Goal: Task Accomplishment & Management: Complete application form

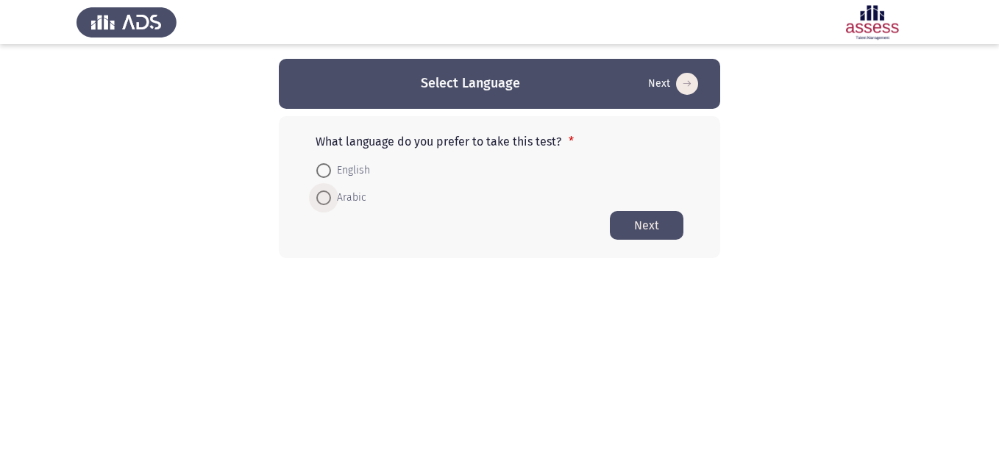
click at [352, 201] on span "Arabic" at bounding box center [348, 198] width 35 height 18
click at [331, 201] on input "Arabic" at bounding box center [323, 197] width 15 height 15
radio input "true"
click at [654, 221] on button "Next" at bounding box center [647, 224] width 74 height 29
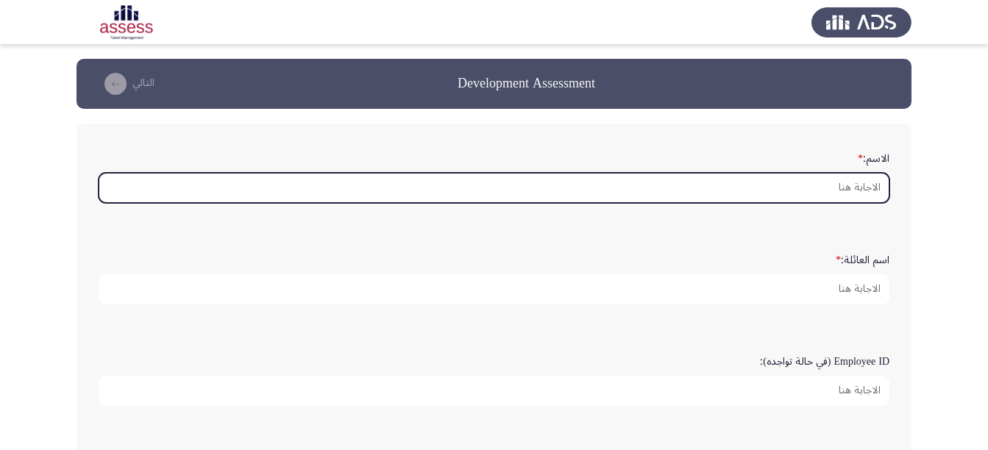
click at [826, 189] on input "الاسم: *" at bounding box center [494, 188] width 791 height 30
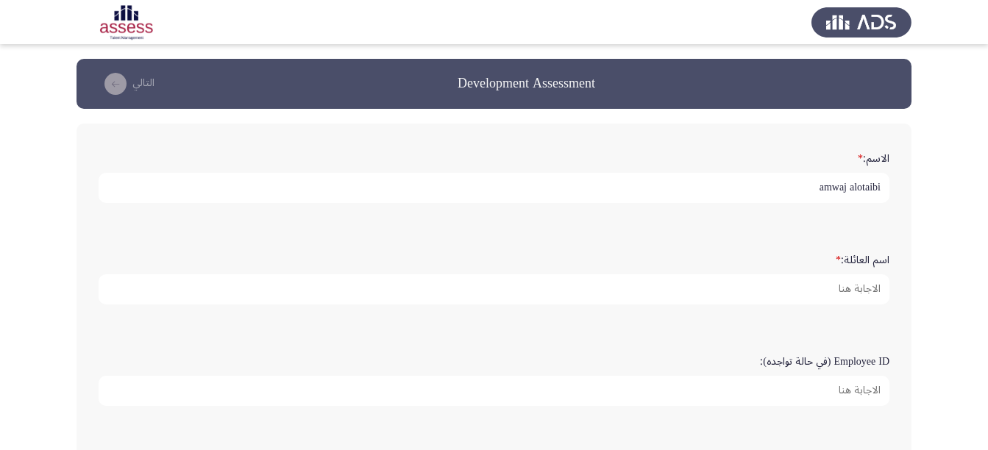
click at [863, 194] on input "amwaj alotaibi" at bounding box center [494, 188] width 791 height 30
type input "Amwaj"
click at [849, 279] on input "Alotabi" at bounding box center [494, 289] width 791 height 30
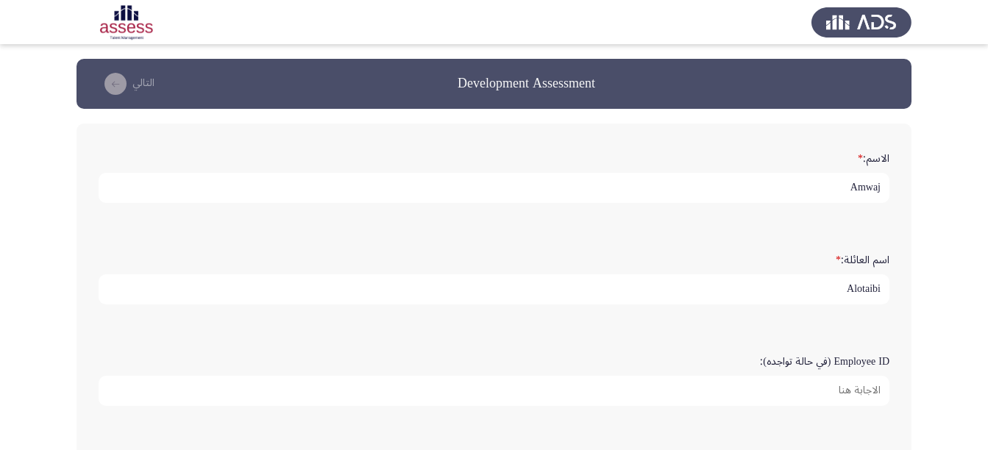
type input "Alotaibi"
click at [924, 266] on app-assessment-container "Development Assessment التالي الاسم: * Amwaj اسم العائلة: * Alotaibi Employee I…" at bounding box center [494, 453] width 988 height 788
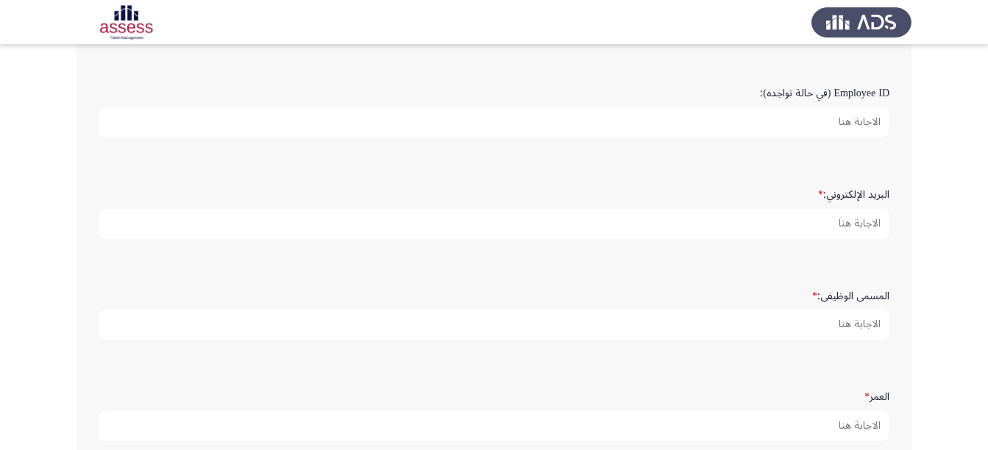
scroll to position [294, 0]
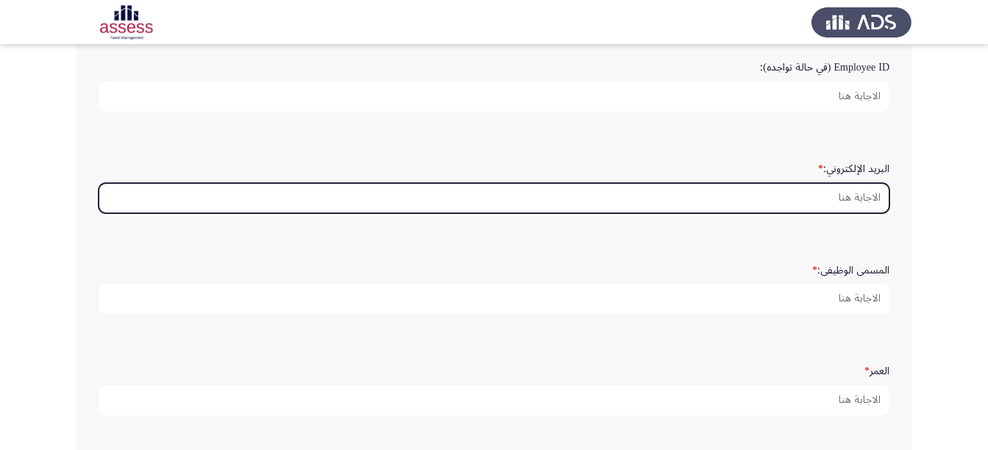
click at [840, 188] on input "البريد الإلكتروني: *" at bounding box center [494, 198] width 791 height 30
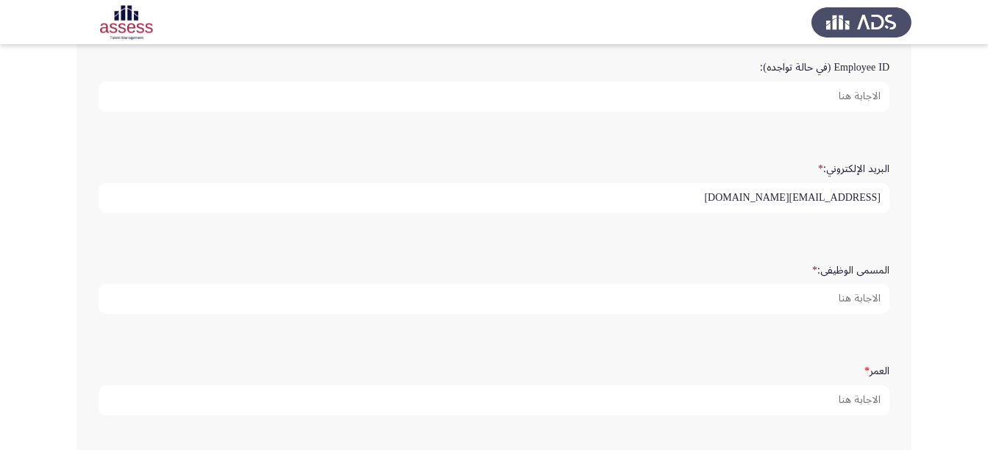
type input "amwaj.alotaibi@naqel.com.sa"
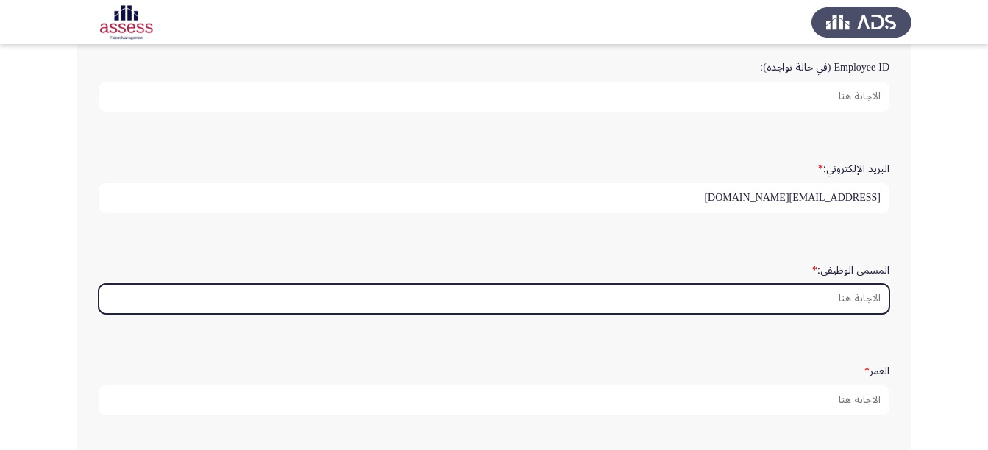
click at [836, 299] on input "المسمى الوظيفى: *" at bounding box center [494, 299] width 791 height 30
click at [863, 296] on input "المسمى الوظيفى: *" at bounding box center [494, 299] width 791 height 30
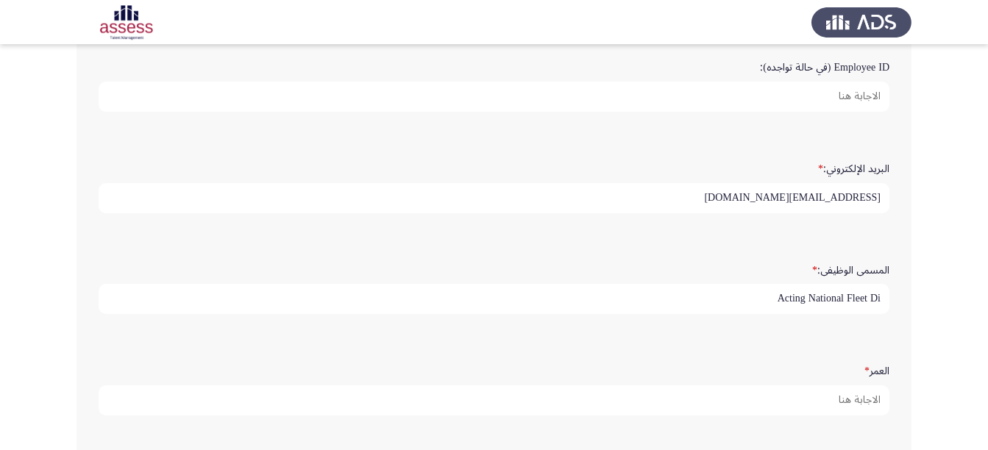
click at [876, 293] on input "Acting National Fleet Di" at bounding box center [494, 299] width 791 height 30
click at [882, 296] on input "Acting National Fleet Di" at bounding box center [494, 299] width 791 height 30
drag, startPoint x: 882, startPoint y: 296, endPoint x: 870, endPoint y: 293, distance: 12.1
click at [870, 293] on input "Acting National Fleet Di" at bounding box center [494, 299] width 791 height 30
type input "Acting National Fleet Director"
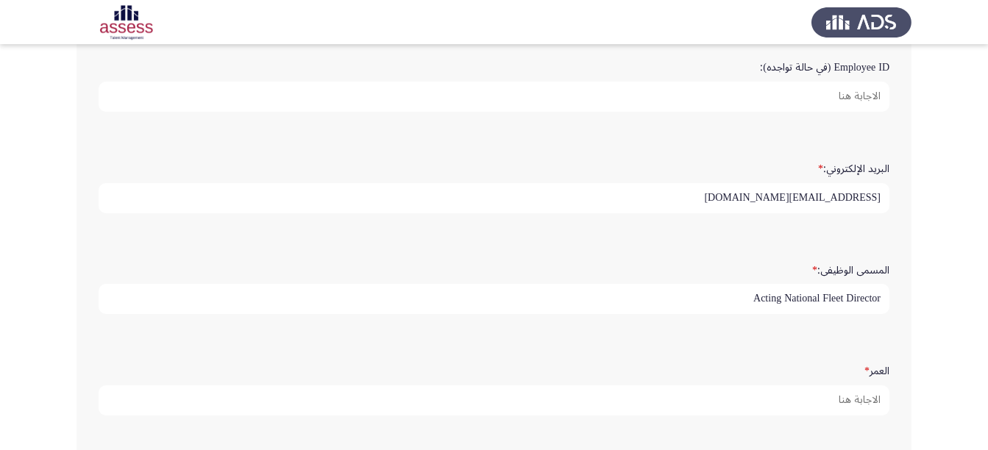
click at [928, 352] on app-assessment-container "Development Assessment التالي الاسم: * Amwaj اسم العائلة: * Alotaibi Employee I…" at bounding box center [494, 159] width 988 height 788
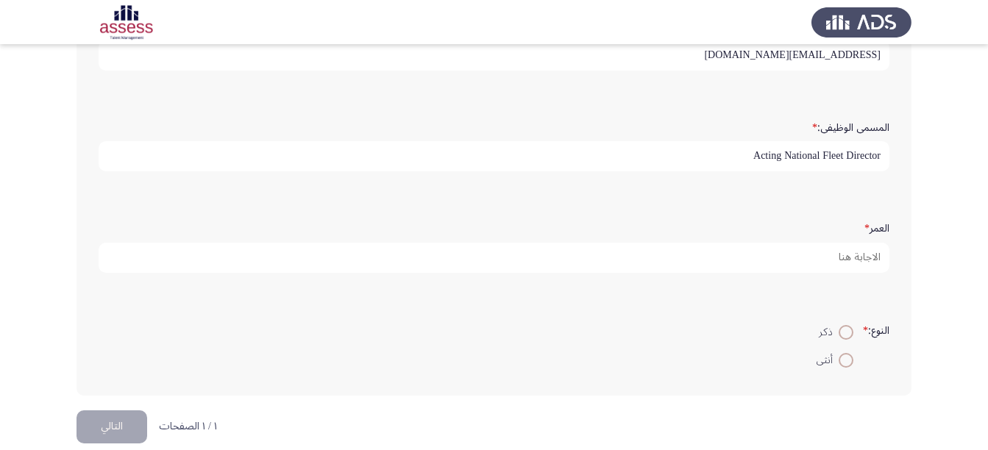
scroll to position [441, 0]
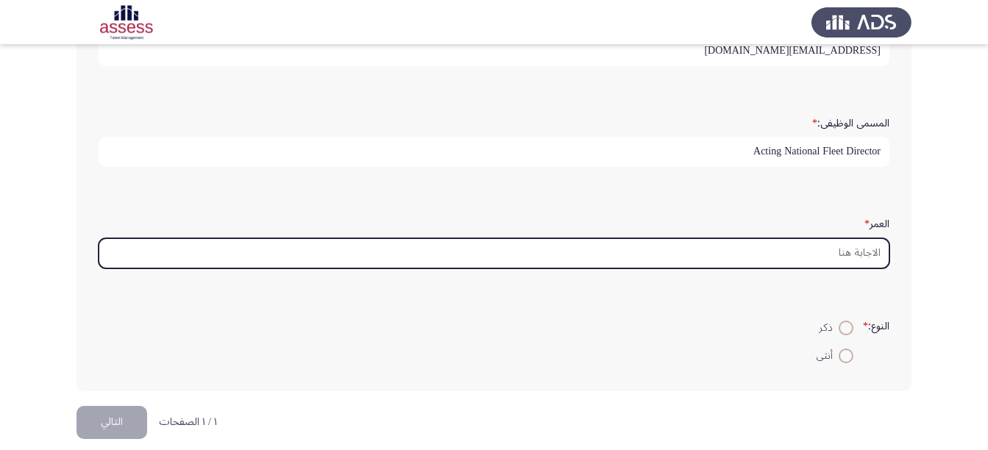
click at [844, 253] on input "العمر *" at bounding box center [494, 253] width 791 height 30
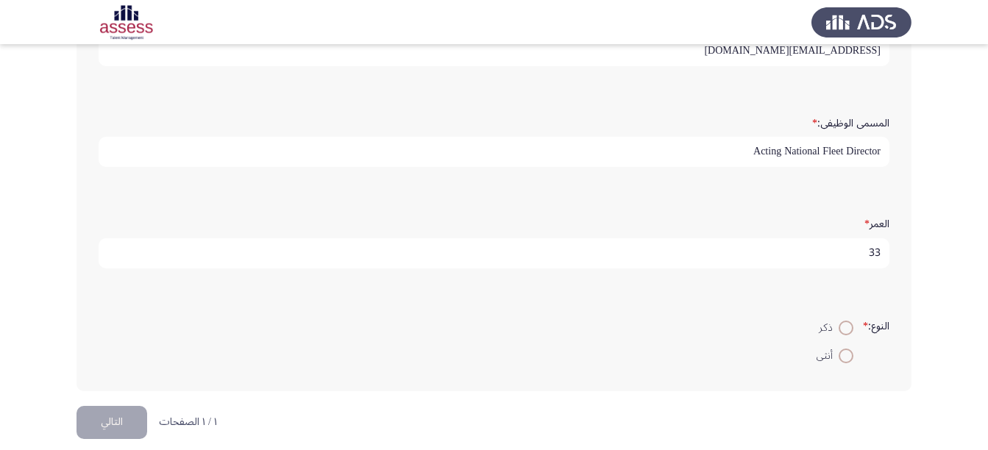
type input "33"
click at [835, 350] on span "أنثى" at bounding box center [827, 356] width 22 height 18
click at [838, 350] on input "أنثى" at bounding box center [845, 356] width 15 height 15
radio input "true"
click at [89, 412] on button "التالي" at bounding box center [111, 422] width 71 height 33
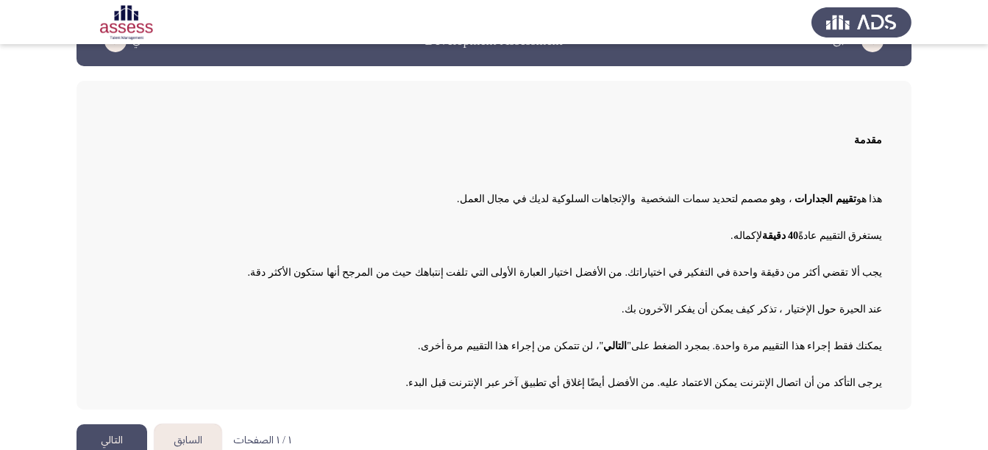
scroll to position [65, 0]
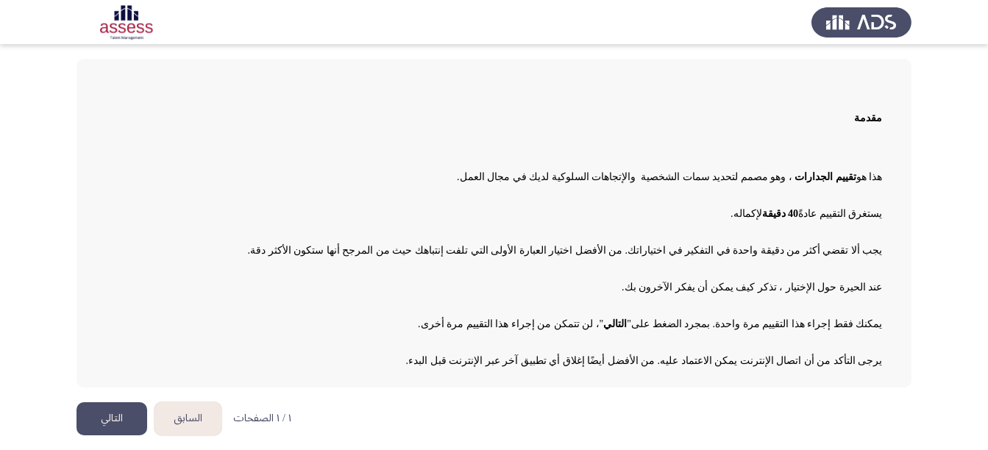
click at [104, 421] on button "التالي" at bounding box center [111, 418] width 71 height 33
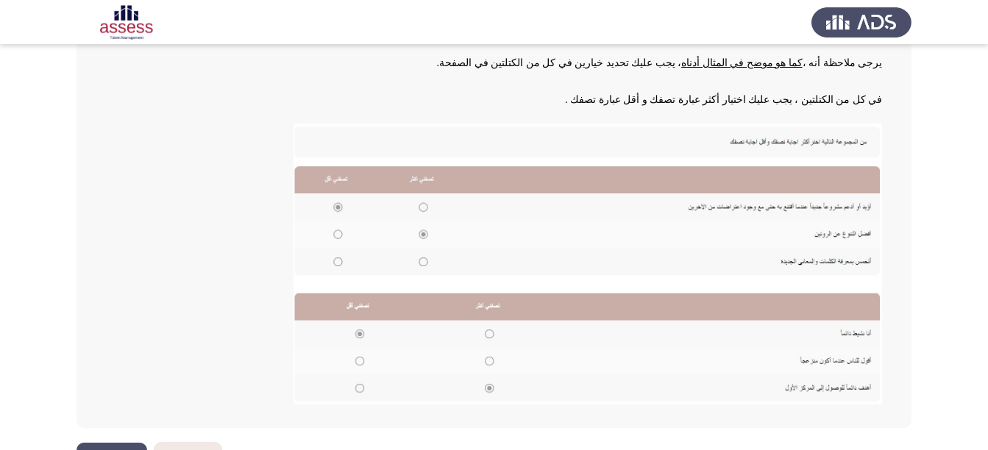
scroll to position [261, 0]
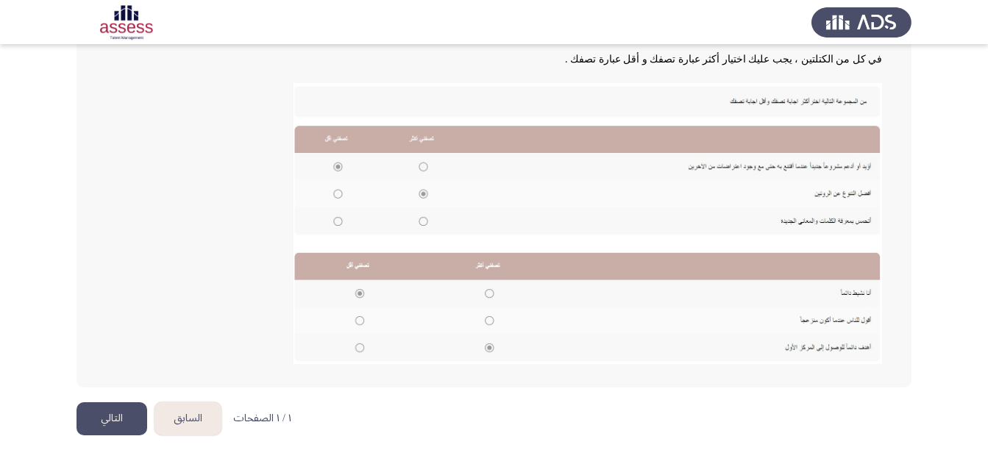
click at [108, 410] on button "التالي" at bounding box center [111, 418] width 71 height 33
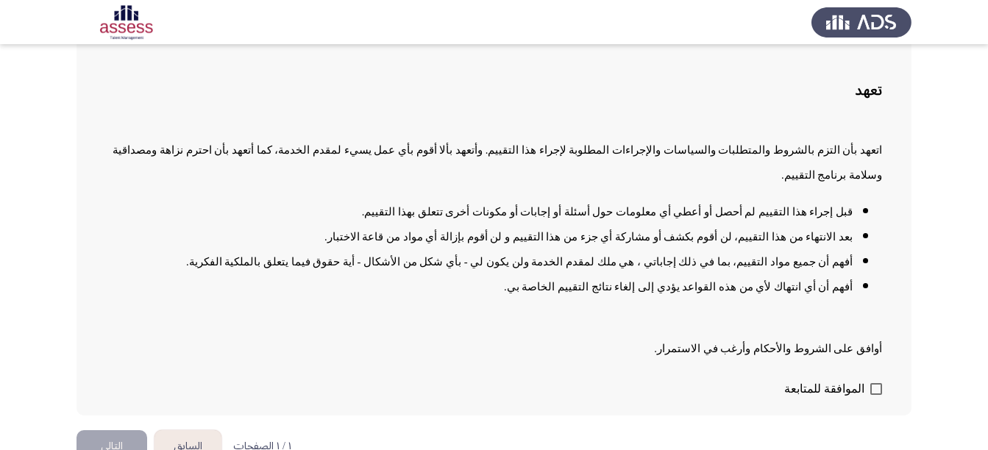
scroll to position [94, 0]
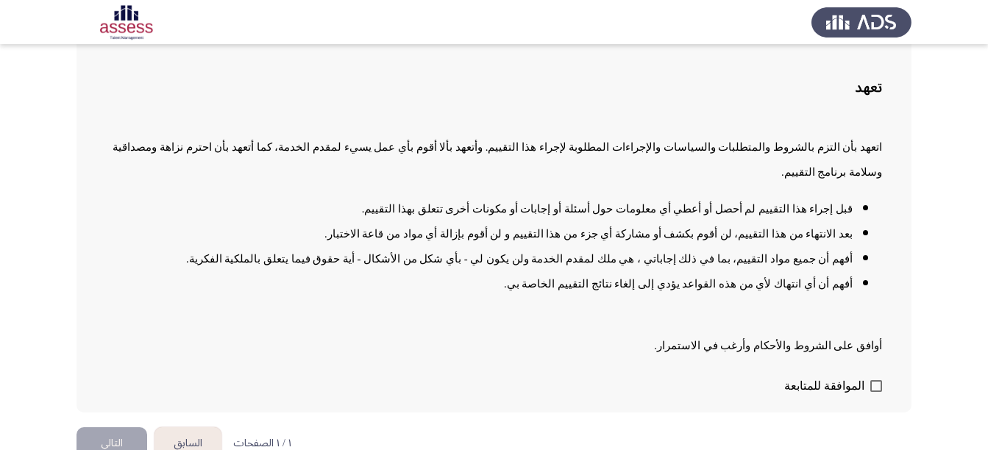
click at [876, 380] on span at bounding box center [876, 386] width 12 height 12
click at [876, 392] on input "الموافقة للمتابعة" at bounding box center [875, 392] width 1 height 1
checkbox input "true"
click at [123, 427] on button "التالي" at bounding box center [111, 443] width 71 height 33
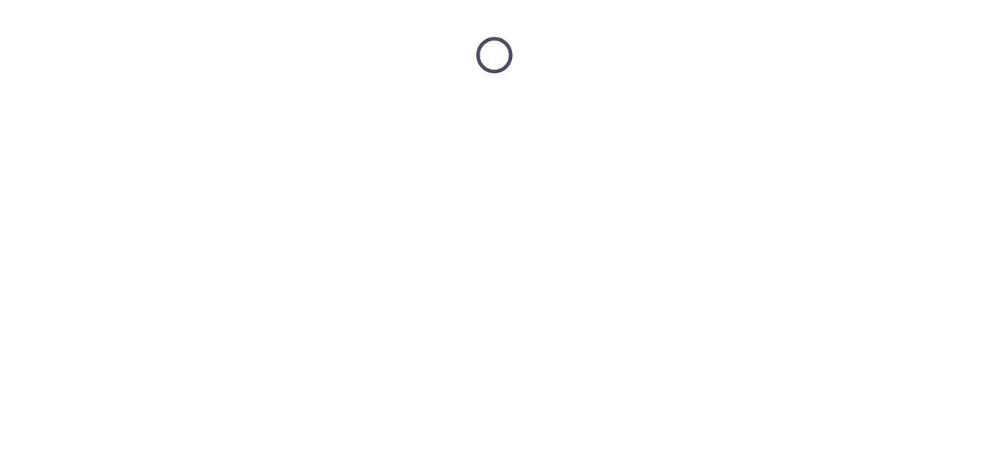
scroll to position [0, 0]
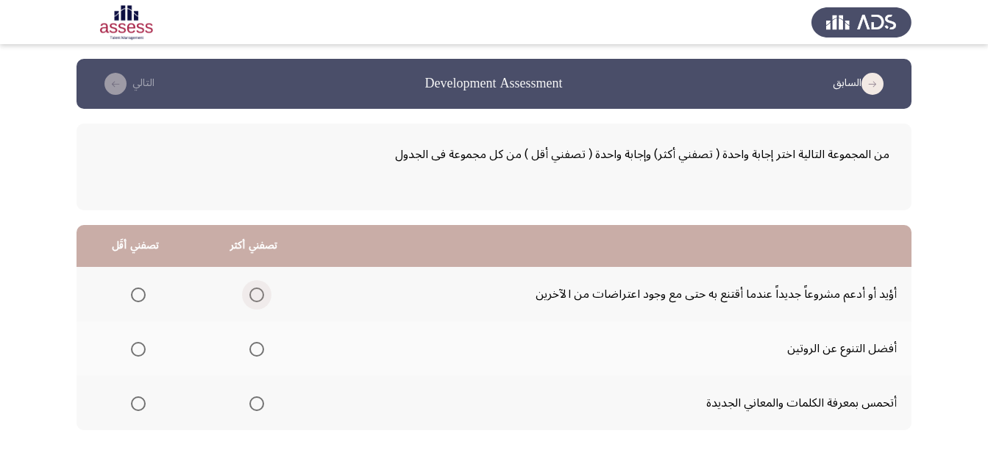
click at [260, 296] on span "Select an option" at bounding box center [256, 295] width 15 height 15
click at [260, 296] on input "Select an option" at bounding box center [256, 295] width 15 height 15
click at [954, 312] on app-assessment-container "السابق Development Assessment التالي من المجموعة التالية اختر إجابة واحدة ( تصف…" at bounding box center [494, 384] width 988 height 650
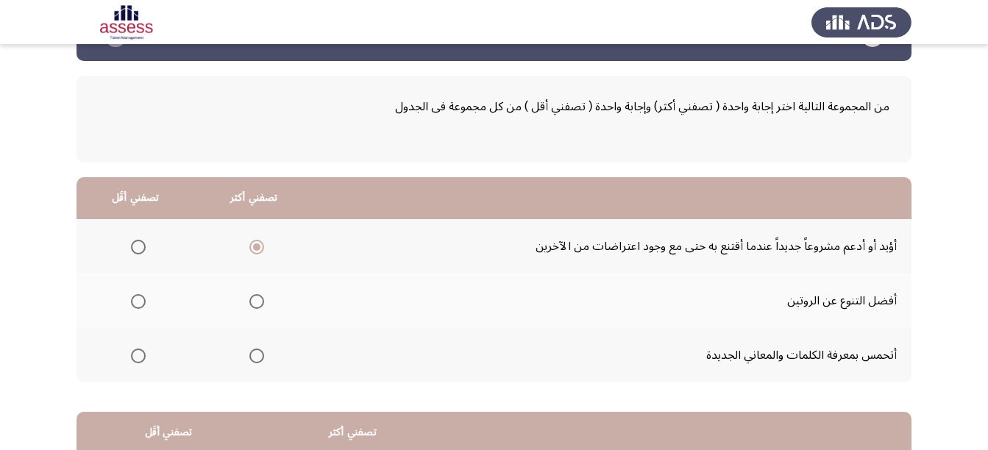
scroll to position [74, 0]
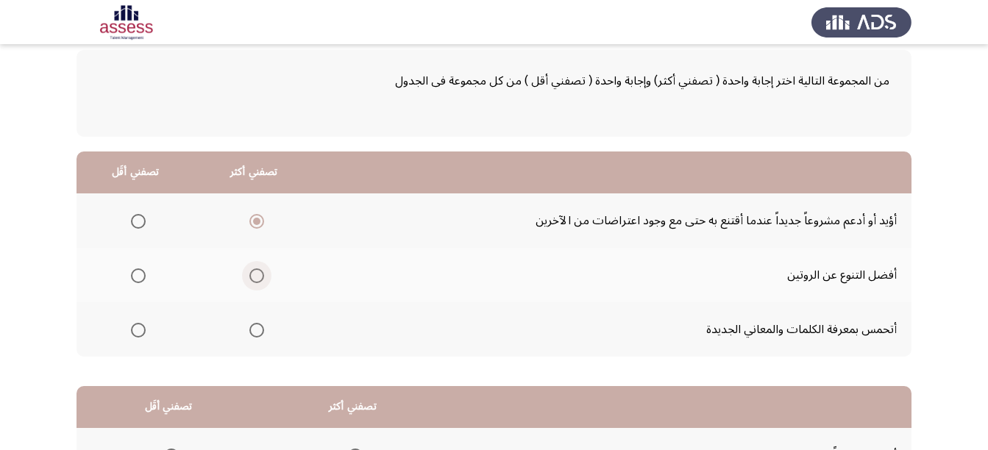
click at [262, 279] on span "Select an option" at bounding box center [256, 275] width 15 height 15
click at [262, 279] on input "Select an option" at bounding box center [256, 275] width 15 height 15
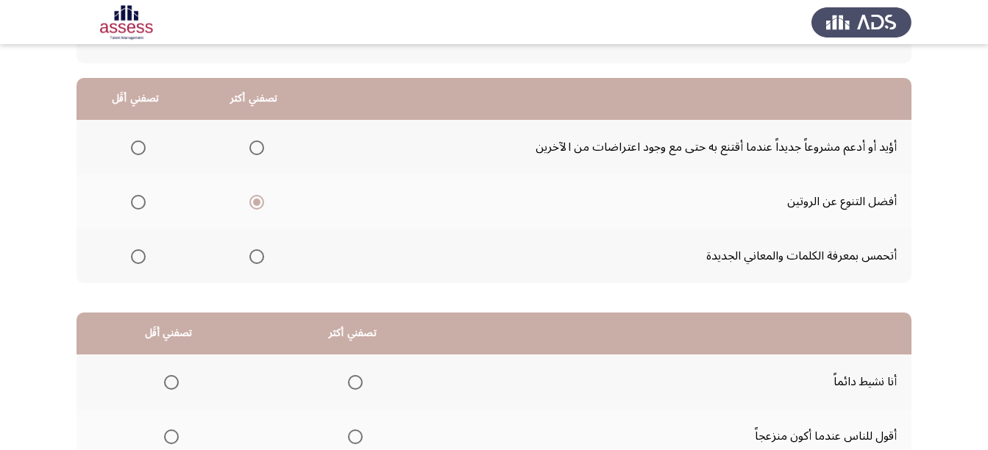
click at [254, 261] on span "Select an option" at bounding box center [256, 256] width 15 height 15
click at [254, 261] on input "Select an option" at bounding box center [256, 256] width 15 height 15
click at [957, 317] on app-assessment-container "السابق Development Assessment التالي من المجموعة التالية اختر إجابة واحدة ( تصف…" at bounding box center [494, 237] width 988 height 650
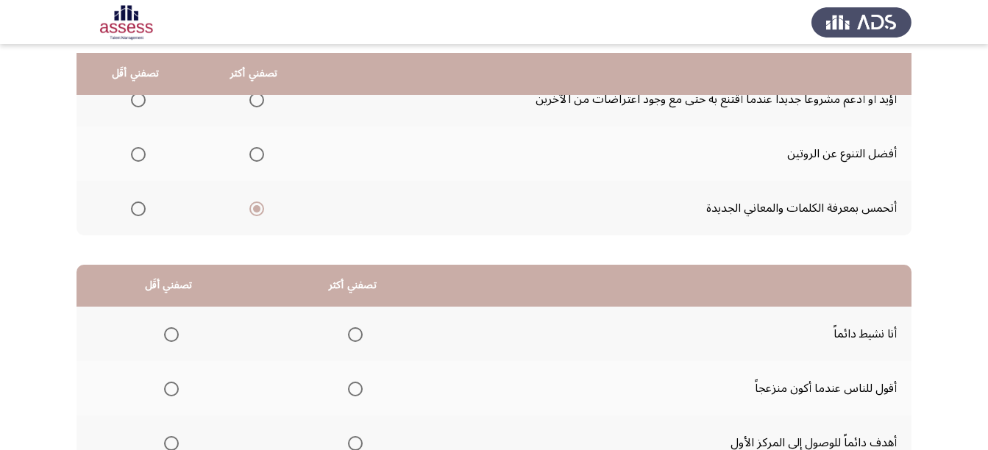
scroll to position [221, 0]
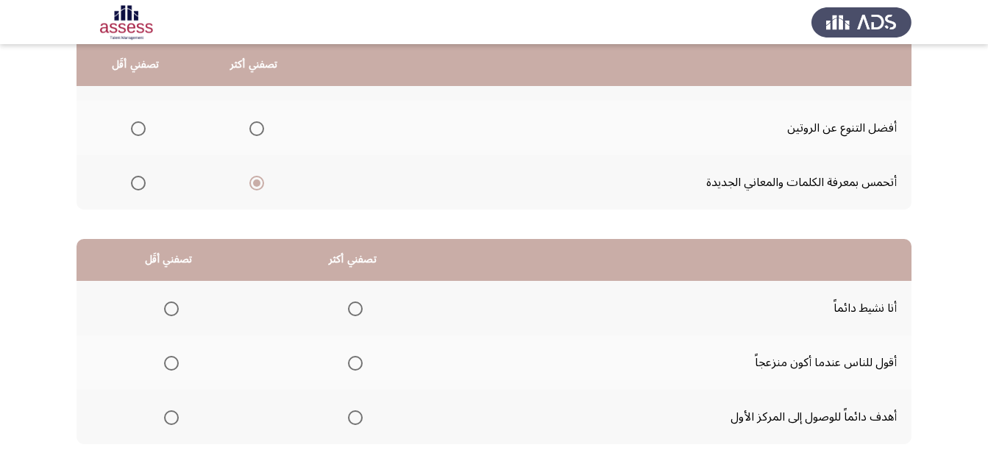
click at [354, 309] on span "Select an option" at bounding box center [355, 309] width 15 height 15
click at [354, 309] on input "Select an option" at bounding box center [355, 309] width 15 height 15
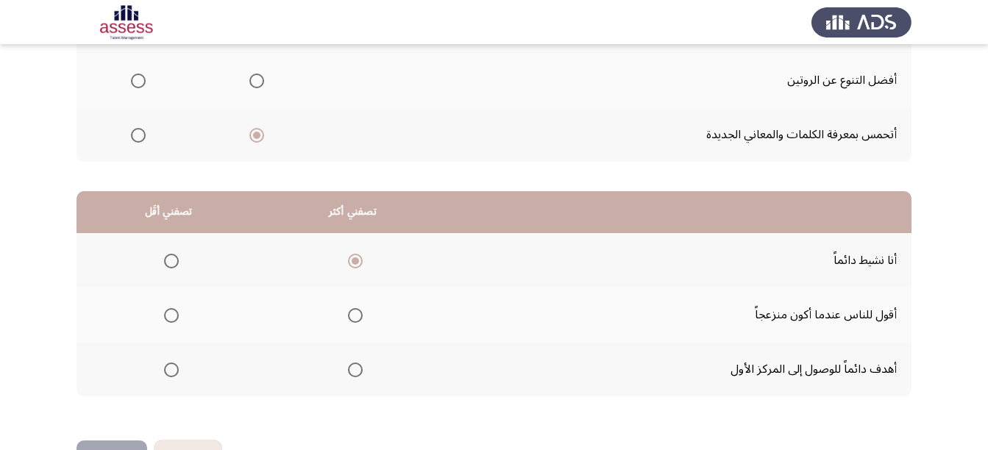
scroll to position [294, 0]
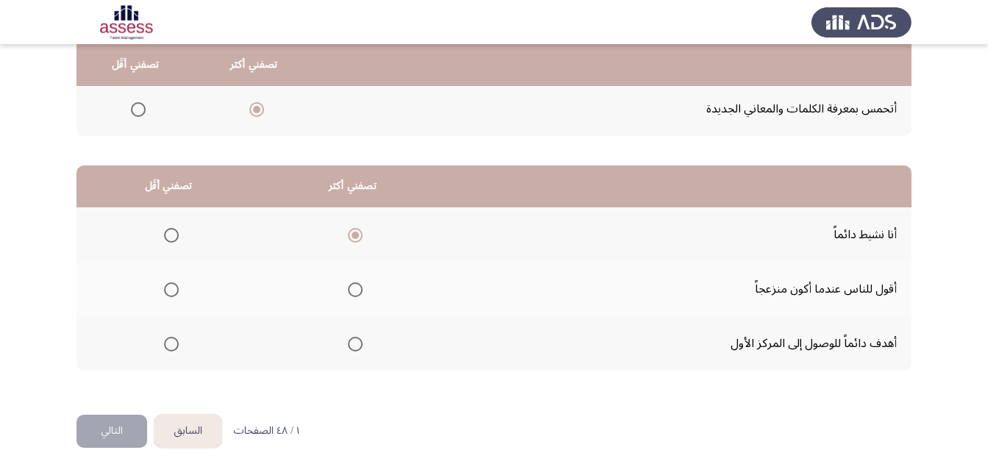
click at [349, 297] on mat-radio-group "Select an option" at bounding box center [352, 289] width 21 height 25
click at [352, 291] on span "Select an option" at bounding box center [355, 289] width 15 height 15
click at [352, 291] on input "Select an option" at bounding box center [355, 289] width 15 height 15
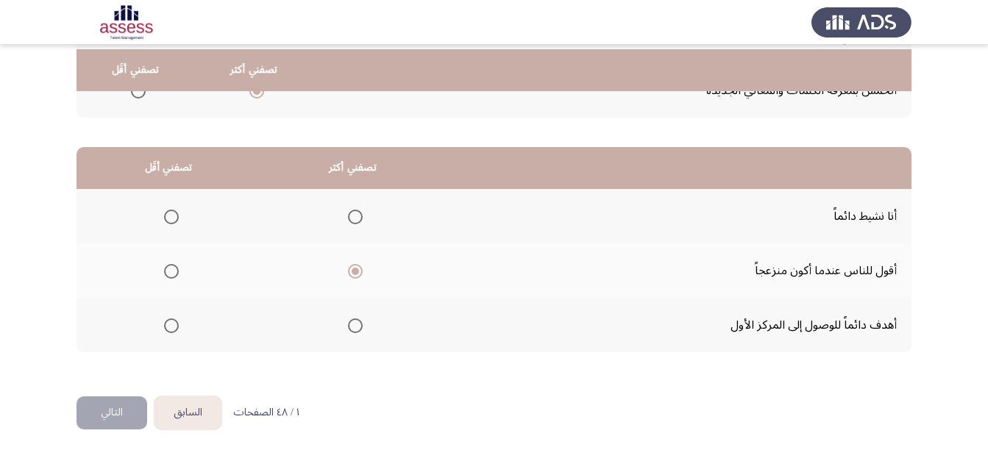
scroll to position [318, 0]
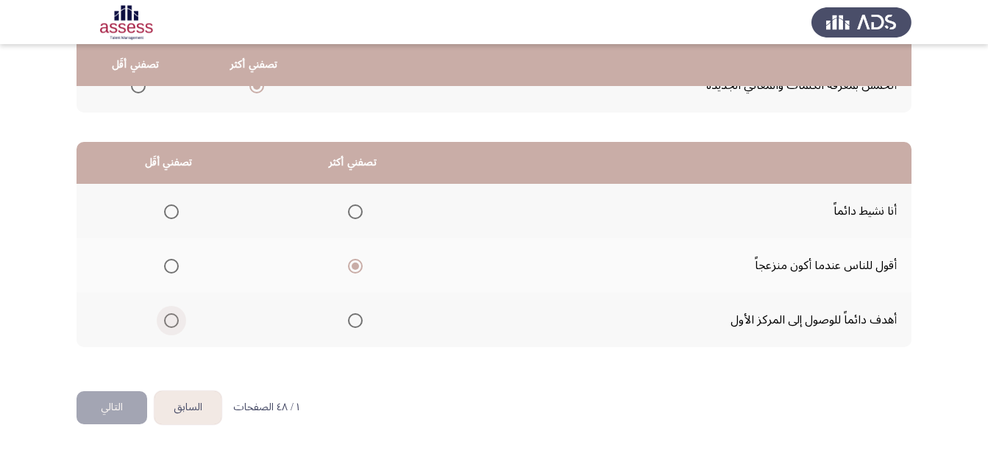
click at [171, 316] on span "Select an option" at bounding box center [171, 320] width 15 height 15
click at [171, 316] on input "Select an option" at bounding box center [171, 320] width 15 height 15
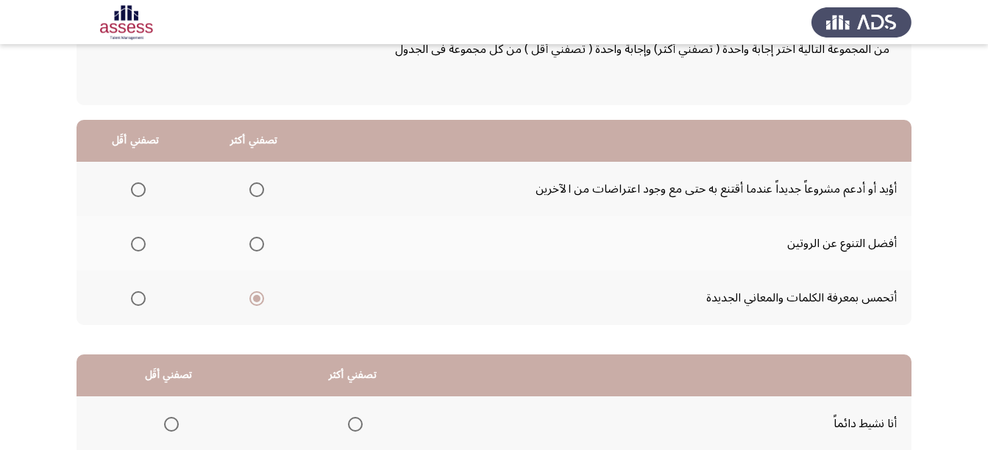
scroll to position [97, 0]
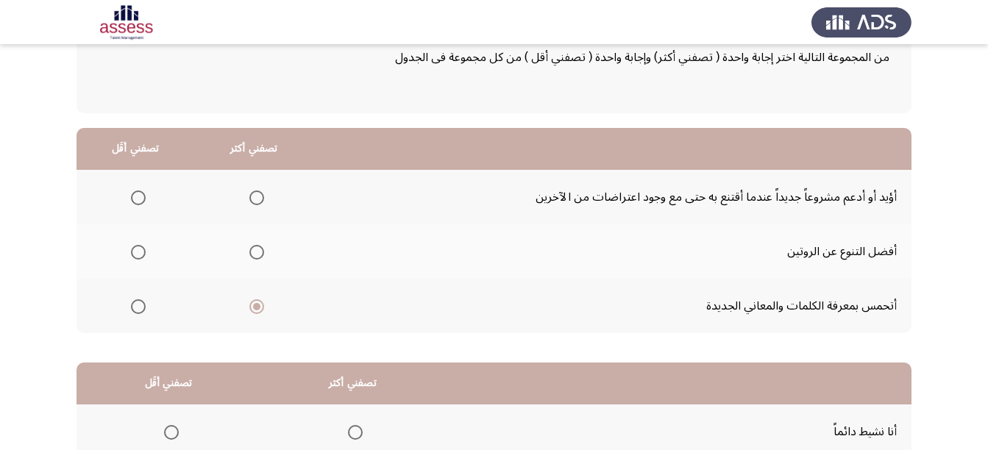
click at [263, 197] on th at bounding box center [254, 197] width 118 height 54
click at [258, 200] on span "Select an option" at bounding box center [256, 197] width 15 height 15
click at [258, 200] on input "Select an option" at bounding box center [256, 197] width 15 height 15
click at [260, 244] on mat-radio-button "Select an option" at bounding box center [253, 251] width 21 height 15
click at [254, 252] on span "Select an option" at bounding box center [256, 252] width 15 height 15
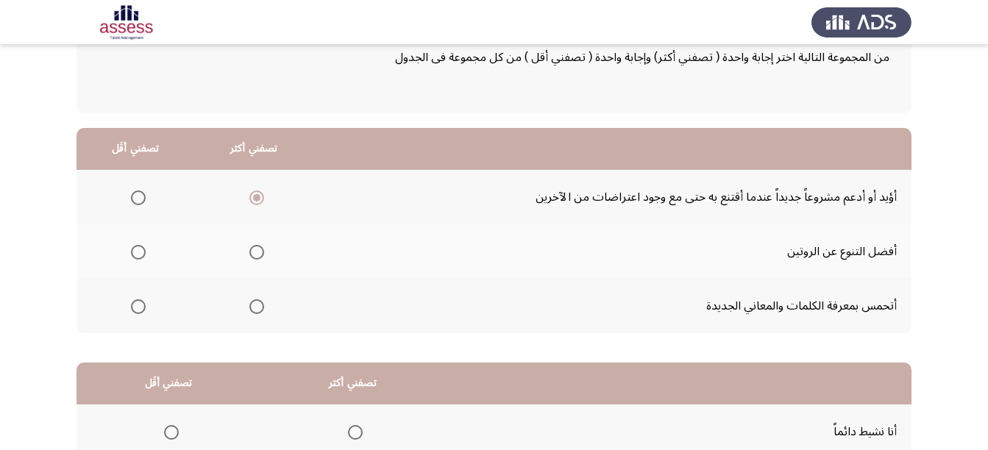
click at [254, 252] on input "Select an option" at bounding box center [256, 252] width 15 height 15
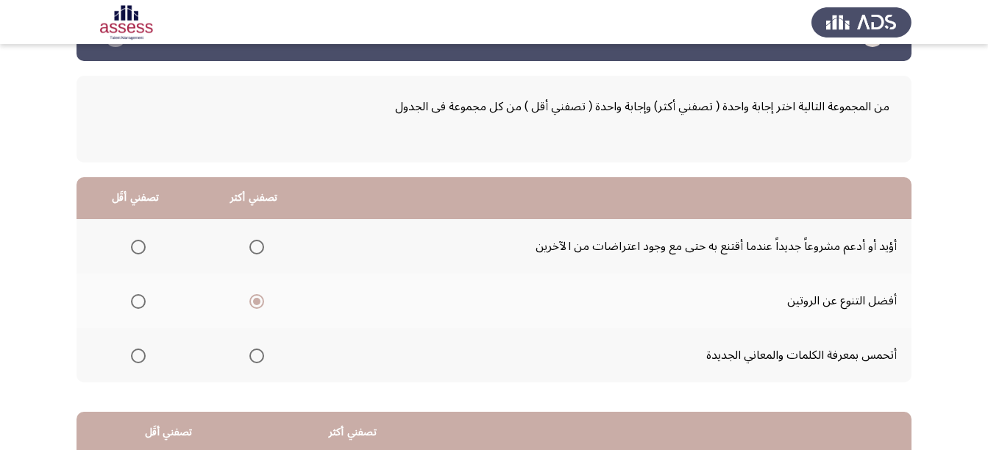
scroll to position [24, 0]
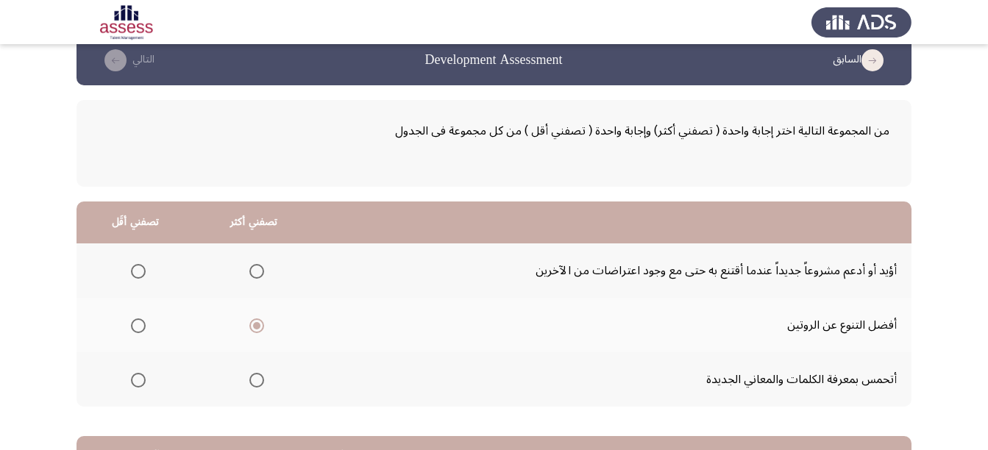
click at [262, 268] on span "Select an option" at bounding box center [256, 271] width 15 height 15
click at [262, 268] on input "Select an option" at bounding box center [256, 271] width 15 height 15
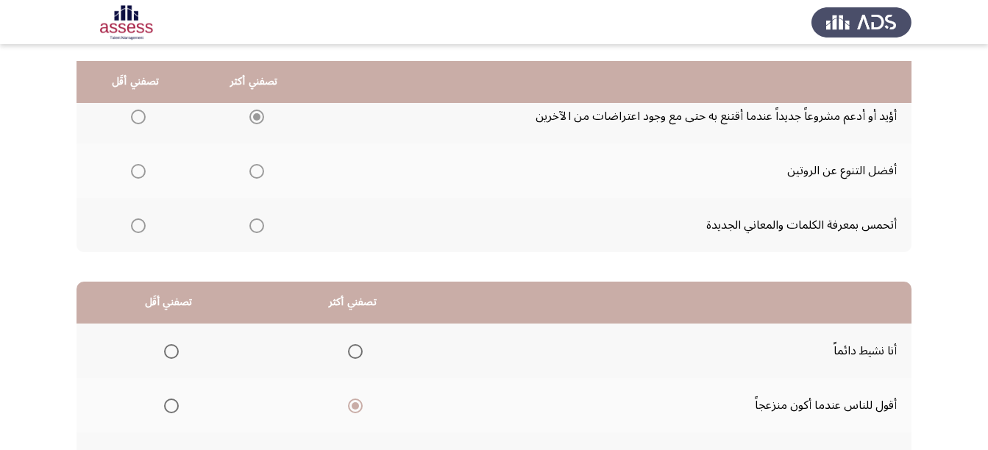
scroll to position [244, 0]
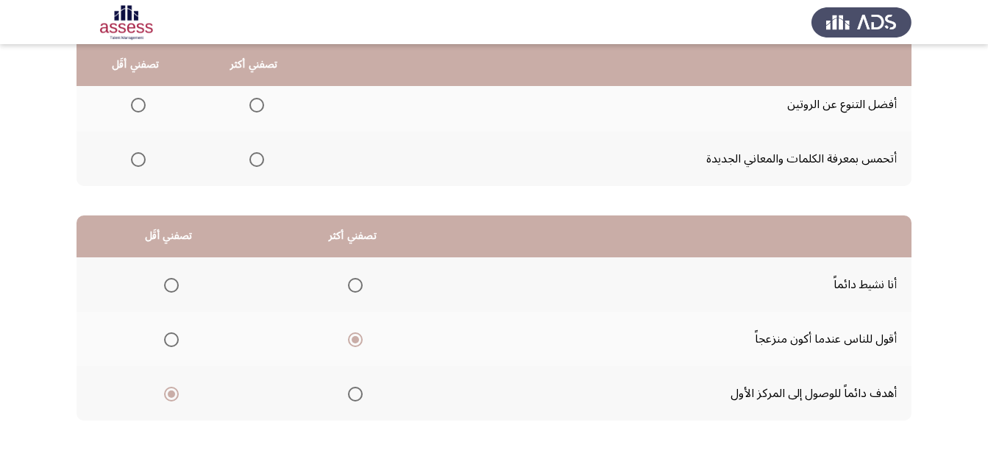
click at [352, 342] on span "Select an option" at bounding box center [355, 339] width 7 height 7
click at [351, 342] on input "Select an option" at bounding box center [355, 339] width 15 height 15
click at [173, 398] on span "Select an option" at bounding box center [171, 394] width 15 height 15
click at [173, 398] on input "Select an option" at bounding box center [171, 394] width 15 height 15
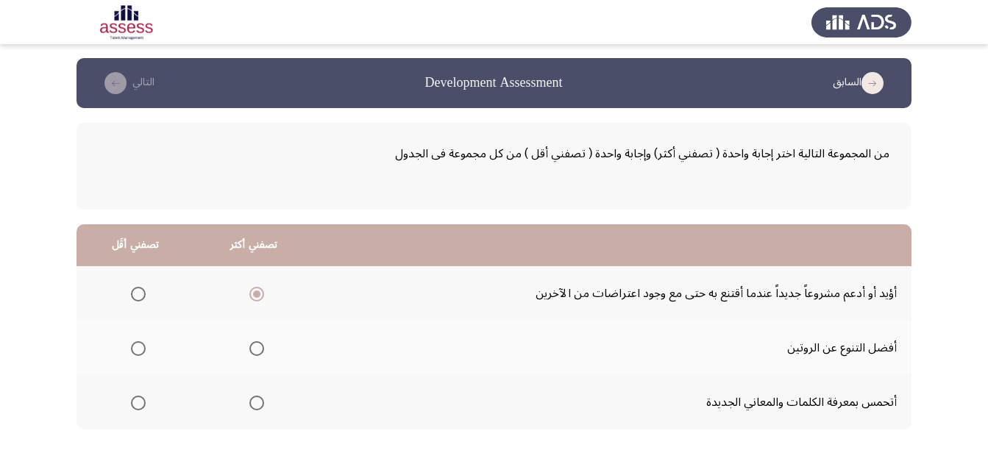
scroll to position [0, 0]
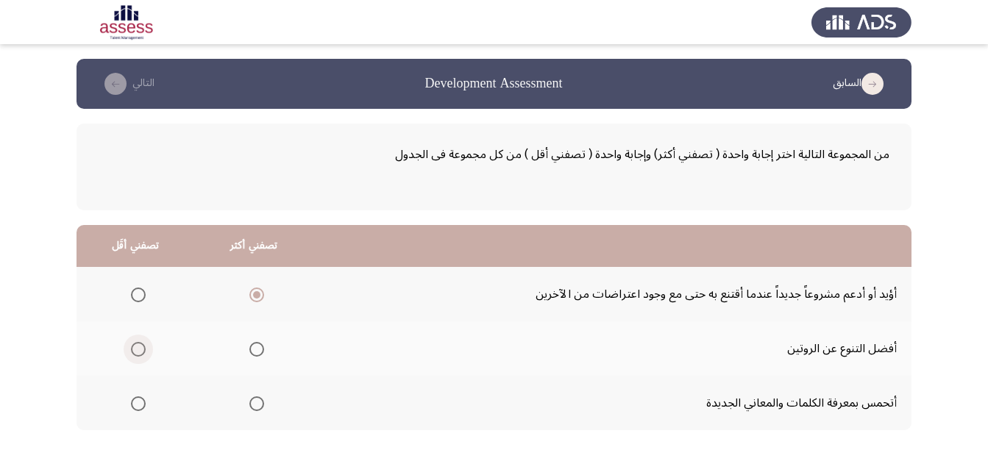
click at [129, 353] on label "Select an option" at bounding box center [135, 349] width 21 height 15
click at [131, 353] on input "Select an option" at bounding box center [138, 349] width 15 height 15
click at [252, 346] on span "Select an option" at bounding box center [256, 349] width 15 height 15
click at [252, 346] on input "Select an option" at bounding box center [256, 349] width 15 height 15
click at [260, 293] on span "Select an option" at bounding box center [256, 295] width 15 height 15
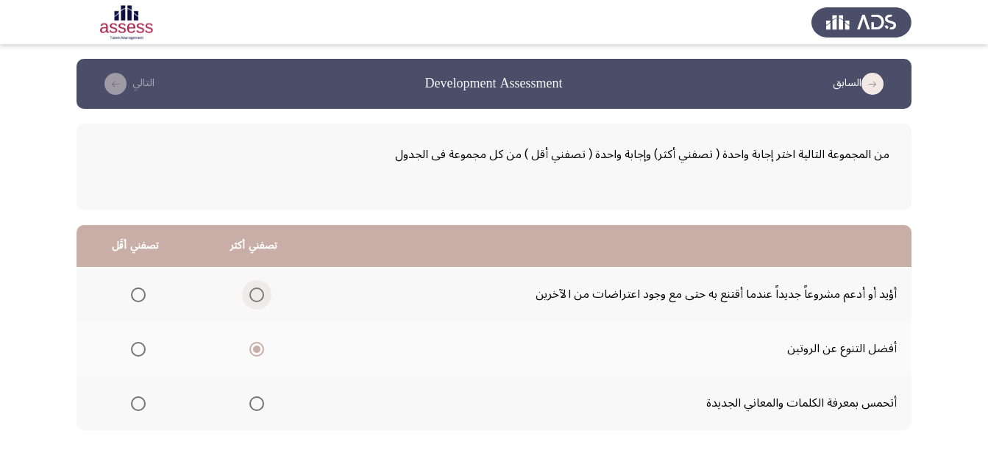
click at [260, 293] on input "Select an option" at bounding box center [256, 295] width 15 height 15
click at [252, 345] on span "Select an option" at bounding box center [256, 349] width 15 height 15
click at [252, 345] on input "Select an option" at bounding box center [256, 349] width 15 height 15
click at [143, 294] on span "Select an option" at bounding box center [138, 295] width 15 height 15
click at [143, 294] on input "Select an option" at bounding box center [138, 295] width 15 height 15
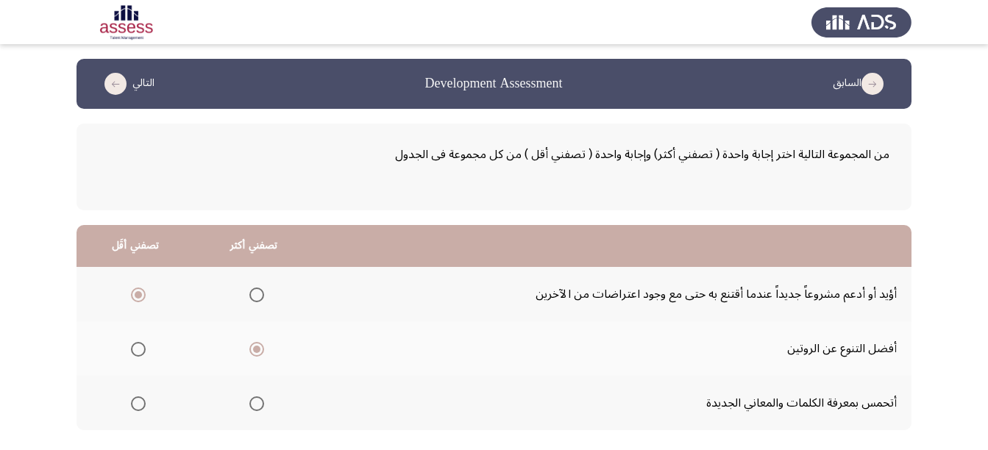
scroll to position [74, 0]
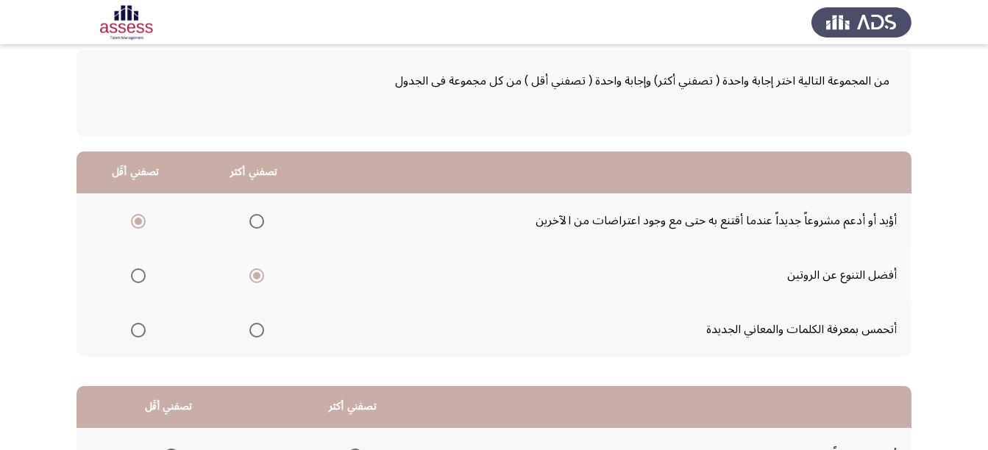
click at [143, 334] on span "Select an option" at bounding box center [138, 330] width 15 height 15
click at [143, 334] on input "Select an option" at bounding box center [138, 330] width 15 height 15
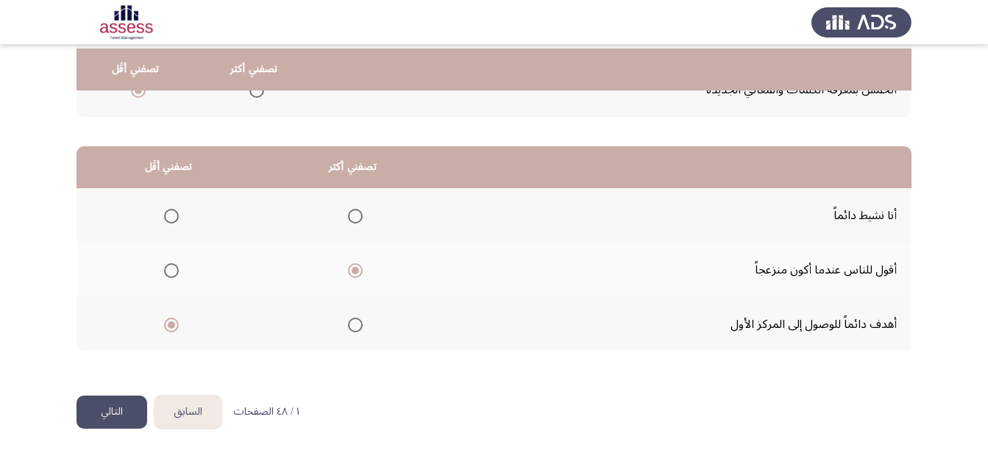
scroll to position [318, 0]
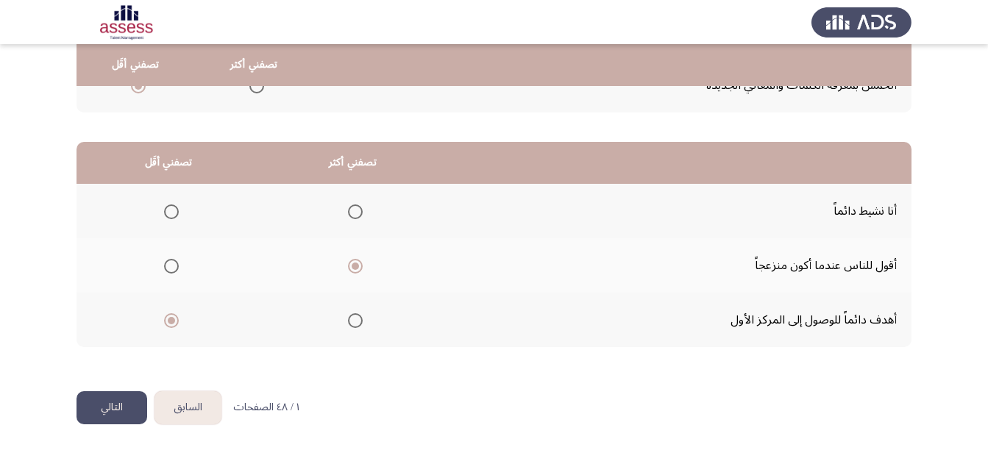
click at [112, 404] on button "التالي" at bounding box center [111, 407] width 71 height 33
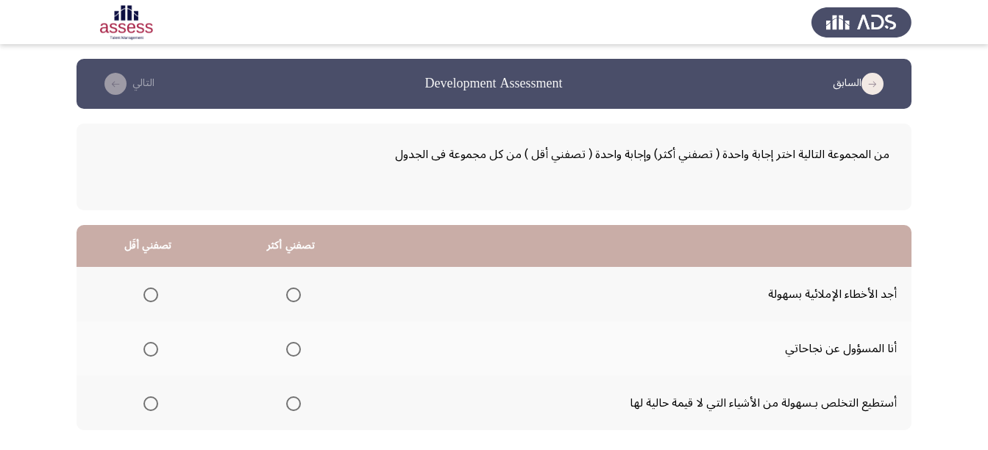
scroll to position [74, 0]
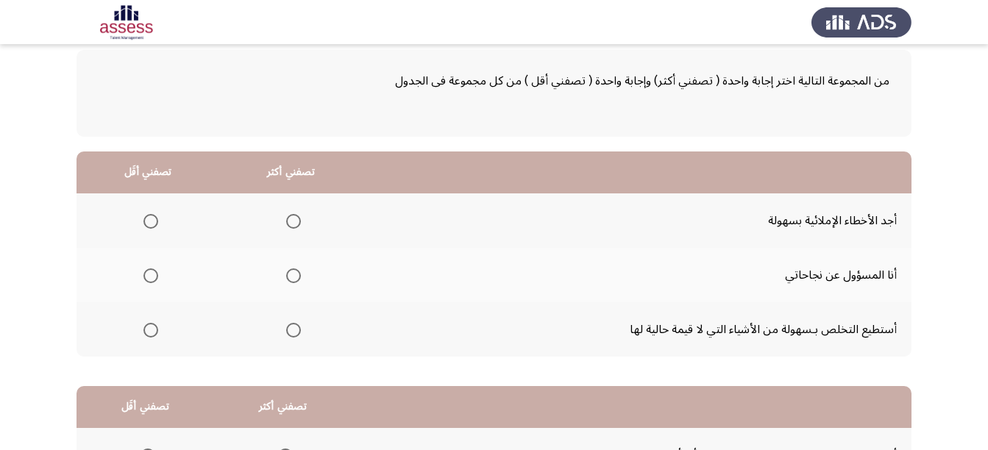
click at [286, 330] on span "Select an option" at bounding box center [293, 330] width 15 height 15
click at [286, 330] on input "Select an option" at bounding box center [293, 330] width 15 height 15
click at [151, 221] on span "Select an option" at bounding box center [150, 221] width 15 height 15
click at [151, 221] on input "Select an option" at bounding box center [150, 221] width 15 height 15
click at [286, 218] on span "Select an option" at bounding box center [293, 221] width 15 height 15
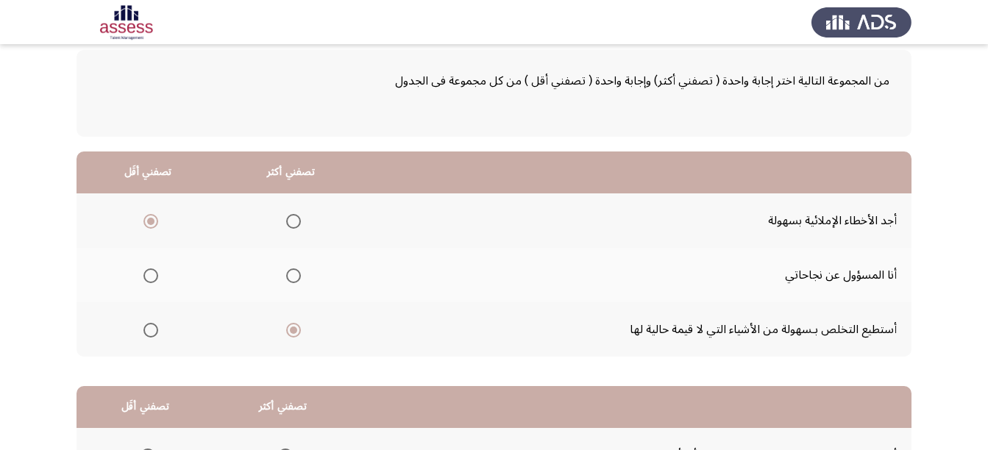
click at [286, 218] on input "Select an option" at bounding box center [293, 221] width 15 height 15
click at [295, 327] on span "Select an option" at bounding box center [293, 330] width 15 height 15
click at [295, 327] on input "Select an option" at bounding box center [293, 330] width 15 height 15
click at [151, 217] on span "Select an option" at bounding box center [150, 221] width 15 height 15
click at [151, 217] on input "Select an option" at bounding box center [150, 221] width 15 height 15
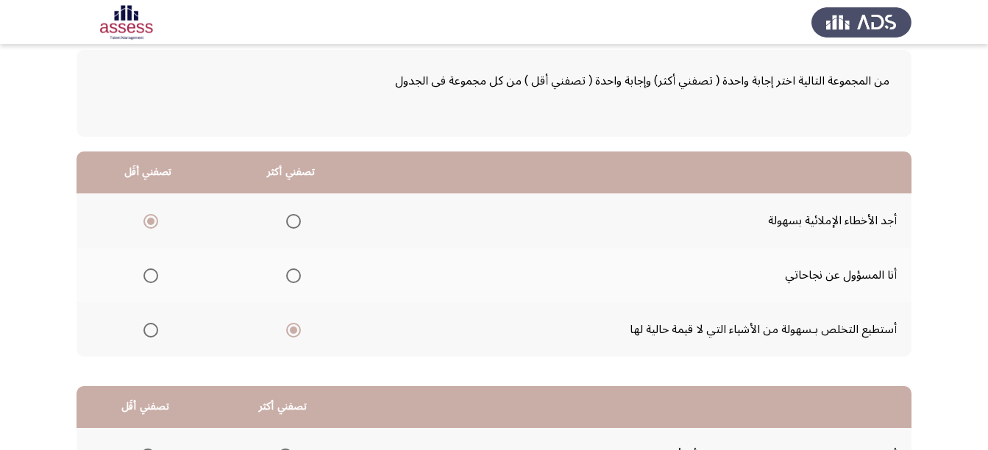
click at [17, 210] on app-assessment-container "السابق Development Assessment التالي من المجموعة التالية اختر إجابة واحدة ( تصف…" at bounding box center [494, 310] width 988 height 650
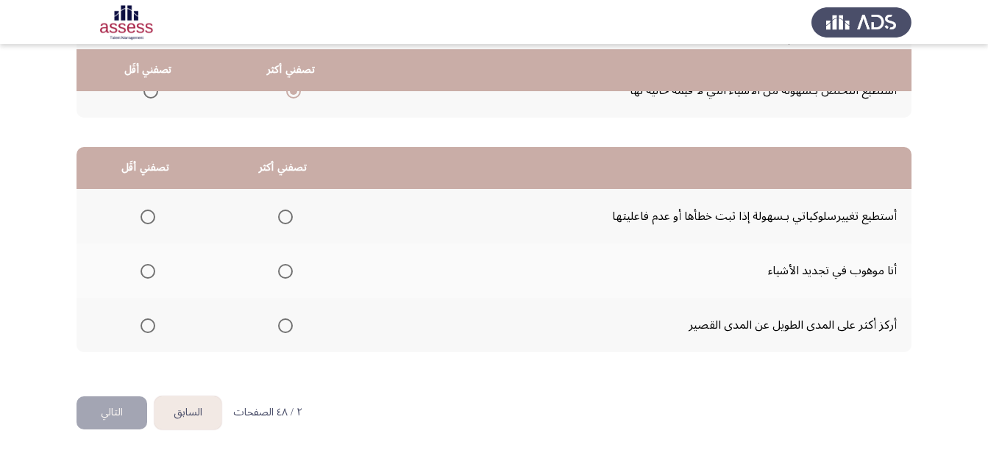
scroll to position [318, 0]
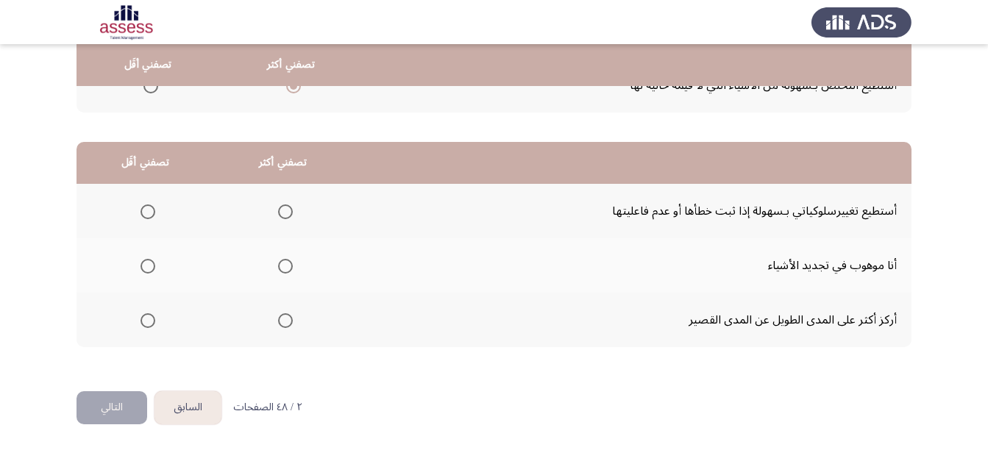
click at [149, 263] on span "Select an option" at bounding box center [147, 266] width 15 height 15
click at [149, 263] on input "Select an option" at bounding box center [147, 266] width 15 height 15
click at [282, 204] on span "Select an option" at bounding box center [285, 211] width 15 height 15
click at [282, 204] on input "Select an option" at bounding box center [285, 211] width 15 height 15
click at [93, 397] on button "التالي" at bounding box center [111, 407] width 71 height 33
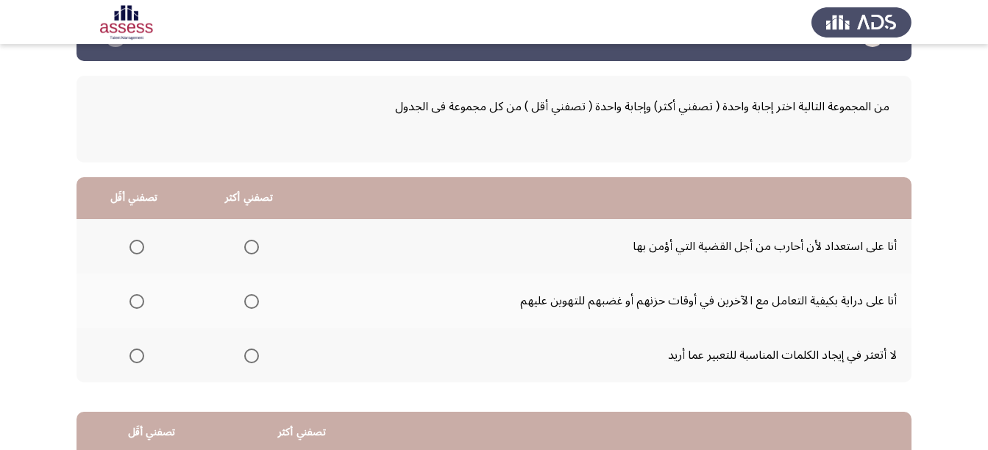
scroll to position [74, 0]
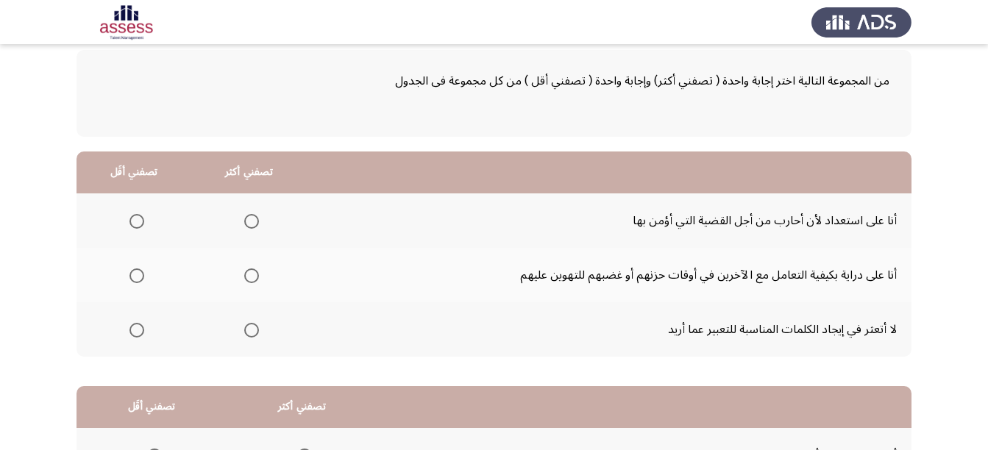
click at [247, 221] on span "Select an option" at bounding box center [251, 221] width 15 height 15
click at [247, 221] on input "Select an option" at bounding box center [251, 221] width 15 height 15
click at [139, 329] on span "Select an option" at bounding box center [136, 330] width 15 height 15
click at [139, 329] on input "Select an option" at bounding box center [136, 330] width 15 height 15
click at [526, 140] on div "من المجموعة التالية اختر إجابة واحدة ( تصفني أكثر) وإجابة واحدة ( تصفني أقل ) م…" at bounding box center [493, 327] width 835 height 585
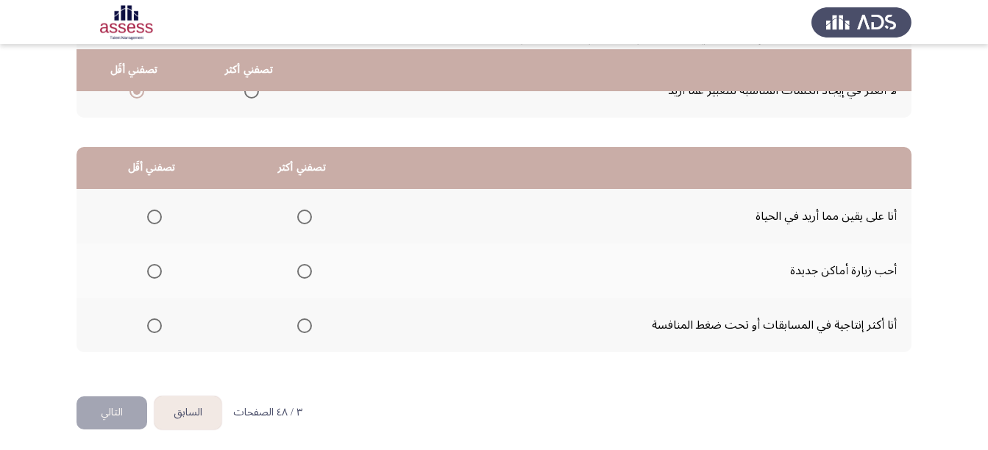
scroll to position [318, 0]
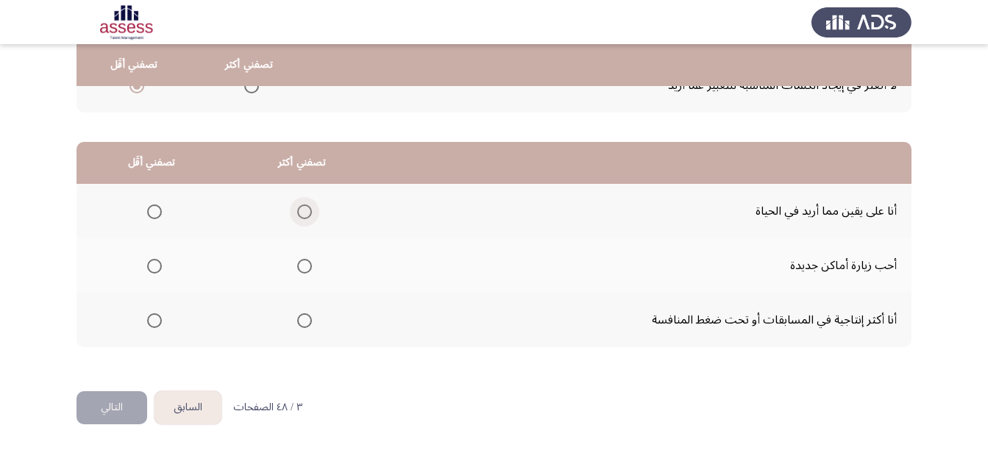
click at [303, 210] on span "Select an option" at bounding box center [304, 211] width 15 height 15
click at [303, 210] on input "Select an option" at bounding box center [304, 211] width 15 height 15
click at [156, 269] on span "Select an option" at bounding box center [154, 266] width 15 height 15
click at [156, 269] on input "Select an option" at bounding box center [154, 266] width 15 height 15
click at [88, 406] on button "التالي" at bounding box center [111, 407] width 71 height 33
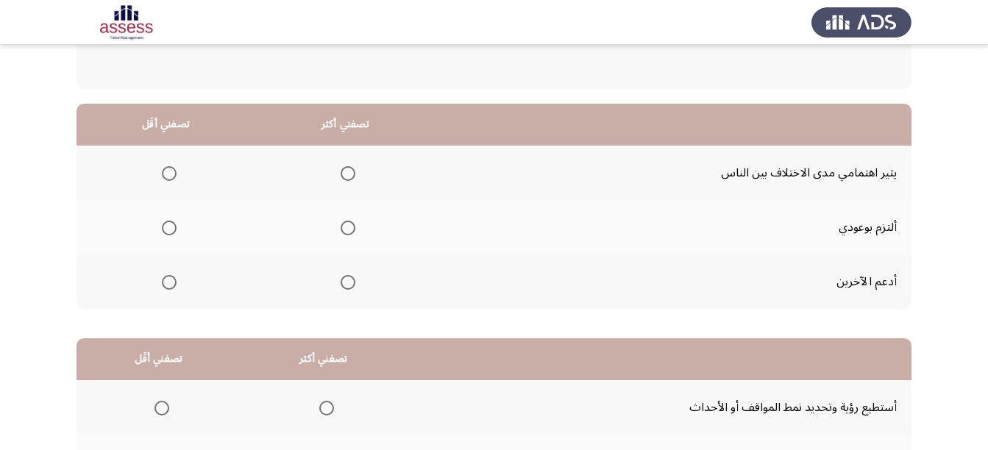
scroll to position [147, 0]
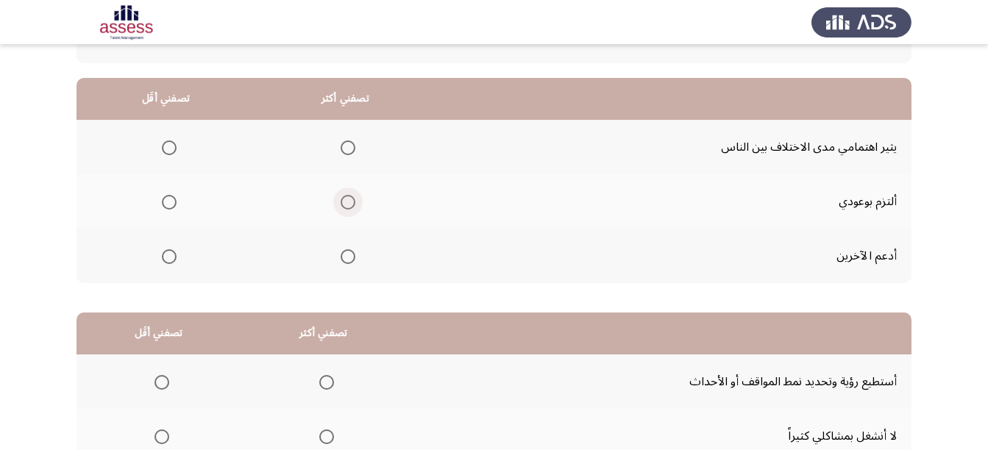
click at [344, 199] on span "Select an option" at bounding box center [348, 202] width 15 height 15
click at [344, 199] on input "Select an option" at bounding box center [348, 202] width 15 height 15
click at [162, 140] on span "Select an option" at bounding box center [169, 147] width 15 height 15
click at [162, 140] on input "Select an option" at bounding box center [169, 147] width 15 height 15
click at [16, 162] on app-assessment-container "السابق Development Assessment التالي من المجموعة التالية اختر إجابة واحدة ( تصف…" at bounding box center [494, 237] width 988 height 650
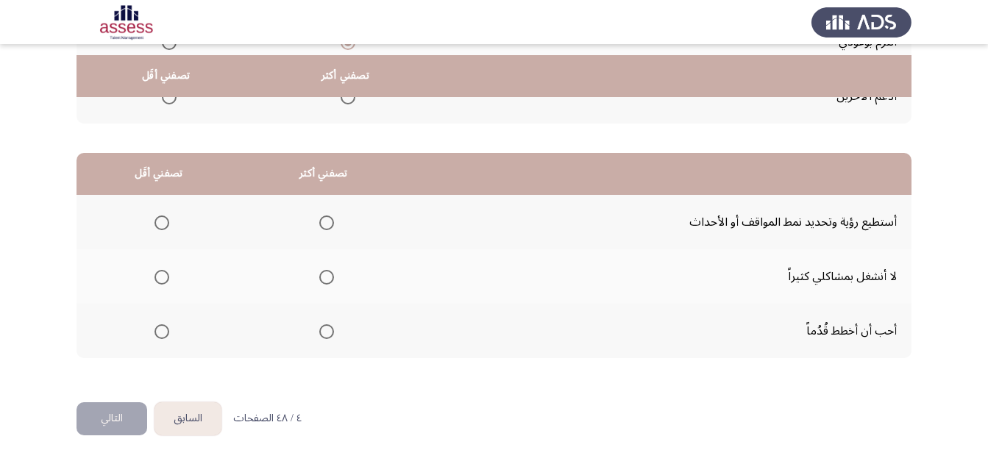
scroll to position [318, 0]
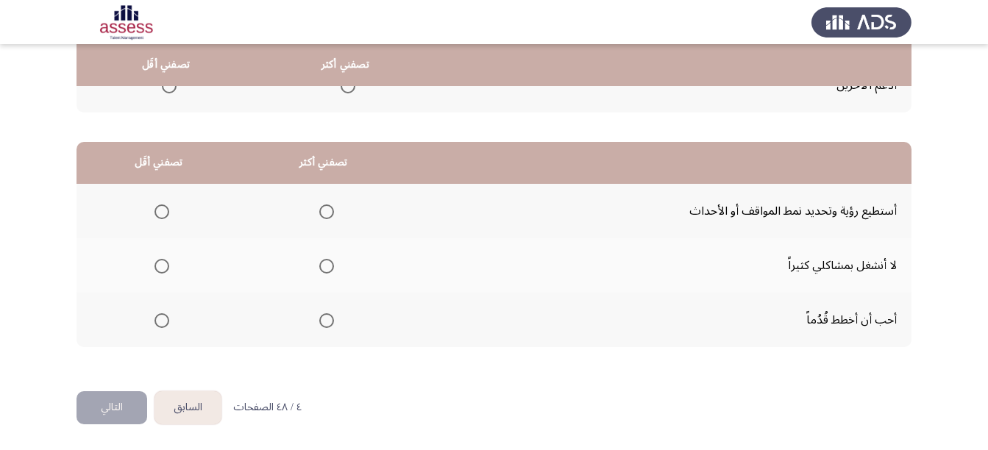
click at [327, 211] on span "Select an option" at bounding box center [326, 211] width 15 height 15
click at [327, 211] on input "Select an option" at bounding box center [326, 211] width 15 height 15
click at [163, 266] on span "Select an option" at bounding box center [161, 266] width 15 height 15
click at [163, 266] on input "Select an option" at bounding box center [161, 266] width 15 height 15
click at [118, 405] on button "التالي" at bounding box center [111, 407] width 71 height 33
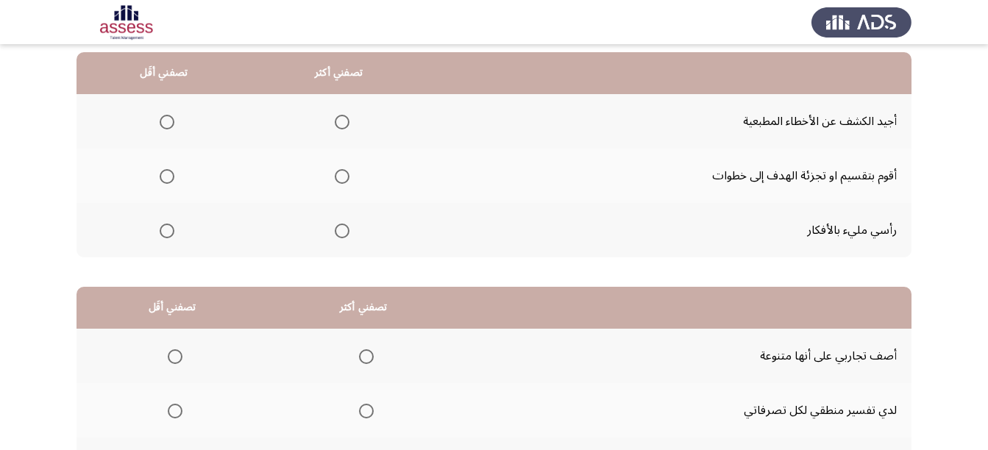
scroll to position [147, 0]
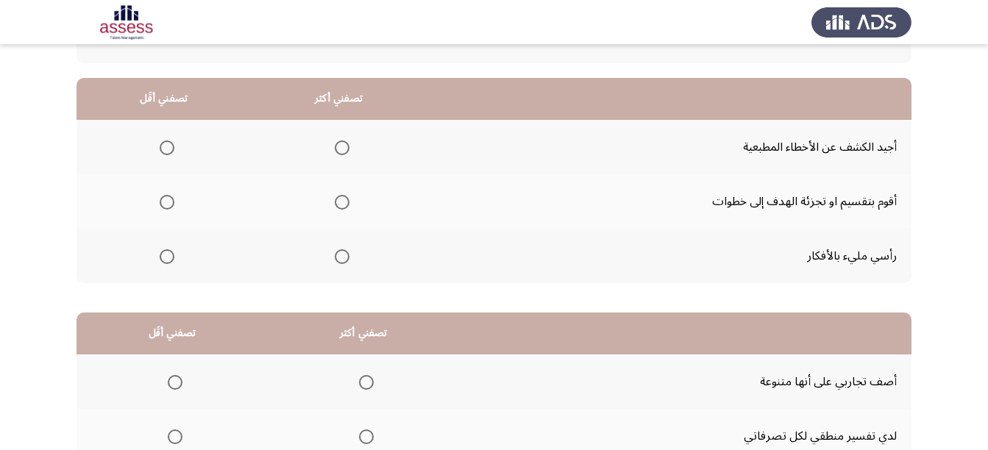
click at [338, 203] on span "Select an option" at bounding box center [342, 202] width 15 height 15
click at [338, 203] on input "Select an option" at bounding box center [342, 202] width 15 height 15
click at [160, 146] on span "Select an option" at bounding box center [167, 147] width 15 height 15
click at [160, 146] on input "Select an option" at bounding box center [167, 147] width 15 height 15
click at [14, 240] on app-assessment-container "السابق Development Assessment التالي من المجموعة التالية اختر إجابة واحدة ( تصف…" at bounding box center [494, 237] width 988 height 650
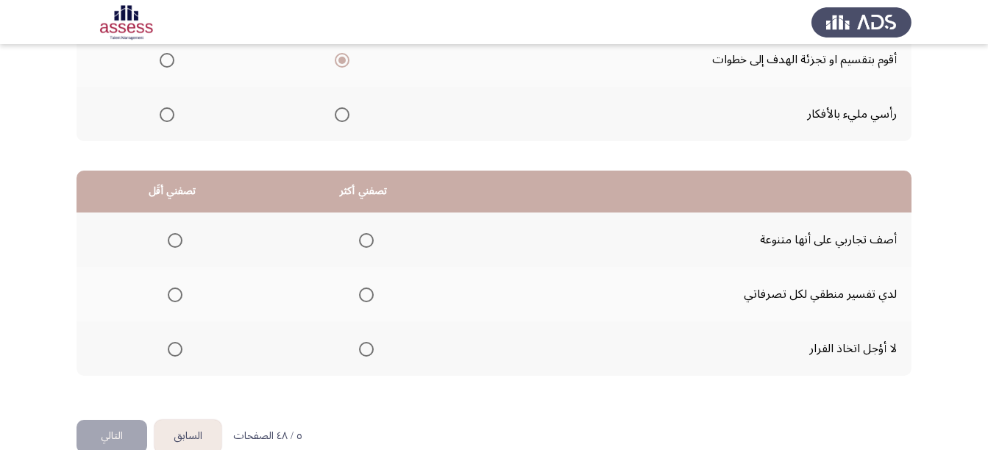
scroll to position [318, 0]
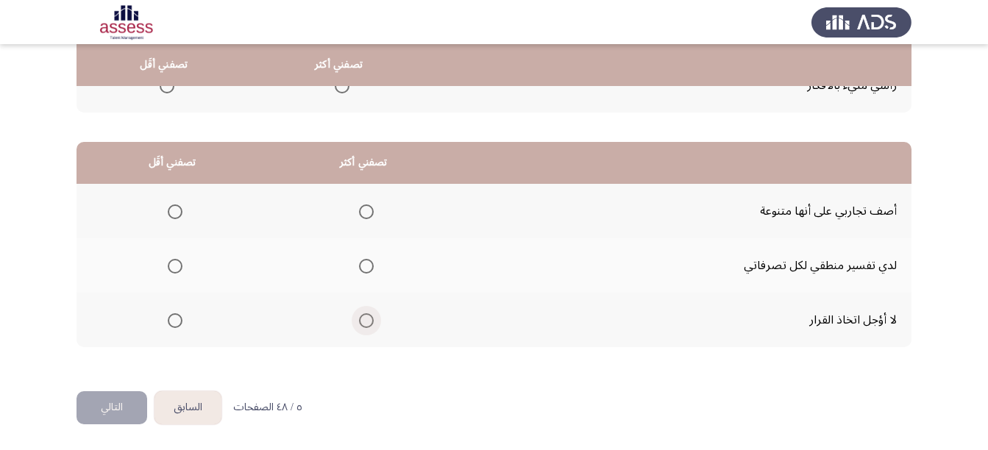
click at [363, 314] on span "Select an option" at bounding box center [366, 320] width 15 height 15
click at [363, 314] on input "Select an option" at bounding box center [366, 320] width 15 height 15
click at [170, 211] on span "Select an option" at bounding box center [175, 211] width 15 height 15
click at [170, 211] on input "Select an option" at bounding box center [175, 211] width 15 height 15
click at [174, 263] on span "Select an option" at bounding box center [175, 266] width 15 height 15
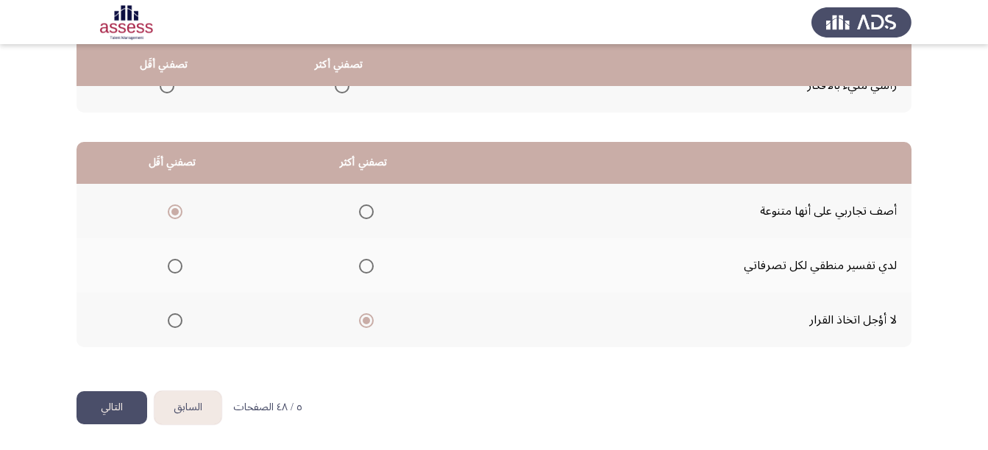
click at [174, 263] on input "Select an option" at bounding box center [175, 266] width 15 height 15
click at [182, 212] on th at bounding box center [171, 211] width 191 height 54
click at [171, 212] on span "Select an option" at bounding box center [175, 211] width 15 height 15
click at [171, 212] on input "Select an option" at bounding box center [175, 211] width 15 height 15
click at [95, 401] on button "التالي" at bounding box center [111, 407] width 71 height 33
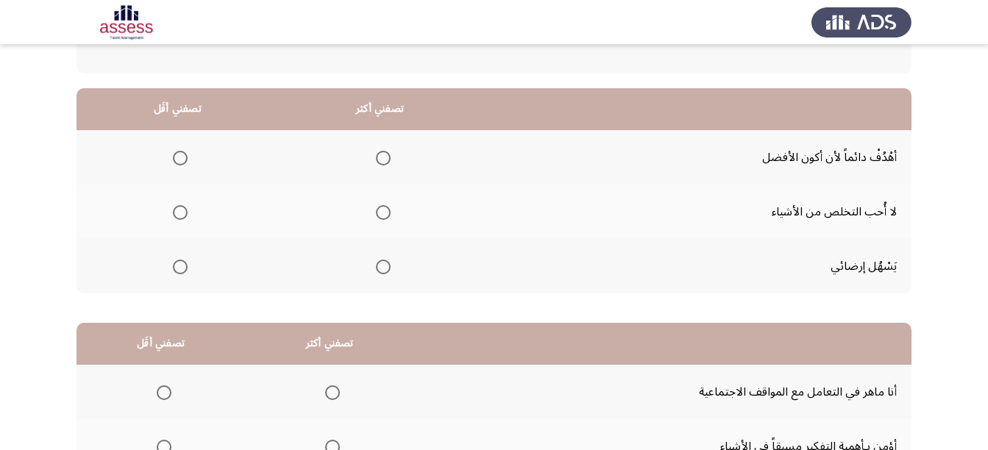
scroll to position [147, 0]
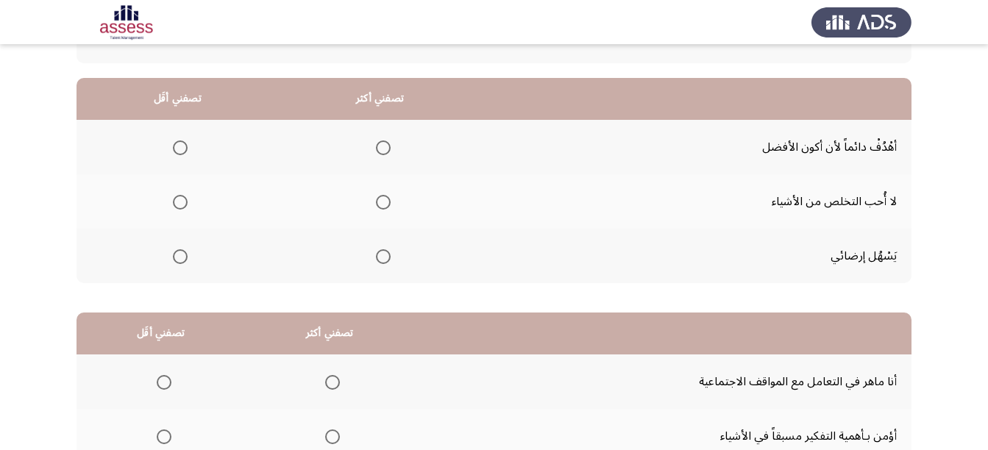
click at [178, 257] on span "Select an option" at bounding box center [180, 256] width 15 height 15
click at [178, 257] on input "Select an option" at bounding box center [180, 256] width 15 height 15
click at [378, 198] on span "Select an option" at bounding box center [383, 202] width 15 height 15
click at [378, 198] on input "Select an option" at bounding box center [383, 202] width 15 height 15
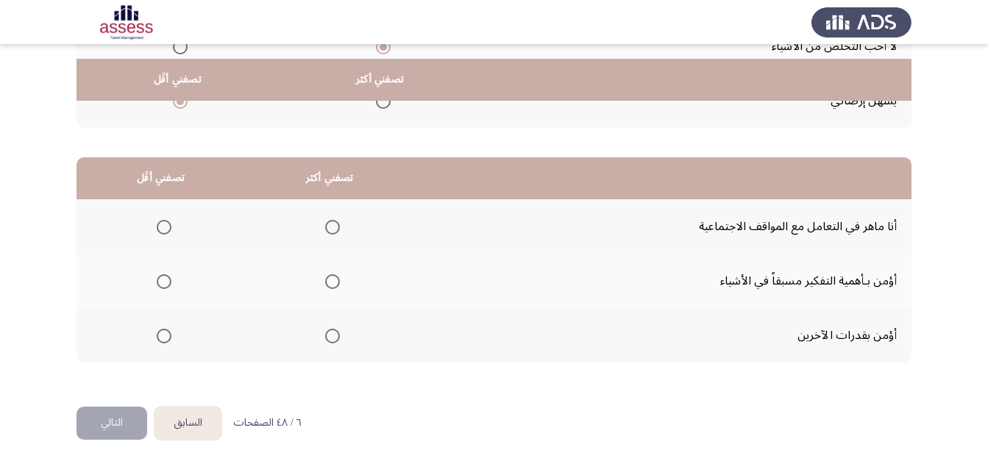
scroll to position [318, 0]
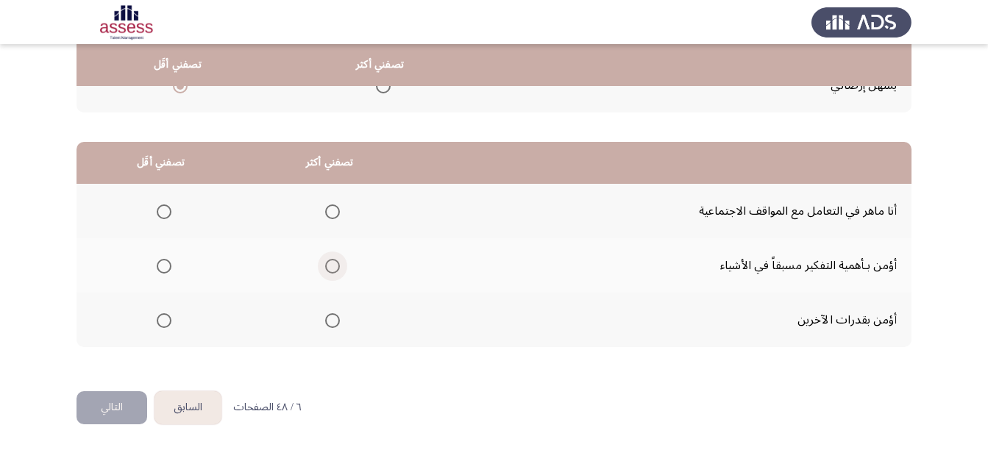
click at [327, 264] on span "Select an option" at bounding box center [332, 266] width 15 height 15
click at [327, 264] on input "Select an option" at bounding box center [332, 266] width 15 height 15
click at [164, 212] on span "Select an option" at bounding box center [164, 212] width 0 height 0
click at [163, 212] on input "Select an option" at bounding box center [164, 211] width 15 height 15
click at [108, 406] on button "التالي" at bounding box center [111, 407] width 71 height 33
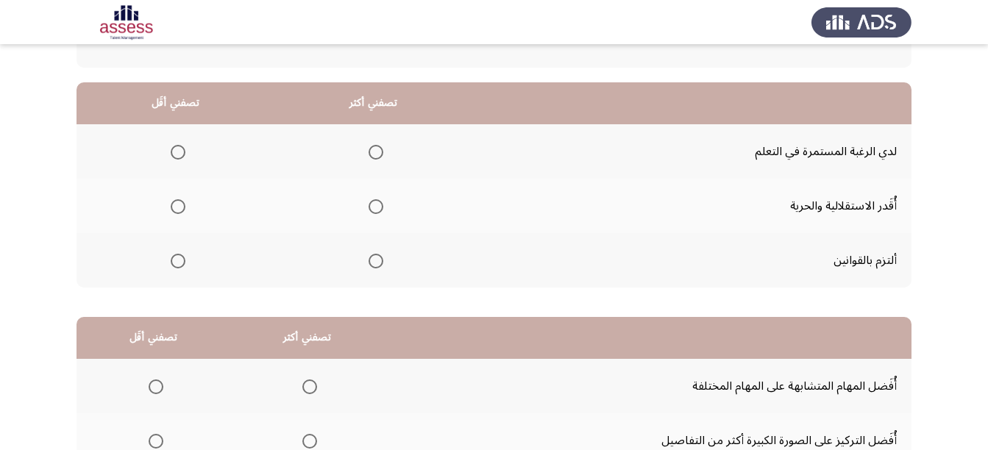
scroll to position [147, 0]
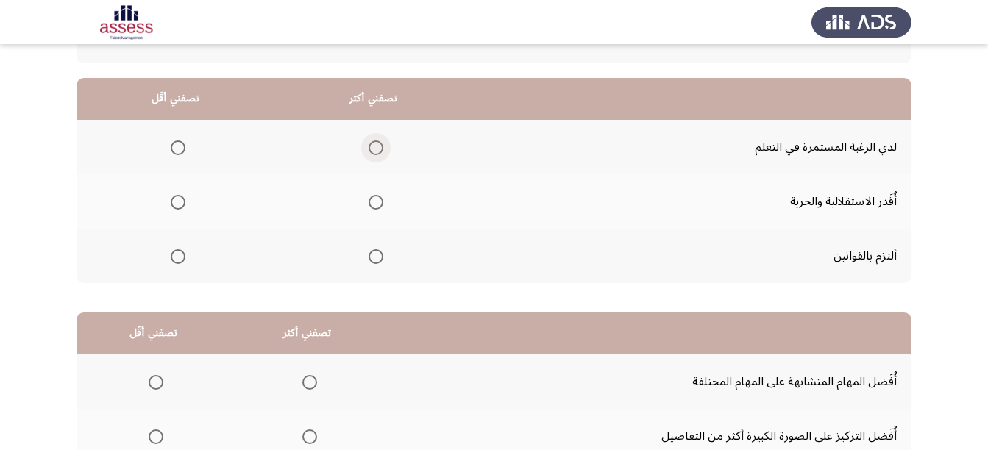
click at [374, 141] on span "Select an option" at bounding box center [375, 147] width 15 height 15
click at [374, 141] on input "Select an option" at bounding box center [375, 147] width 15 height 15
click at [182, 203] on span "Select an option" at bounding box center [178, 202] width 15 height 15
click at [182, 203] on input "Select an option" at bounding box center [178, 202] width 15 height 15
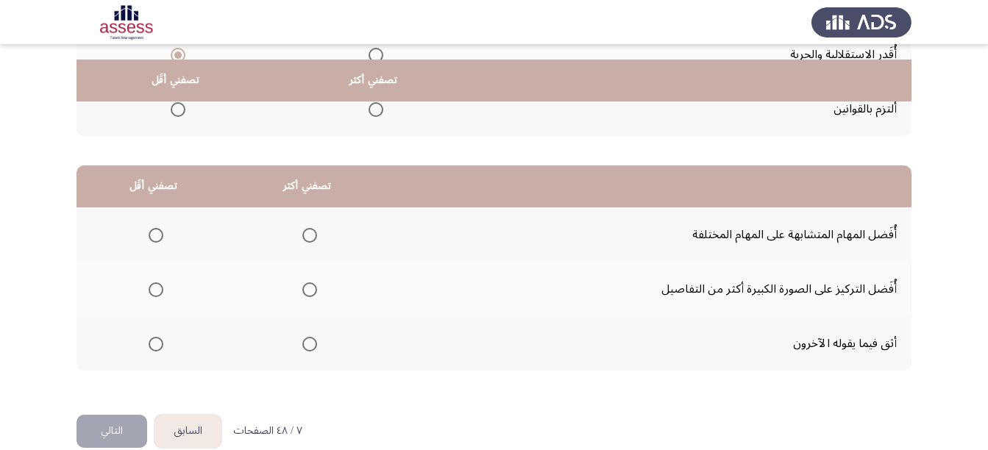
scroll to position [318, 0]
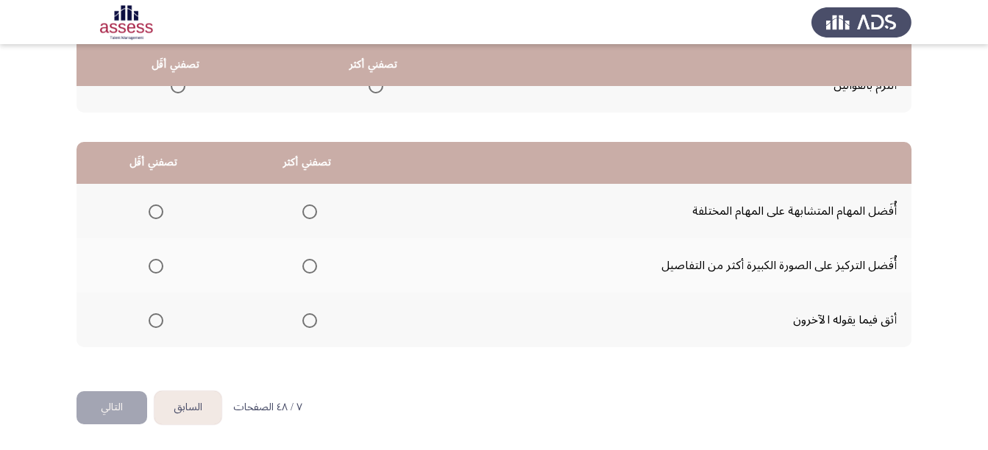
click at [151, 210] on span "Select an option" at bounding box center [156, 211] width 15 height 15
click at [151, 210] on input "Select an option" at bounding box center [156, 211] width 15 height 15
click at [308, 270] on span "Select an option" at bounding box center [309, 266] width 15 height 15
click at [308, 270] on input "Select an option" at bounding box center [309, 266] width 15 height 15
click at [102, 400] on button "التالي" at bounding box center [111, 407] width 71 height 33
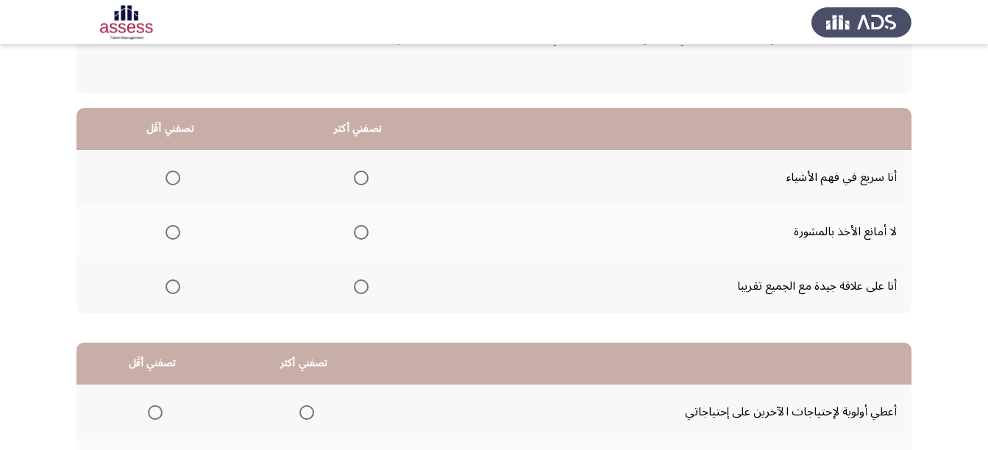
scroll to position [147, 0]
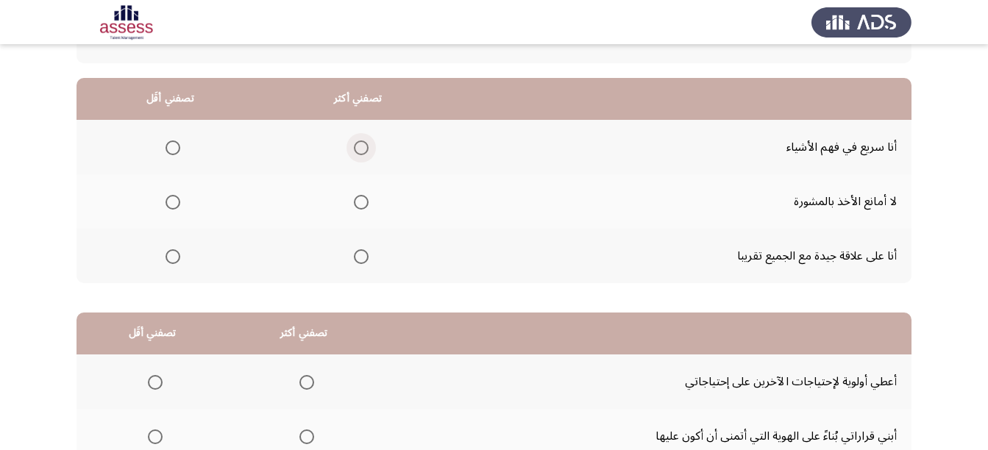
click at [364, 151] on span "Select an option" at bounding box center [361, 147] width 15 height 15
click at [364, 151] on input "Select an option" at bounding box center [361, 147] width 15 height 15
click at [354, 201] on span "Select an option" at bounding box center [361, 202] width 15 height 15
click at [354, 201] on input "Select an option" at bounding box center [361, 202] width 15 height 15
click at [354, 149] on span "Select an option" at bounding box center [361, 147] width 15 height 15
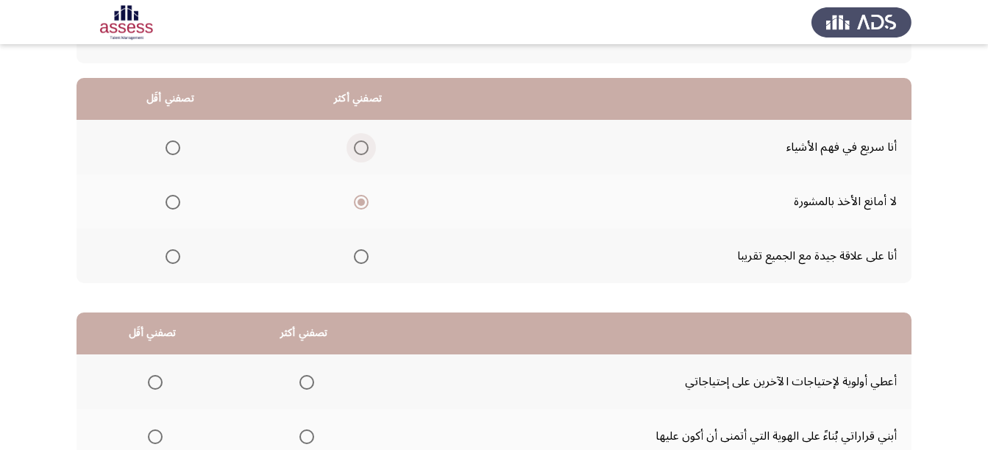
click at [354, 149] on input "Select an option" at bounding box center [361, 147] width 15 height 15
click at [171, 200] on span "Select an option" at bounding box center [172, 202] width 15 height 15
click at [171, 200] on input "Select an option" at bounding box center [172, 202] width 15 height 15
click at [354, 199] on span "Select an option" at bounding box center [361, 202] width 15 height 15
click at [354, 199] on input "Select an option" at bounding box center [361, 202] width 15 height 15
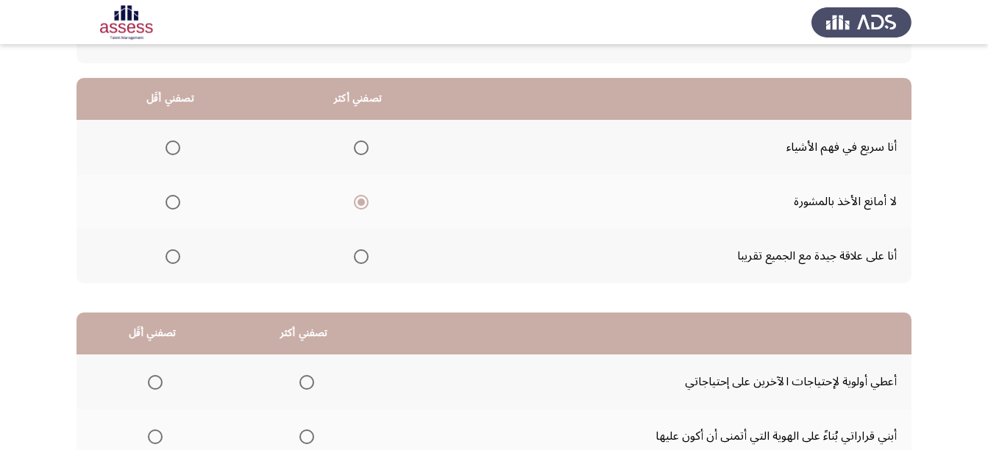
click at [165, 151] on span "Select an option" at bounding box center [172, 147] width 15 height 15
click at [165, 151] on input "Select an option" at bounding box center [172, 147] width 15 height 15
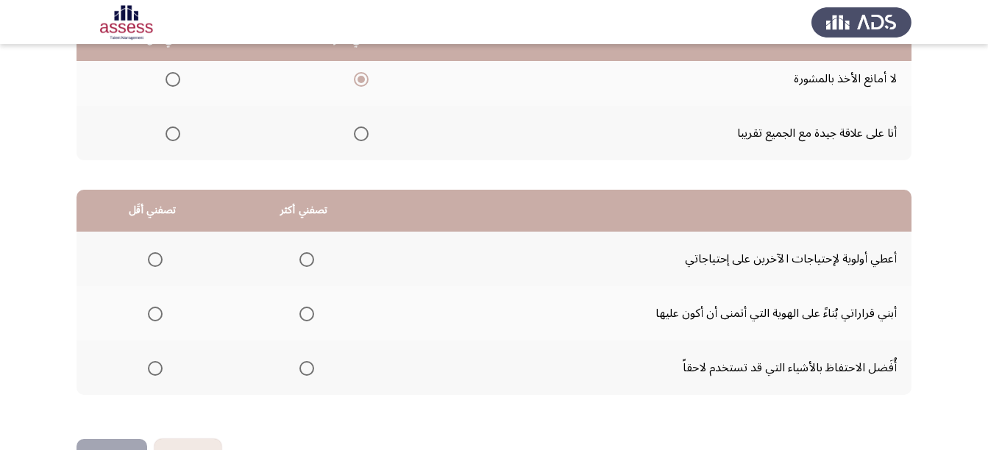
scroll to position [244, 0]
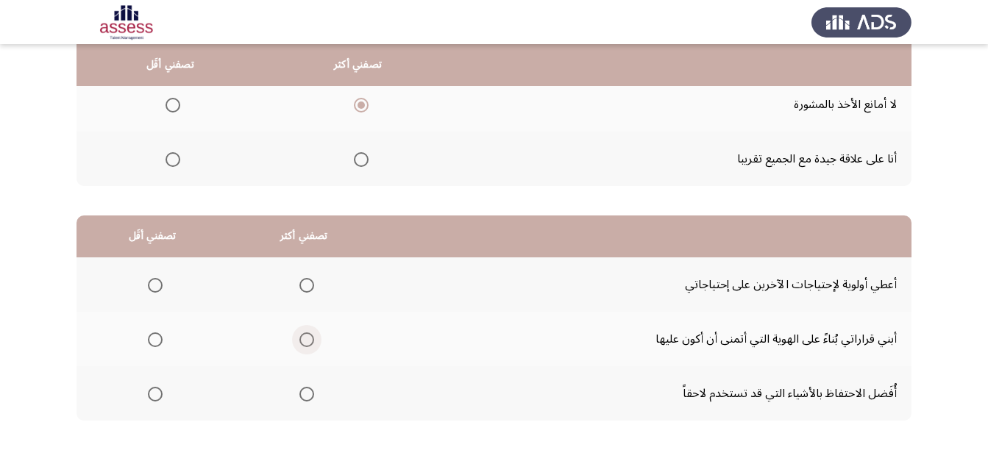
click at [300, 346] on span "Select an option" at bounding box center [306, 339] width 15 height 15
click at [300, 346] on input "Select an option" at bounding box center [306, 339] width 15 height 15
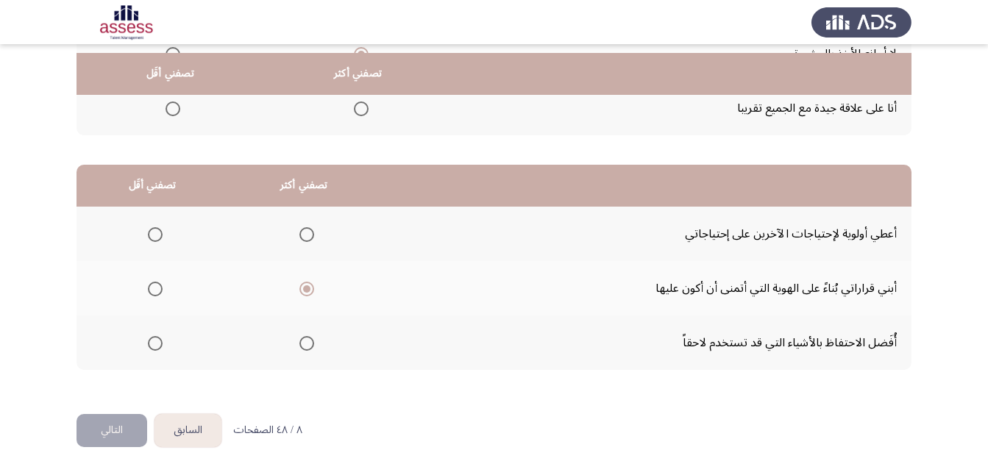
scroll to position [318, 0]
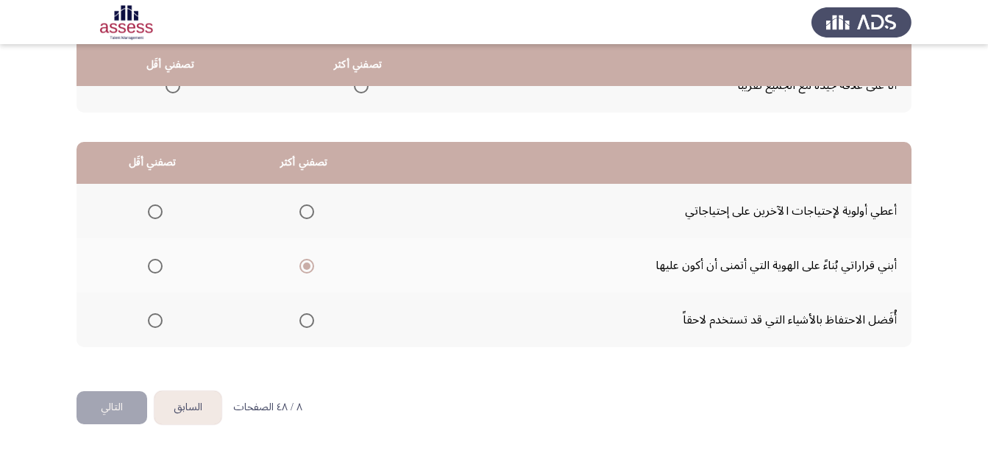
click at [148, 323] on span "Select an option" at bounding box center [155, 320] width 15 height 15
click at [148, 323] on input "Select an option" at bounding box center [155, 320] width 15 height 15
click at [105, 396] on button "التالي" at bounding box center [111, 407] width 71 height 33
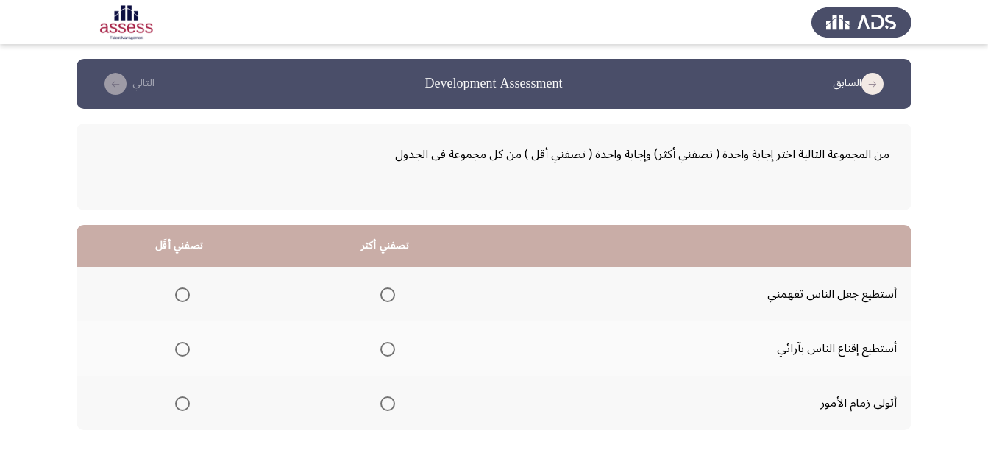
click at [387, 356] on span "Select an option" at bounding box center [387, 349] width 15 height 15
click at [387, 356] on input "Select an option" at bounding box center [387, 349] width 15 height 15
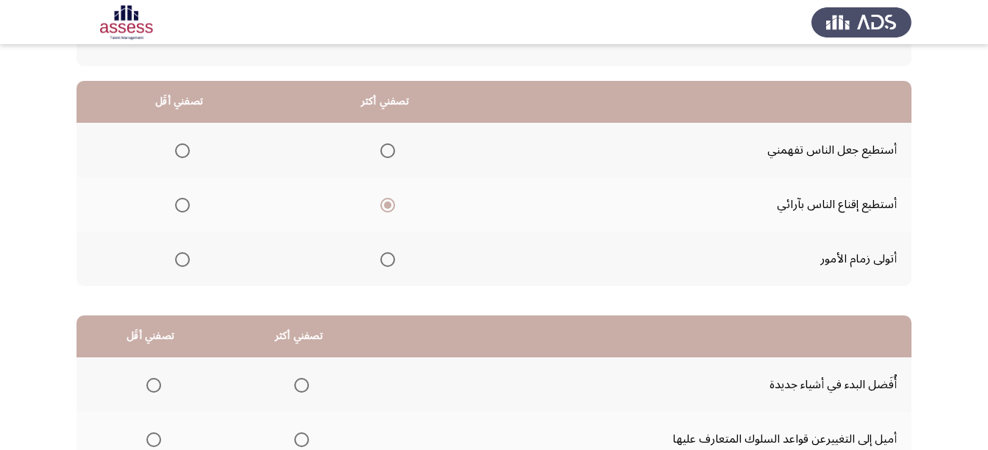
scroll to position [147, 0]
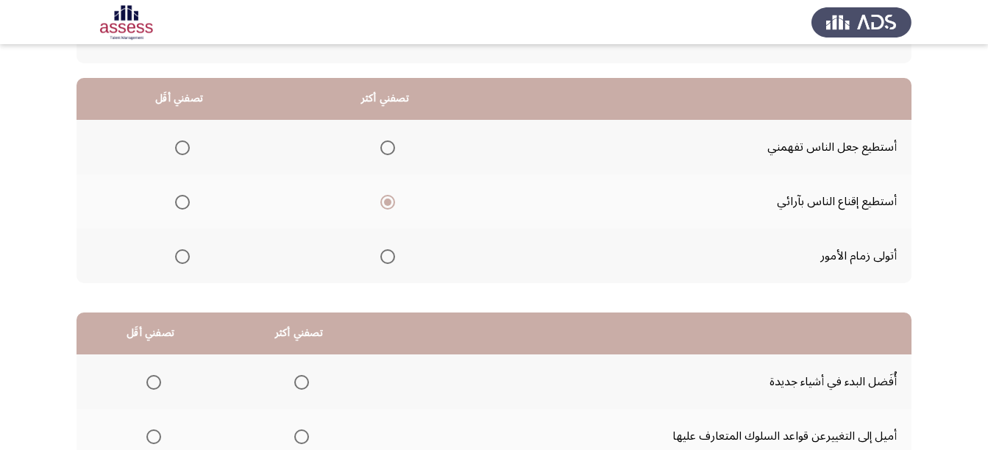
click at [185, 252] on span "Select an option" at bounding box center [182, 256] width 15 height 15
click at [185, 252] on input "Select an option" at bounding box center [182, 256] width 15 height 15
click at [221, 297] on div "من المجموعة التالية اختر إجابة واحدة ( تصفني أكثر) وإجابة واحدة ( تصفني أقل ) م…" at bounding box center [493, 254] width 835 height 585
click at [390, 257] on span "Select an option" at bounding box center [387, 256] width 15 height 15
click at [390, 257] on input "Select an option" at bounding box center [387, 256] width 15 height 15
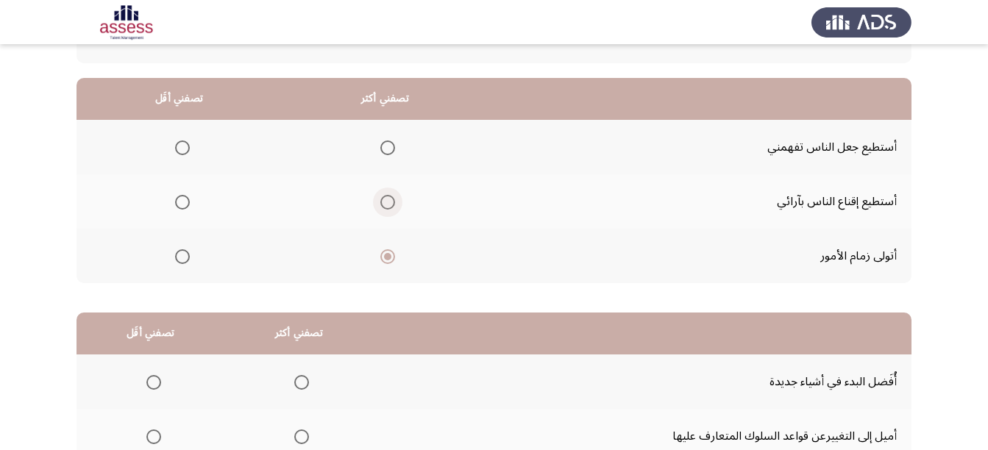
click at [385, 204] on span "Select an option" at bounding box center [387, 202] width 15 height 15
click at [385, 204] on input "Select an option" at bounding box center [387, 202] width 15 height 15
click at [187, 140] on span "Select an option" at bounding box center [182, 147] width 15 height 15
click at [187, 140] on input "Select an option" at bounding box center [182, 147] width 15 height 15
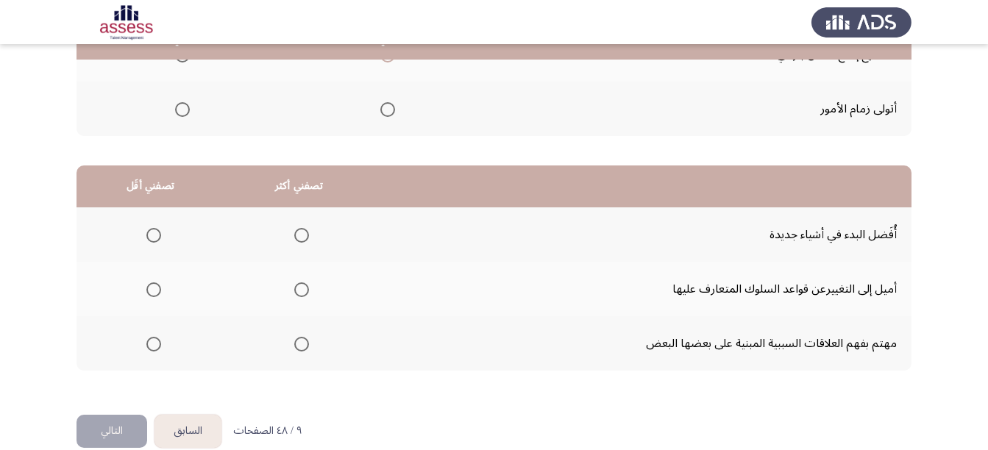
scroll to position [221, 0]
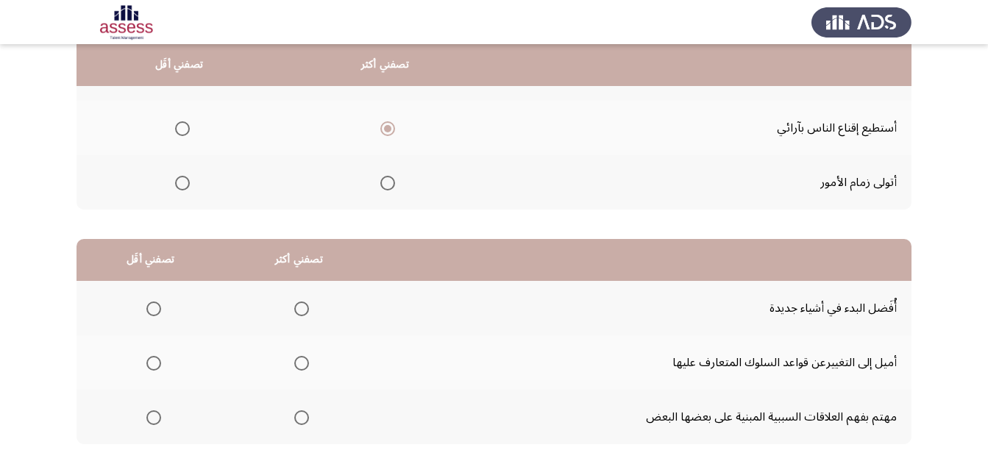
click at [382, 185] on span "Select an option" at bounding box center [387, 183] width 15 height 15
click at [382, 185] on input "Select an option" at bounding box center [387, 183] width 15 height 15
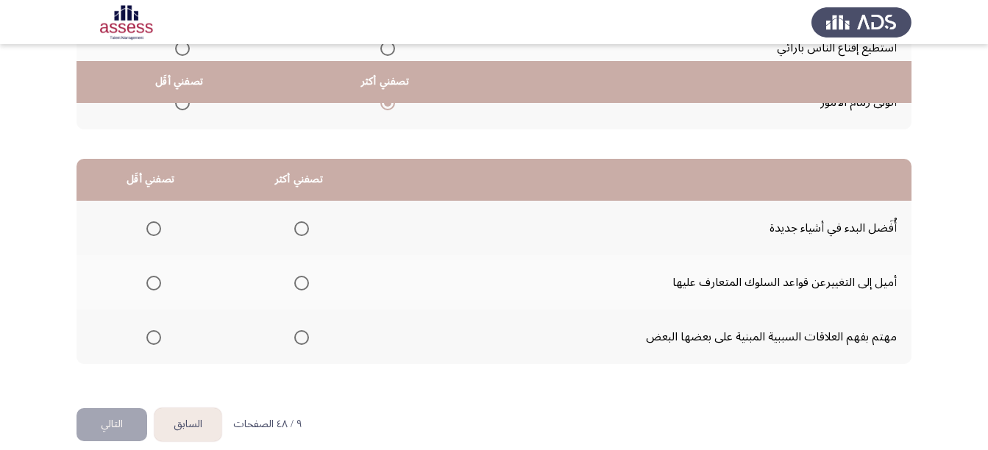
scroll to position [318, 0]
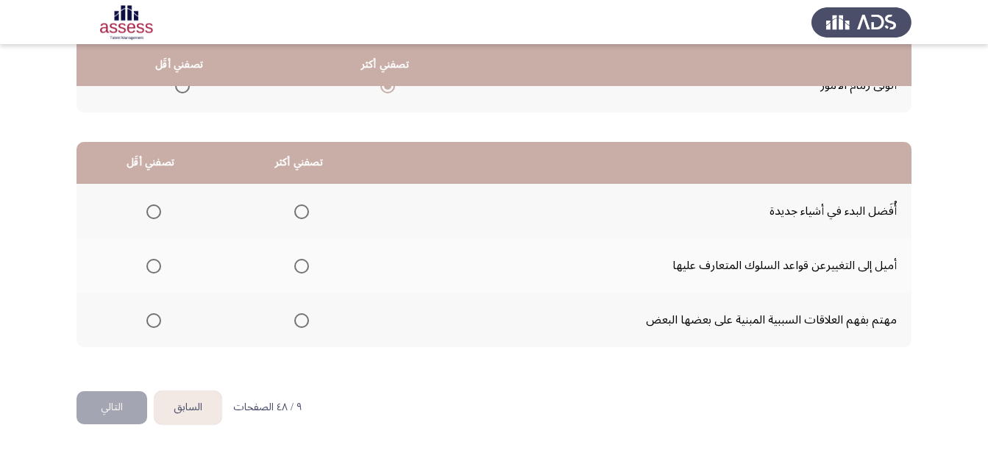
click at [294, 210] on span "Select an option" at bounding box center [301, 211] width 15 height 15
click at [294, 210] on input "Select an option" at bounding box center [301, 211] width 15 height 15
click at [149, 321] on span "Select an option" at bounding box center [153, 320] width 15 height 15
click at [149, 321] on input "Select an option" at bounding box center [153, 320] width 15 height 15
click at [100, 408] on button "التالي" at bounding box center [111, 407] width 71 height 33
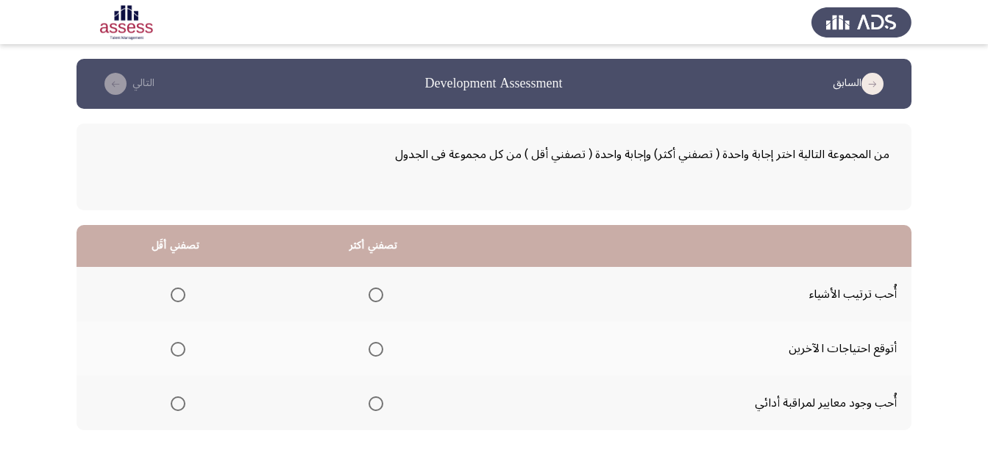
scroll to position [74, 0]
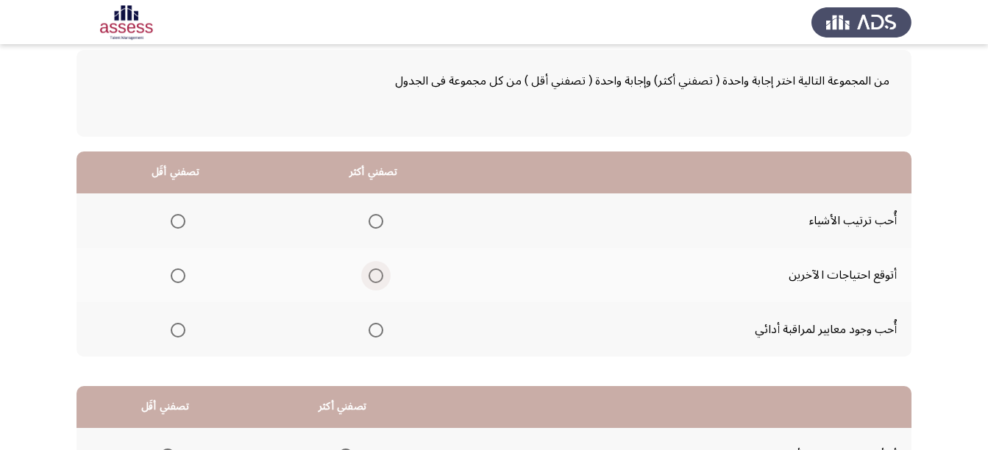
click at [370, 277] on span "Select an option" at bounding box center [375, 275] width 15 height 15
click at [370, 277] on input "Select an option" at bounding box center [375, 275] width 15 height 15
click at [182, 221] on span "Select an option" at bounding box center [178, 221] width 15 height 15
click at [182, 221] on input "Select an option" at bounding box center [178, 221] width 15 height 15
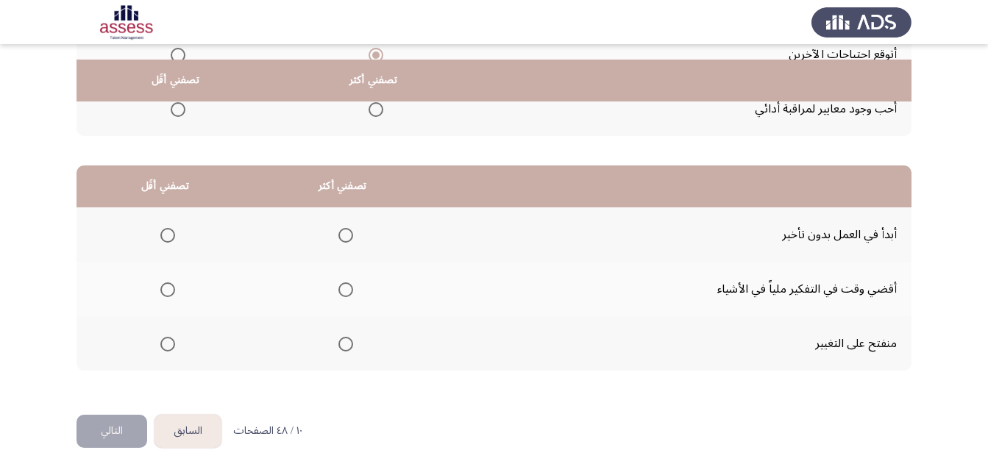
scroll to position [318, 0]
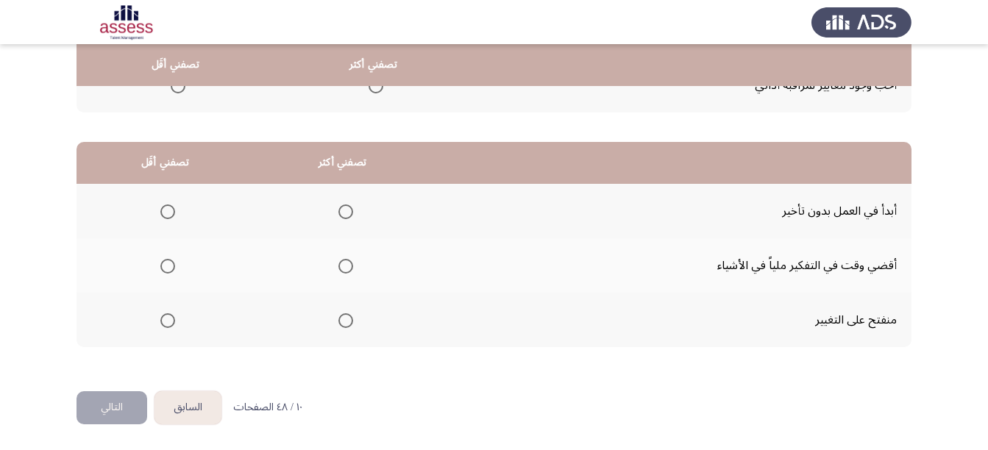
click at [339, 215] on span "Select an option" at bounding box center [345, 211] width 15 height 15
click at [339, 215] on input "Select an option" at bounding box center [345, 211] width 15 height 15
click at [171, 267] on span "Select an option" at bounding box center [167, 266] width 15 height 15
click at [171, 267] on input "Select an option" at bounding box center [167, 266] width 15 height 15
click at [109, 404] on button "التالي" at bounding box center [111, 407] width 71 height 33
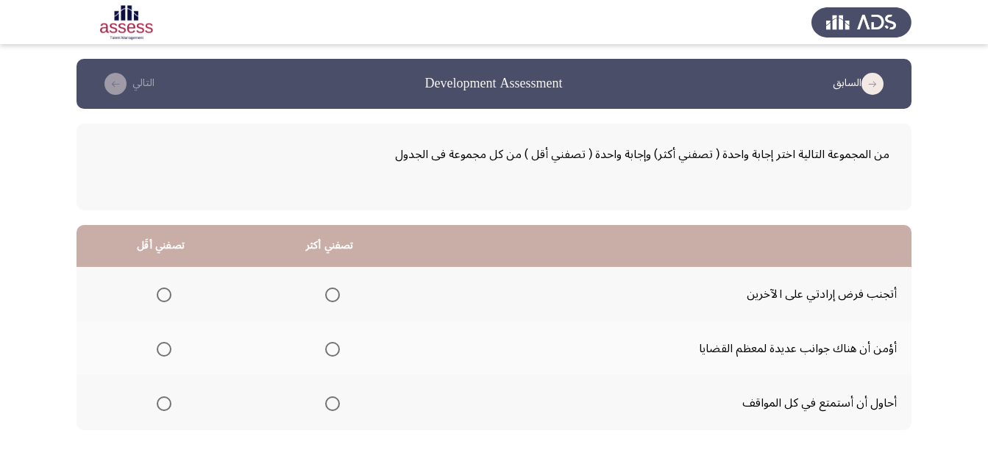
scroll to position [74, 0]
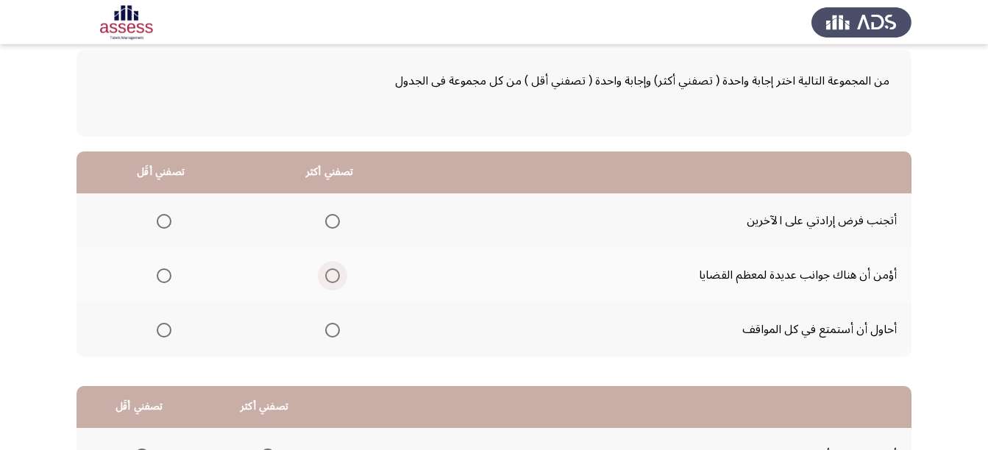
click at [325, 278] on span "Select an option" at bounding box center [332, 275] width 15 height 15
click at [325, 278] on input "Select an option" at bounding box center [332, 275] width 15 height 15
click at [330, 337] on span "Select an option" at bounding box center [332, 330] width 15 height 15
click at [330, 337] on input "Select an option" at bounding box center [332, 330] width 15 height 15
click at [411, 366] on div "من المجموعة التالية اختر إجابة واحدة ( تصفني أكثر) وإجابة واحدة ( تصفني أقل ) م…" at bounding box center [493, 327] width 835 height 585
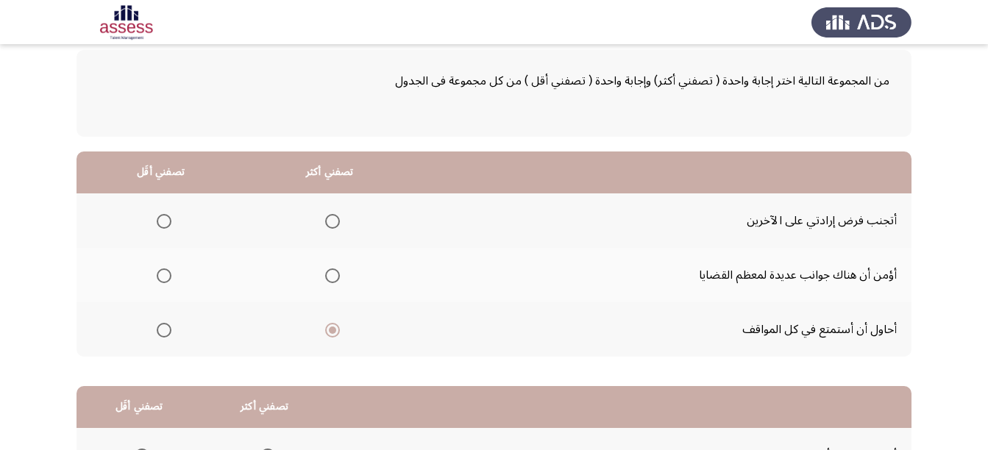
click at [163, 278] on span "Select an option" at bounding box center [164, 275] width 15 height 15
click at [163, 278] on input "Select an option" at bounding box center [164, 275] width 15 height 15
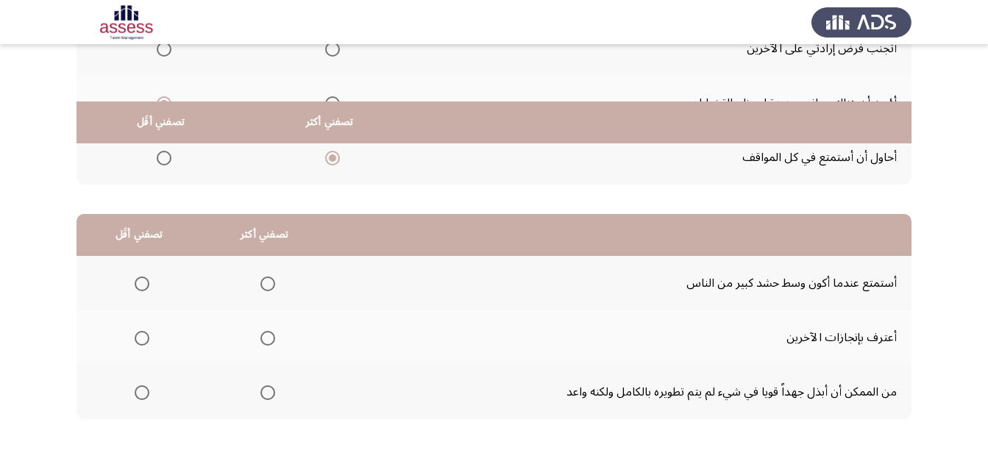
scroll to position [318, 0]
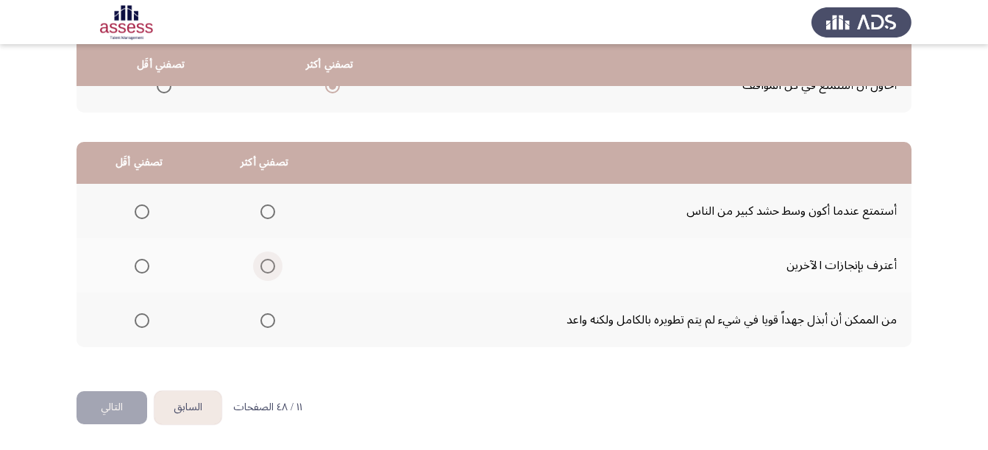
click at [264, 268] on span "Select an option" at bounding box center [267, 266] width 15 height 15
click at [264, 268] on input "Select an option" at bounding box center [267, 266] width 15 height 15
click at [140, 321] on span "Select an option" at bounding box center [142, 320] width 15 height 15
click at [140, 321] on input "Select an option" at bounding box center [142, 320] width 15 height 15
click at [108, 405] on button "التالي" at bounding box center [111, 407] width 71 height 33
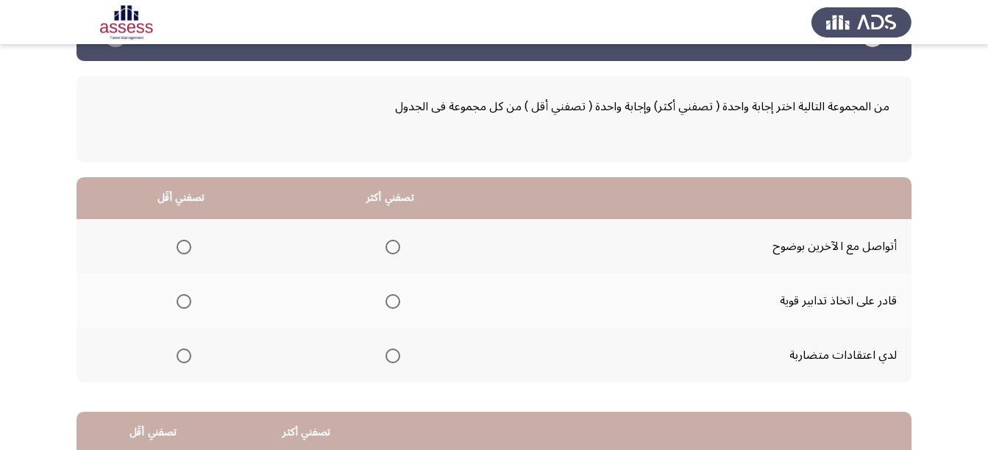
scroll to position [74, 0]
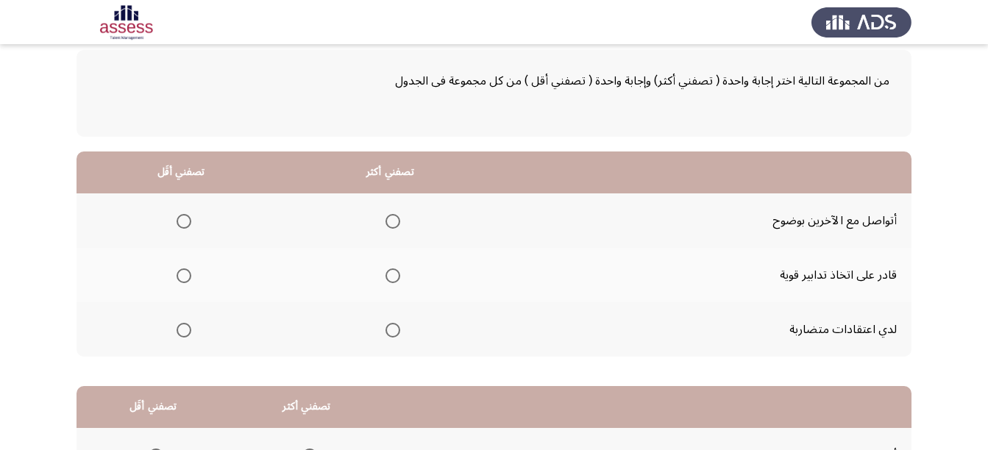
click at [383, 221] on label "Select an option" at bounding box center [389, 221] width 21 height 15
click at [385, 221] on input "Select an option" at bounding box center [392, 221] width 15 height 15
click at [184, 332] on span "Select an option" at bounding box center [184, 330] width 15 height 15
click at [184, 332] on input "Select an option" at bounding box center [184, 330] width 15 height 15
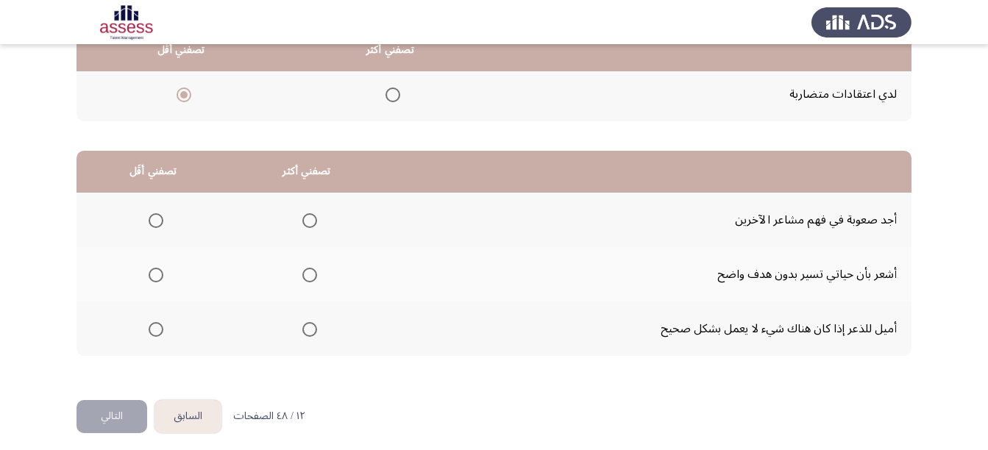
scroll to position [318, 0]
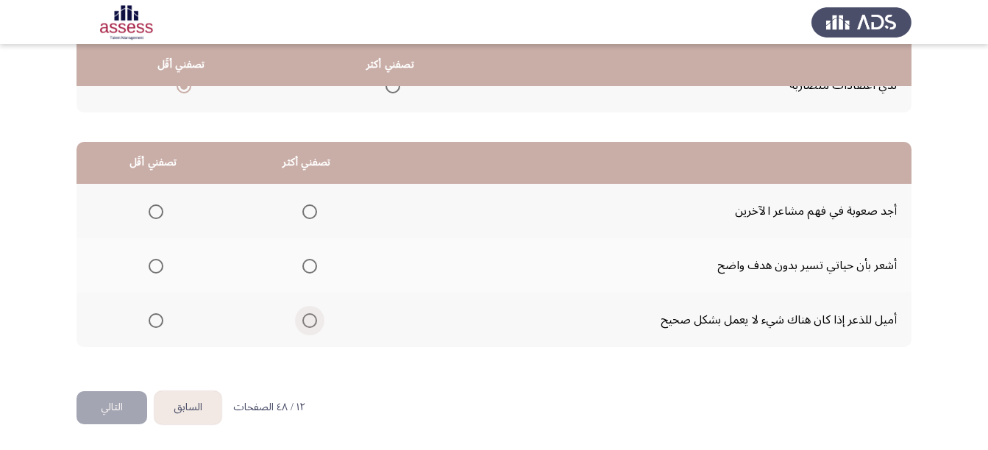
click at [303, 327] on span "Select an option" at bounding box center [309, 320] width 15 height 15
click at [303, 327] on input "Select an option" at bounding box center [309, 320] width 15 height 15
click at [153, 259] on span "Select an option" at bounding box center [156, 266] width 15 height 15
click at [153, 259] on input "Select an option" at bounding box center [156, 266] width 15 height 15
click at [84, 411] on button "التالي" at bounding box center [111, 407] width 71 height 33
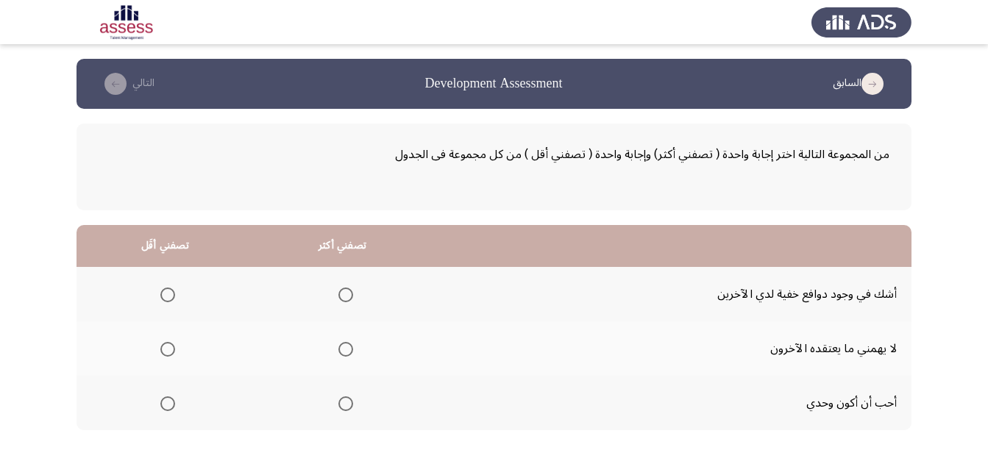
scroll to position [74, 0]
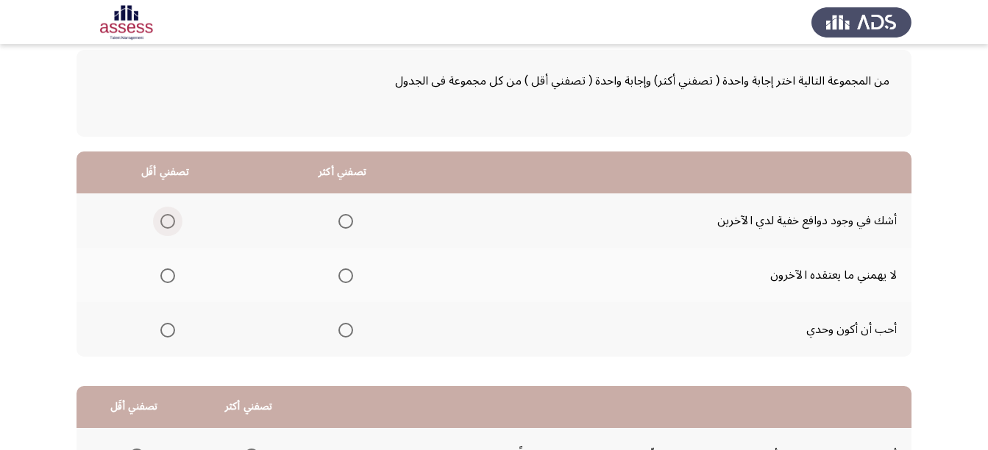
click at [171, 227] on span "Select an option" at bounding box center [167, 221] width 15 height 15
click at [171, 227] on input "Select an option" at bounding box center [167, 221] width 15 height 15
click at [341, 278] on span "Select an option" at bounding box center [345, 275] width 15 height 15
click at [341, 278] on input "Select an option" at bounding box center [345, 275] width 15 height 15
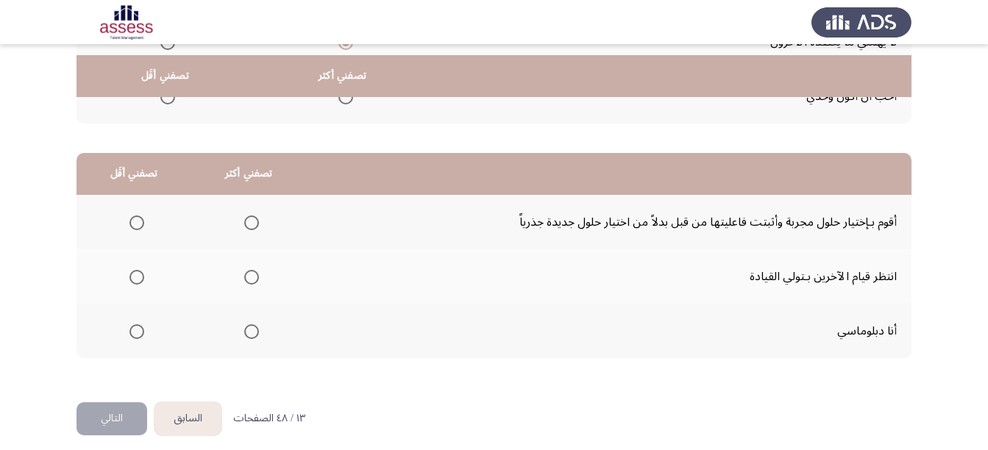
scroll to position [318, 0]
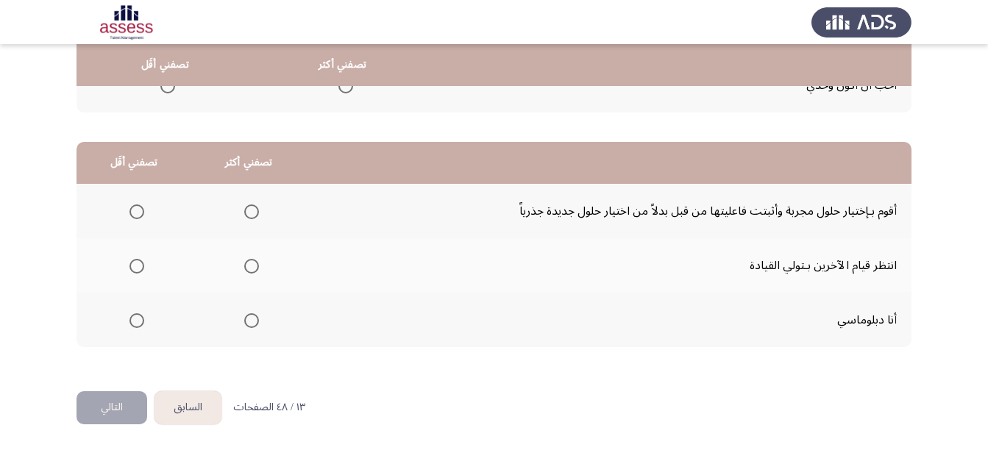
click at [140, 266] on span "Select an option" at bounding box center [136, 266] width 15 height 15
click at [140, 266] on input "Select an option" at bounding box center [136, 266] width 15 height 15
click at [249, 315] on span "Select an option" at bounding box center [251, 320] width 15 height 15
click at [249, 315] on input "Select an option" at bounding box center [251, 320] width 15 height 15
click at [86, 404] on button "التالي" at bounding box center [111, 407] width 71 height 33
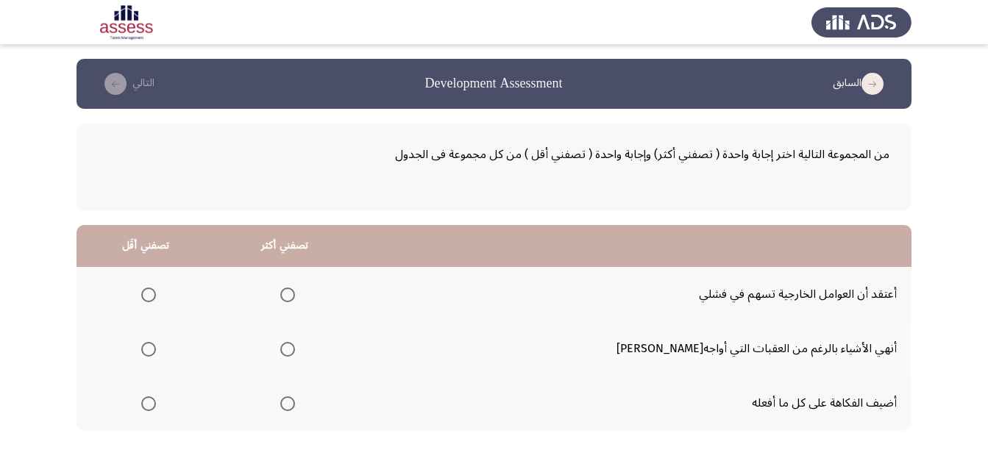
scroll to position [74, 0]
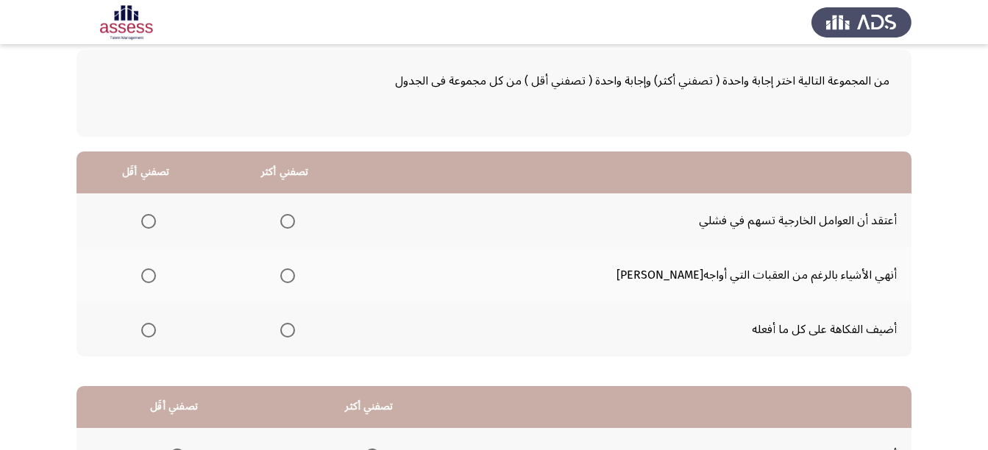
click at [156, 220] on span "Select an option" at bounding box center [148, 221] width 15 height 15
click at [156, 220] on input "Select an option" at bounding box center [148, 221] width 15 height 15
click at [295, 277] on span "Select an option" at bounding box center [287, 275] width 15 height 15
click at [295, 277] on input "Select an option" at bounding box center [287, 275] width 15 height 15
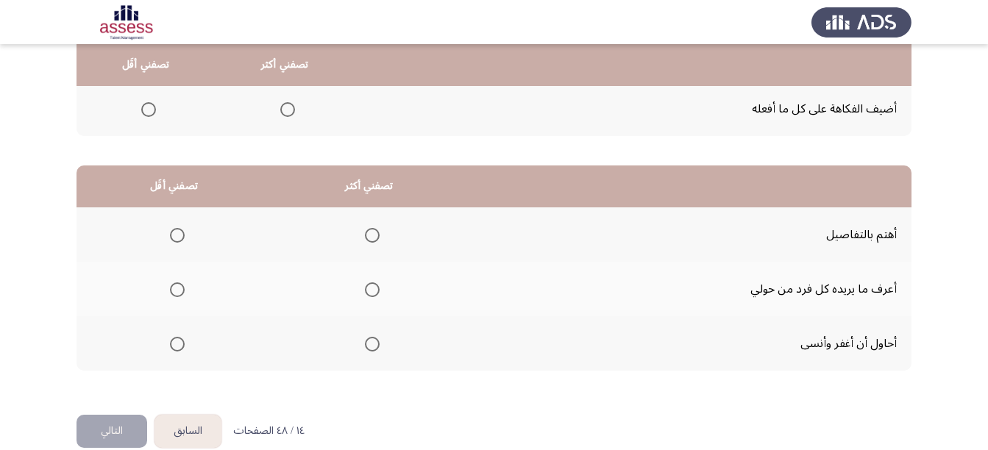
scroll to position [318, 0]
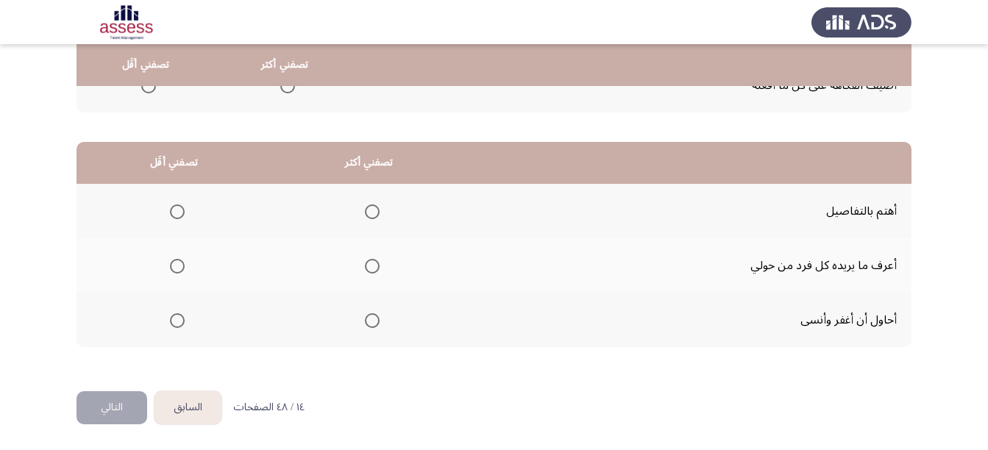
click at [372, 265] on span "Select an option" at bounding box center [372, 266] width 15 height 15
click at [372, 265] on input "Select an option" at bounding box center [372, 266] width 15 height 15
click at [183, 216] on span "Select an option" at bounding box center [177, 211] width 15 height 15
click at [183, 216] on input "Select an option" at bounding box center [177, 211] width 15 height 15
click at [110, 410] on button "التالي" at bounding box center [111, 407] width 71 height 33
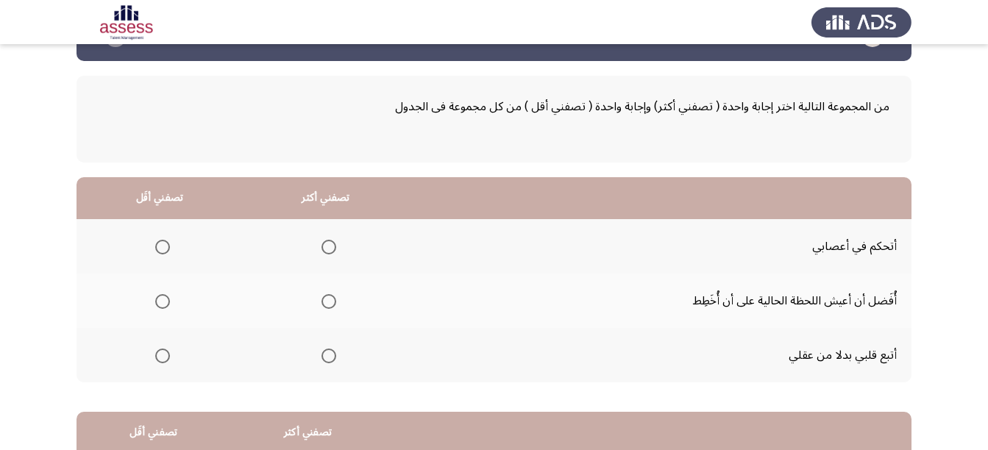
scroll to position [74, 0]
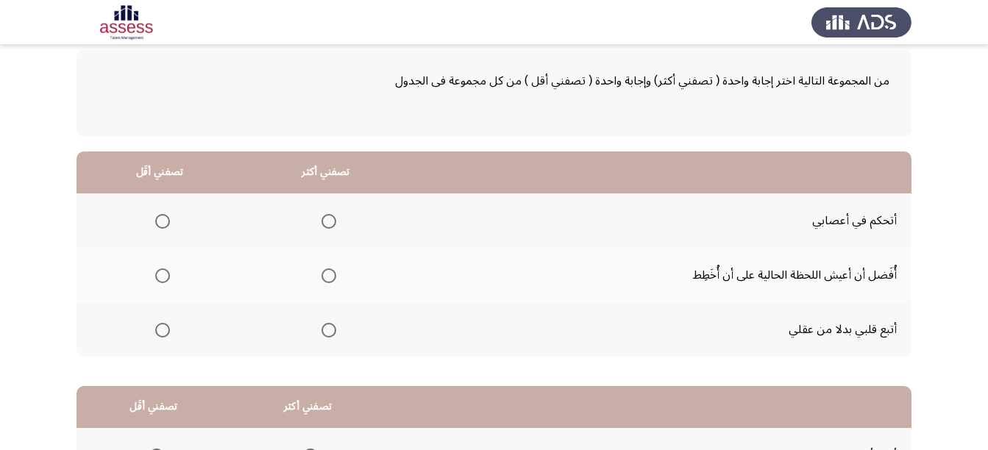
click at [324, 218] on span "Select an option" at bounding box center [328, 221] width 15 height 15
click at [324, 218] on input "Select an option" at bounding box center [328, 221] width 15 height 15
click at [164, 279] on span "Select an option" at bounding box center [162, 275] width 15 height 15
click at [164, 279] on input "Select an option" at bounding box center [162, 275] width 15 height 15
click at [70, 278] on app-assessment-container "السابق Development Assessment التالي من المجموعة التالية اختر إجابة واحدة ( تصف…" at bounding box center [494, 310] width 988 height 650
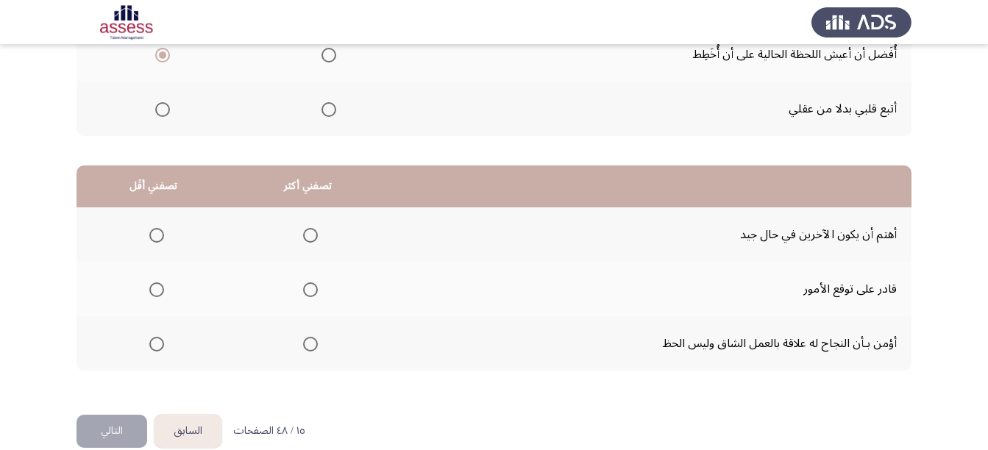
scroll to position [318, 0]
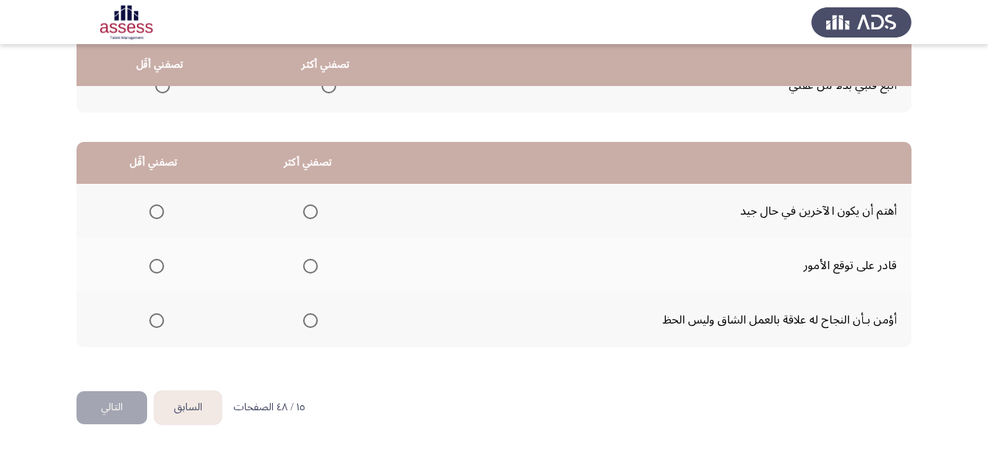
click at [310, 210] on span "Select an option" at bounding box center [310, 211] width 15 height 15
click at [310, 210] on input "Select an option" at bounding box center [310, 211] width 15 height 15
click at [160, 319] on span "Select an option" at bounding box center [156, 320] width 15 height 15
click at [160, 319] on input "Select an option" at bounding box center [156, 320] width 15 height 15
click at [114, 403] on button "التالي" at bounding box center [111, 407] width 71 height 33
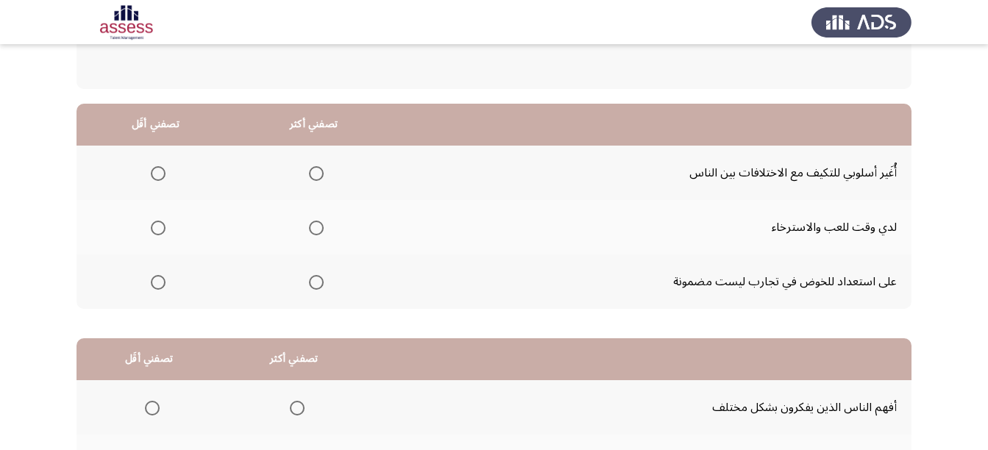
scroll to position [147, 0]
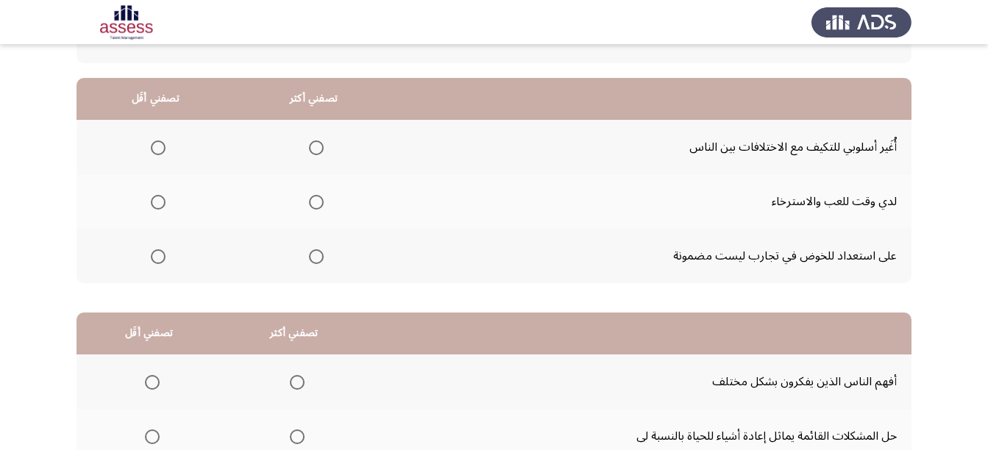
click at [318, 144] on span "Select an option" at bounding box center [316, 147] width 15 height 15
click at [318, 144] on input "Select an option" at bounding box center [316, 147] width 15 height 15
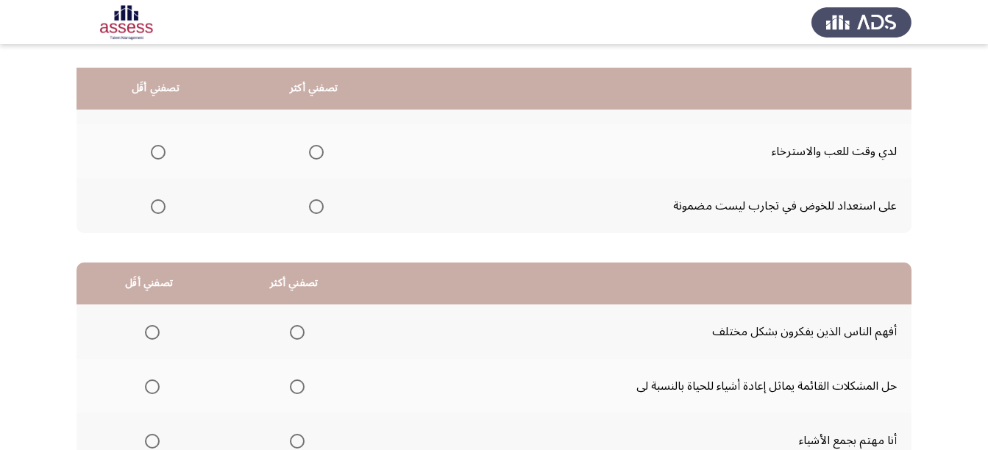
scroll to position [221, 0]
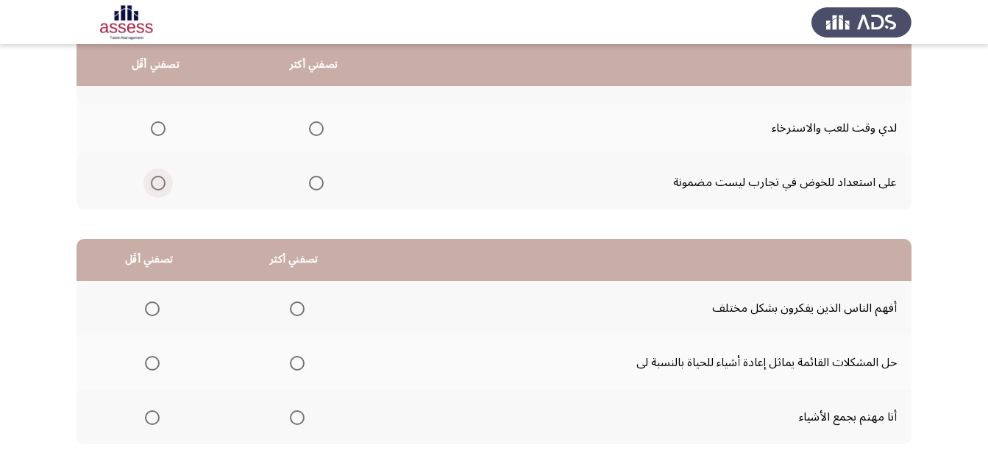
click at [159, 182] on span "Select an option" at bounding box center [158, 183] width 15 height 15
click at [159, 182] on input "Select an option" at bounding box center [158, 183] width 15 height 15
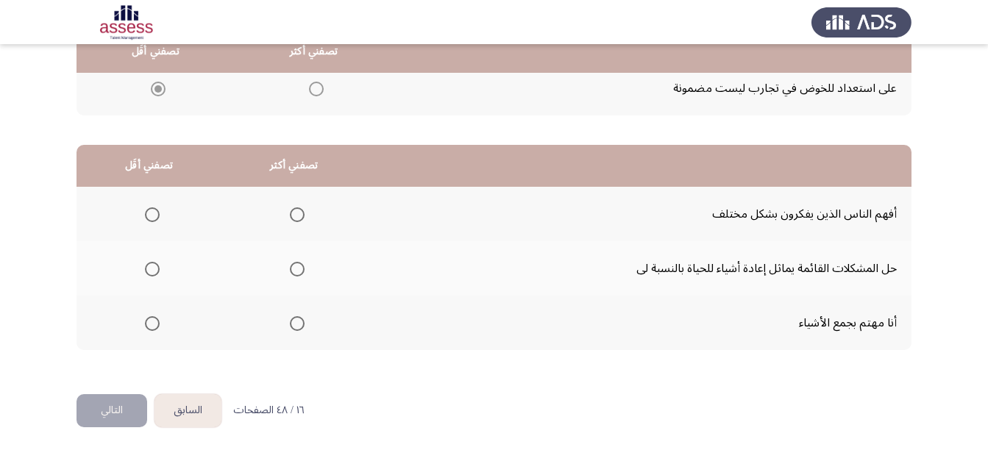
scroll to position [318, 0]
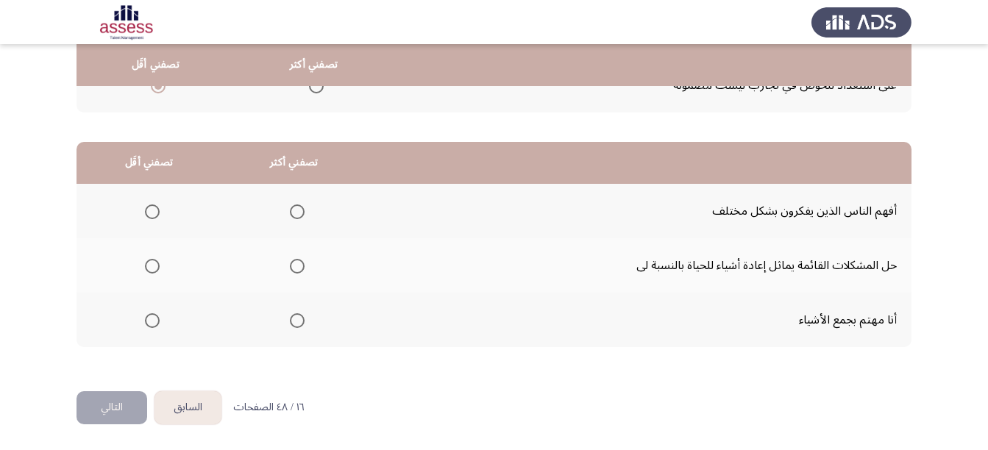
click at [294, 213] on span "Select an option" at bounding box center [297, 211] width 15 height 15
click at [294, 213] on input "Select an option" at bounding box center [297, 211] width 15 height 15
click at [297, 260] on span "Select an option" at bounding box center [297, 266] width 15 height 15
click at [297, 260] on input "Select an option" at bounding box center [297, 266] width 15 height 15
click at [142, 324] on label "Select an option" at bounding box center [149, 320] width 21 height 15
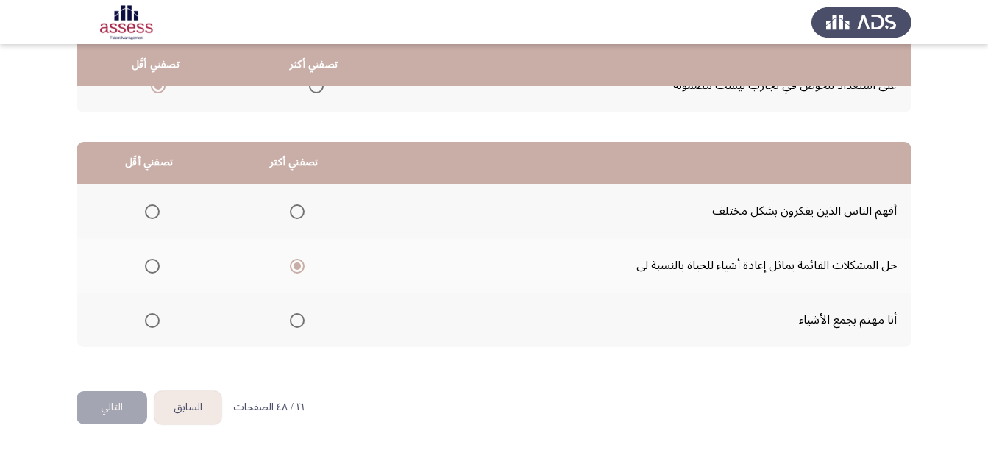
click at [145, 324] on input "Select an option" at bounding box center [152, 320] width 15 height 15
click at [113, 393] on button "التالي" at bounding box center [111, 407] width 71 height 33
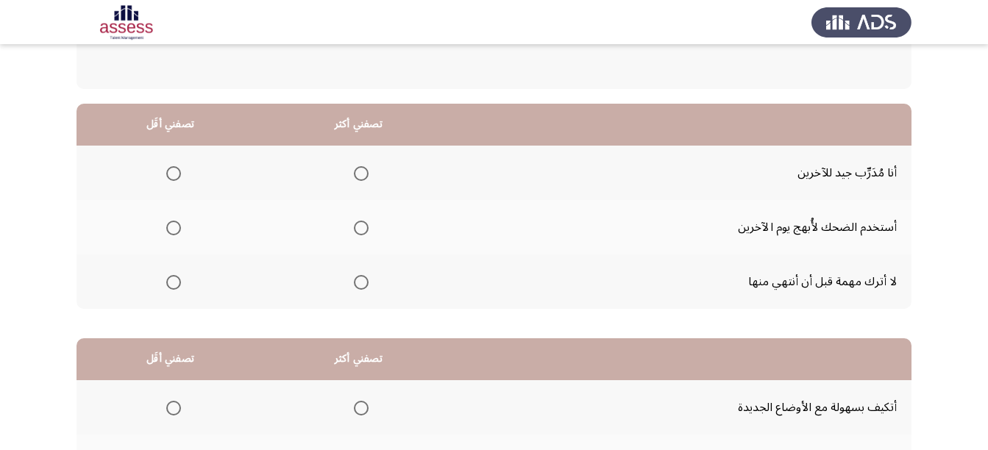
scroll to position [147, 0]
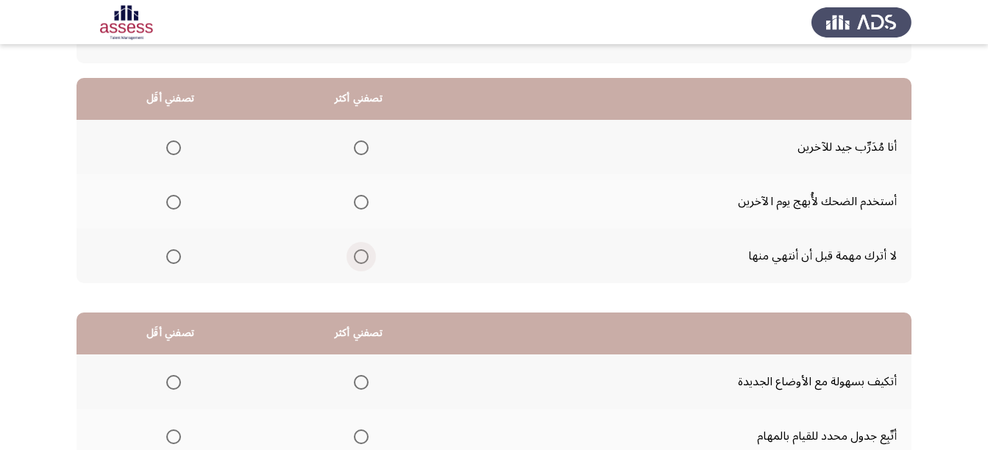
click at [351, 253] on label "Select an option" at bounding box center [358, 256] width 21 height 15
click at [354, 253] on input "Select an option" at bounding box center [361, 256] width 15 height 15
click at [179, 207] on span "Select an option" at bounding box center [173, 202] width 15 height 15
click at [179, 207] on input "Select an option" at bounding box center [173, 202] width 15 height 15
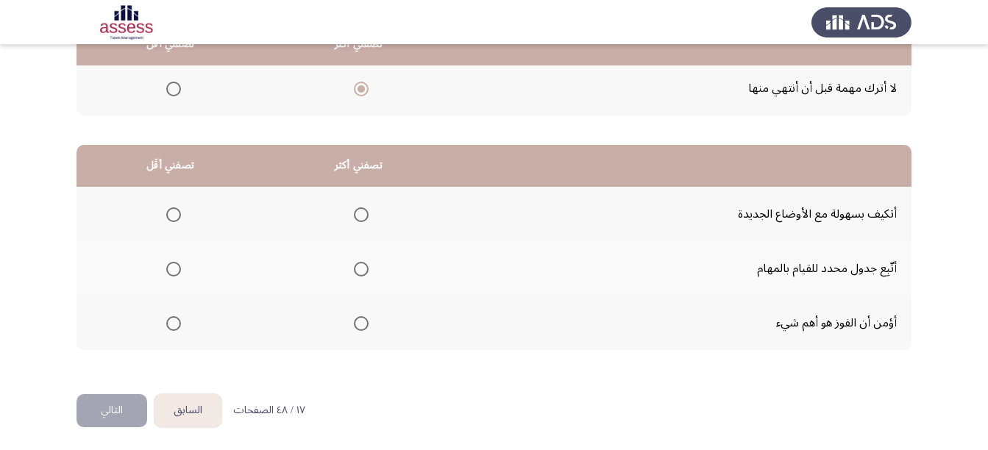
scroll to position [318, 0]
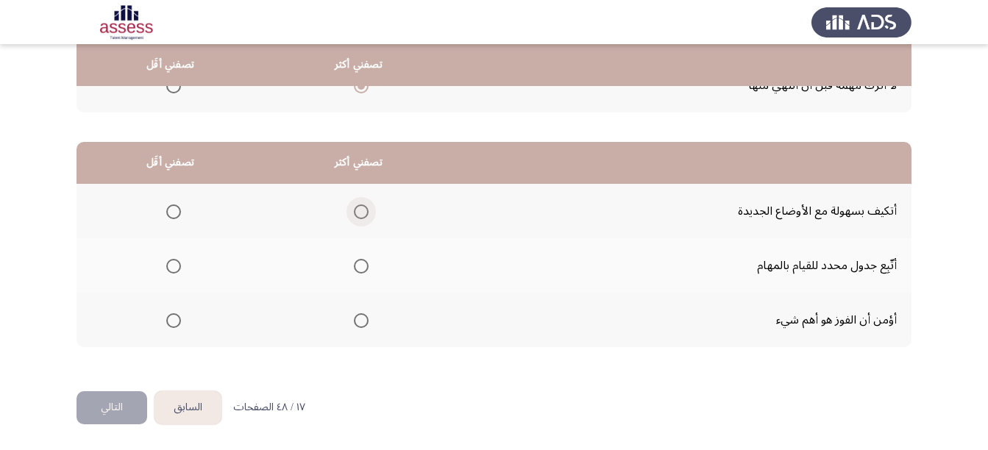
click at [359, 209] on span "Select an option" at bounding box center [361, 211] width 15 height 15
click at [359, 209] on input "Select an option" at bounding box center [361, 211] width 15 height 15
click at [90, 249] on th at bounding box center [170, 265] width 188 height 54
click at [169, 325] on span "Select an option" at bounding box center [173, 320] width 15 height 15
click at [169, 325] on input "Select an option" at bounding box center [173, 320] width 15 height 15
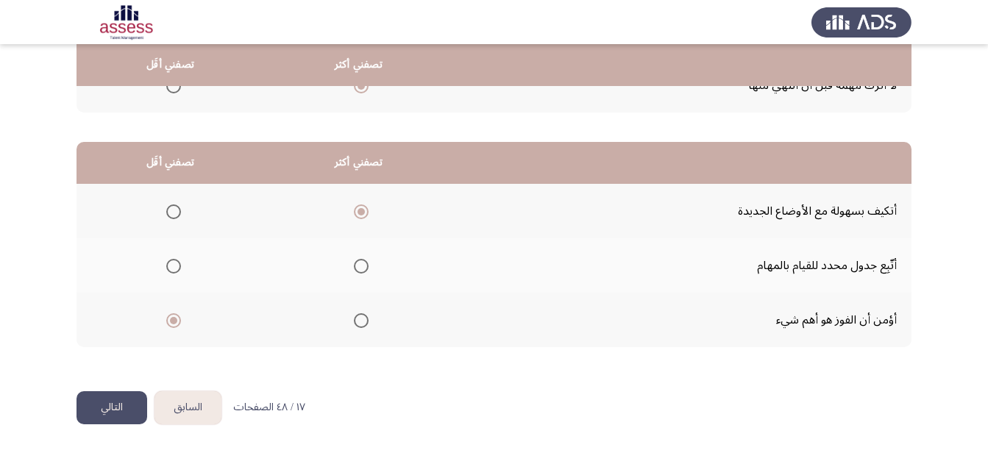
click at [102, 406] on button "التالي" at bounding box center [111, 407] width 71 height 33
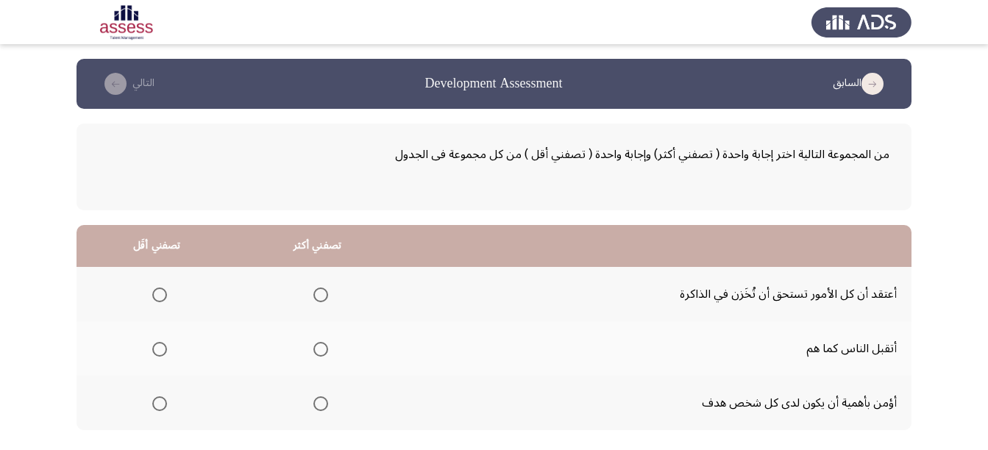
scroll to position [74, 0]
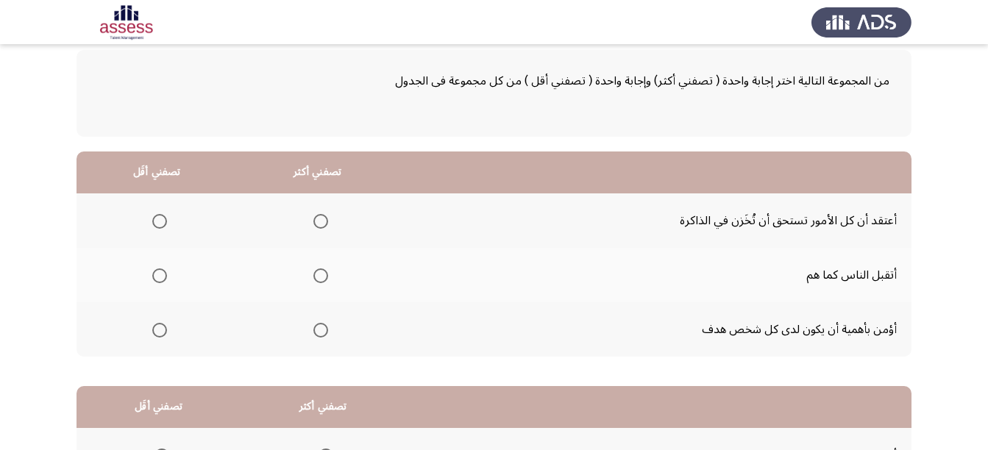
click at [160, 221] on span "Select an option" at bounding box center [159, 221] width 15 height 15
click at [160, 221] on input "Select an option" at bounding box center [159, 221] width 15 height 15
click at [321, 329] on span "Select an option" at bounding box center [320, 330] width 15 height 15
click at [321, 329] on input "Select an option" at bounding box center [320, 330] width 15 height 15
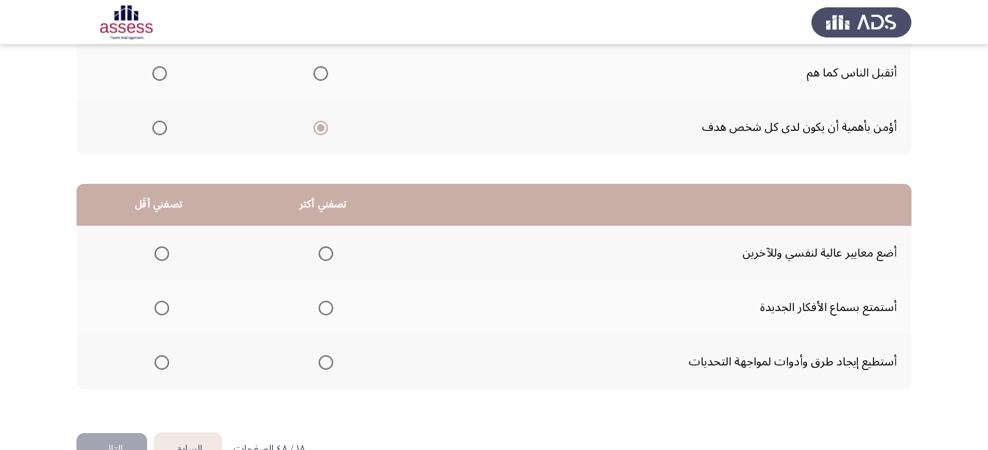
scroll to position [294, 0]
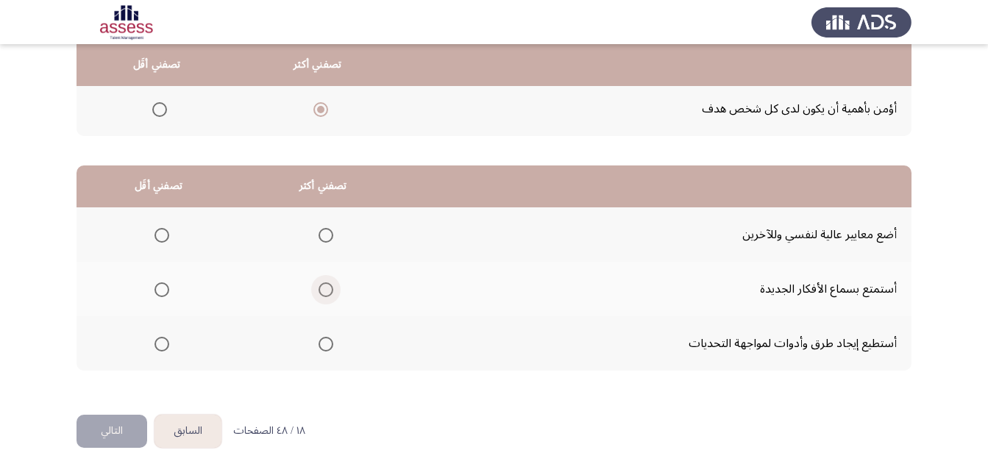
click at [327, 293] on span "Select an option" at bounding box center [325, 289] width 15 height 15
click at [327, 293] on input "Select an option" at bounding box center [325, 289] width 15 height 15
click at [323, 341] on span "Select an option" at bounding box center [325, 344] width 15 height 15
click at [323, 341] on input "Select an option" at bounding box center [325, 344] width 15 height 15
click at [157, 240] on span "Select an option" at bounding box center [161, 235] width 15 height 15
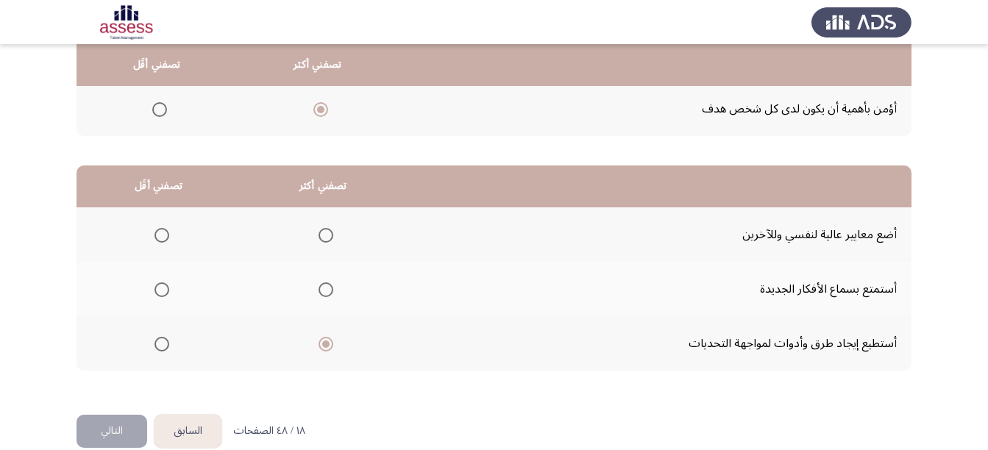
click at [157, 240] on input "Select an option" at bounding box center [161, 235] width 15 height 15
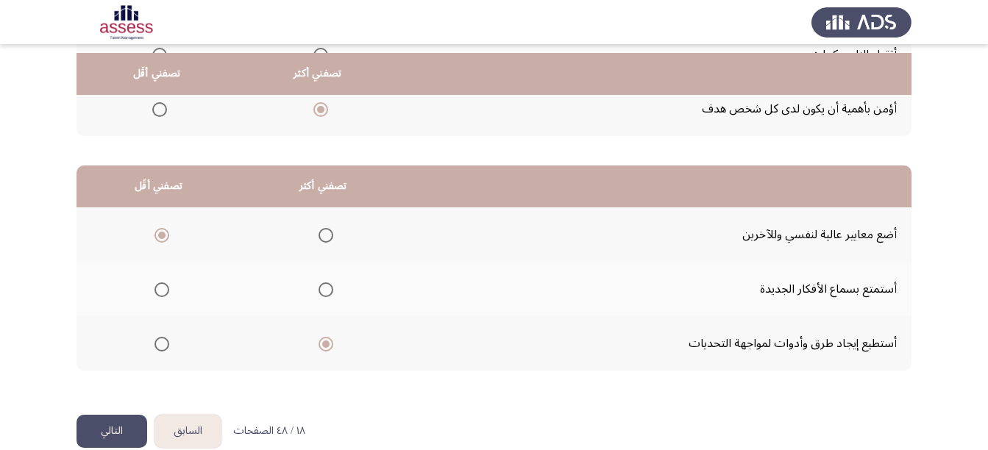
scroll to position [318, 0]
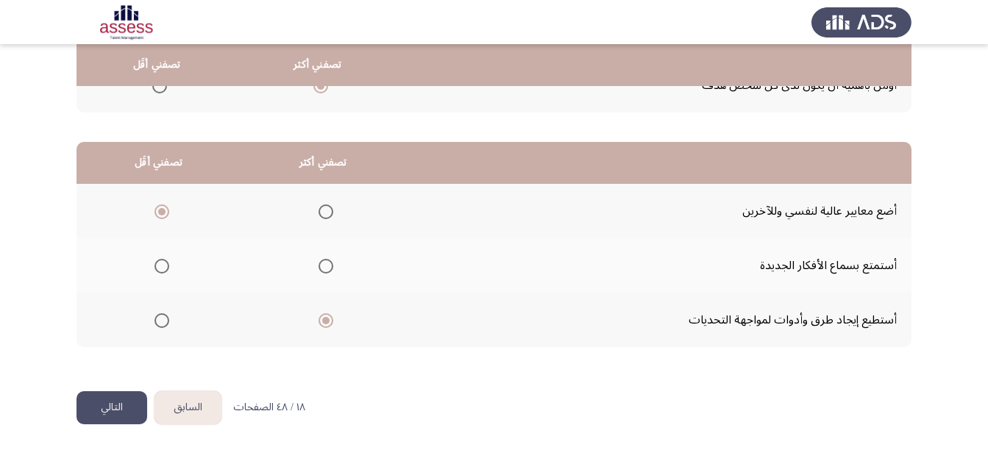
click at [123, 409] on button "التالي" at bounding box center [111, 407] width 71 height 33
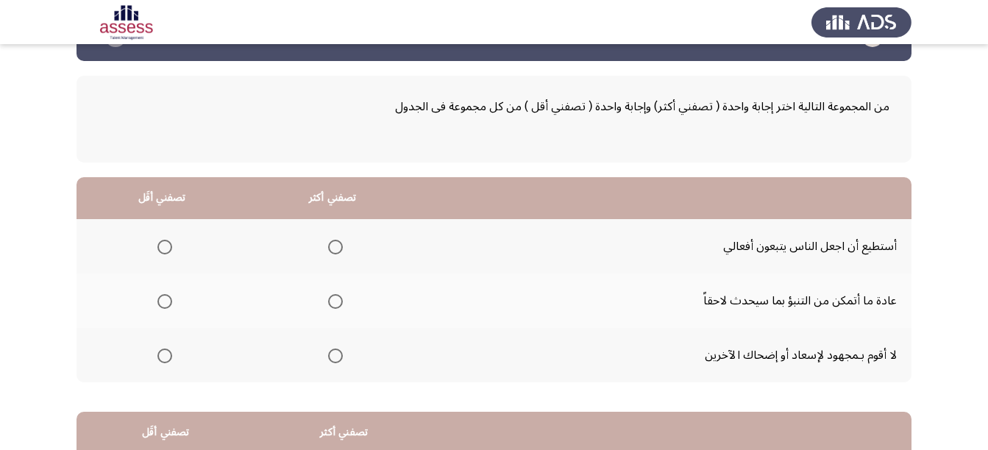
scroll to position [74, 0]
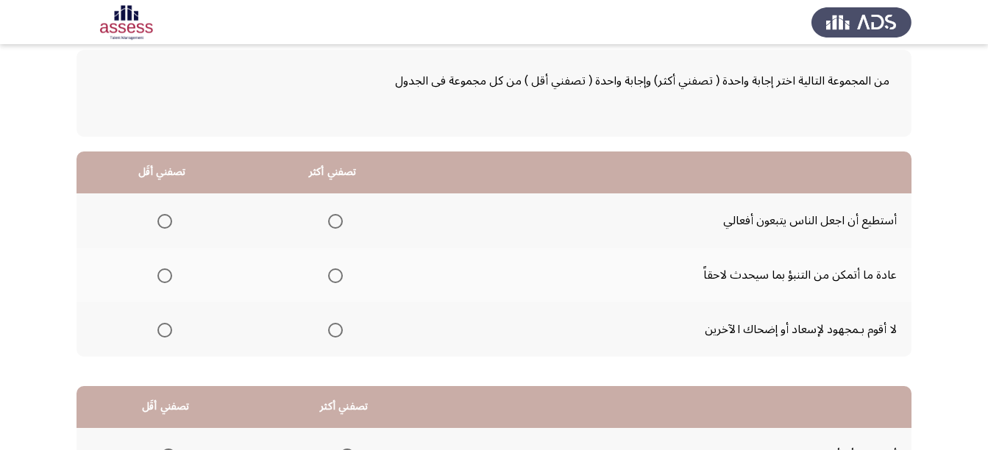
click at [333, 280] on span "Select an option" at bounding box center [335, 275] width 15 height 15
click at [333, 280] on input "Select an option" at bounding box center [335, 275] width 15 height 15
click at [171, 331] on span "Select an option" at bounding box center [164, 330] width 15 height 15
click at [171, 331] on input "Select an option" at bounding box center [164, 330] width 15 height 15
click at [198, 362] on div "من المجموعة التالية اختر إجابة واحدة ( تصفني أكثر) وإجابة واحدة ( تصفني أقل ) م…" at bounding box center [493, 327] width 835 height 585
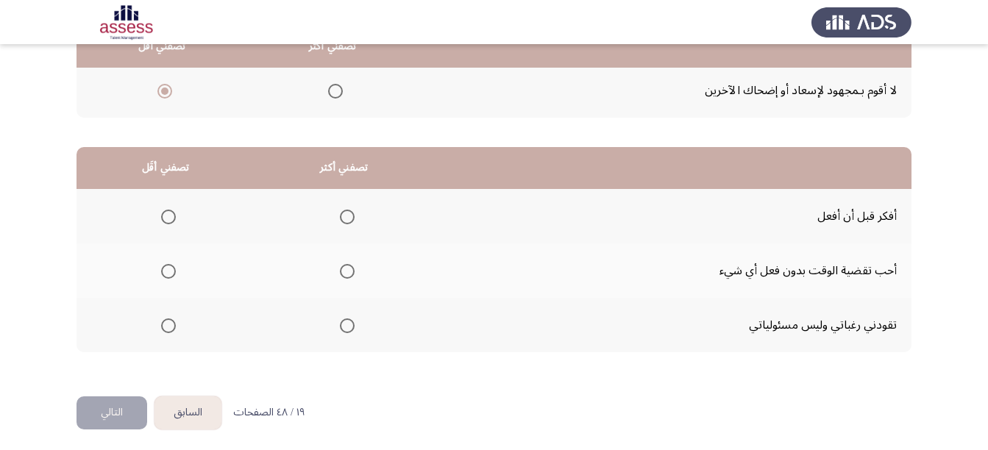
scroll to position [318, 0]
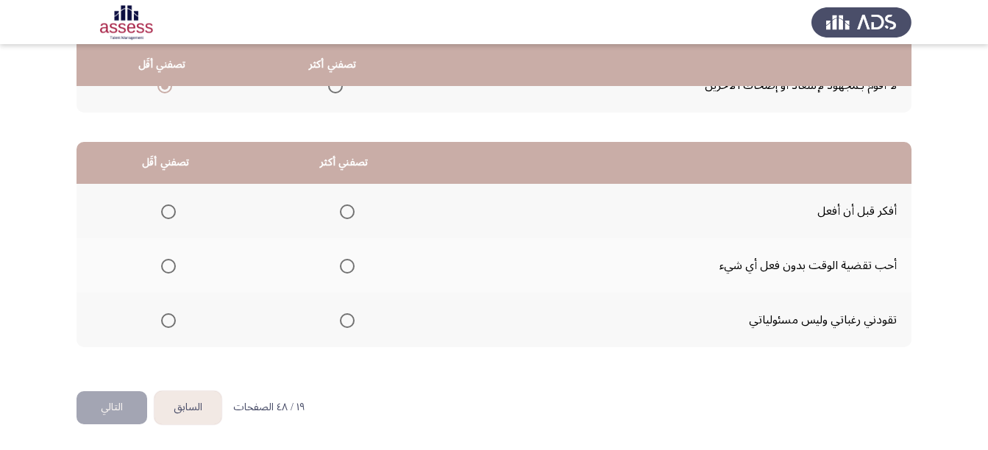
click at [352, 213] on th at bounding box center [343, 211] width 179 height 54
click at [164, 275] on mat-radio-group "Select an option" at bounding box center [165, 265] width 21 height 25
click at [347, 212] on span "Select an option" at bounding box center [347, 212] width 0 height 0
click at [343, 212] on input "Select an option" at bounding box center [347, 211] width 15 height 15
click at [168, 265] on span "Select an option" at bounding box center [168, 266] width 15 height 15
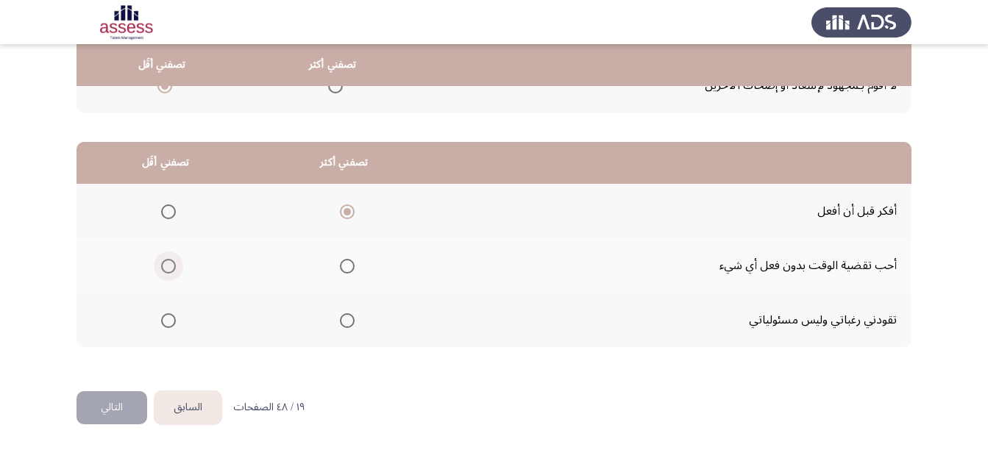
click at [168, 265] on input "Select an option" at bounding box center [168, 266] width 15 height 15
click at [120, 395] on button "التالي" at bounding box center [111, 407] width 71 height 33
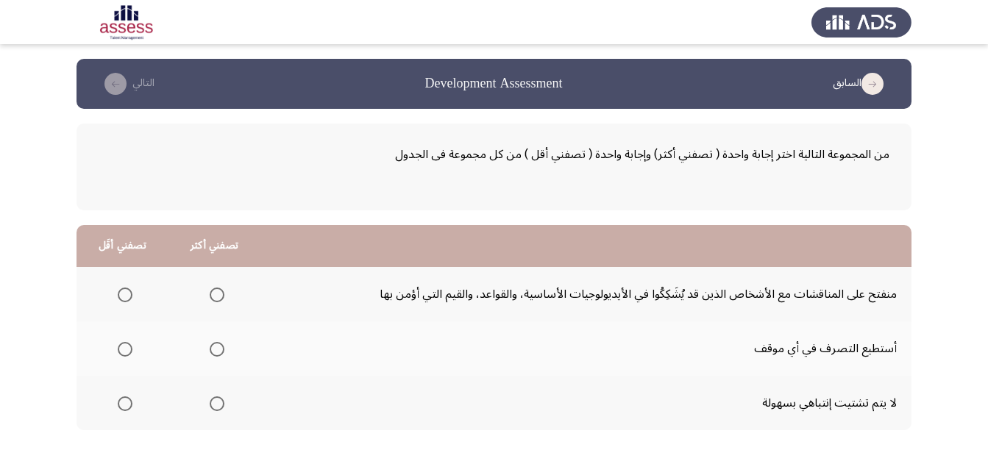
scroll to position [74, 0]
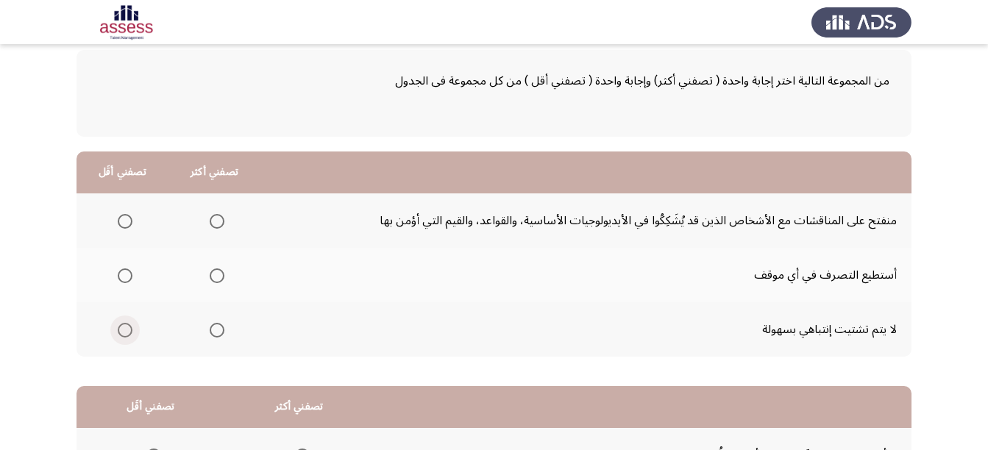
click at [123, 329] on span "Select an option" at bounding box center [125, 330] width 15 height 15
click at [123, 329] on input "Select an option" at bounding box center [125, 330] width 15 height 15
click at [215, 278] on span "Select an option" at bounding box center [217, 275] width 15 height 15
click at [215, 278] on input "Select an option" at bounding box center [217, 275] width 15 height 15
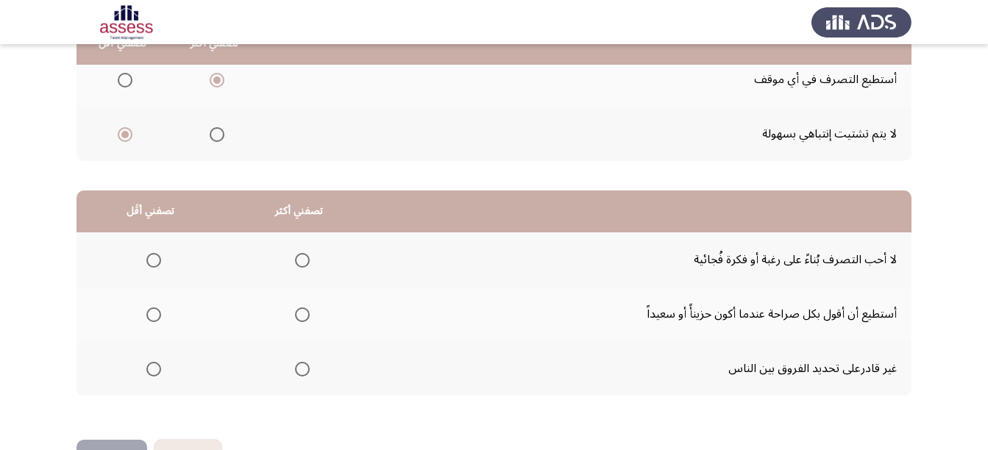
scroll to position [294, 0]
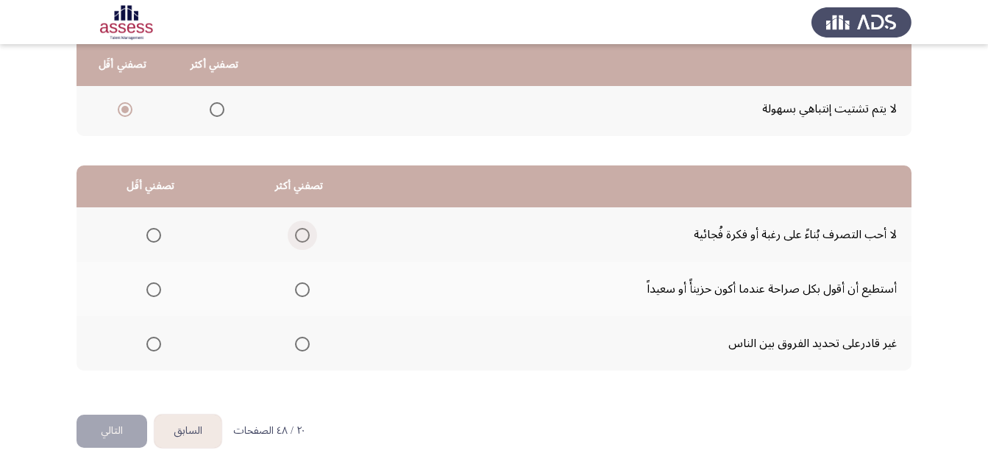
click at [290, 232] on label "Select an option" at bounding box center [299, 235] width 21 height 15
click at [295, 232] on input "Select an option" at bounding box center [302, 235] width 15 height 15
click at [158, 286] on span "Select an option" at bounding box center [153, 289] width 15 height 15
click at [158, 286] on input "Select an option" at bounding box center [153, 289] width 15 height 15
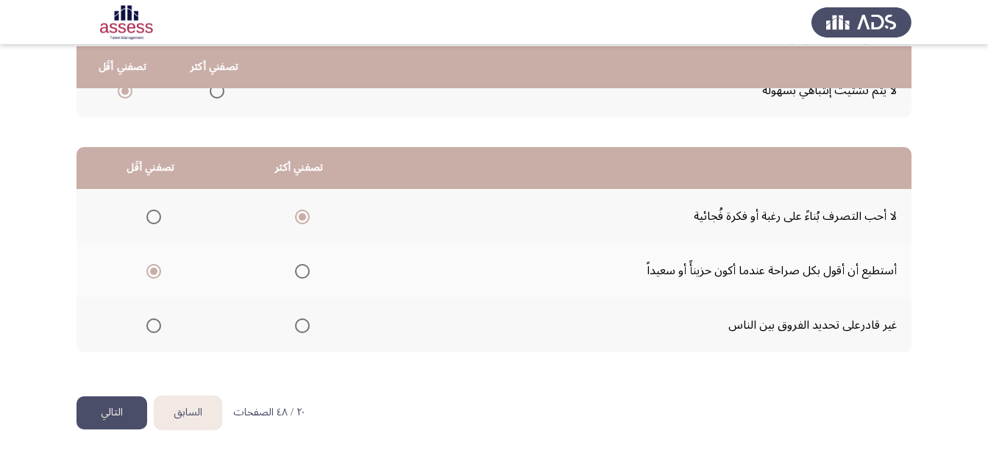
scroll to position [318, 0]
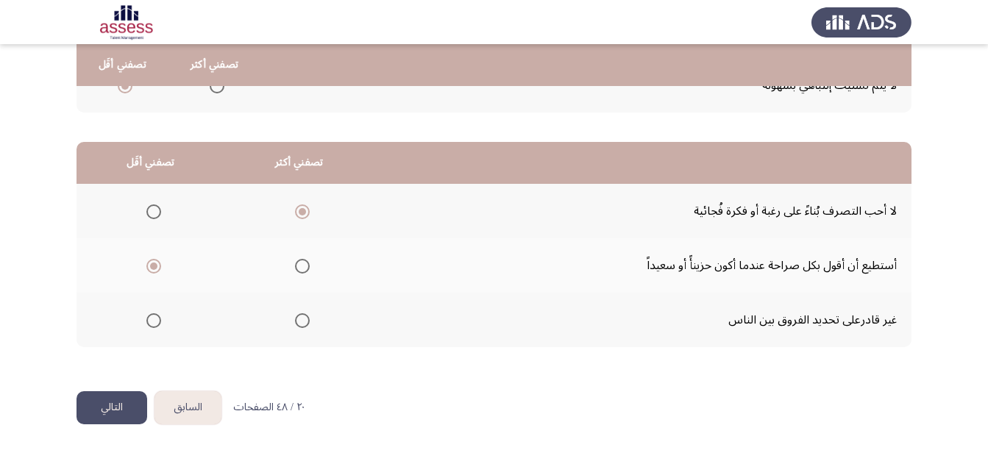
click at [130, 395] on button "التالي" at bounding box center [111, 407] width 71 height 33
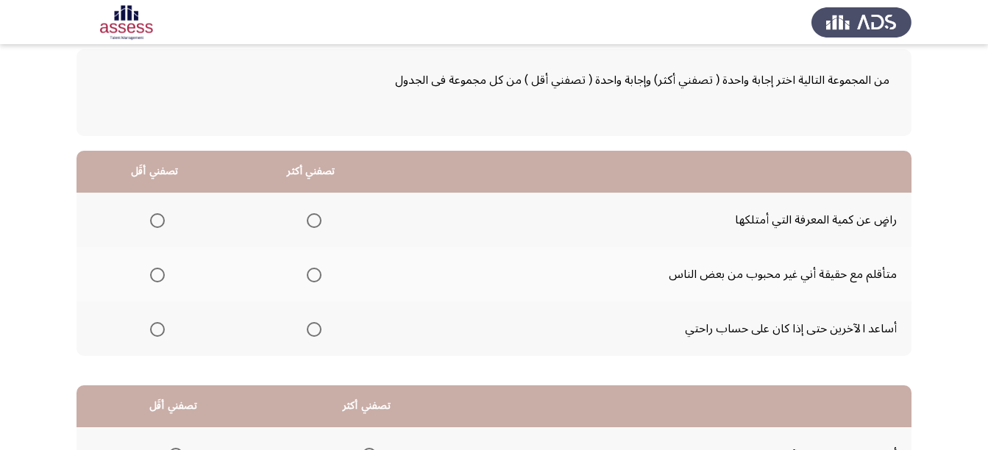
scroll to position [74, 0]
click at [309, 226] on span "Select an option" at bounding box center [314, 221] width 15 height 15
click at [309, 226] on input "Select an option" at bounding box center [314, 221] width 15 height 15
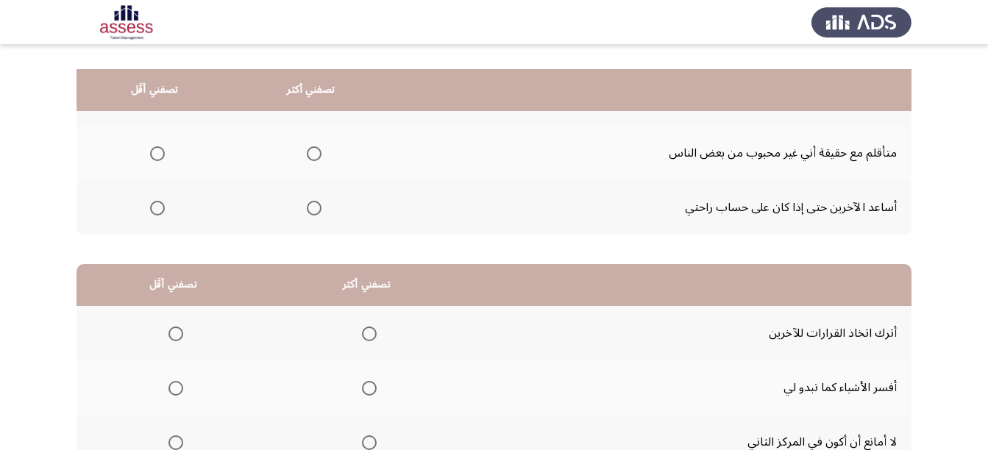
scroll to position [221, 0]
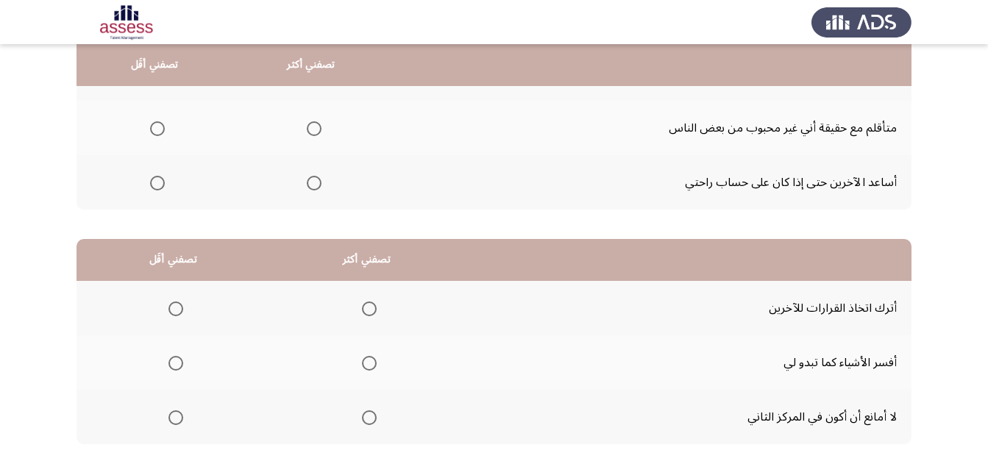
click at [155, 179] on span "Select an option" at bounding box center [157, 183] width 15 height 15
click at [155, 179] on input "Select an option" at bounding box center [157, 183] width 15 height 15
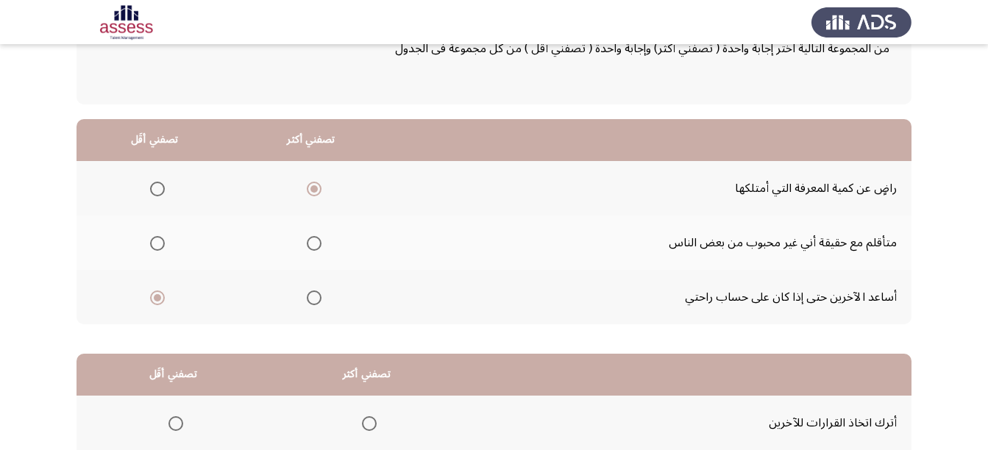
scroll to position [97, 0]
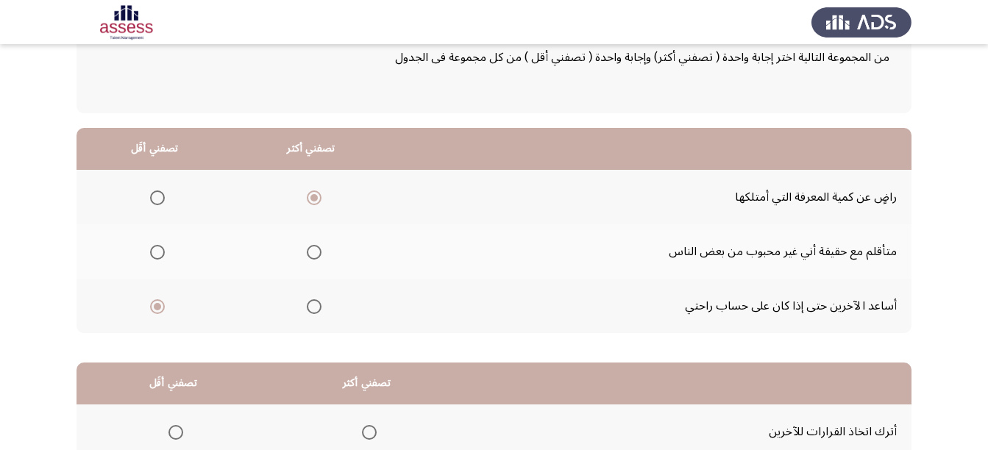
click at [324, 304] on th at bounding box center [311, 306] width 157 height 54
click at [311, 307] on span "Select an option" at bounding box center [314, 306] width 15 height 15
click at [311, 307] on input "Select an option" at bounding box center [314, 306] width 15 height 15
click at [163, 200] on span "Select an option" at bounding box center [157, 197] width 15 height 15
click at [163, 200] on input "Select an option" at bounding box center [157, 197] width 15 height 15
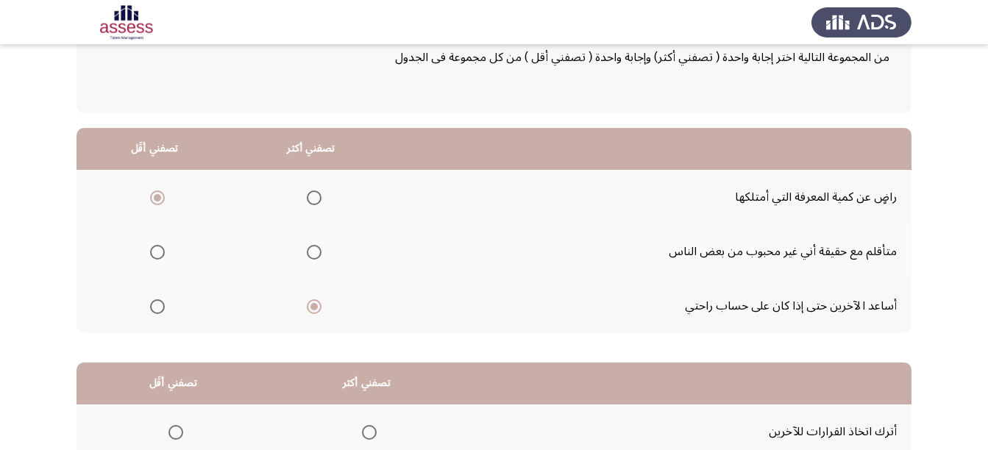
click at [0, 267] on html "السابق Development Assessment التالي من المجموعة التالية اختر إجابة واحدة ( تصف…" at bounding box center [494, 287] width 988 height 768
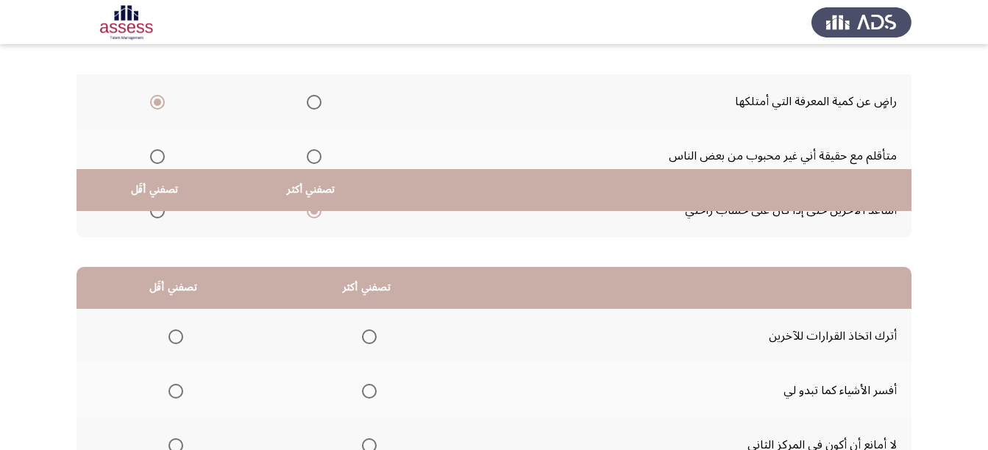
scroll to position [318, 0]
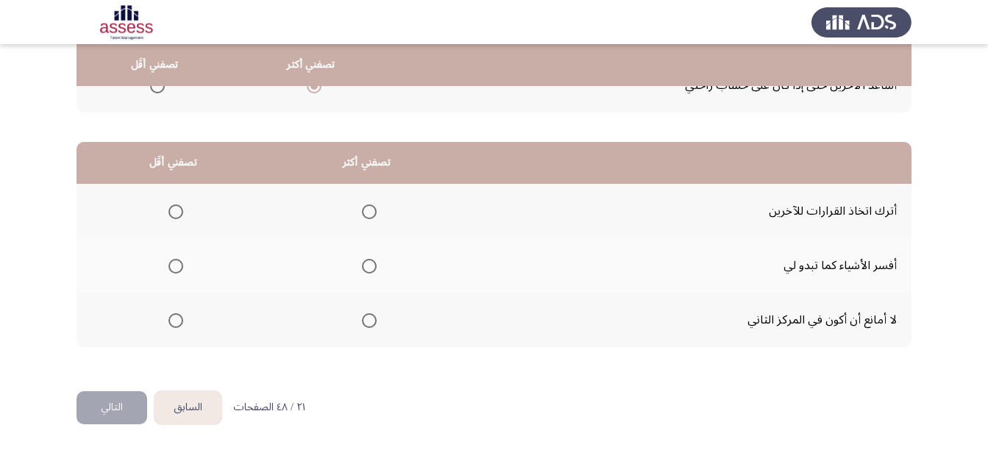
click at [181, 207] on span "Select an option" at bounding box center [175, 211] width 15 height 15
click at [181, 207] on input "Select an option" at bounding box center [175, 211] width 15 height 15
click at [367, 259] on span "Select an option" at bounding box center [369, 266] width 15 height 15
click at [367, 259] on input "Select an option" at bounding box center [369, 266] width 15 height 15
click at [111, 407] on button "التالي" at bounding box center [111, 407] width 71 height 33
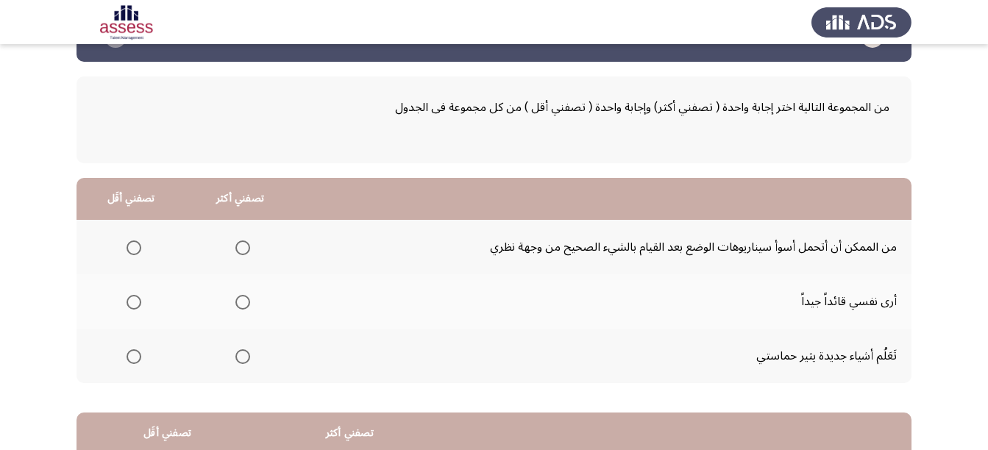
scroll to position [74, 0]
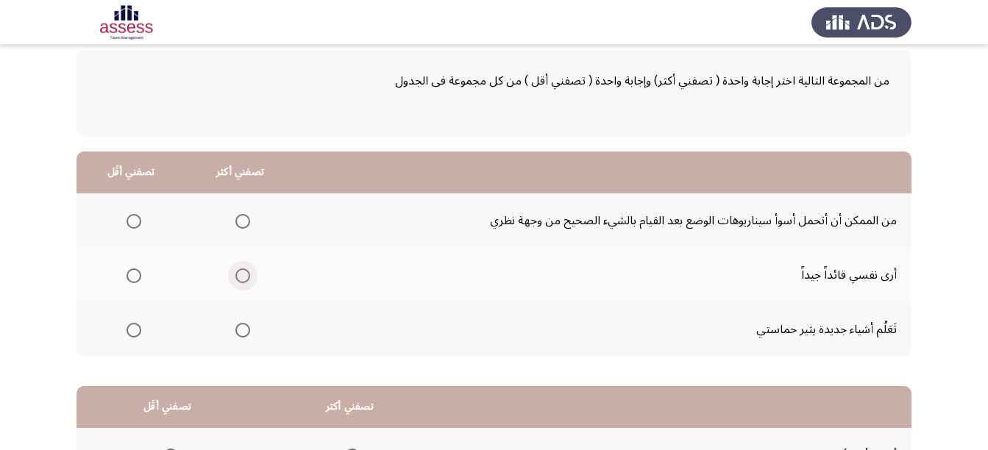
click at [238, 271] on span "Select an option" at bounding box center [242, 275] width 15 height 15
click at [238, 271] on input "Select an option" at bounding box center [242, 275] width 15 height 15
click at [235, 338] on mat-radio-group "Select an option" at bounding box center [239, 329] width 21 height 25
click at [236, 331] on span "Select an option" at bounding box center [242, 330] width 15 height 15
click at [236, 331] on input "Select an option" at bounding box center [242, 330] width 15 height 15
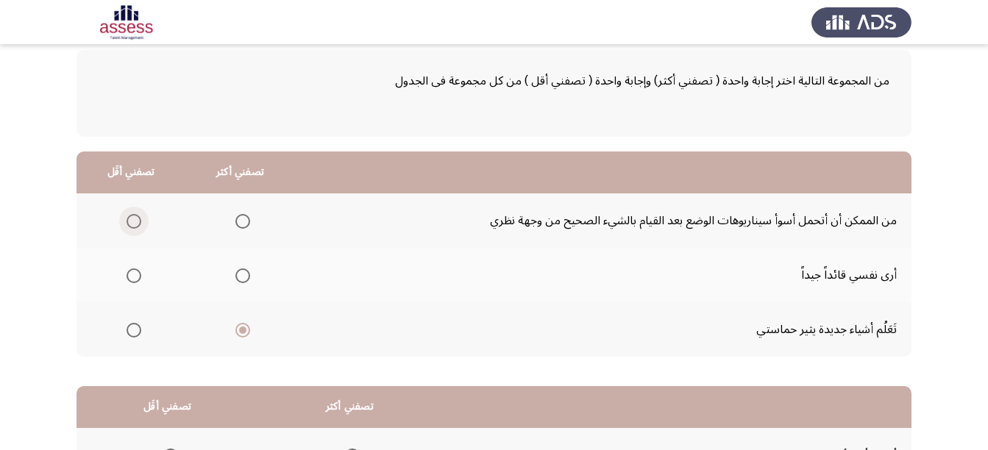
click at [138, 222] on span "Select an option" at bounding box center [133, 221] width 15 height 15
click at [138, 222] on input "Select an option" at bounding box center [133, 221] width 15 height 15
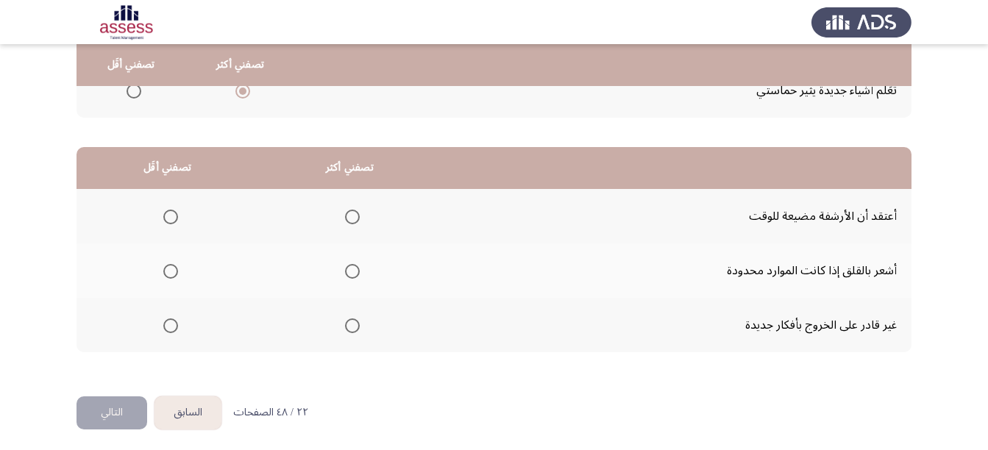
scroll to position [318, 0]
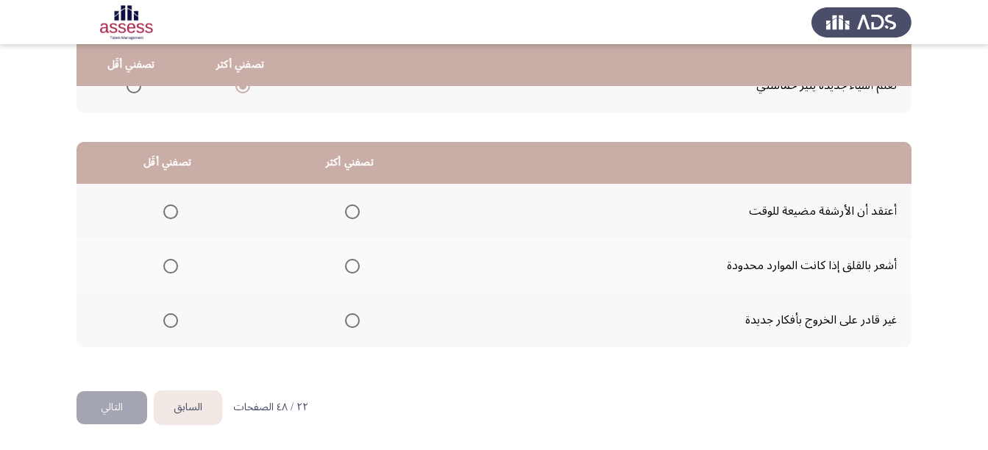
click at [178, 319] on th at bounding box center [167, 320] width 182 height 54
click at [164, 323] on span "Select an option" at bounding box center [170, 320] width 15 height 15
click at [164, 323] on input "Select an option" at bounding box center [170, 320] width 15 height 15
click at [346, 213] on span "Select an option" at bounding box center [352, 211] width 15 height 15
click at [346, 213] on input "Select an option" at bounding box center [352, 211] width 15 height 15
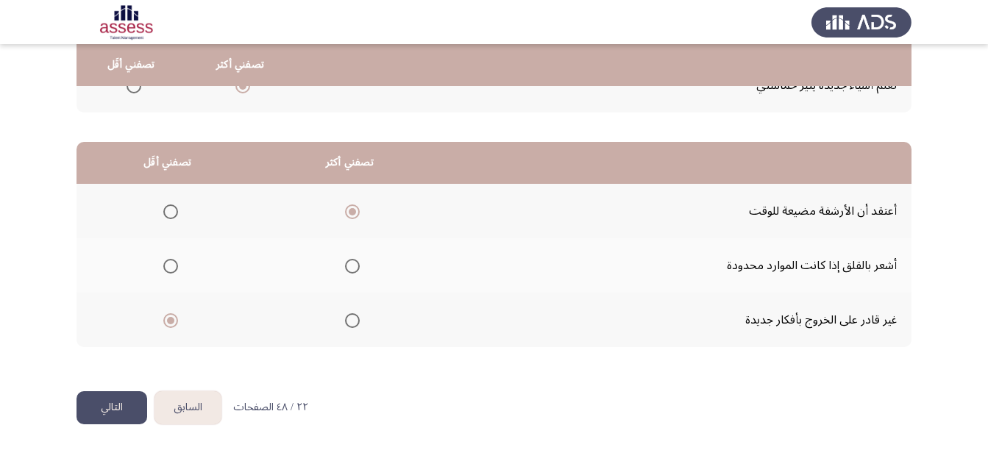
click at [111, 408] on button "التالي" at bounding box center [111, 407] width 71 height 33
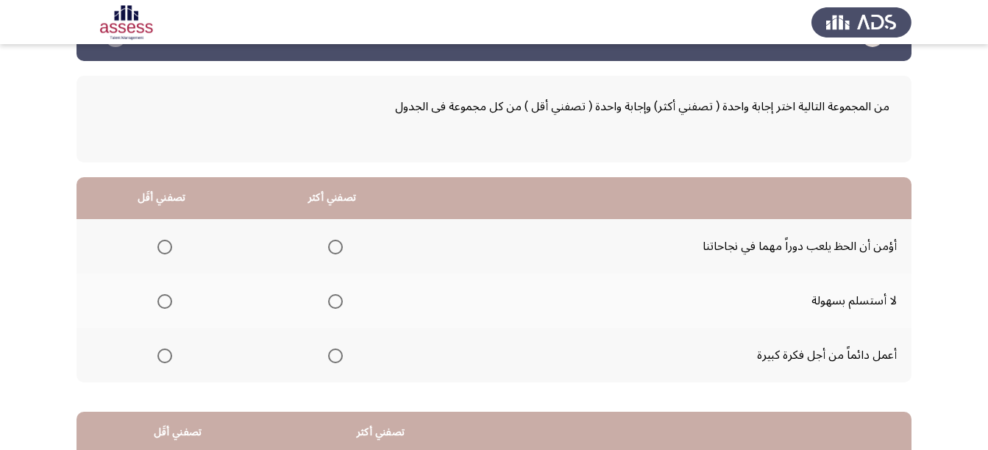
scroll to position [74, 0]
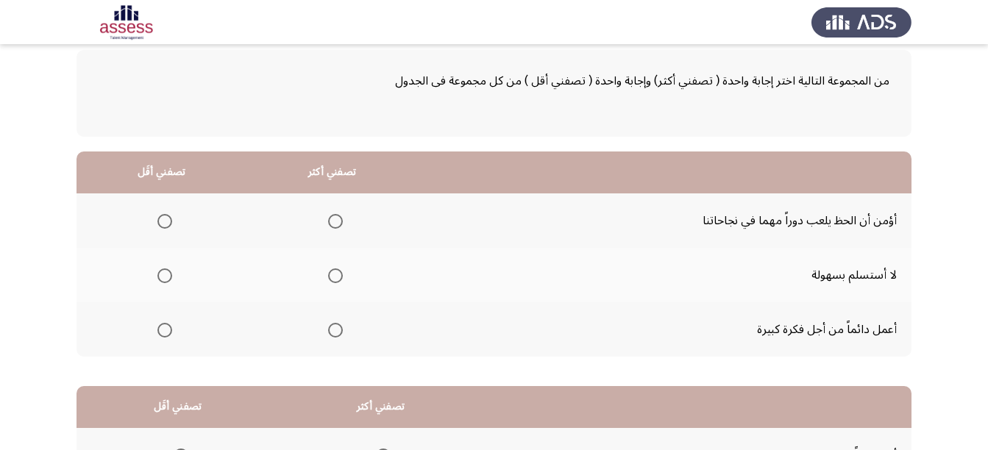
click at [329, 278] on span "Select an option" at bounding box center [335, 275] width 15 height 15
click at [329, 278] on input "Select an option" at bounding box center [335, 275] width 15 height 15
click at [157, 221] on span "Select an option" at bounding box center [164, 221] width 15 height 15
click at [157, 221] on input "Select an option" at bounding box center [164, 221] width 15 height 15
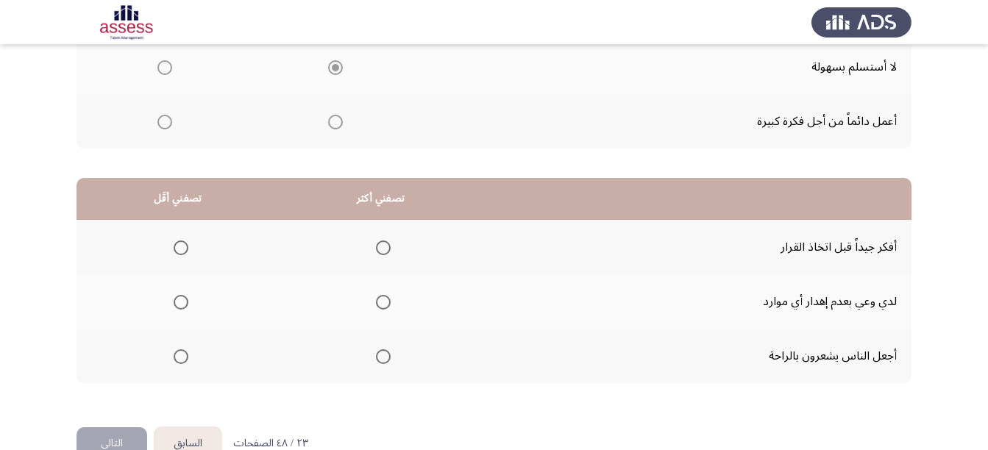
scroll to position [318, 0]
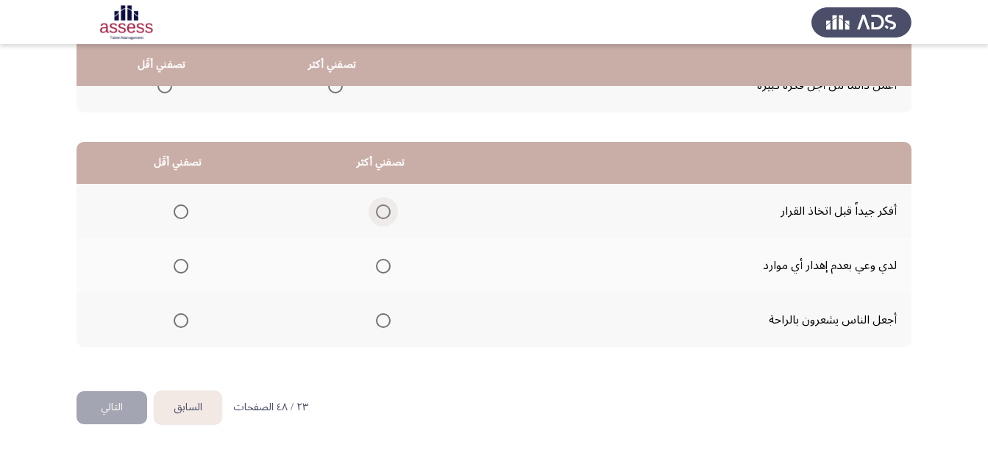
click at [379, 213] on span "Select an option" at bounding box center [383, 211] width 15 height 15
click at [379, 213] on input "Select an option" at bounding box center [383, 211] width 15 height 15
click at [185, 262] on span "Select an option" at bounding box center [181, 266] width 15 height 15
click at [185, 262] on input "Select an option" at bounding box center [181, 266] width 15 height 15
click at [123, 410] on button "التالي" at bounding box center [111, 407] width 71 height 33
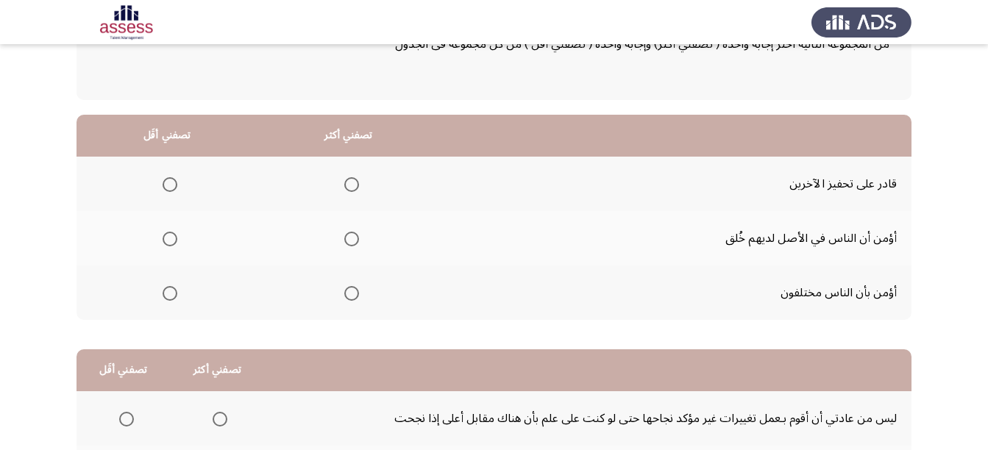
scroll to position [74, 0]
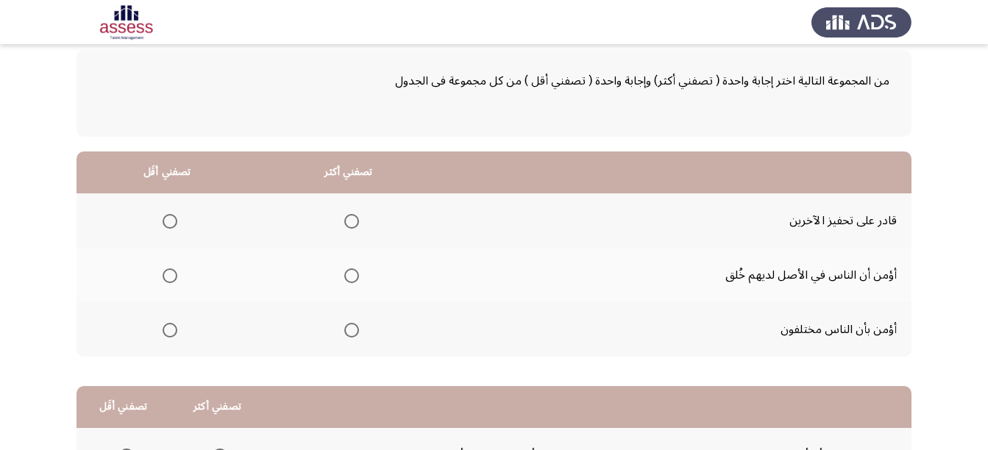
click at [357, 217] on span "Select an option" at bounding box center [351, 221] width 15 height 15
click at [357, 217] on input "Select an option" at bounding box center [351, 221] width 15 height 15
click at [356, 272] on span "Select an option" at bounding box center [351, 275] width 15 height 15
click at [356, 272] on input "Select an option" at bounding box center [351, 275] width 15 height 15
click at [176, 325] on span "Select an option" at bounding box center [170, 330] width 15 height 15
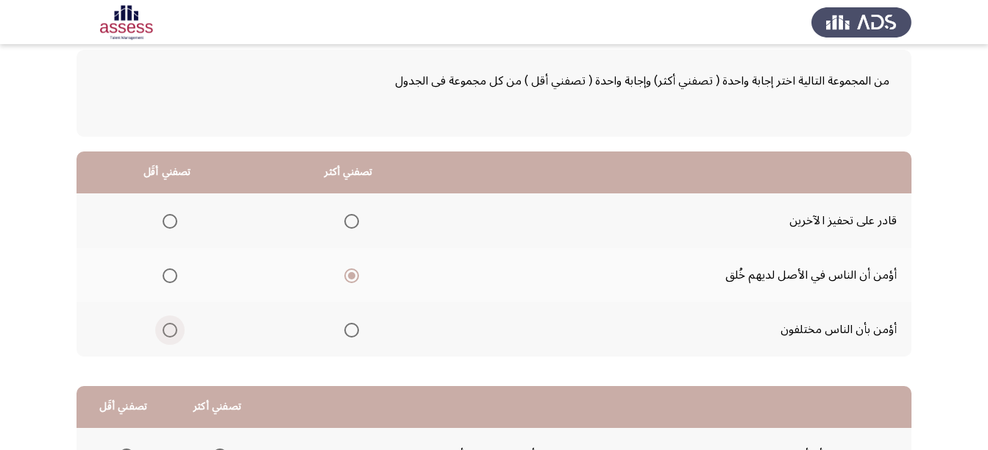
click at [176, 325] on input "Select an option" at bounding box center [170, 330] width 15 height 15
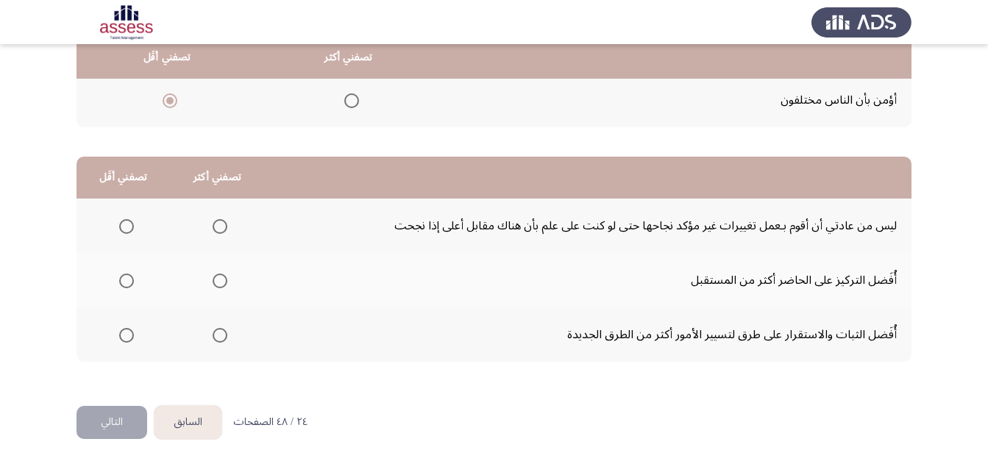
scroll to position [318, 0]
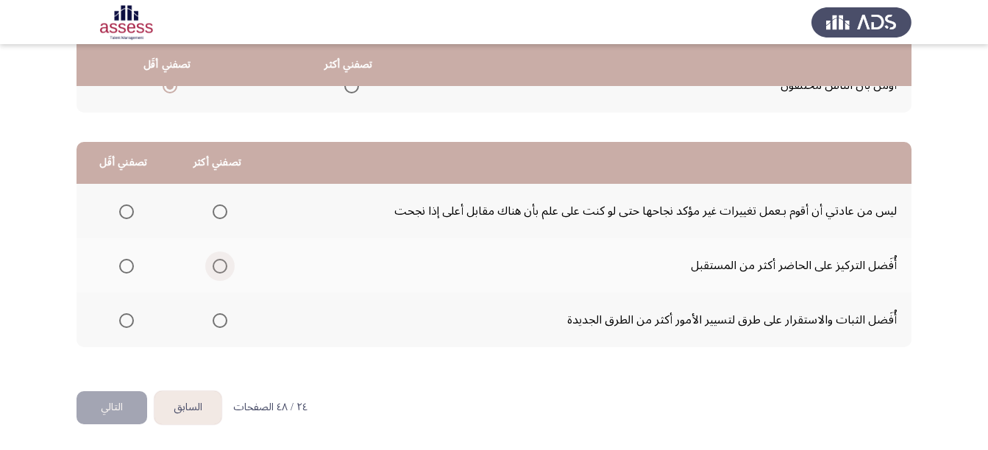
click at [218, 259] on span "Select an option" at bounding box center [220, 266] width 15 height 15
click at [218, 259] on input "Select an option" at bounding box center [220, 266] width 15 height 15
click at [122, 320] on span "Select an option" at bounding box center [126, 320] width 15 height 15
click at [122, 320] on input "Select an option" at bounding box center [126, 320] width 15 height 15
click at [119, 396] on button "التالي" at bounding box center [111, 407] width 71 height 33
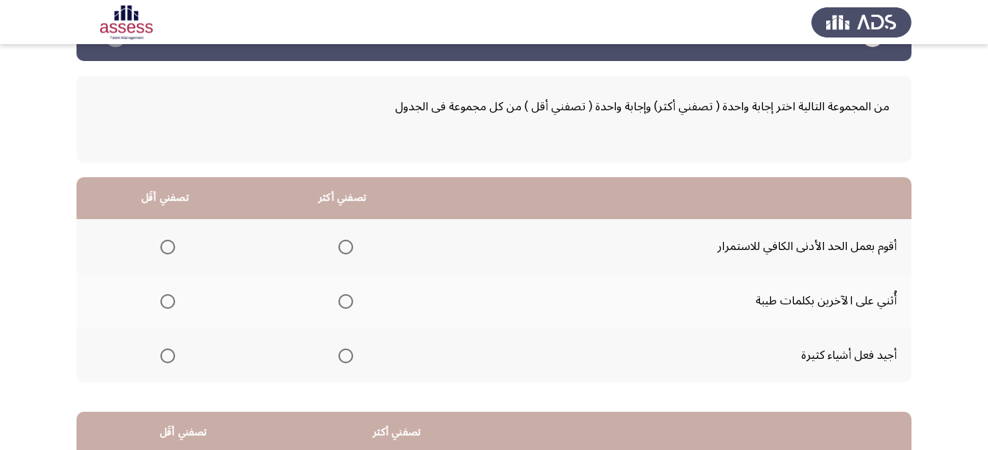
scroll to position [74, 0]
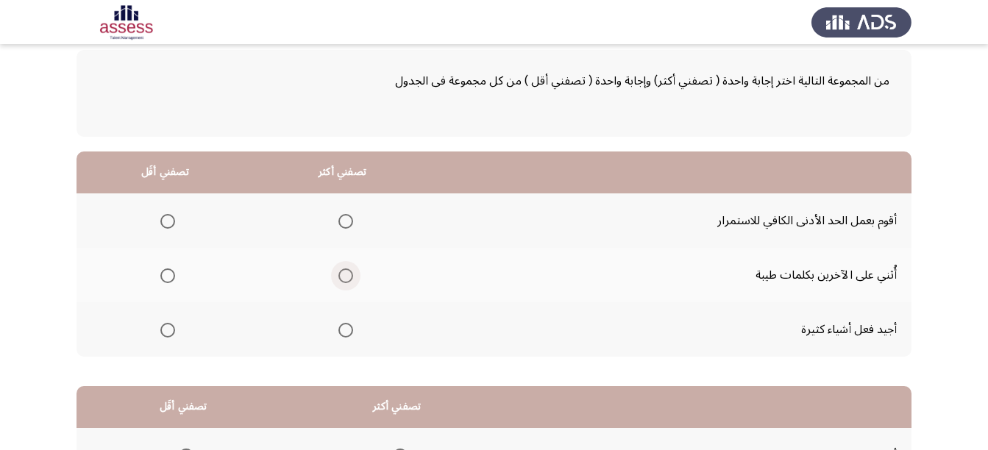
click at [345, 271] on span "Select an option" at bounding box center [345, 275] width 15 height 15
click at [345, 271] on input "Select an option" at bounding box center [345, 275] width 15 height 15
click at [168, 221] on span "Select an option" at bounding box center [168, 221] width 0 height 0
click at [167, 221] on input "Select an option" at bounding box center [167, 221] width 15 height 15
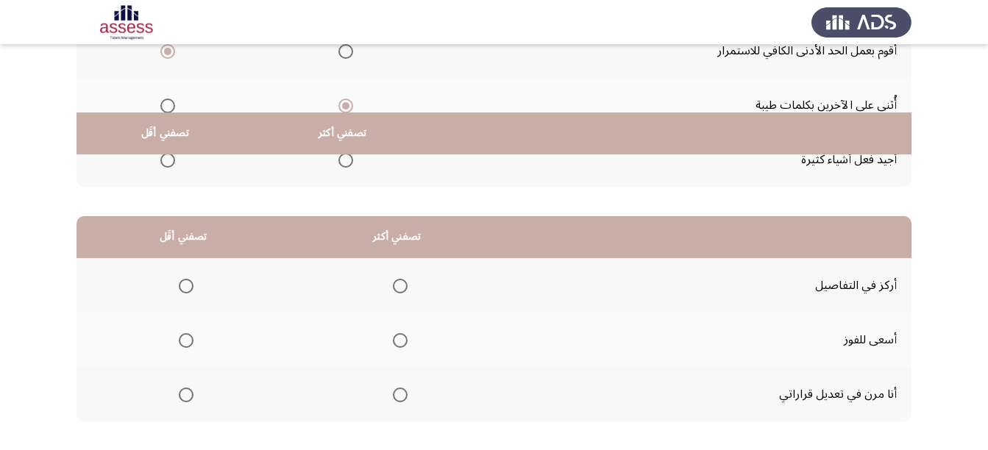
scroll to position [318, 0]
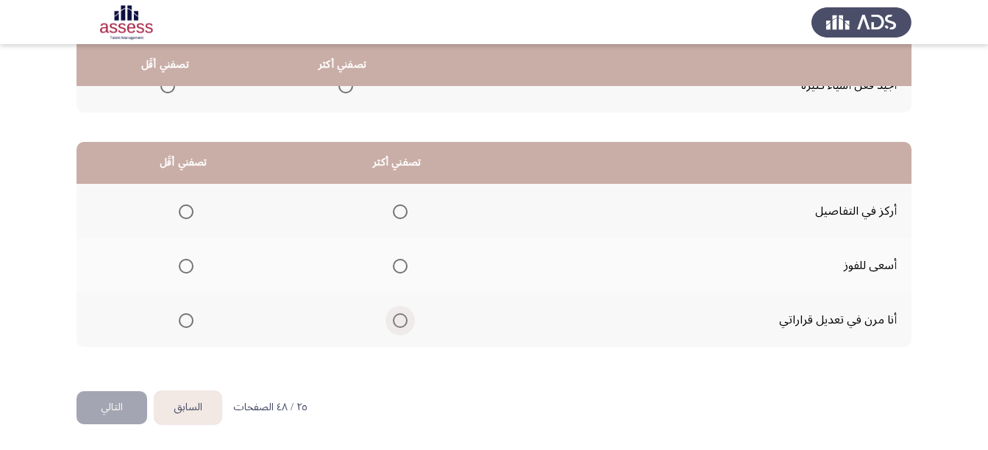
click at [396, 324] on span "Select an option" at bounding box center [400, 320] width 15 height 15
click at [396, 324] on input "Select an option" at bounding box center [400, 320] width 15 height 15
click at [184, 218] on span "Select an option" at bounding box center [186, 211] width 15 height 15
click at [184, 218] on input "Select an option" at bounding box center [186, 211] width 15 height 15
click at [112, 410] on button "التالي" at bounding box center [111, 407] width 71 height 33
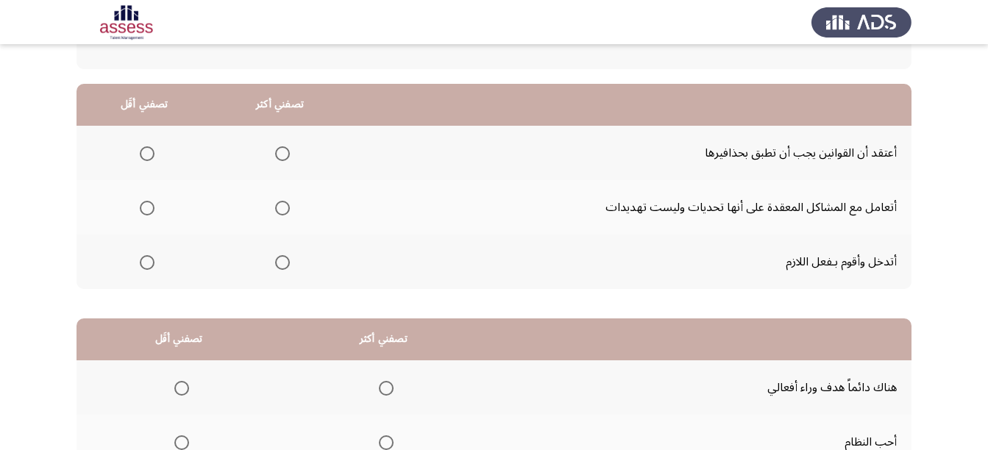
scroll to position [147, 0]
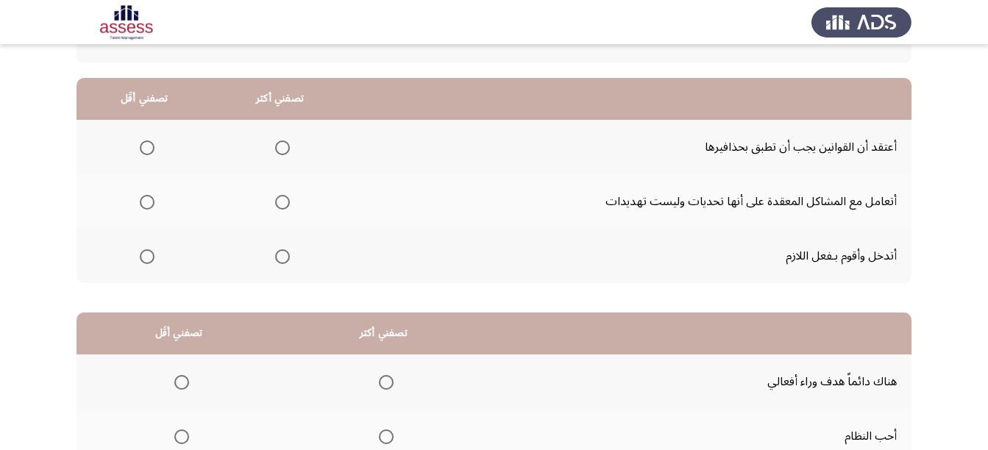
click at [279, 195] on span "Select an option" at bounding box center [282, 202] width 15 height 15
click at [279, 195] on input "Select an option" at bounding box center [282, 202] width 15 height 15
click at [140, 142] on span "Select an option" at bounding box center [147, 147] width 15 height 15
click at [140, 142] on input "Select an option" at bounding box center [147, 147] width 15 height 15
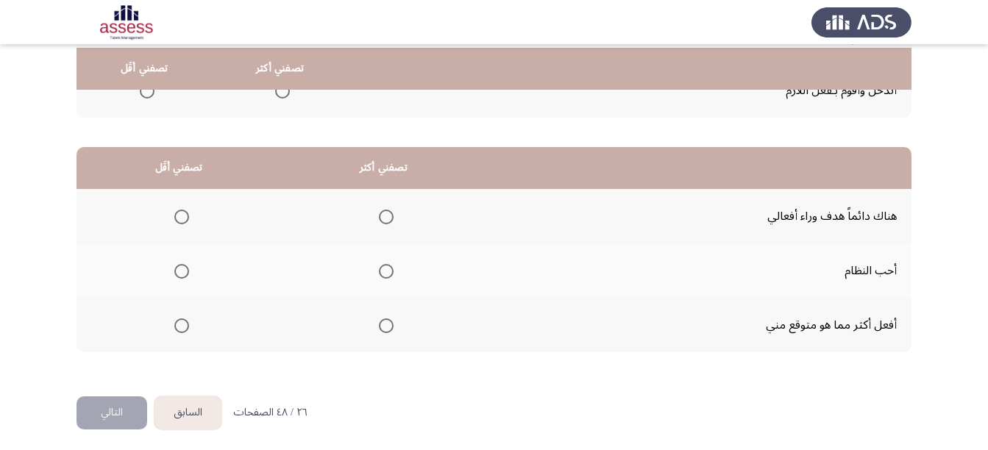
scroll to position [318, 0]
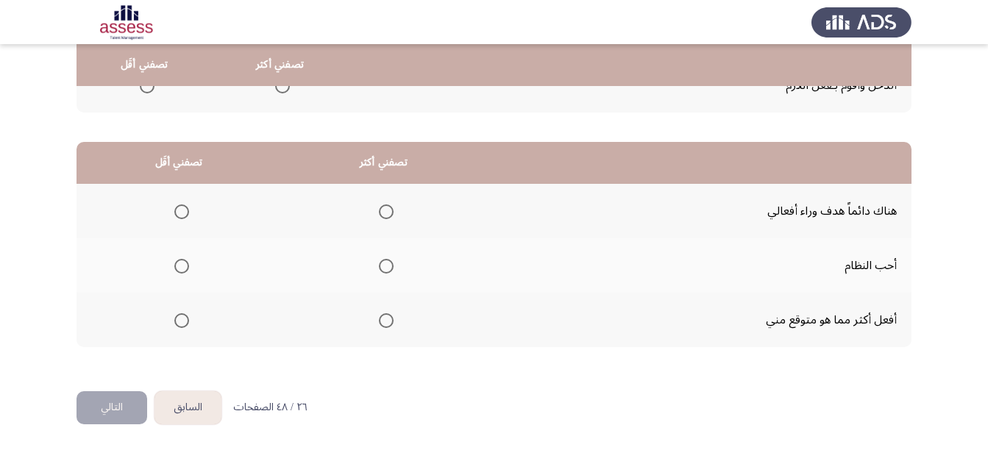
click at [385, 327] on span "Select an option" at bounding box center [386, 320] width 15 height 15
click at [385, 327] on input "Select an option" at bounding box center [386, 320] width 15 height 15
click at [187, 259] on span "Select an option" at bounding box center [181, 266] width 15 height 15
click at [187, 259] on input "Select an option" at bounding box center [181, 266] width 15 height 15
click at [100, 403] on button "التالي" at bounding box center [111, 407] width 71 height 33
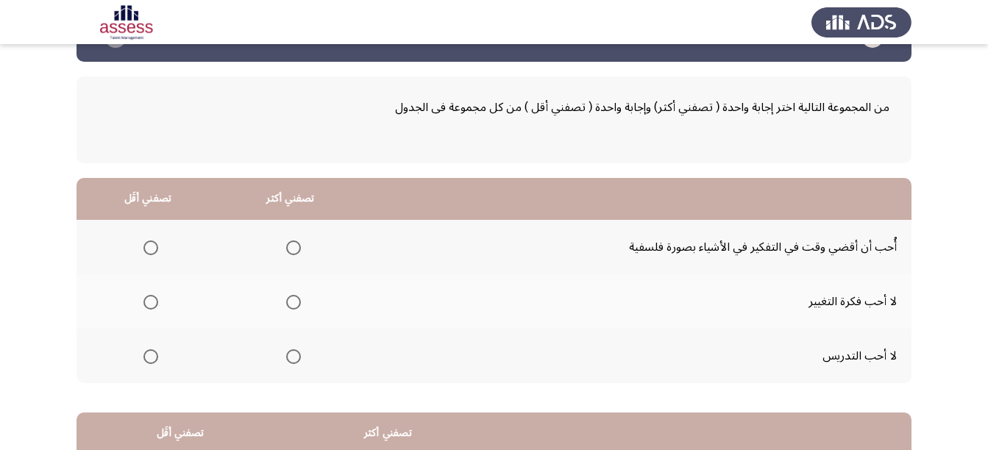
scroll to position [74, 0]
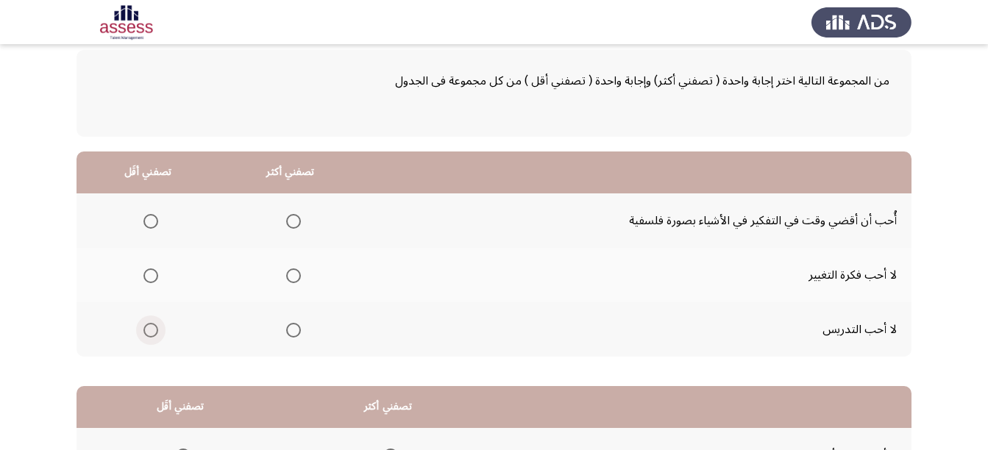
click at [154, 333] on span "Select an option" at bounding box center [150, 330] width 15 height 15
click at [154, 333] on input "Select an option" at bounding box center [150, 330] width 15 height 15
click at [296, 222] on span "Select an option" at bounding box center [293, 221] width 15 height 15
click at [296, 222] on input "Select an option" at bounding box center [293, 221] width 15 height 15
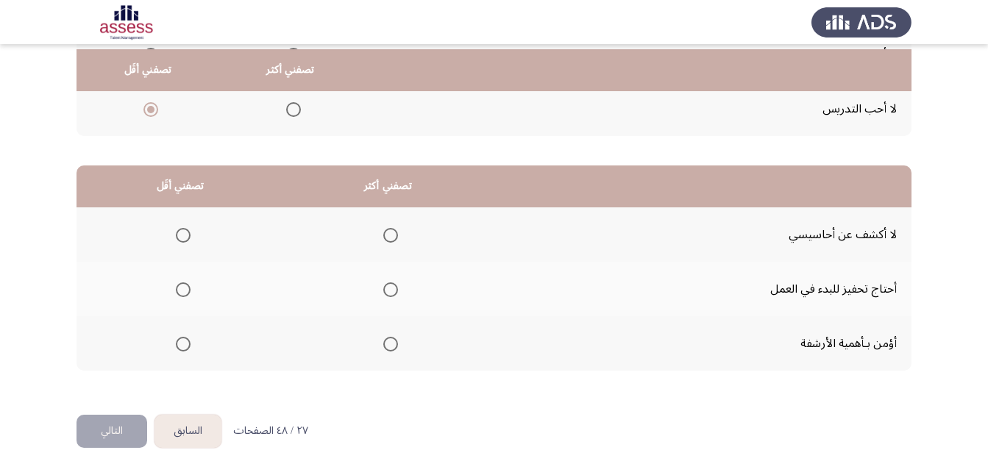
scroll to position [318, 0]
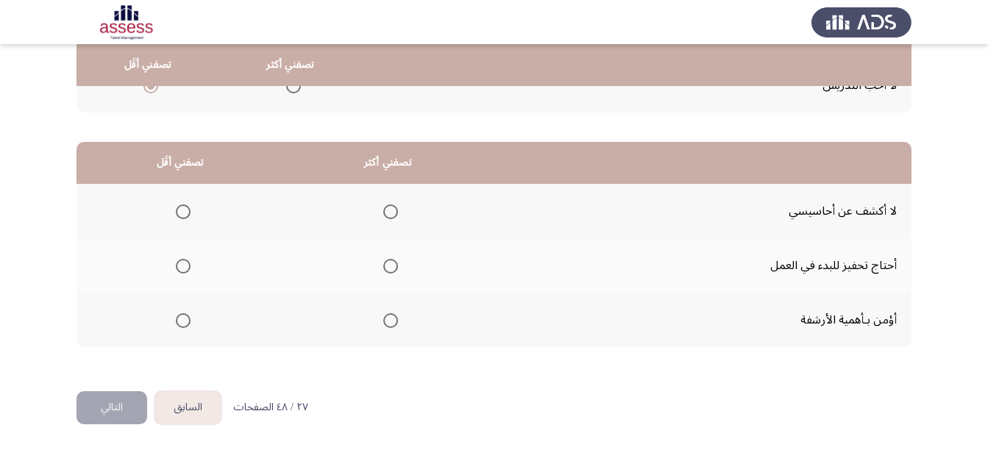
click at [383, 208] on span "Select an option" at bounding box center [390, 211] width 15 height 15
click at [383, 208] on input "Select an option" at bounding box center [390, 211] width 15 height 15
click at [177, 263] on span "Select an option" at bounding box center [183, 266] width 15 height 15
click at [177, 263] on input "Select an option" at bounding box center [183, 266] width 15 height 15
click at [96, 399] on button "التالي" at bounding box center [111, 407] width 71 height 33
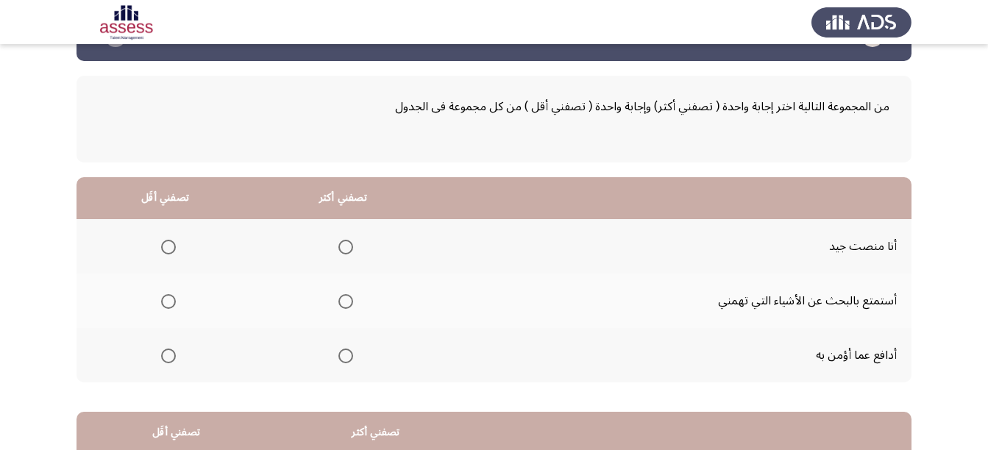
scroll to position [74, 0]
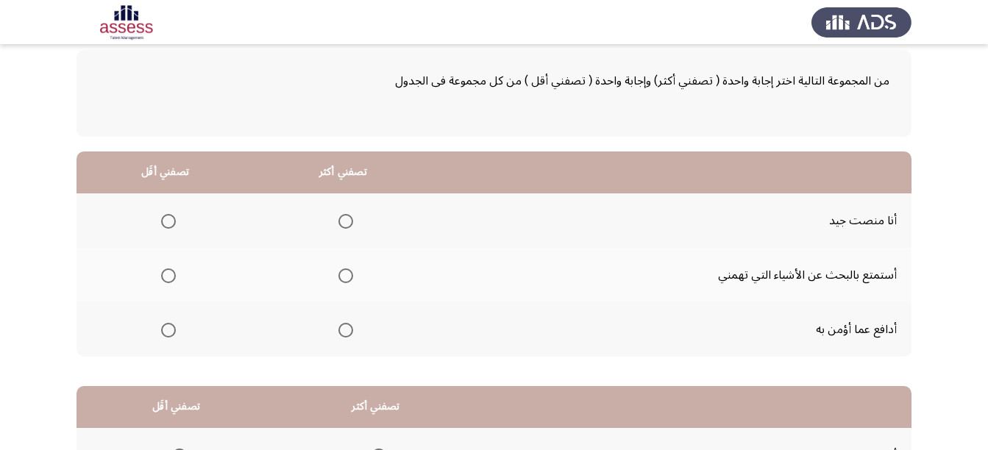
click at [346, 223] on span "Select an option" at bounding box center [345, 221] width 15 height 15
click at [346, 223] on input "Select an option" at bounding box center [345, 221] width 15 height 15
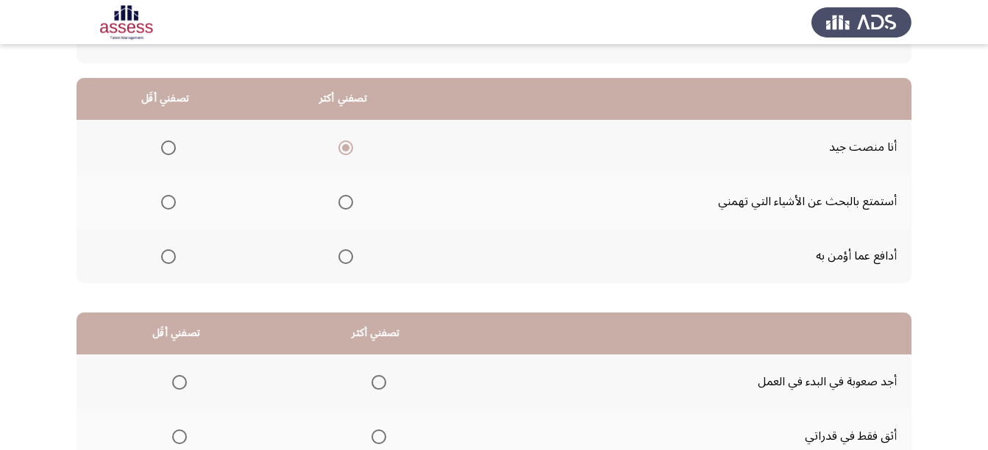
click at [165, 210] on mat-radio-group "Select an option" at bounding box center [165, 201] width 21 height 25
click at [166, 196] on span "Select an option" at bounding box center [168, 202] width 15 height 15
click at [166, 196] on input "Select an option" at bounding box center [168, 202] width 15 height 15
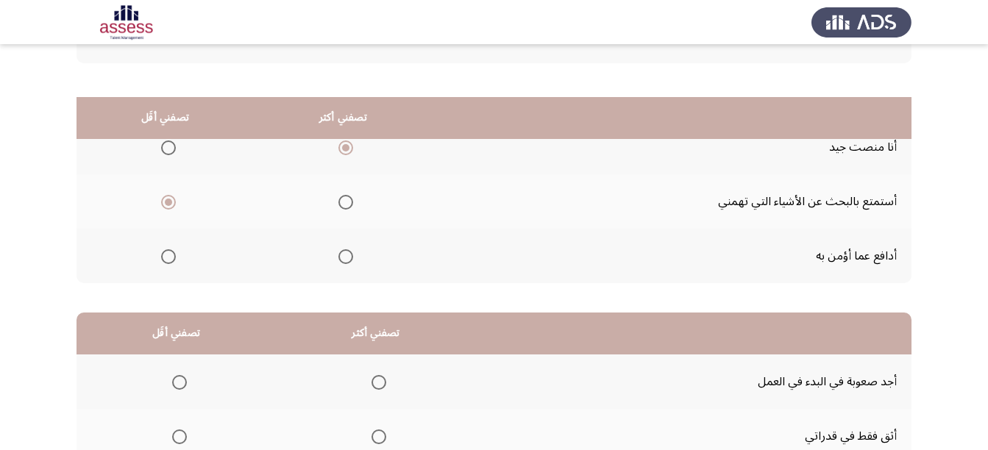
scroll to position [318, 0]
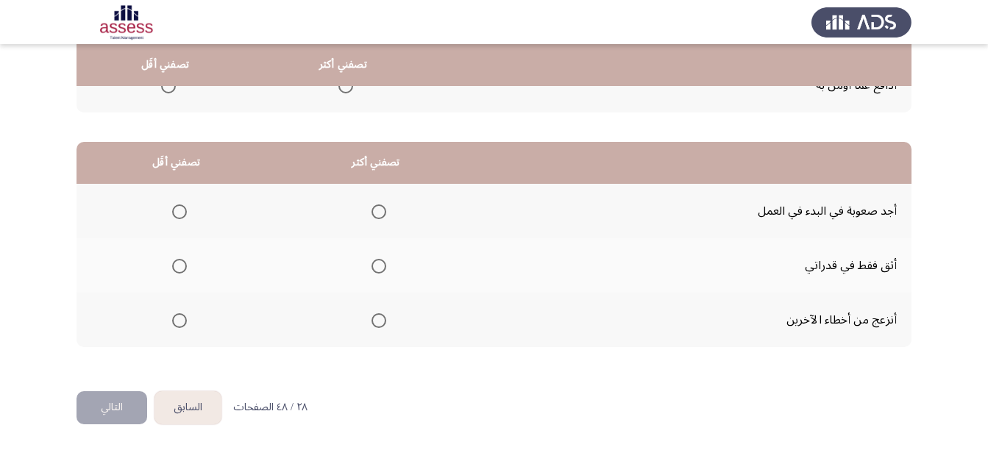
click at [177, 326] on span "Select an option" at bounding box center [179, 320] width 15 height 15
click at [177, 326] on input "Select an option" at bounding box center [179, 320] width 15 height 15
click at [380, 260] on span "Select an option" at bounding box center [378, 266] width 15 height 15
click at [380, 260] on input "Select an option" at bounding box center [378, 266] width 15 height 15
click at [374, 208] on span "Select an option" at bounding box center [378, 211] width 15 height 15
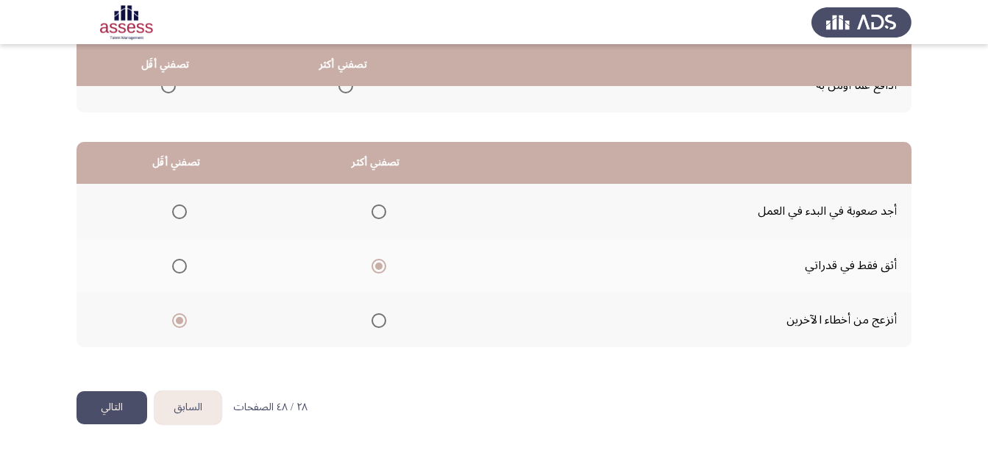
click at [374, 208] on input "Select an option" at bounding box center [378, 211] width 15 height 15
click at [377, 259] on span "Select an option" at bounding box center [378, 266] width 15 height 15
click at [377, 259] on input "Select an option" at bounding box center [378, 266] width 15 height 15
click at [105, 413] on button "التالي" at bounding box center [111, 407] width 71 height 33
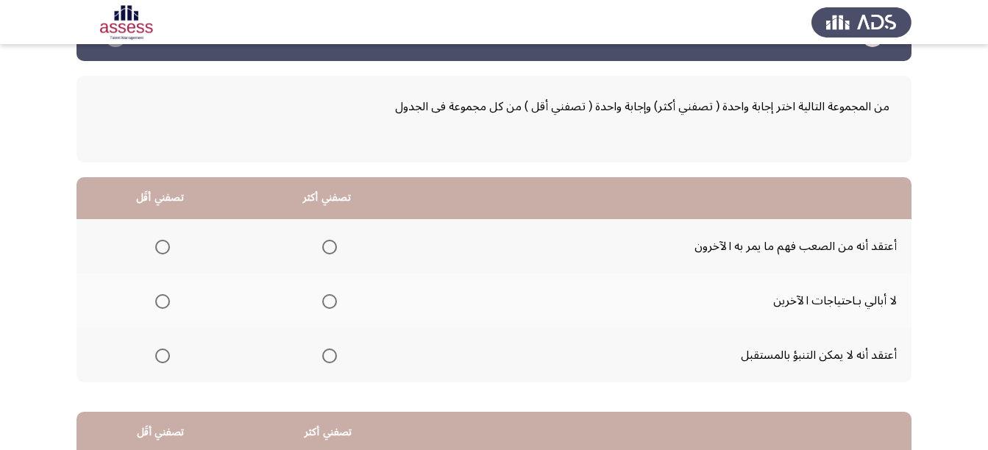
scroll to position [74, 0]
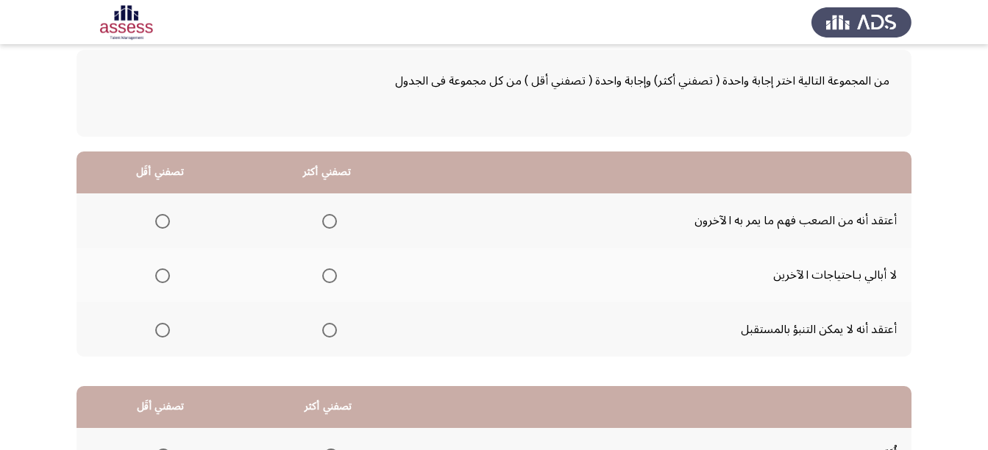
click at [163, 330] on span "Select an option" at bounding box center [163, 330] width 0 height 0
click at [162, 329] on input "Select an option" at bounding box center [162, 330] width 15 height 15
click at [327, 330] on span "Select an option" at bounding box center [329, 330] width 15 height 15
click at [327, 330] on input "Select an option" at bounding box center [329, 330] width 15 height 15
click at [158, 224] on span "Select an option" at bounding box center [162, 221] width 15 height 15
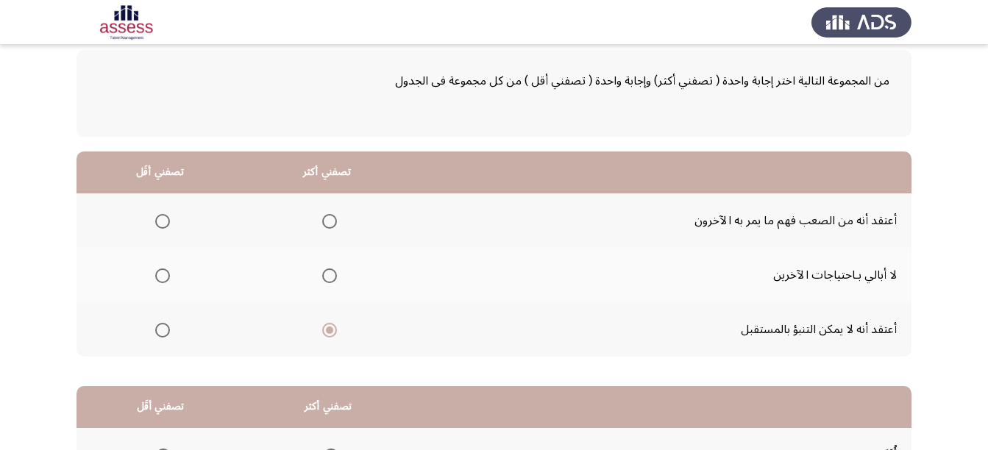
click at [158, 224] on input "Select an option" at bounding box center [162, 221] width 15 height 15
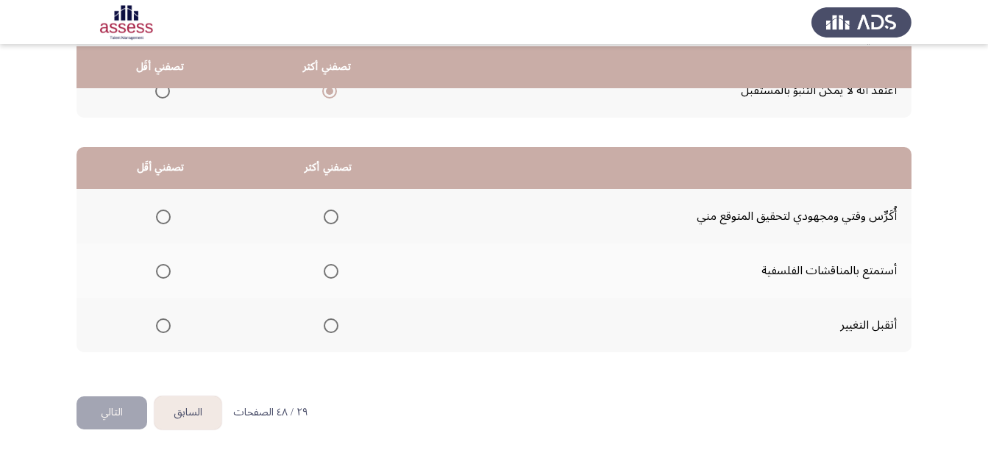
scroll to position [318, 0]
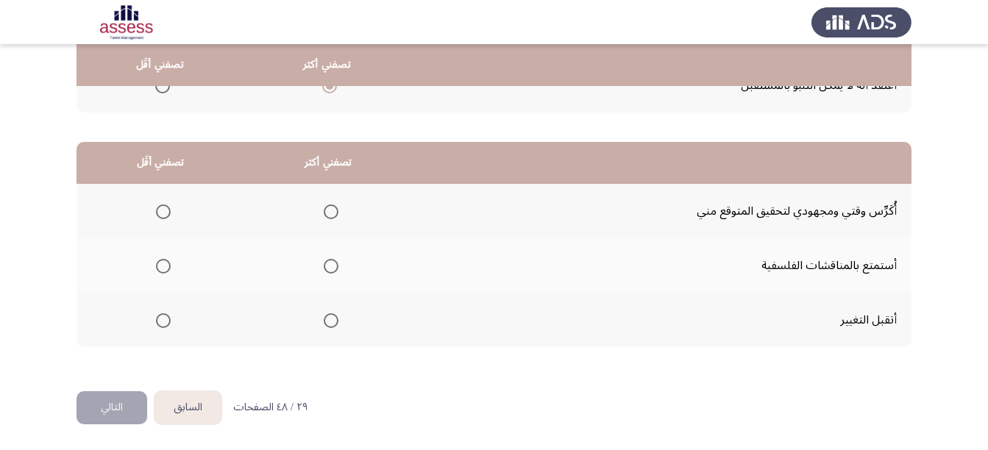
click at [328, 319] on span "Select an option" at bounding box center [331, 320] width 15 height 15
click at [328, 319] on input "Select an option" at bounding box center [331, 320] width 15 height 15
click at [156, 269] on span "Select an option" at bounding box center [163, 266] width 15 height 15
click at [156, 269] on input "Select an option" at bounding box center [163, 266] width 15 height 15
click at [97, 407] on button "التالي" at bounding box center [111, 407] width 71 height 33
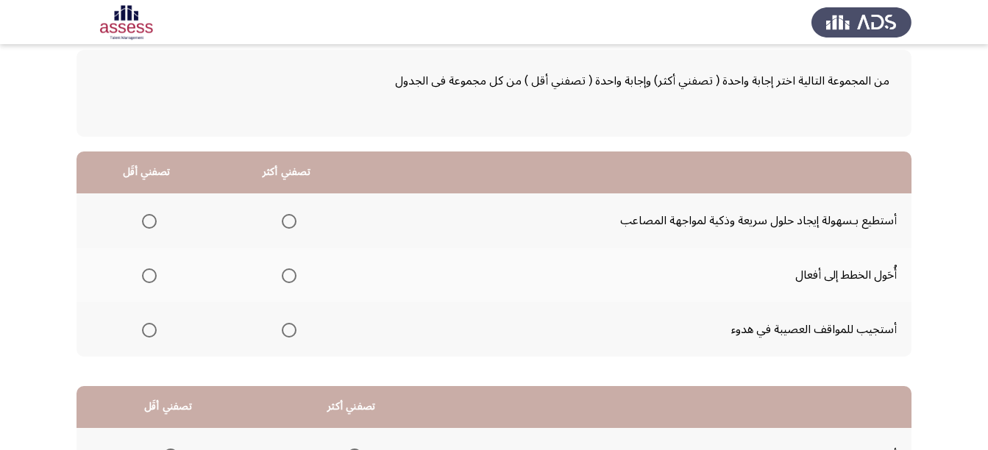
scroll to position [147, 0]
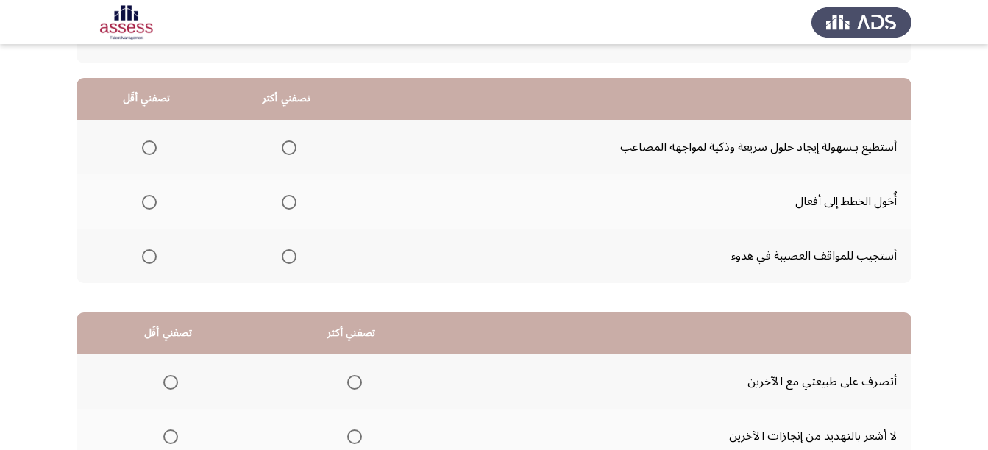
click at [290, 145] on span "Select an option" at bounding box center [289, 147] width 15 height 15
click at [290, 145] on input "Select an option" at bounding box center [289, 147] width 15 height 15
click at [144, 253] on span "Select an option" at bounding box center [149, 256] width 15 height 15
click at [144, 253] on input "Select an option" at bounding box center [149, 256] width 15 height 15
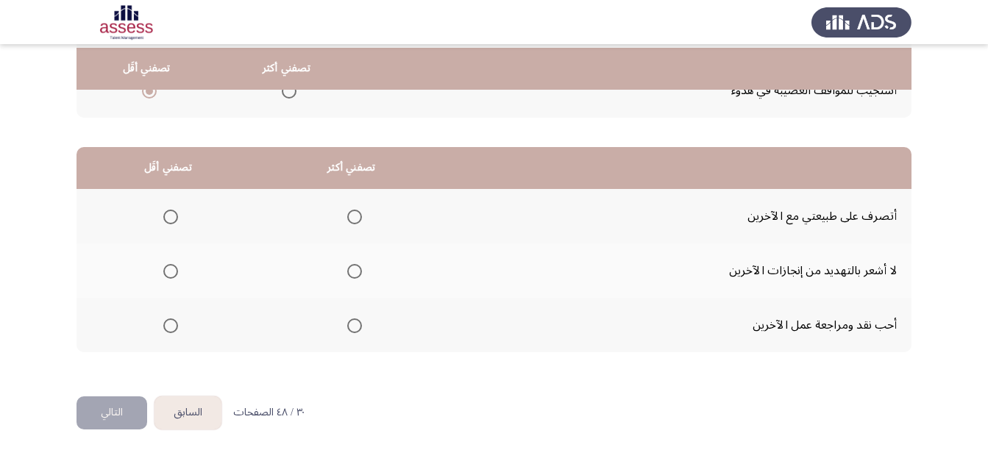
scroll to position [318, 0]
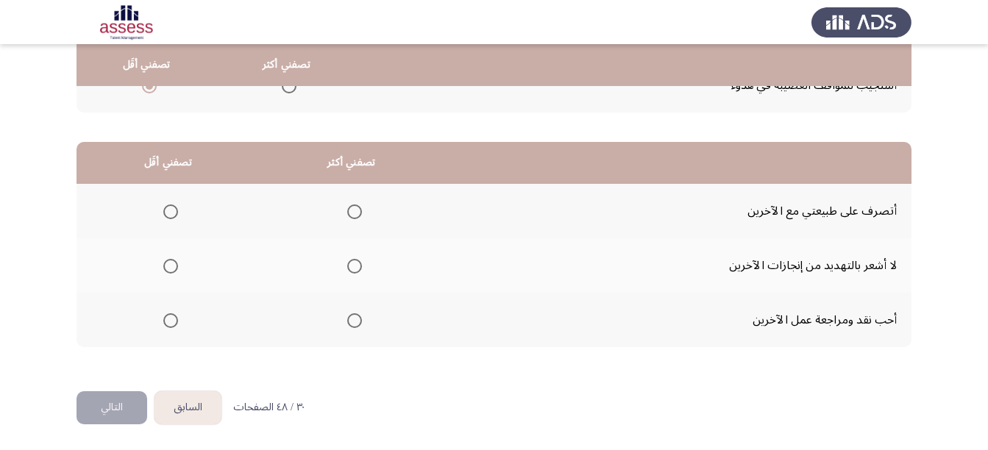
click at [352, 218] on span "Select an option" at bounding box center [354, 211] width 15 height 15
click at [352, 218] on input "Select an option" at bounding box center [354, 211] width 15 height 15
click at [351, 265] on span "Select an option" at bounding box center [354, 266] width 15 height 15
click at [351, 265] on input "Select an option" at bounding box center [354, 266] width 15 height 15
click at [169, 322] on span "Select an option" at bounding box center [170, 320] width 15 height 15
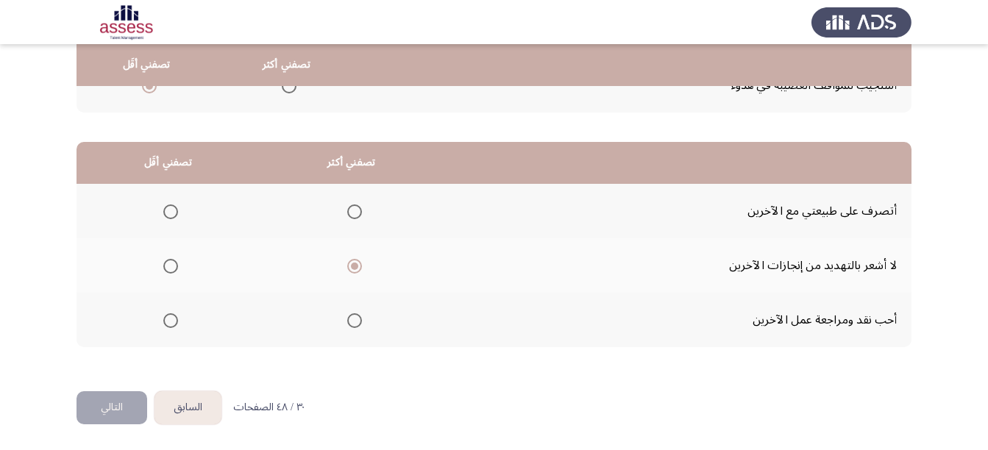
click at [169, 322] on input "Select an option" at bounding box center [170, 320] width 15 height 15
click at [123, 397] on button "التالي" at bounding box center [111, 407] width 71 height 33
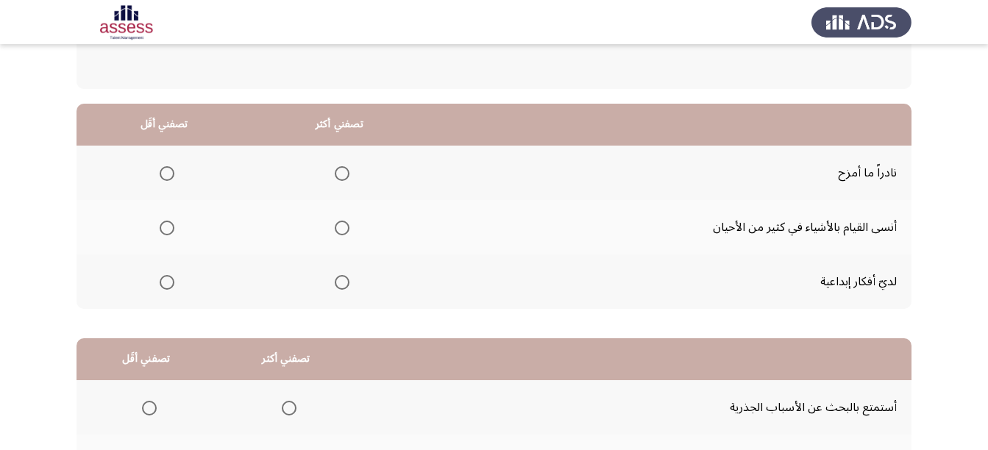
scroll to position [147, 0]
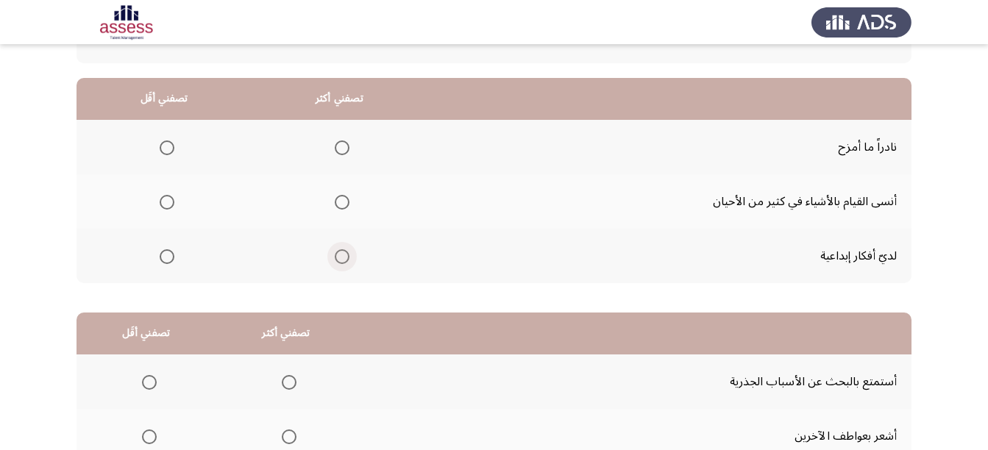
click at [342, 250] on span "Select an option" at bounding box center [342, 256] width 15 height 15
click at [342, 250] on input "Select an option" at bounding box center [342, 256] width 15 height 15
click at [160, 201] on span "Select an option" at bounding box center [167, 202] width 15 height 15
click at [160, 201] on input "Select an option" at bounding box center [167, 202] width 15 height 15
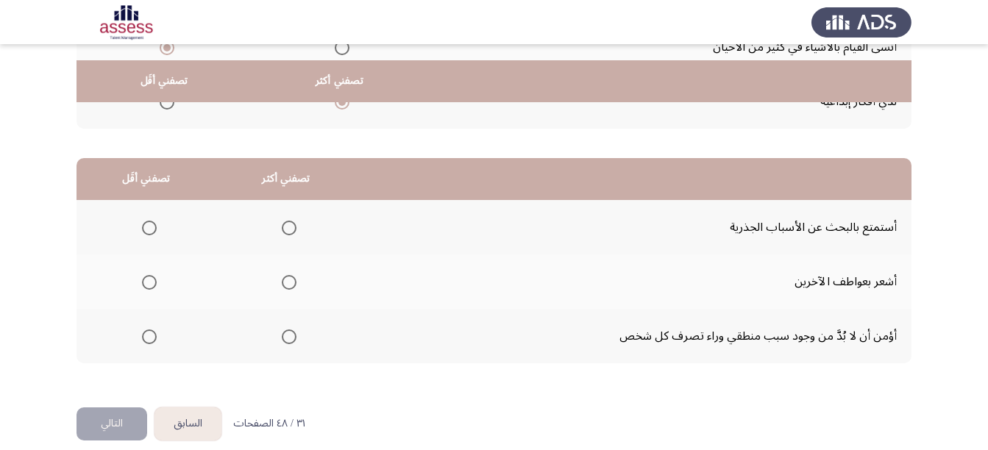
scroll to position [318, 0]
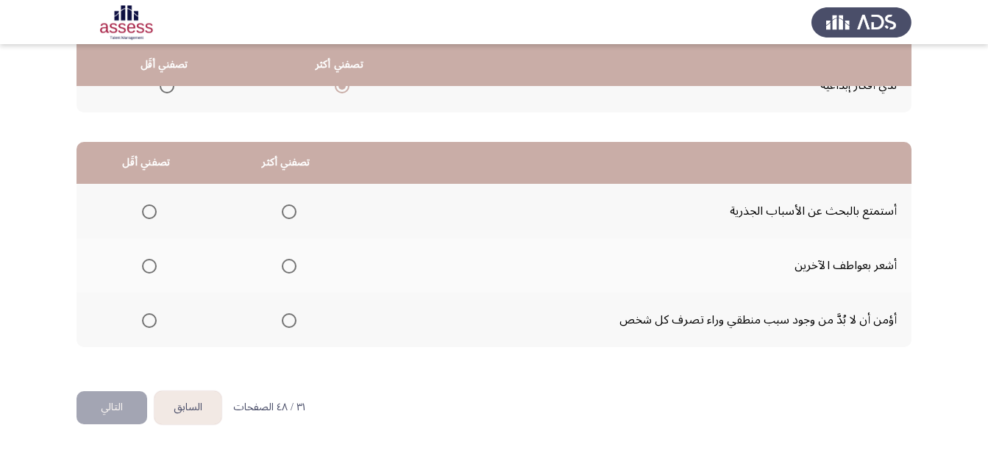
click at [292, 209] on span "Select an option" at bounding box center [289, 211] width 15 height 15
click at [292, 209] on input "Select an option" at bounding box center [289, 211] width 15 height 15
click at [157, 316] on th at bounding box center [146, 320] width 140 height 54
click at [148, 316] on span "Select an option" at bounding box center [149, 320] width 15 height 15
click at [148, 316] on input "Select an option" at bounding box center [149, 320] width 15 height 15
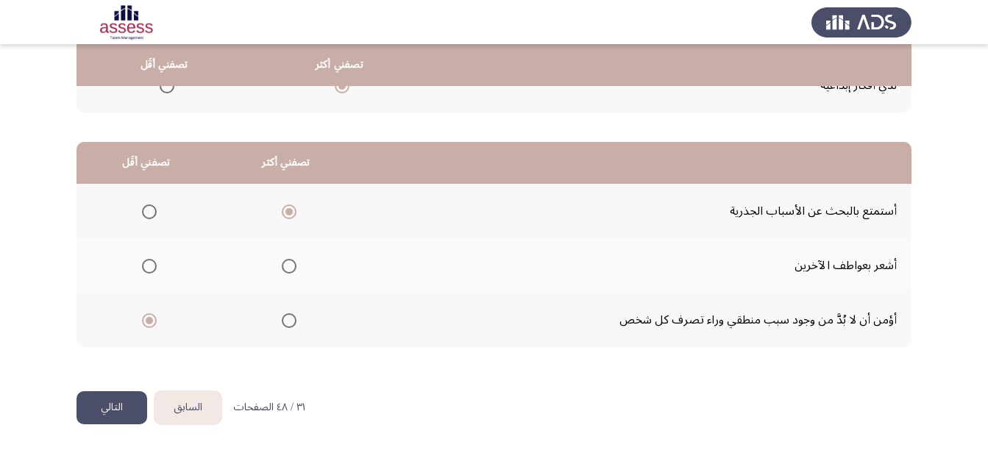
click at [113, 406] on button "التالي" at bounding box center [111, 407] width 71 height 33
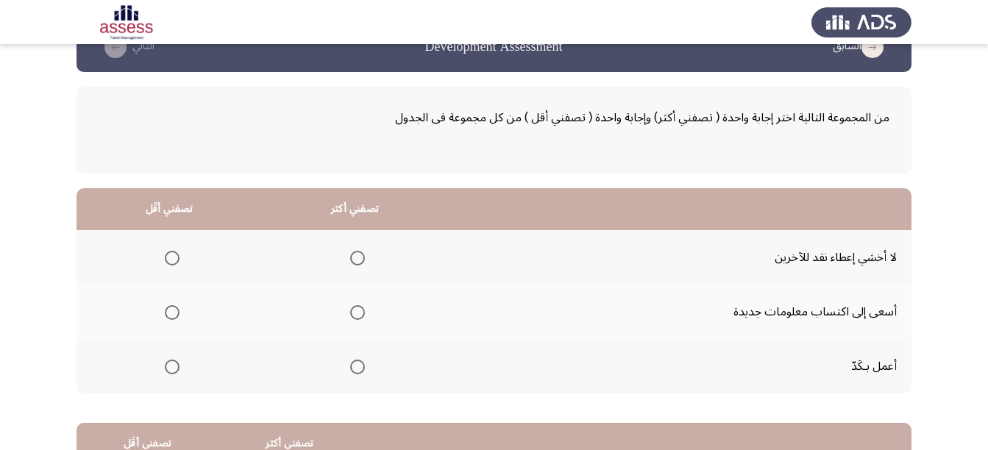
scroll to position [74, 0]
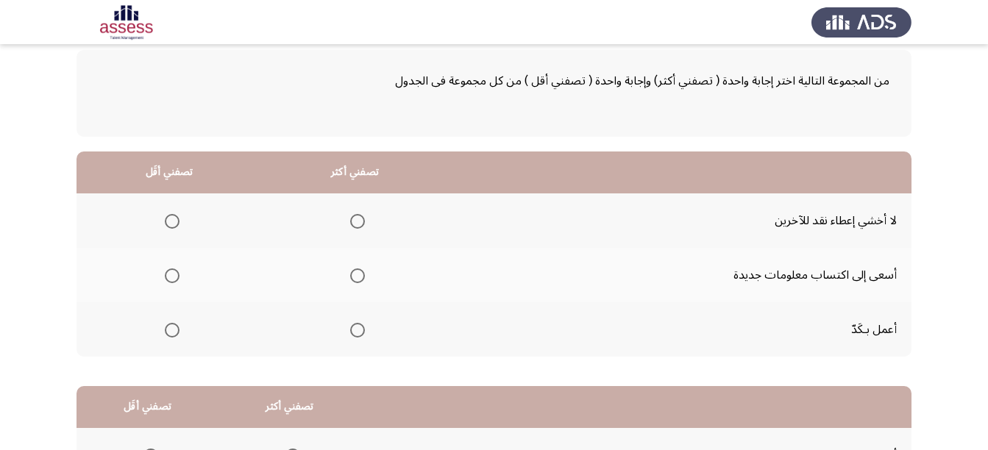
click at [346, 274] on label "Select an option" at bounding box center [354, 275] width 21 height 15
click at [350, 274] on input "Select an option" at bounding box center [357, 275] width 15 height 15
click at [168, 224] on span "Select an option" at bounding box center [172, 221] width 15 height 15
click at [168, 224] on input "Select an option" at bounding box center [172, 221] width 15 height 15
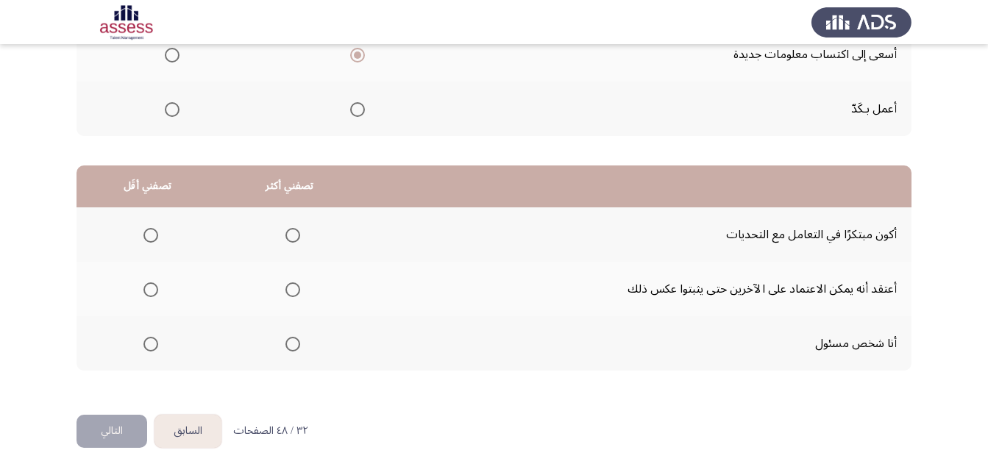
scroll to position [318, 0]
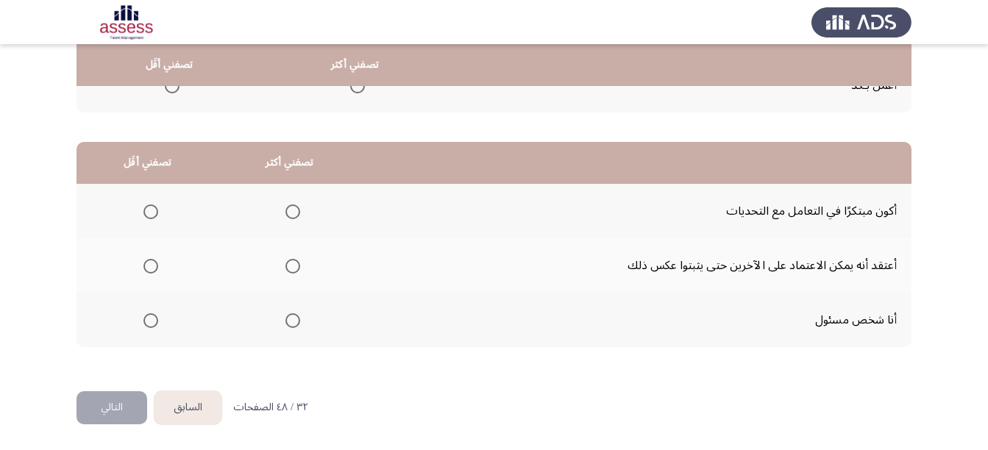
click at [293, 211] on span "Select an option" at bounding box center [292, 211] width 15 height 15
click at [293, 211] on input "Select an option" at bounding box center [292, 211] width 15 height 15
click at [290, 264] on span "Select an option" at bounding box center [292, 266] width 15 height 15
click at [290, 264] on input "Select an option" at bounding box center [292, 266] width 15 height 15
click at [292, 317] on span "Select an option" at bounding box center [292, 320] width 15 height 15
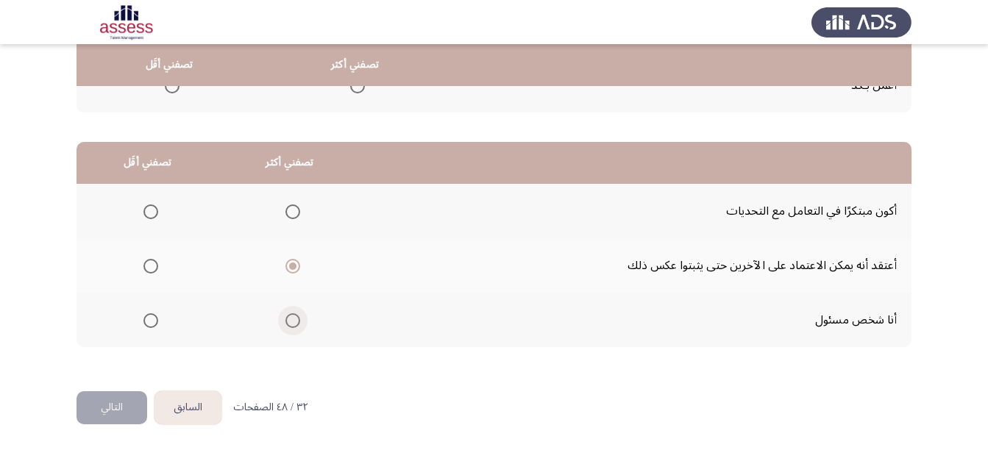
click at [292, 317] on input "Select an option" at bounding box center [292, 320] width 15 height 15
click at [154, 208] on span "Select an option" at bounding box center [150, 211] width 15 height 15
click at [154, 208] on input "Select an option" at bounding box center [150, 211] width 15 height 15
click at [113, 402] on button "التالي" at bounding box center [111, 407] width 71 height 33
click at [113, 402] on html "السابق Development Assessment التالي من المجموعة التالية اختر إجابة واحدة ( تصف…" at bounding box center [494, 66] width 988 height 768
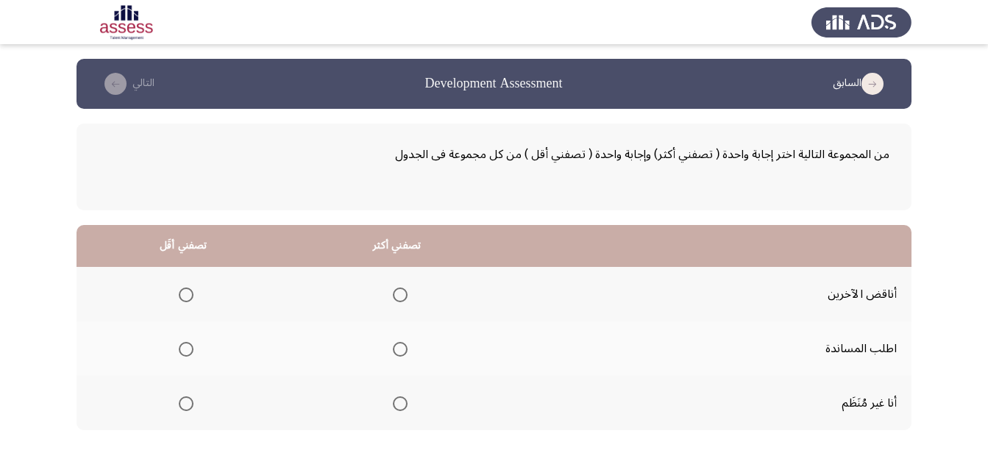
scroll to position [74, 0]
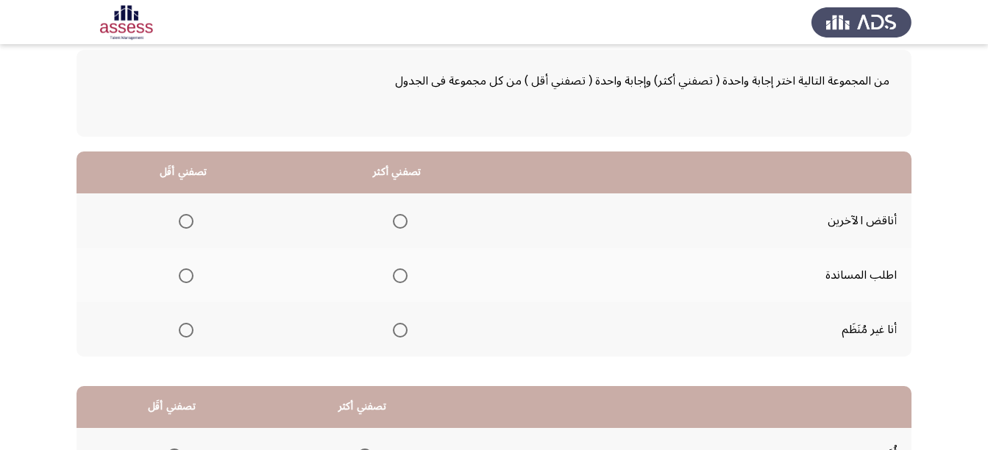
click at [398, 283] on mat-radio-group "Select an option" at bounding box center [397, 275] width 21 height 25
click at [398, 274] on span "Select an option" at bounding box center [400, 275] width 15 height 15
click at [398, 274] on input "Select an option" at bounding box center [400, 275] width 15 height 15
click at [189, 334] on span "Select an option" at bounding box center [186, 330] width 15 height 15
click at [189, 334] on input "Select an option" at bounding box center [186, 330] width 15 height 15
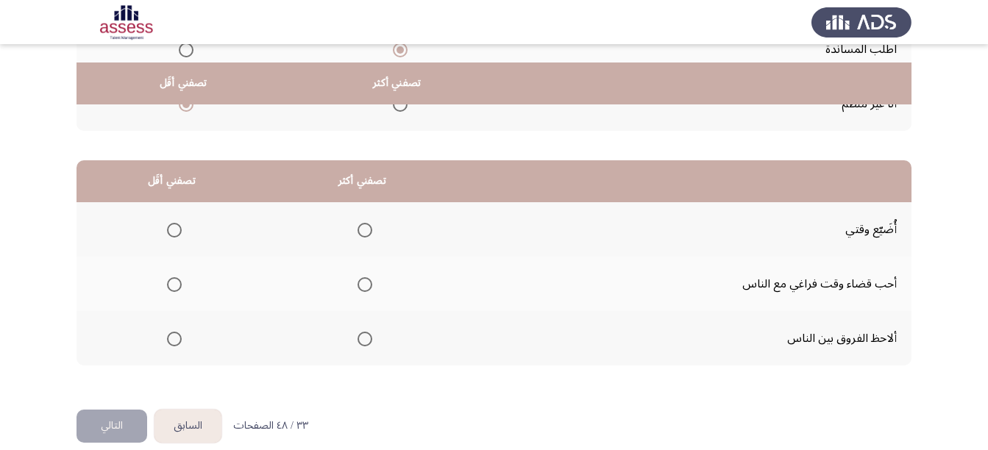
scroll to position [318, 0]
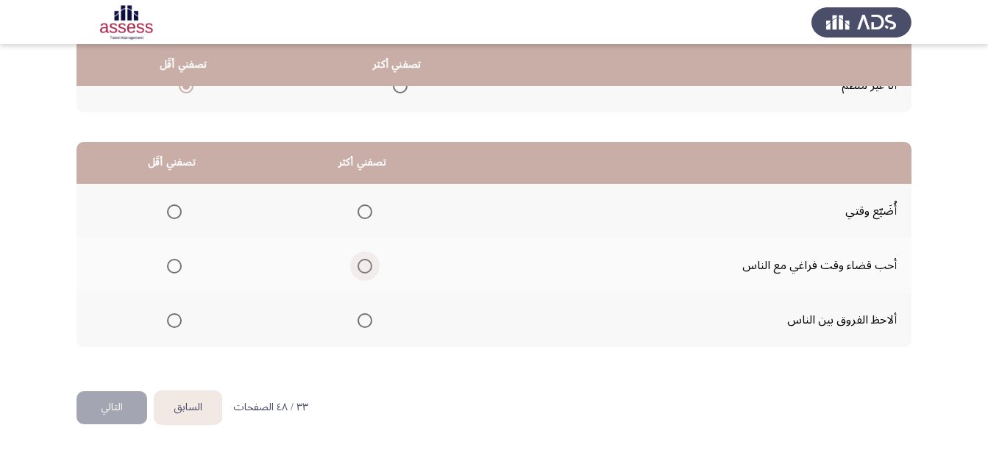
click at [364, 268] on span "Select an option" at bounding box center [364, 266] width 15 height 15
click at [364, 268] on input "Select an option" at bounding box center [364, 266] width 15 height 15
click at [174, 206] on span "Select an option" at bounding box center [174, 211] width 15 height 15
click at [174, 206] on input "Select an option" at bounding box center [174, 211] width 15 height 15
click at [94, 411] on button "التالي" at bounding box center [111, 407] width 71 height 33
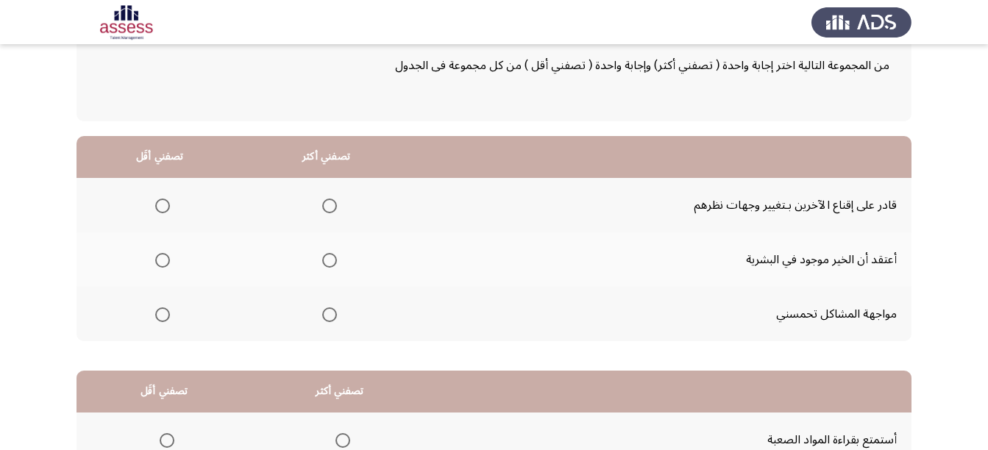
scroll to position [74, 0]
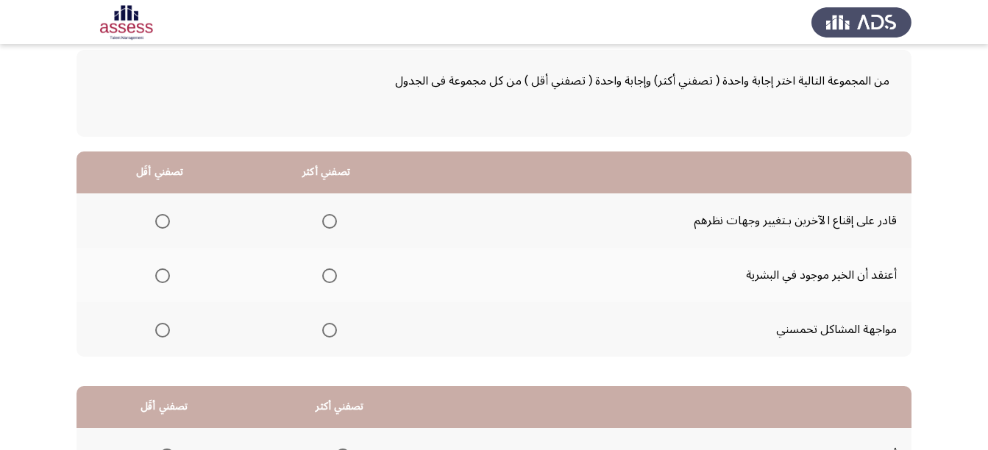
click at [329, 271] on span "Select an option" at bounding box center [329, 275] width 15 height 15
click at [329, 271] on input "Select an option" at bounding box center [329, 275] width 15 height 15
click at [156, 333] on span "Select an option" at bounding box center [162, 330] width 15 height 15
click at [156, 333] on input "Select an option" at bounding box center [162, 330] width 15 height 15
click at [74, 294] on app-assessment-container "السابق Development Assessment التالي من المجموعة التالية اختر إجابة واحدة ( تصف…" at bounding box center [494, 310] width 988 height 650
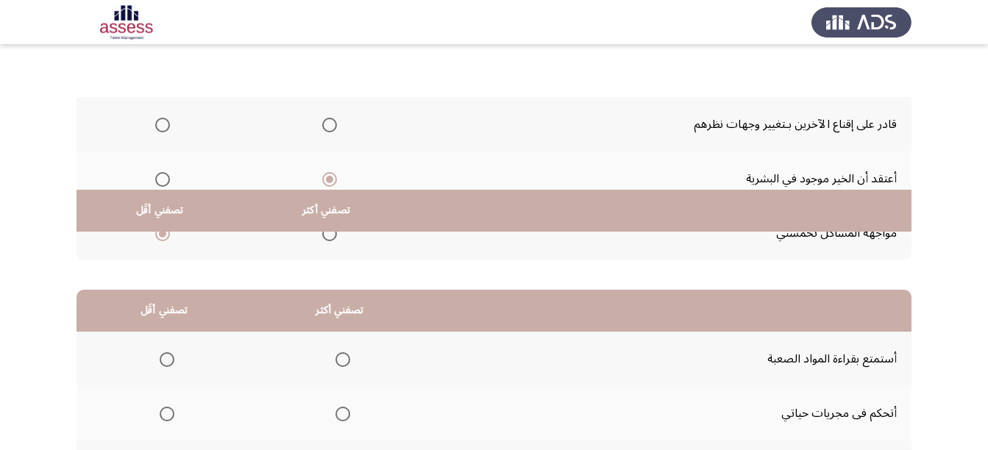
scroll to position [318, 0]
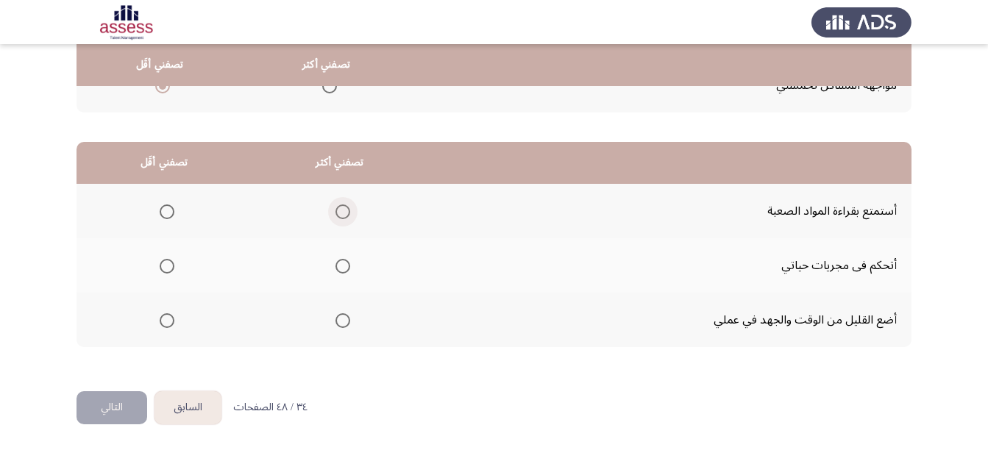
click at [346, 213] on span "Select an option" at bounding box center [342, 211] width 15 height 15
click at [346, 213] on input "Select an option" at bounding box center [342, 211] width 15 height 15
click at [163, 265] on span "Select an option" at bounding box center [167, 266] width 15 height 15
click at [163, 265] on input "Select an option" at bounding box center [167, 266] width 15 height 15
click at [163, 314] on span "Select an option" at bounding box center [167, 320] width 15 height 15
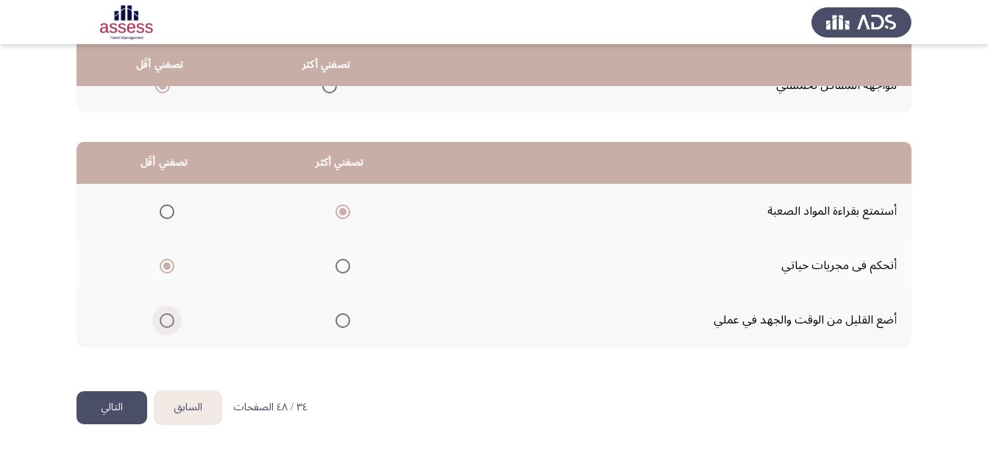
click at [163, 314] on input "Select an option" at bounding box center [167, 320] width 15 height 15
click at [110, 404] on button "التالي" at bounding box center [111, 407] width 71 height 33
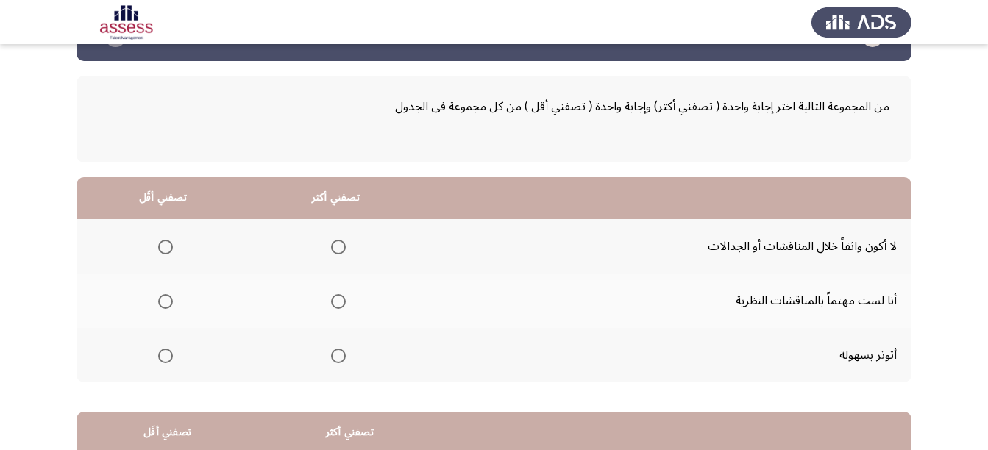
scroll to position [74, 0]
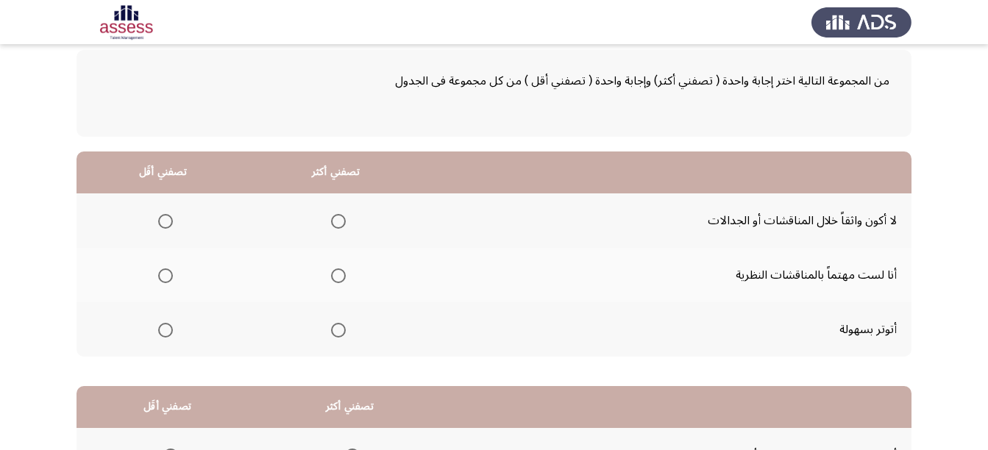
click at [172, 329] on span "Select an option" at bounding box center [165, 330] width 15 height 15
click at [172, 329] on input "Select an option" at bounding box center [165, 330] width 15 height 15
click at [335, 269] on span "Select an option" at bounding box center [338, 275] width 15 height 15
click at [335, 269] on input "Select an option" at bounding box center [338, 275] width 15 height 15
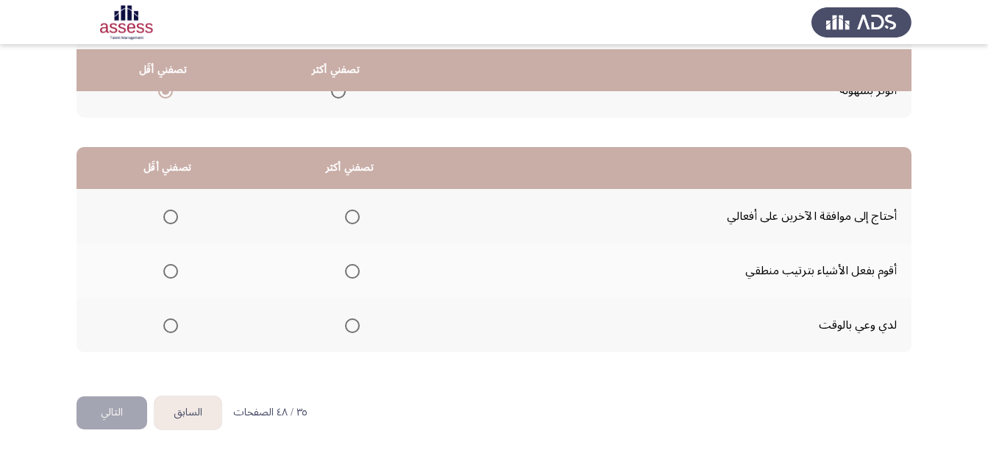
scroll to position [318, 0]
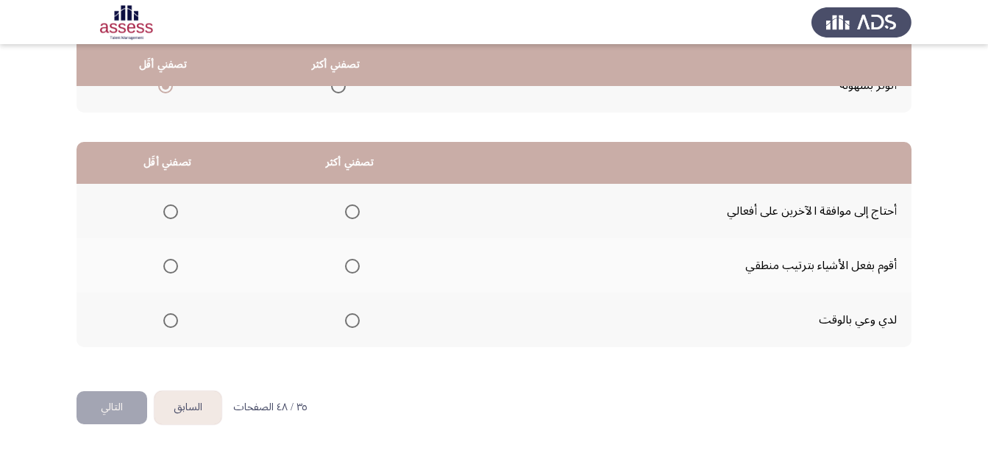
click at [349, 321] on span "Select an option" at bounding box center [352, 320] width 15 height 15
click at [349, 321] on input "Select an option" at bounding box center [352, 320] width 15 height 15
click at [167, 263] on span "Select an option" at bounding box center [170, 266] width 15 height 15
click at [167, 263] on input "Select an option" at bounding box center [170, 266] width 15 height 15
click at [114, 407] on button "التالي" at bounding box center [111, 407] width 71 height 33
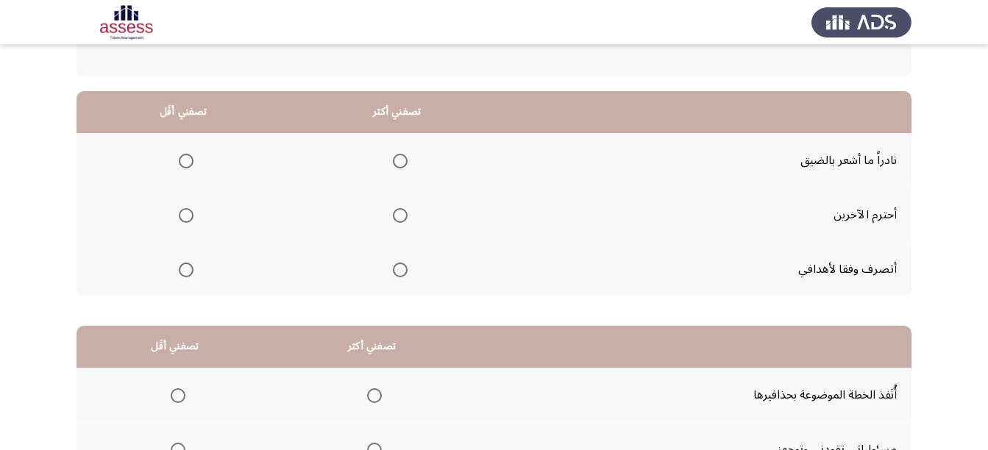
scroll to position [147, 0]
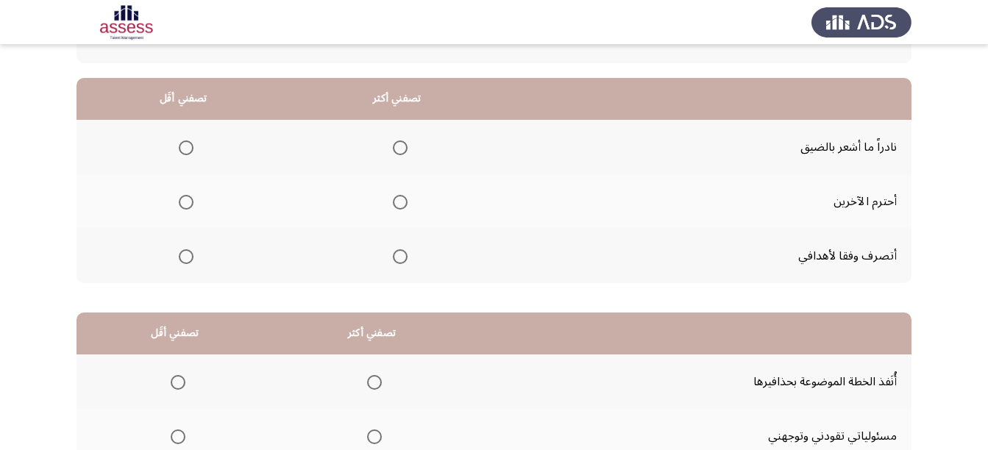
click at [400, 210] on mat-radio-group "Select an option" at bounding box center [397, 201] width 21 height 25
click at [395, 203] on span "Select an option" at bounding box center [400, 202] width 15 height 15
click at [395, 203] on input "Select an option" at bounding box center [400, 202] width 15 height 15
click at [186, 149] on span "Select an option" at bounding box center [186, 147] width 15 height 15
click at [186, 149] on input "Select an option" at bounding box center [186, 147] width 15 height 15
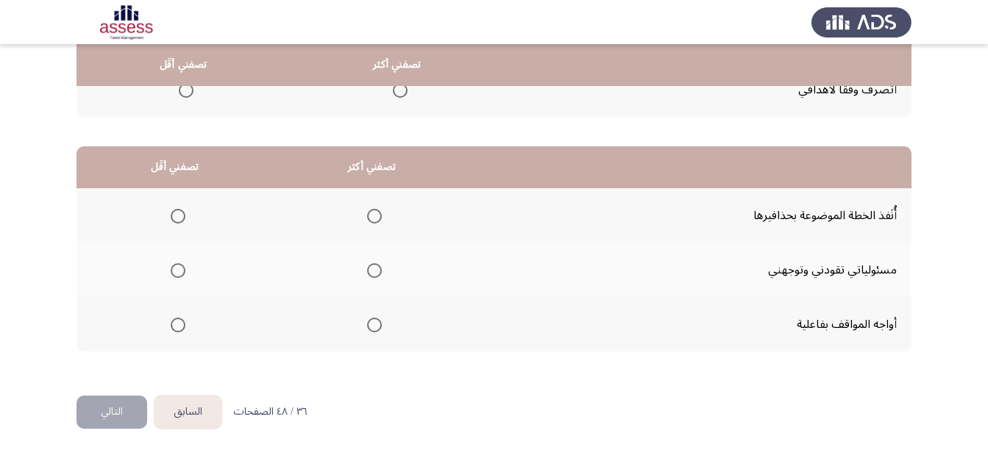
scroll to position [318, 0]
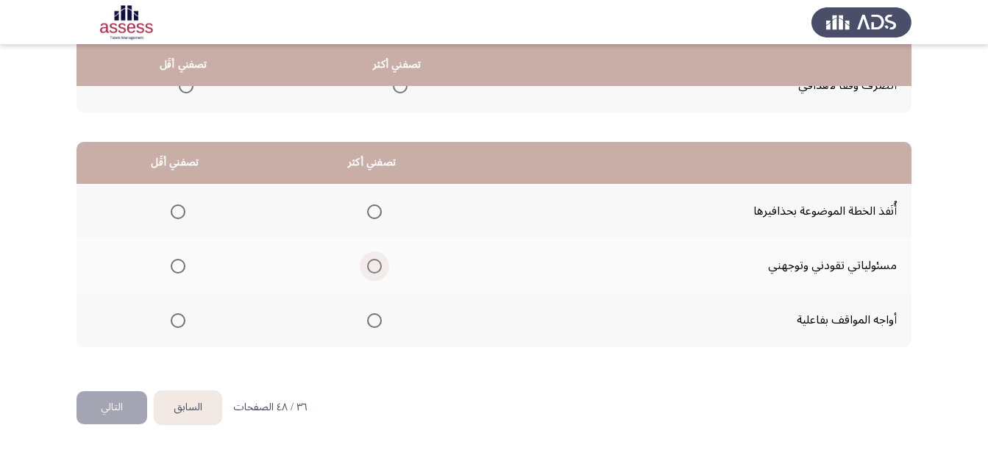
click at [372, 268] on span "Select an option" at bounding box center [374, 266] width 15 height 15
click at [372, 268] on input "Select an option" at bounding box center [374, 266] width 15 height 15
click at [177, 212] on span "Select an option" at bounding box center [178, 211] width 15 height 15
click at [177, 212] on input "Select an option" at bounding box center [178, 211] width 15 height 15
click at [85, 409] on button "التالي" at bounding box center [111, 407] width 71 height 33
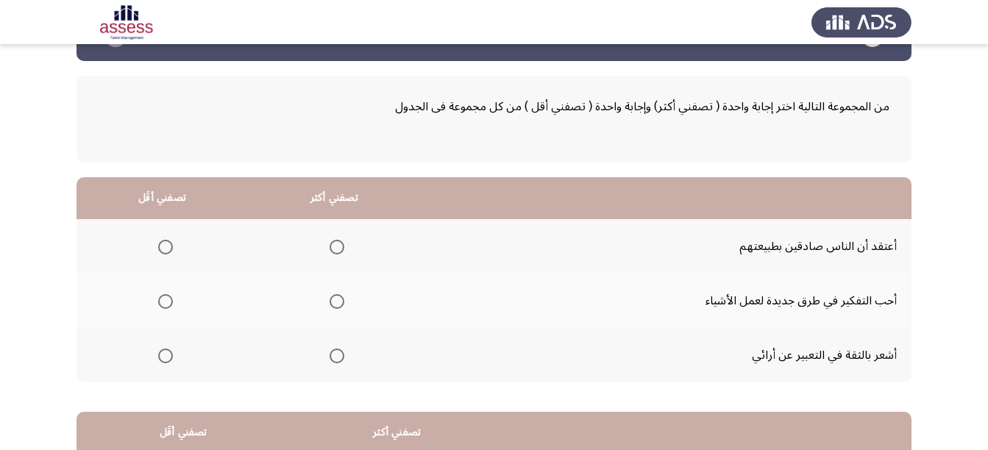
scroll to position [74, 0]
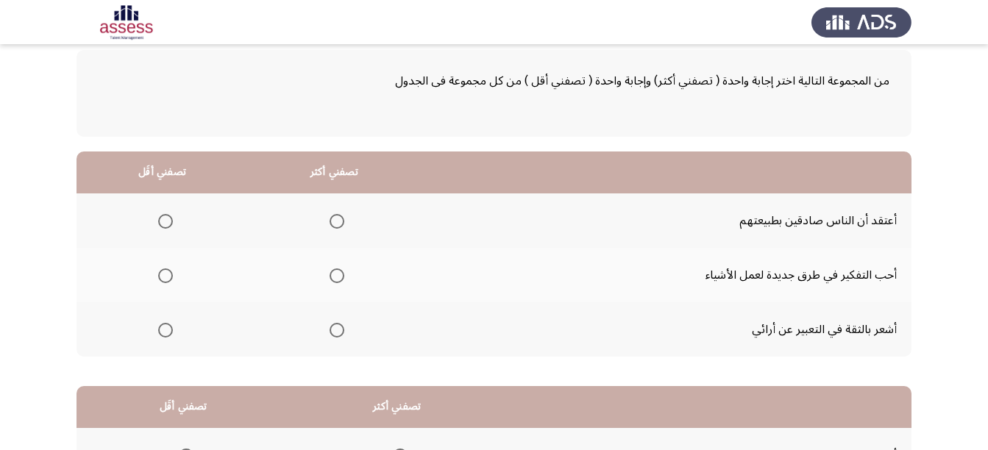
click at [337, 225] on span "Select an option" at bounding box center [336, 221] width 15 height 15
click at [337, 225] on input "Select an option" at bounding box center [336, 221] width 15 height 15
click at [332, 276] on span "Select an option" at bounding box center [336, 275] width 15 height 15
click at [332, 276] on input "Select an option" at bounding box center [336, 275] width 15 height 15
click at [158, 225] on span "Select an option" at bounding box center [165, 221] width 15 height 15
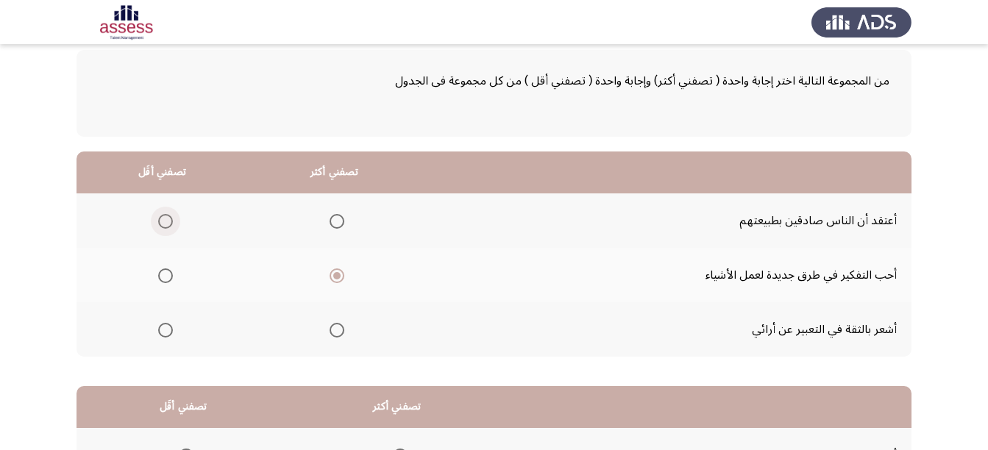
click at [158, 225] on input "Select an option" at bounding box center [165, 221] width 15 height 15
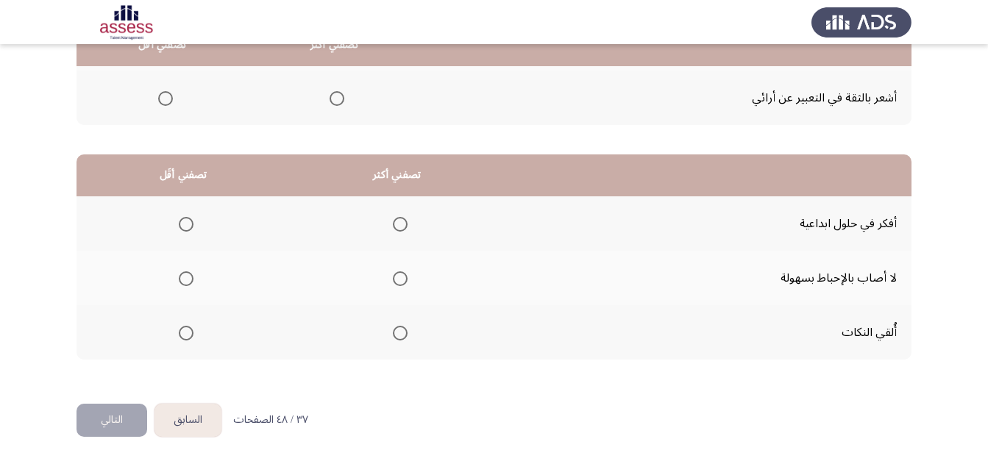
scroll to position [318, 0]
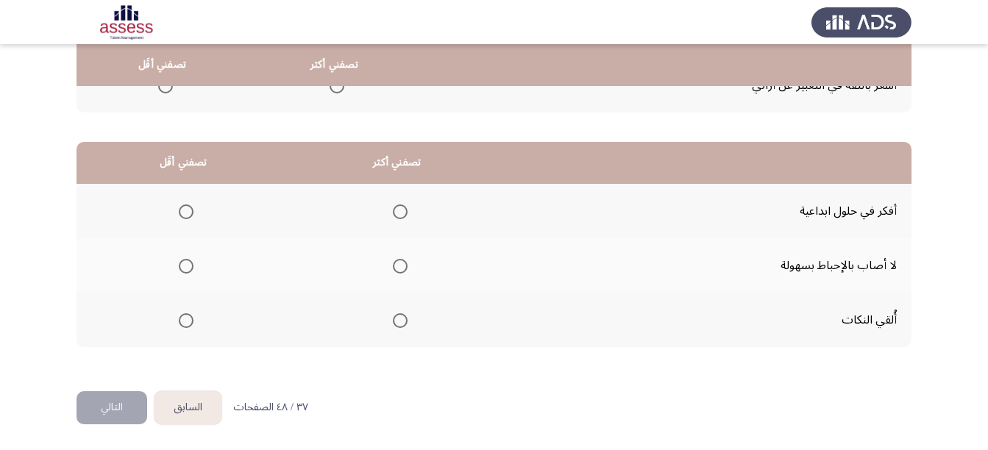
click at [399, 261] on span "Select an option" at bounding box center [400, 266] width 15 height 15
click at [399, 261] on input "Select an option" at bounding box center [400, 266] width 15 height 15
click at [190, 322] on span "Select an option" at bounding box center [186, 320] width 15 height 15
click at [190, 322] on input "Select an option" at bounding box center [186, 320] width 15 height 15
click at [88, 403] on button "التالي" at bounding box center [111, 407] width 71 height 33
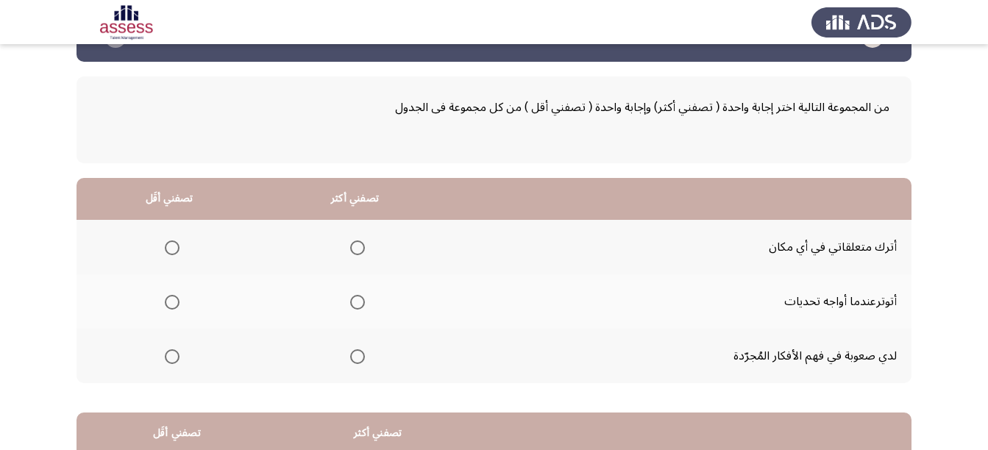
scroll to position [74, 0]
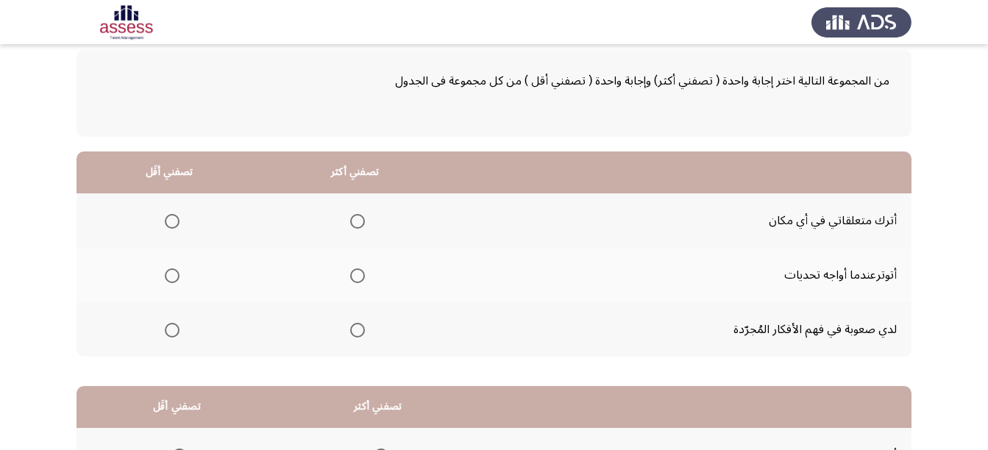
click at [364, 331] on span "Select an option" at bounding box center [357, 330] width 15 height 15
click at [364, 331] on input "Select an option" at bounding box center [357, 330] width 15 height 15
click at [174, 274] on span "Select an option" at bounding box center [172, 275] width 15 height 15
click at [174, 274] on input "Select an option" at bounding box center [172, 275] width 15 height 15
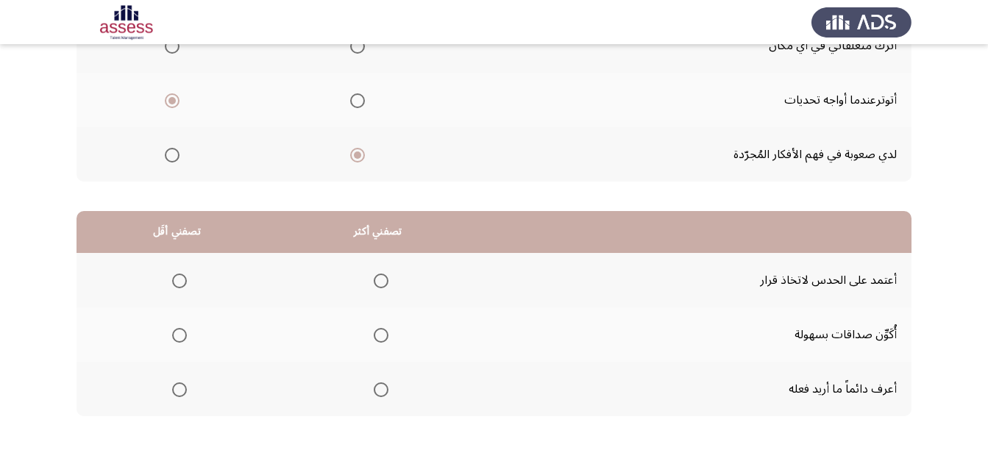
scroll to position [318, 0]
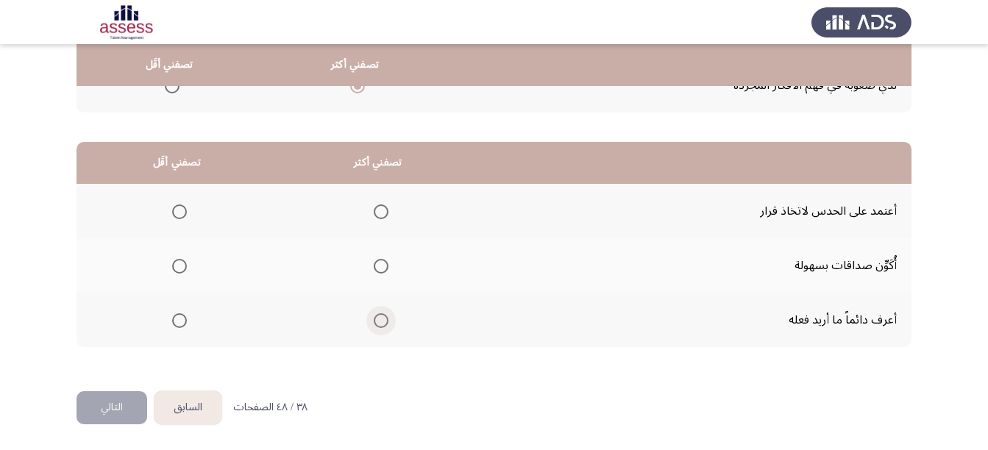
click at [378, 321] on span "Select an option" at bounding box center [381, 320] width 15 height 15
click at [378, 321] on input "Select an option" at bounding box center [381, 320] width 15 height 15
click at [175, 218] on span "Select an option" at bounding box center [179, 211] width 15 height 15
click at [175, 218] on input "Select an option" at bounding box center [179, 211] width 15 height 15
click at [118, 399] on button "التالي" at bounding box center [111, 407] width 71 height 33
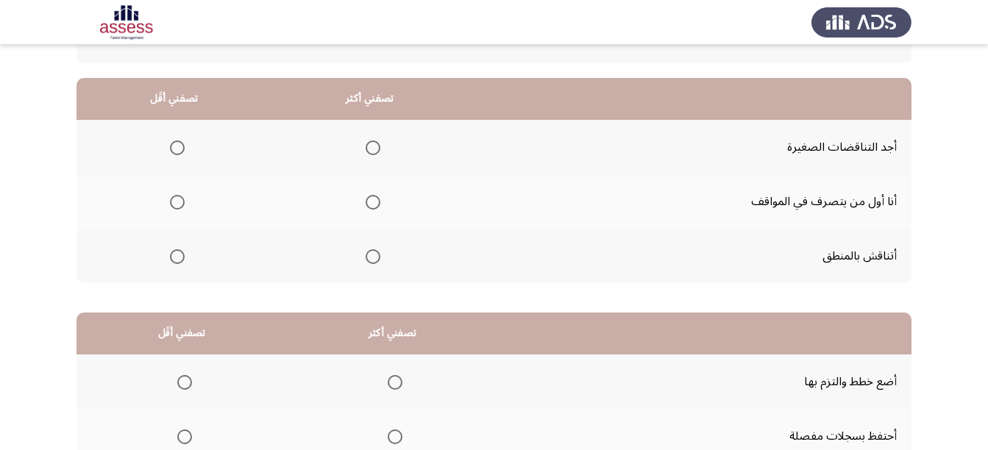
scroll to position [74, 0]
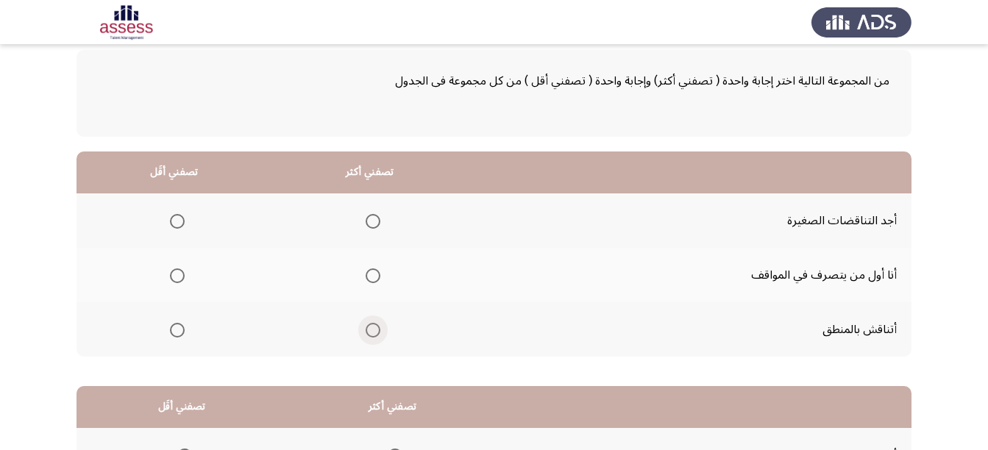
click at [366, 333] on span "Select an option" at bounding box center [373, 330] width 15 height 15
click at [366, 333] on input "Select an option" at bounding box center [373, 330] width 15 height 15
click at [184, 224] on span "Select an option" at bounding box center [177, 221] width 15 height 15
click at [184, 224] on input "Select an option" at bounding box center [177, 221] width 15 height 15
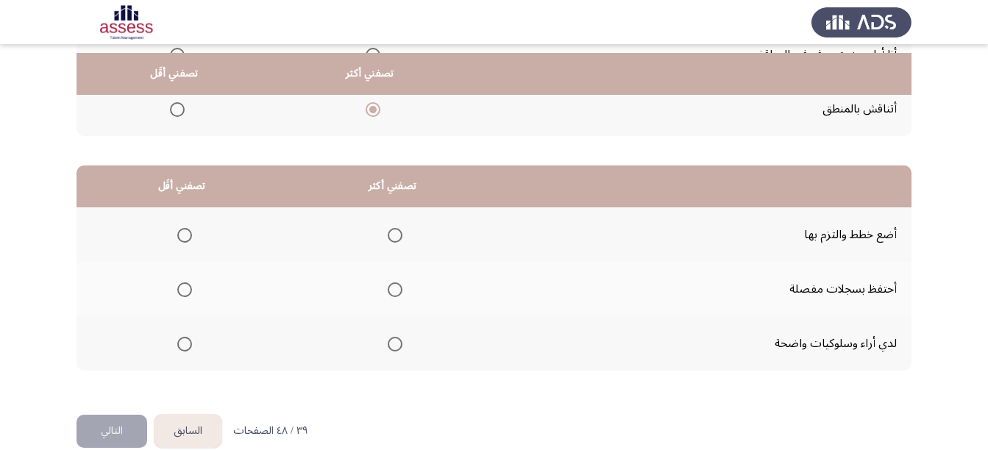
scroll to position [318, 0]
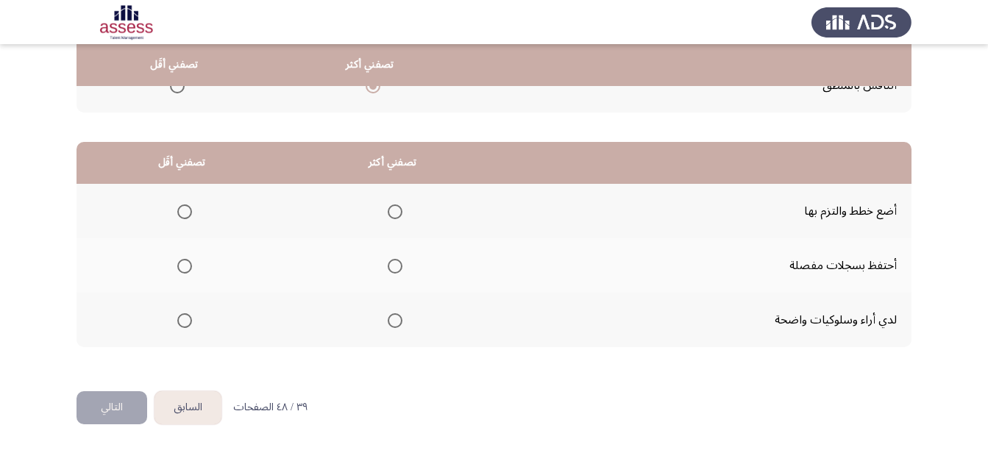
click at [393, 326] on span "Select an option" at bounding box center [395, 320] width 15 height 15
click at [393, 326] on input "Select an option" at bounding box center [395, 320] width 15 height 15
click at [187, 269] on span "Select an option" at bounding box center [184, 266] width 15 height 15
click at [187, 269] on input "Select an option" at bounding box center [184, 266] width 15 height 15
click at [95, 398] on button "التالي" at bounding box center [111, 407] width 71 height 33
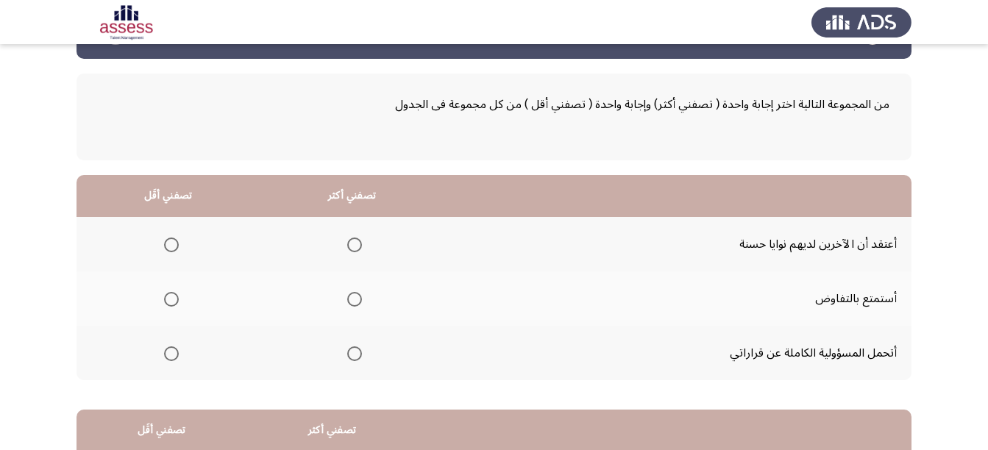
scroll to position [74, 0]
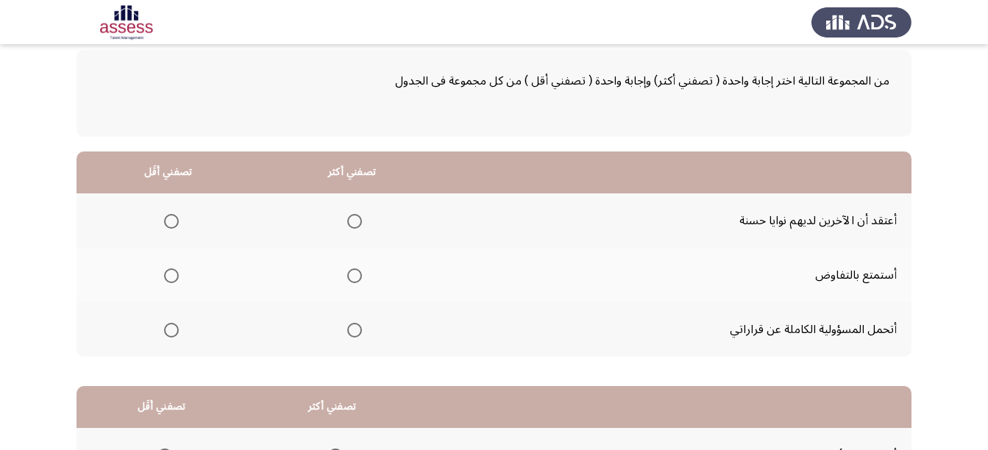
click at [351, 210] on mat-radio-group "Select an option" at bounding box center [351, 220] width 21 height 25
click at [354, 221] on span "Select an option" at bounding box center [354, 221] width 15 height 15
click at [354, 221] on input "Select an option" at bounding box center [354, 221] width 15 height 15
click at [174, 277] on span "Select an option" at bounding box center [171, 275] width 15 height 15
click at [174, 277] on input "Select an option" at bounding box center [171, 275] width 15 height 15
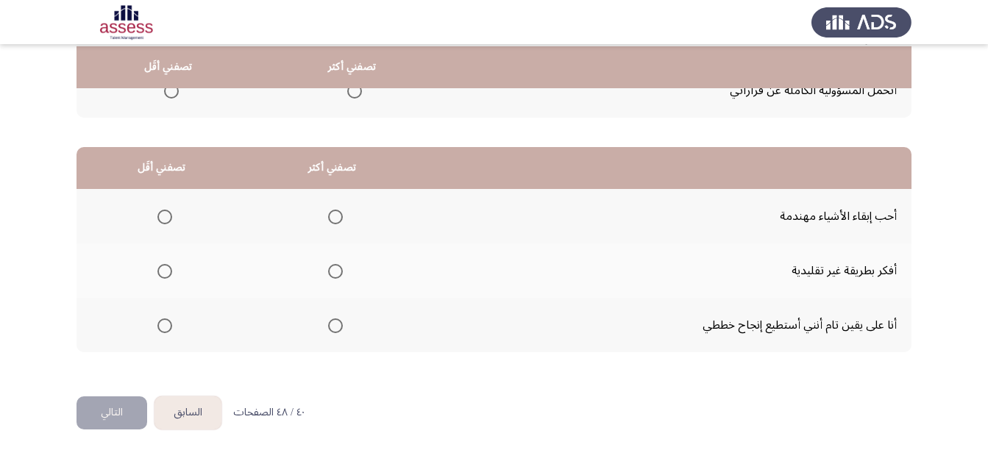
scroll to position [318, 0]
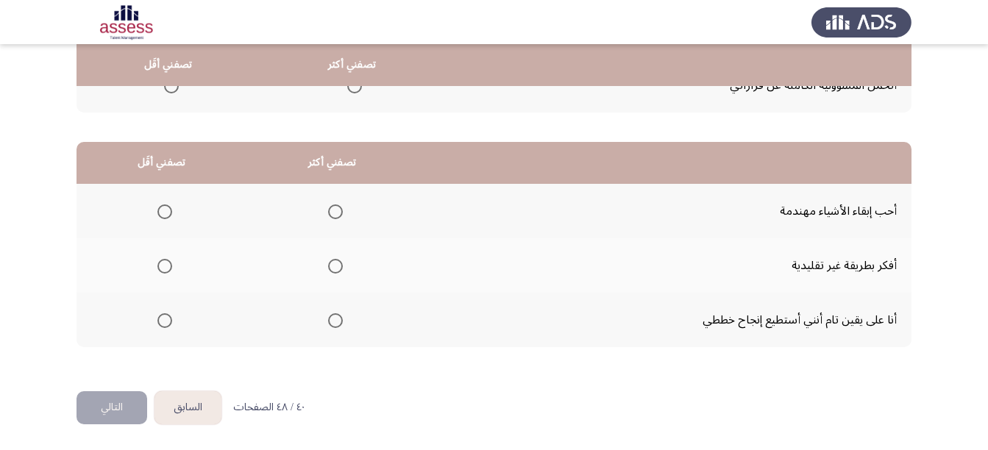
click at [332, 322] on span "Select an option" at bounding box center [335, 320] width 15 height 15
click at [332, 322] on input "Select an option" at bounding box center [335, 320] width 15 height 15
click at [332, 263] on span "Select an option" at bounding box center [335, 266] width 15 height 15
click at [332, 263] on input "Select an option" at bounding box center [335, 266] width 15 height 15
click at [171, 211] on span "Select an option" at bounding box center [164, 211] width 15 height 15
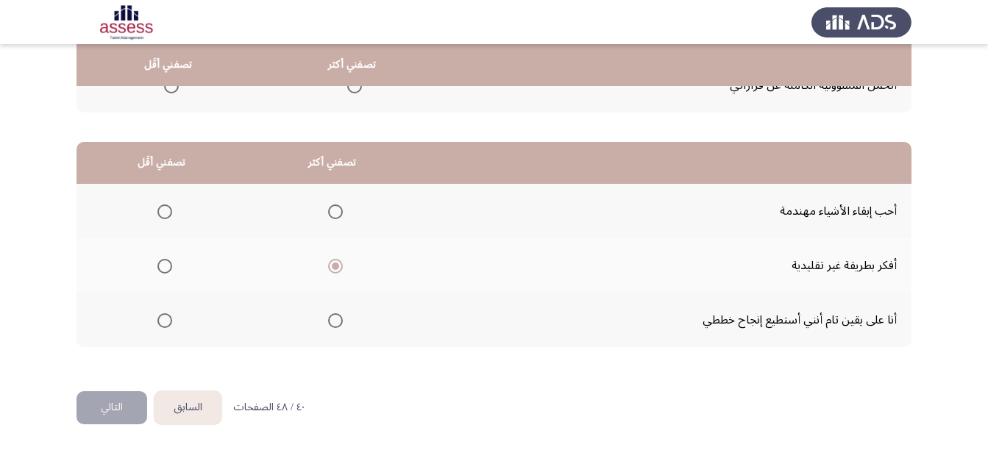
click at [171, 211] on input "Select an option" at bounding box center [164, 211] width 15 height 15
click at [105, 400] on button "التالي" at bounding box center [111, 407] width 71 height 33
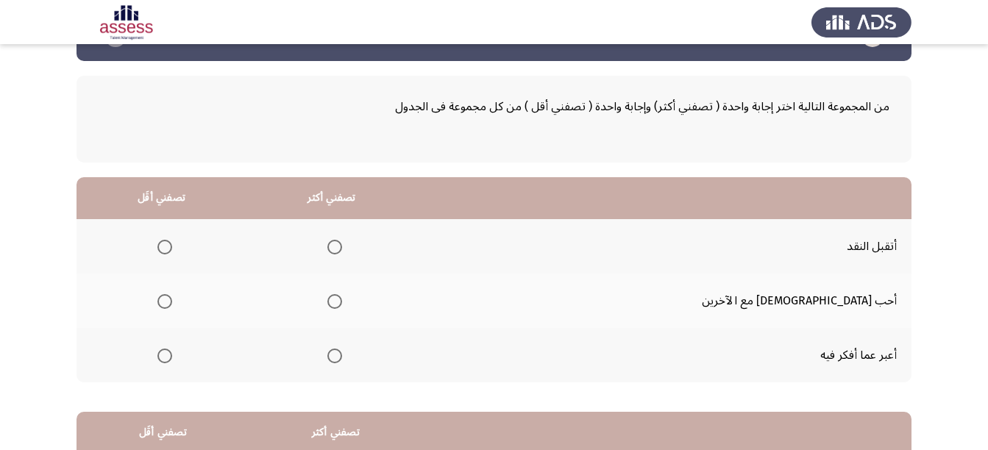
scroll to position [74, 0]
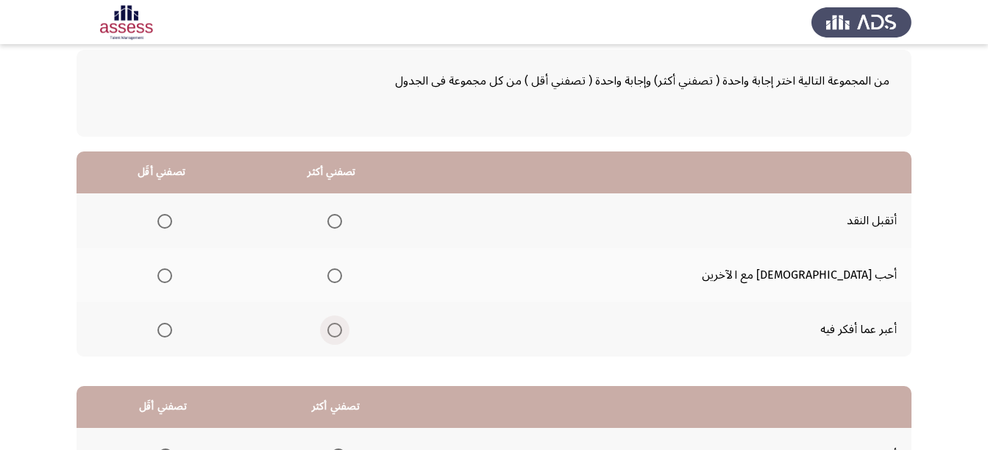
click at [342, 328] on span "Select an option" at bounding box center [334, 330] width 15 height 15
click at [342, 328] on input "Select an option" at bounding box center [334, 330] width 15 height 15
click at [172, 220] on span "Select an option" at bounding box center [164, 221] width 15 height 15
click at [172, 220] on input "Select an option" at bounding box center [164, 221] width 15 height 15
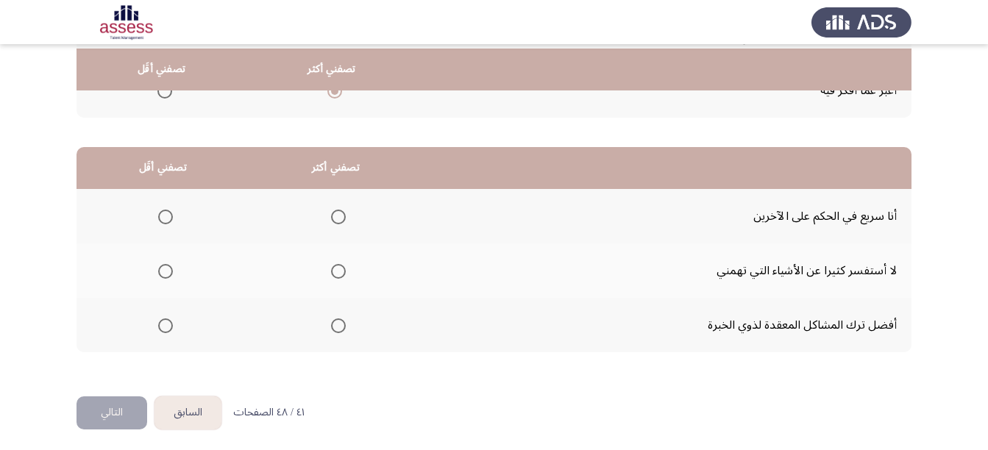
scroll to position [318, 0]
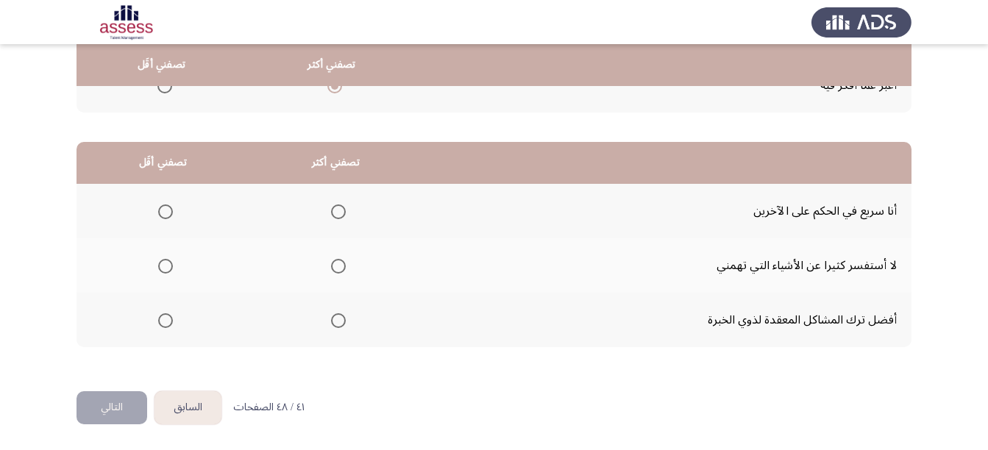
click at [165, 323] on span "Select an option" at bounding box center [165, 320] width 15 height 15
click at [165, 323] on input "Select an option" at bounding box center [165, 320] width 15 height 15
click at [331, 267] on span "Select an option" at bounding box center [338, 266] width 15 height 15
click at [331, 267] on input "Select an option" at bounding box center [338, 266] width 15 height 15
click at [96, 401] on button "التالي" at bounding box center [111, 407] width 71 height 33
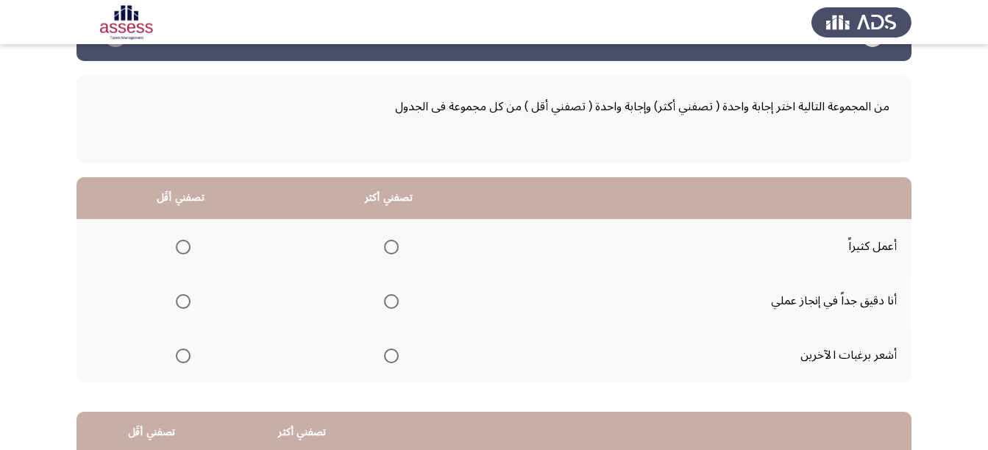
scroll to position [74, 0]
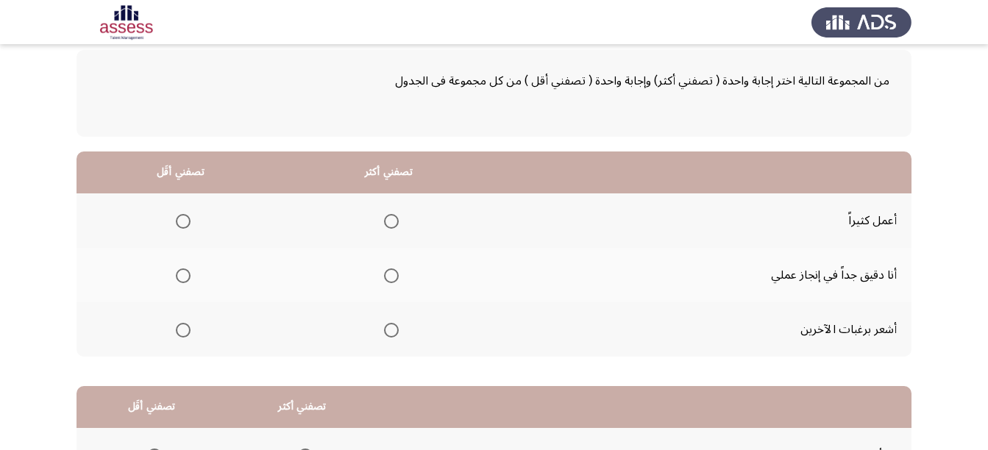
click at [388, 279] on span "Select an option" at bounding box center [391, 275] width 15 height 15
click at [388, 279] on input "Select an option" at bounding box center [391, 275] width 15 height 15
click at [385, 334] on span "Select an option" at bounding box center [391, 330] width 15 height 15
click at [385, 334] on input "Select an option" at bounding box center [391, 330] width 15 height 15
click at [182, 272] on span "Select an option" at bounding box center [183, 275] width 15 height 15
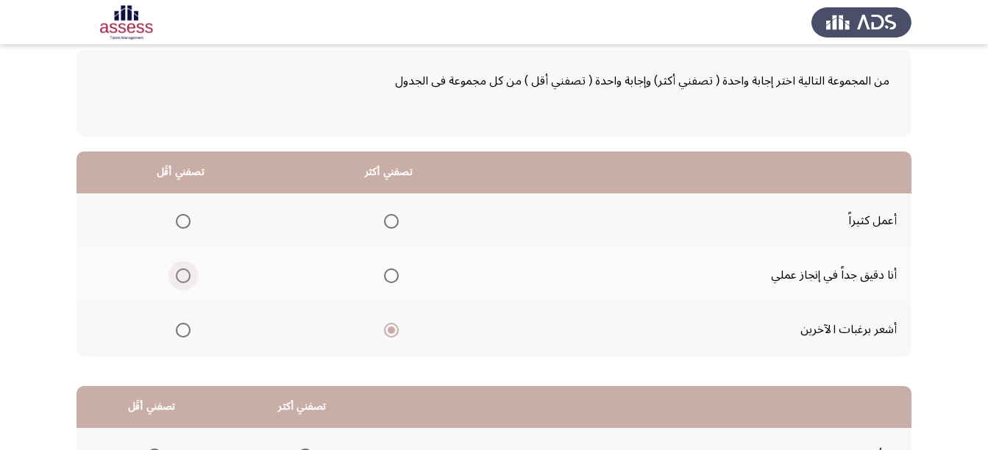
click at [182, 272] on input "Select an option" at bounding box center [183, 275] width 15 height 15
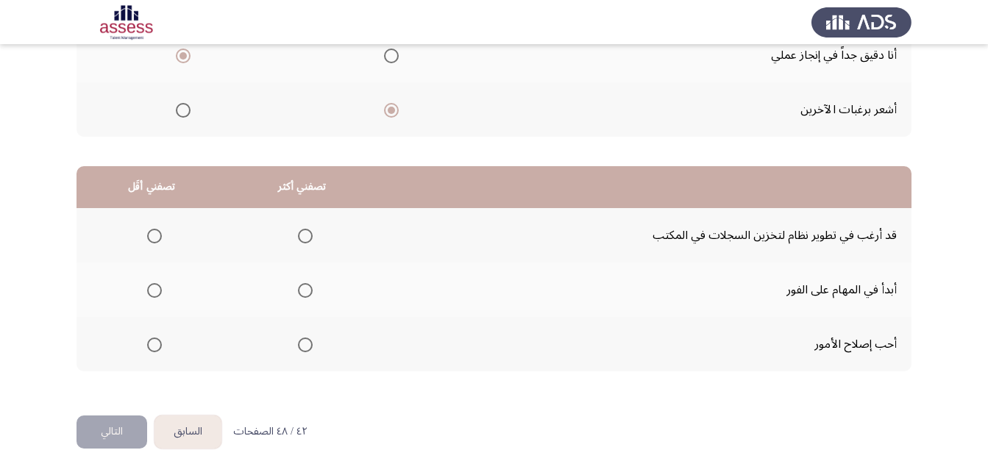
scroll to position [318, 0]
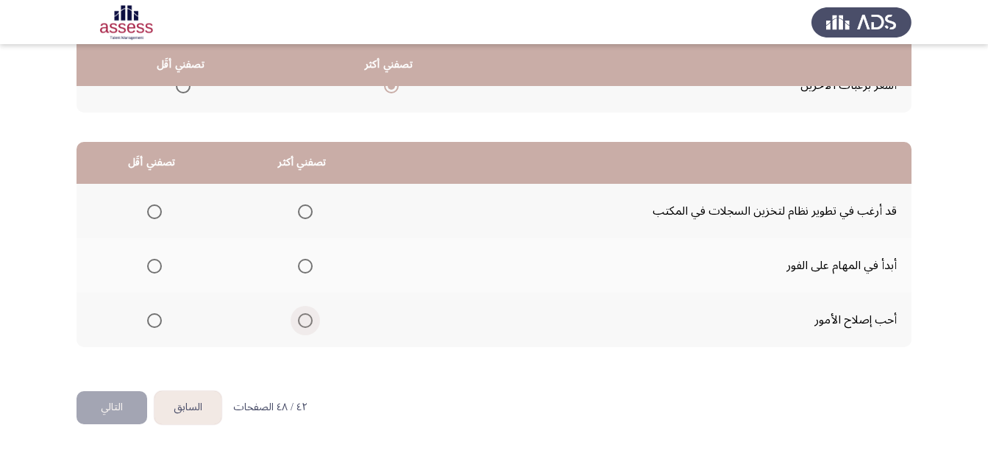
click at [302, 319] on span "Select an option" at bounding box center [305, 320] width 15 height 15
click at [302, 319] on input "Select an option" at bounding box center [305, 320] width 15 height 15
click at [152, 210] on span "Select an option" at bounding box center [154, 211] width 15 height 15
click at [152, 210] on input "Select an option" at bounding box center [154, 211] width 15 height 15
click at [99, 402] on button "التالي" at bounding box center [111, 407] width 71 height 33
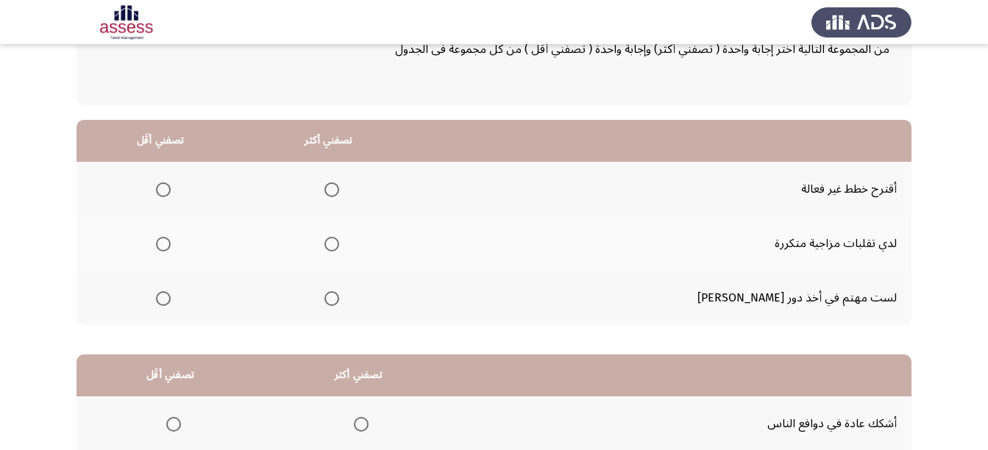
scroll to position [147, 0]
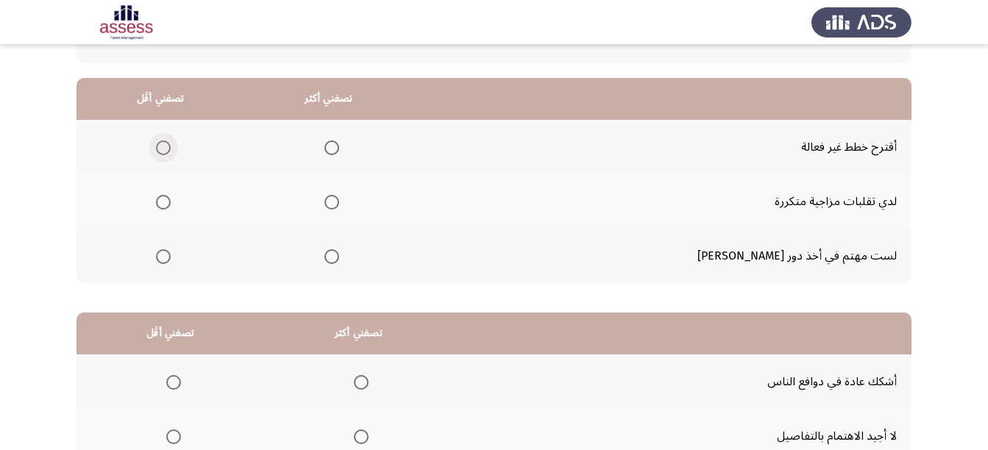
click at [171, 143] on span "Select an option" at bounding box center [163, 147] width 15 height 15
click at [171, 143] on input "Select an option" at bounding box center [163, 147] width 15 height 15
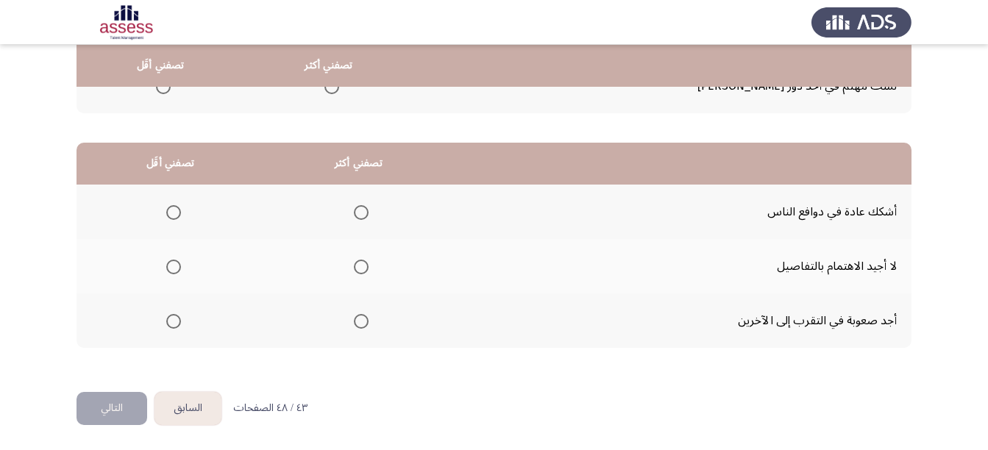
scroll to position [318, 0]
click at [100, 400] on button "التالي" at bounding box center [111, 407] width 71 height 33
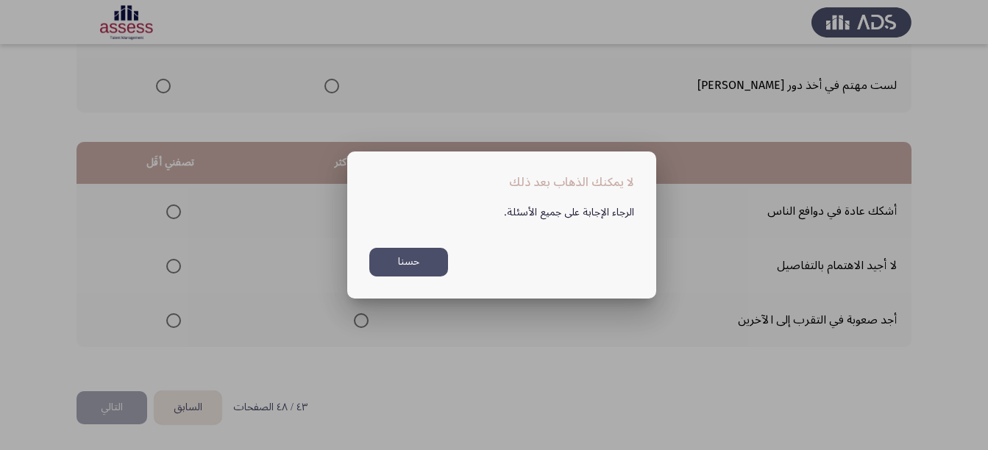
click at [446, 263] on button "حسنا" at bounding box center [408, 262] width 79 height 29
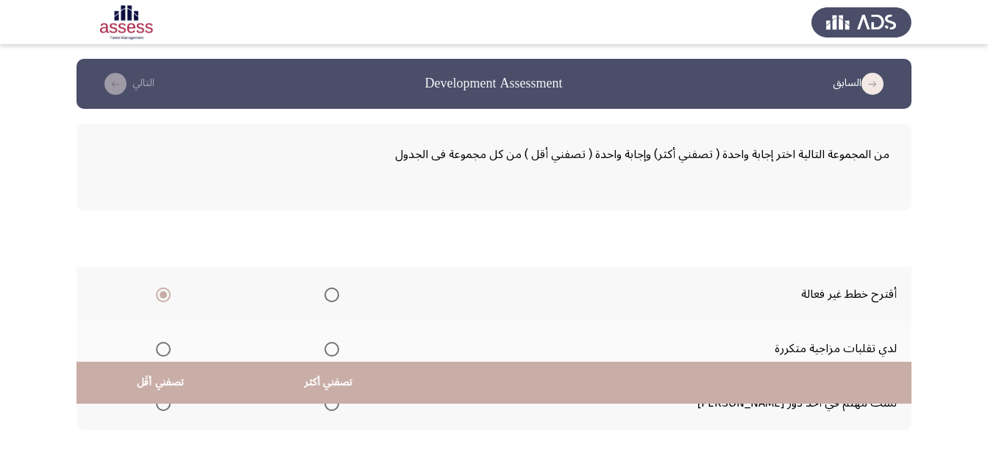
scroll to position [318, 0]
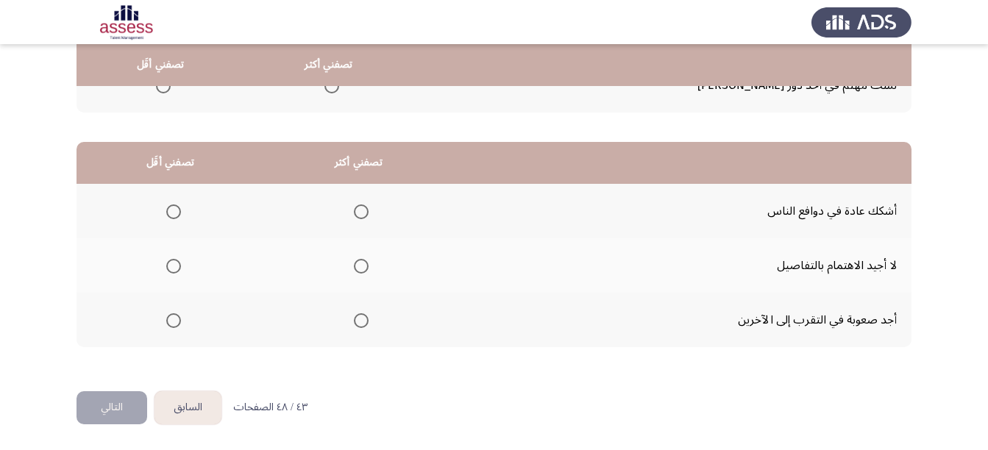
click at [161, 214] on label "Select an option" at bounding box center [170, 211] width 21 height 15
click at [166, 214] on input "Select an option" at bounding box center [173, 211] width 15 height 15
click at [354, 265] on span "Select an option" at bounding box center [361, 266] width 15 height 15
click at [354, 265] on input "Select an option" at bounding box center [361, 266] width 15 height 15
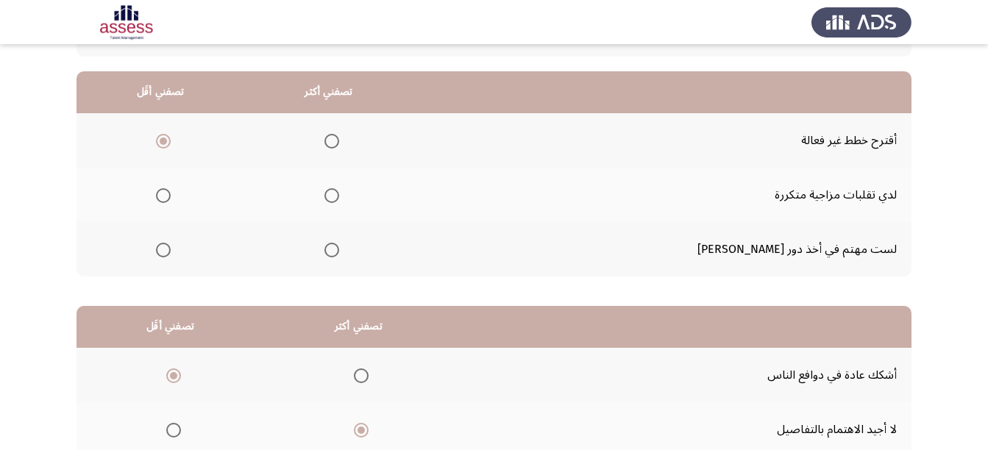
scroll to position [97, 0]
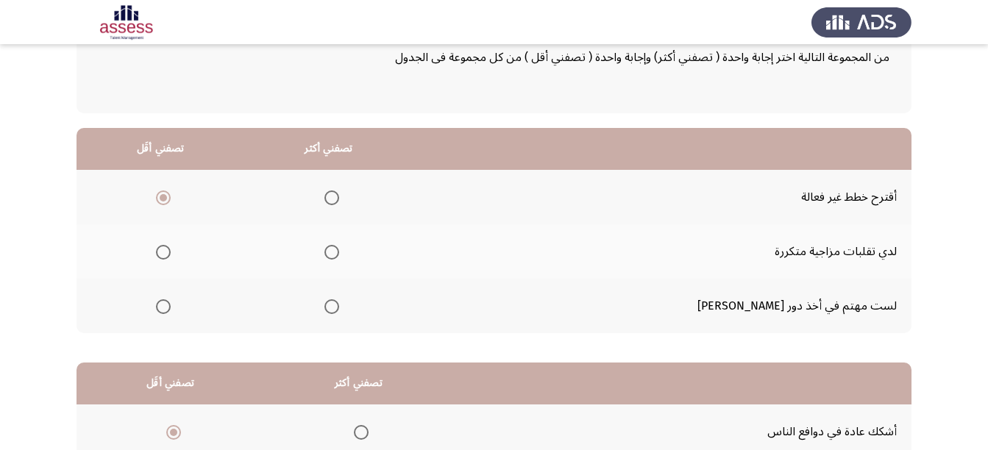
click at [339, 305] on span "Select an option" at bounding box center [331, 306] width 15 height 15
click at [339, 305] on input "Select an option" at bounding box center [331, 306] width 15 height 15
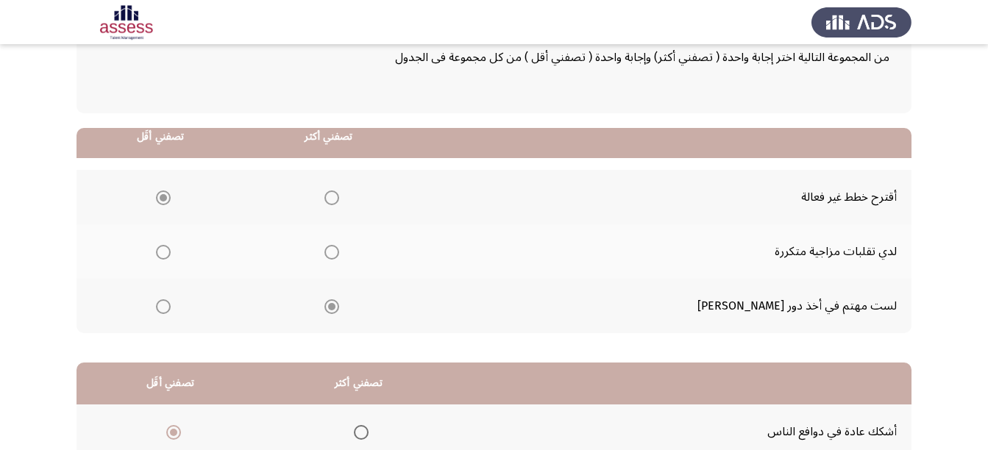
scroll to position [318, 0]
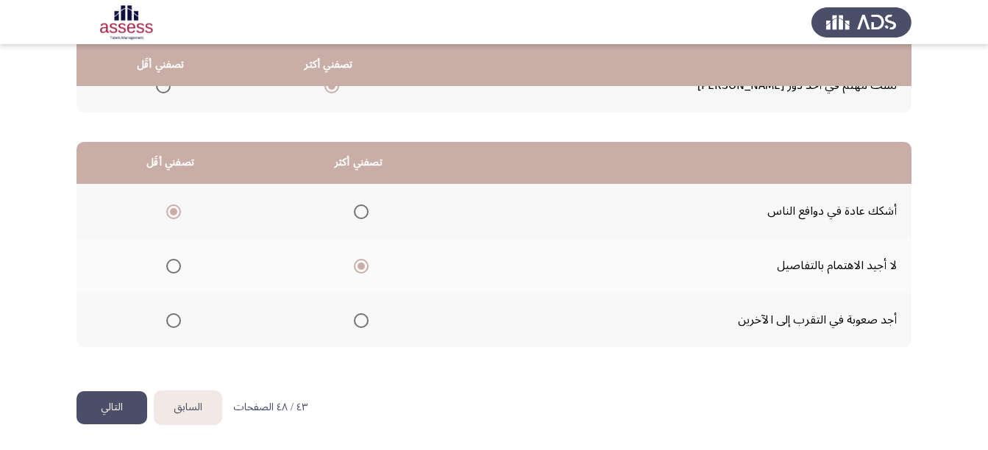
click at [106, 413] on button "التالي" at bounding box center [111, 407] width 71 height 33
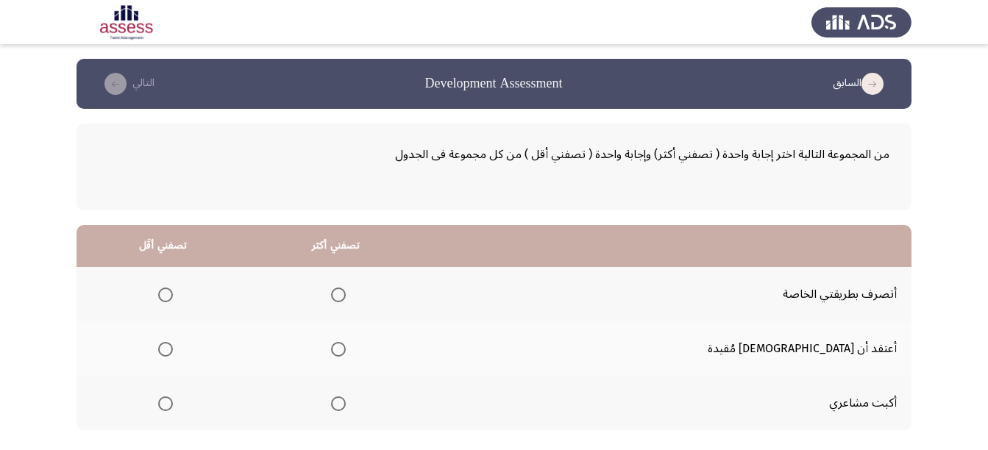
scroll to position [74, 0]
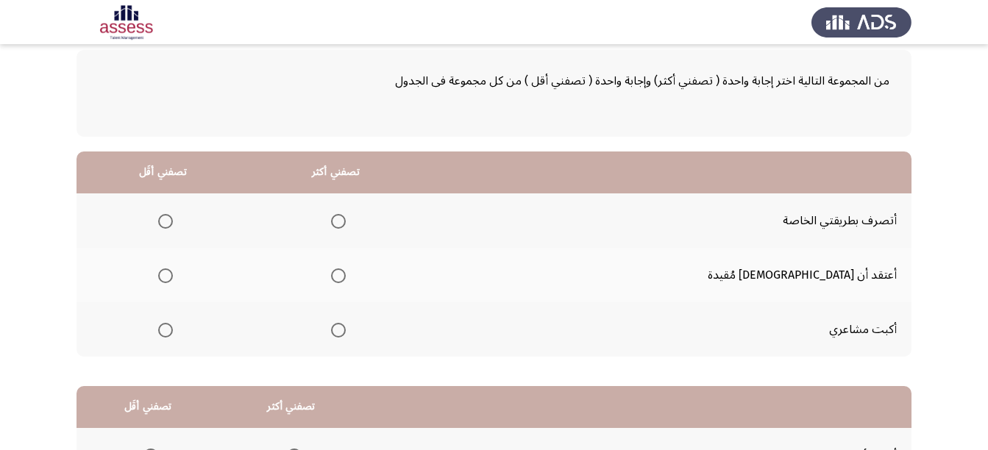
click at [346, 223] on span "Select an option" at bounding box center [338, 221] width 15 height 15
click at [346, 223] on input "Select an option" at bounding box center [338, 221] width 15 height 15
click at [173, 282] on span "Select an option" at bounding box center [165, 275] width 15 height 15
click at [173, 282] on input "Select an option" at bounding box center [165, 275] width 15 height 15
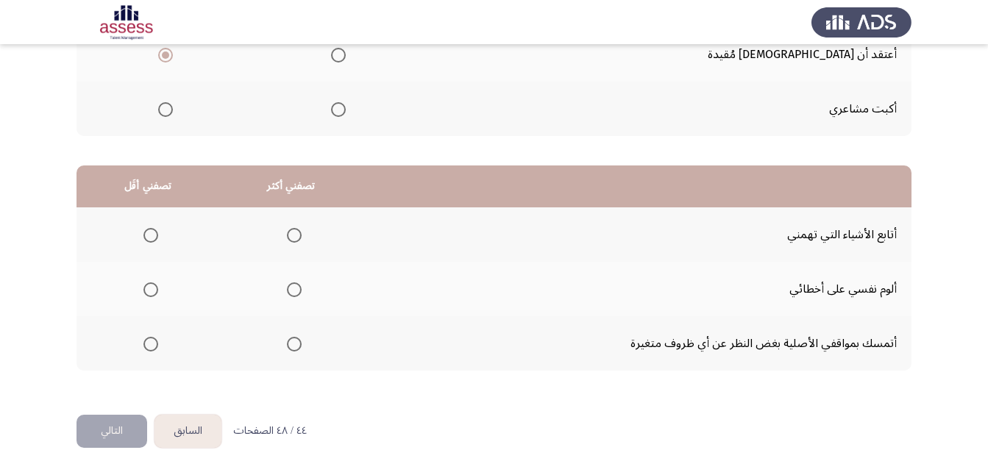
scroll to position [318, 0]
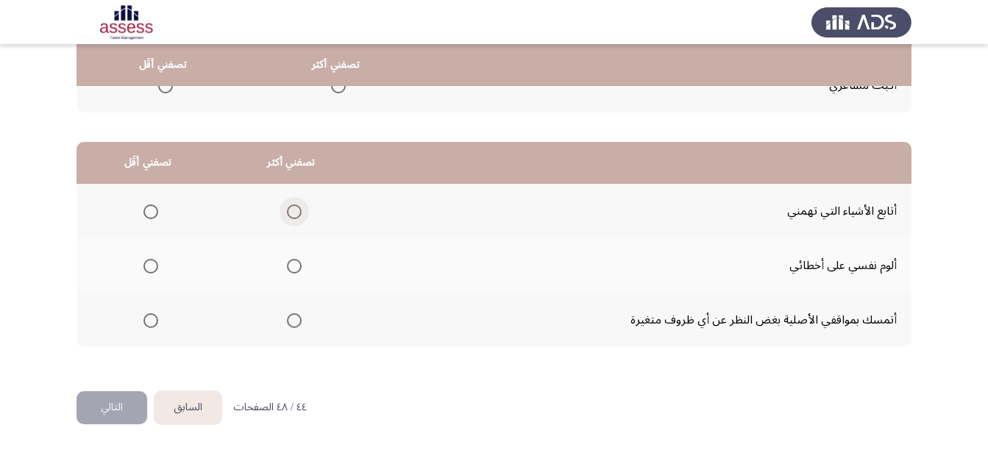
click at [288, 214] on span "Select an option" at bounding box center [294, 211] width 15 height 15
click at [288, 214] on input "Select an option" at bounding box center [294, 211] width 15 height 15
click at [293, 329] on mat-radio-group "Select an option" at bounding box center [291, 319] width 21 height 25
click at [290, 320] on span "Select an option" at bounding box center [294, 320] width 15 height 15
click at [290, 320] on input "Select an option" at bounding box center [294, 320] width 15 height 15
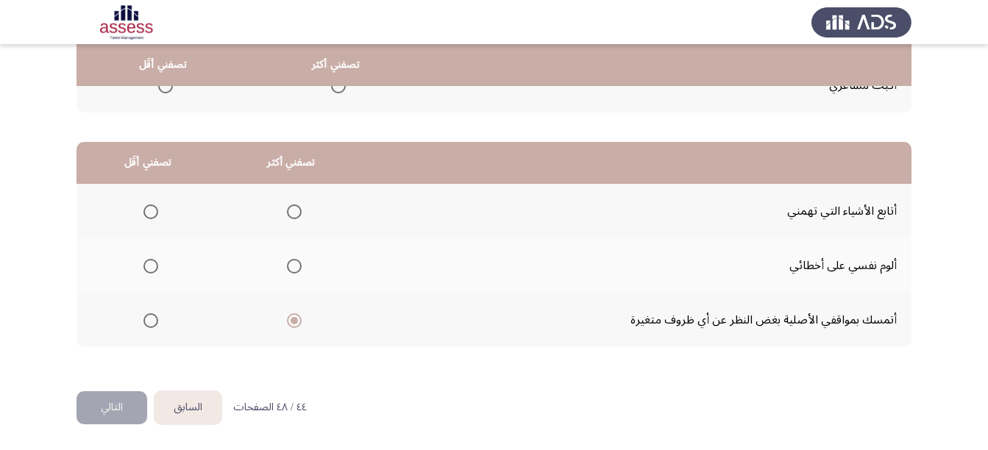
click at [146, 262] on span "Select an option" at bounding box center [150, 266] width 15 height 15
click at [146, 262] on input "Select an option" at bounding box center [150, 266] width 15 height 15
click at [99, 403] on button "التالي" at bounding box center [111, 407] width 71 height 33
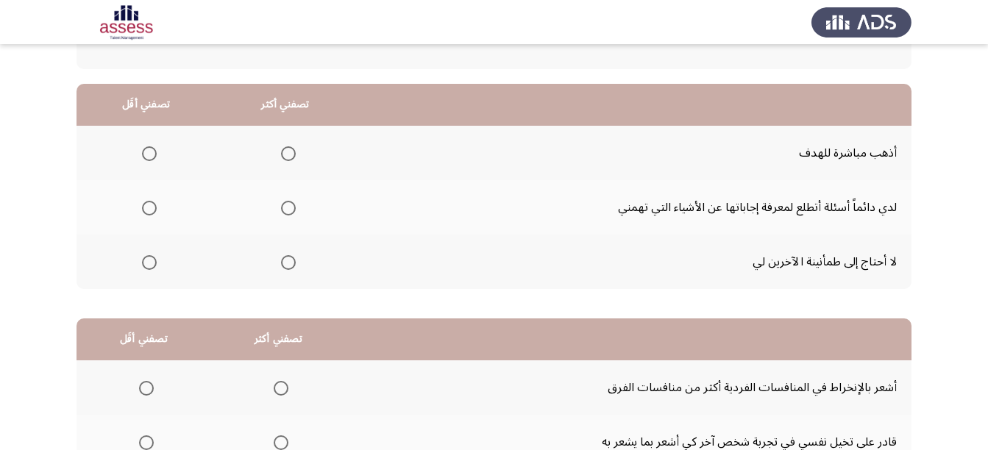
scroll to position [147, 0]
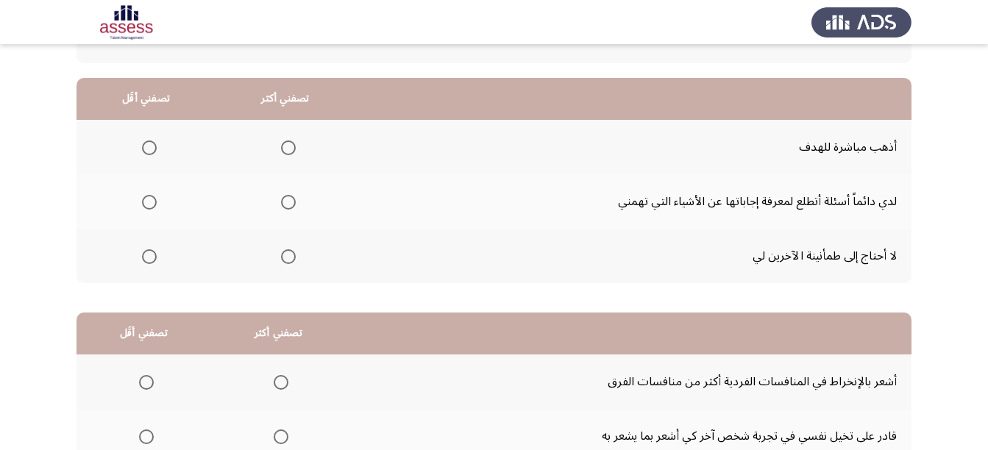
click at [291, 145] on span "Select an option" at bounding box center [288, 147] width 15 height 15
click at [291, 145] on input "Select an option" at bounding box center [288, 147] width 15 height 15
click at [146, 202] on span "Select an option" at bounding box center [149, 202] width 15 height 15
click at [146, 202] on input "Select an option" at bounding box center [149, 202] width 15 height 15
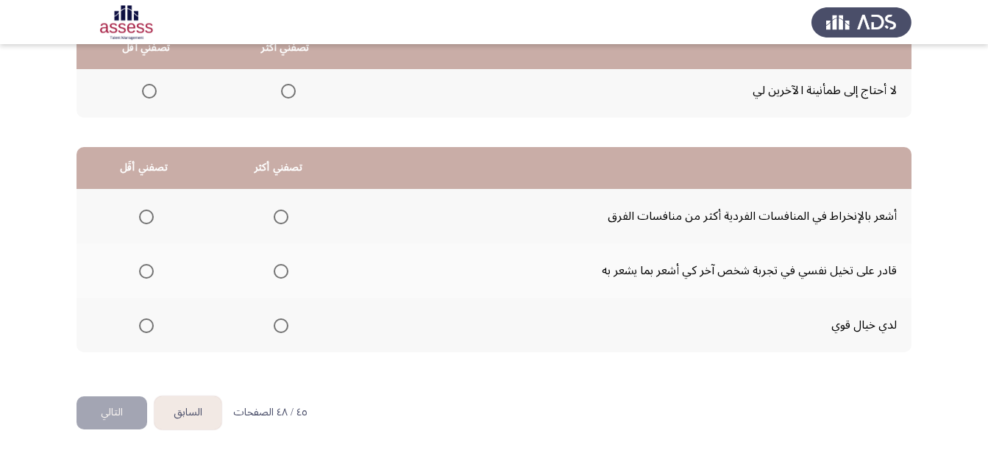
scroll to position [318, 0]
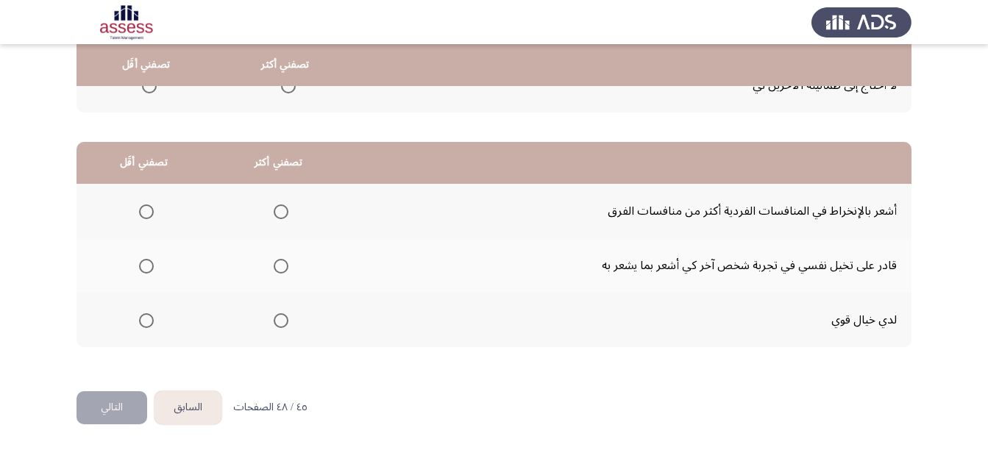
click at [277, 318] on span "Select an option" at bounding box center [281, 320] width 15 height 15
click at [277, 318] on input "Select an option" at bounding box center [281, 320] width 15 height 15
click at [152, 265] on span "Select an option" at bounding box center [146, 266] width 15 height 15
click at [152, 265] on input "Select an option" at bounding box center [146, 266] width 15 height 15
click at [79, 407] on button "التالي" at bounding box center [111, 407] width 71 height 33
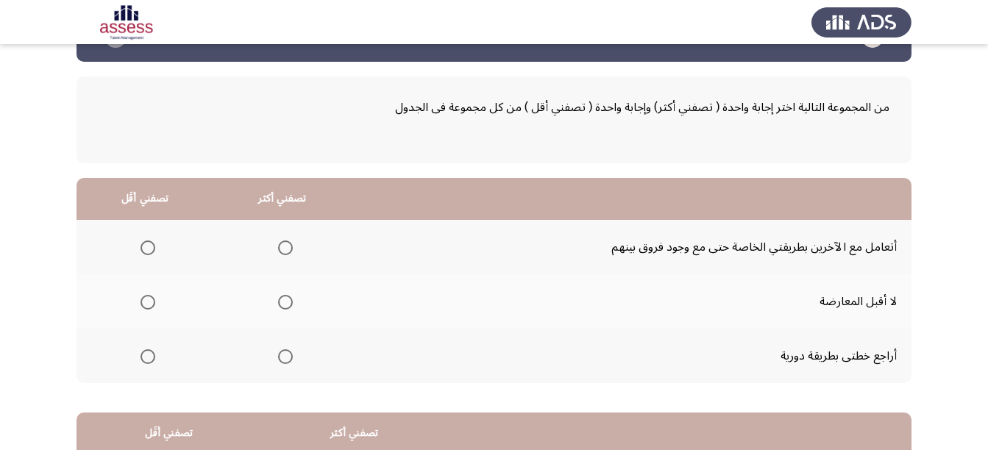
scroll to position [74, 0]
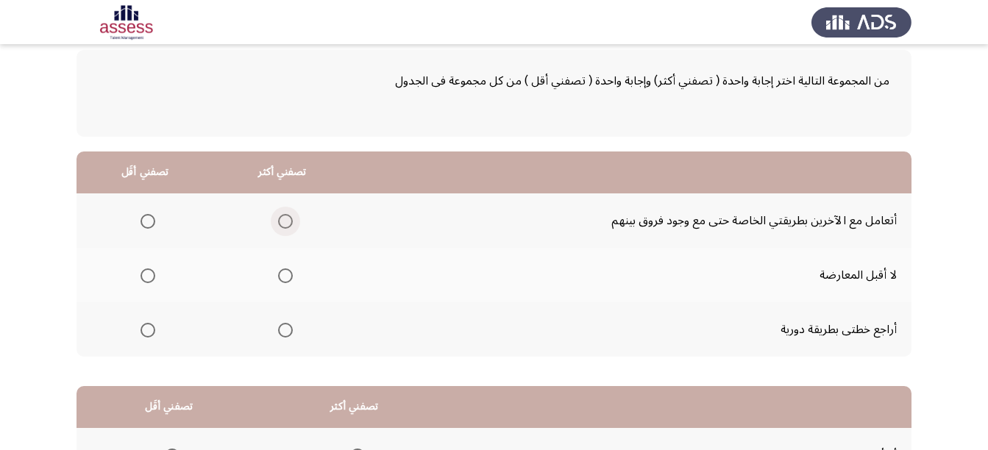
click at [287, 218] on span "Select an option" at bounding box center [285, 221] width 15 height 15
click at [287, 218] on input "Select an option" at bounding box center [285, 221] width 15 height 15
click at [272, 331] on label "Select an option" at bounding box center [282, 330] width 21 height 15
click at [278, 331] on input "Select an option" at bounding box center [285, 330] width 15 height 15
click at [149, 222] on span "Select an option" at bounding box center [147, 221] width 15 height 15
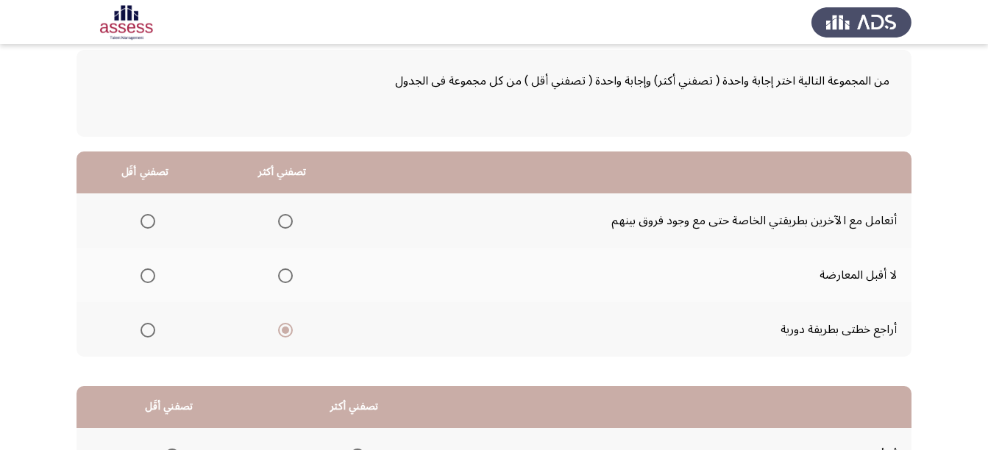
click at [149, 222] on input "Select an option" at bounding box center [147, 221] width 15 height 15
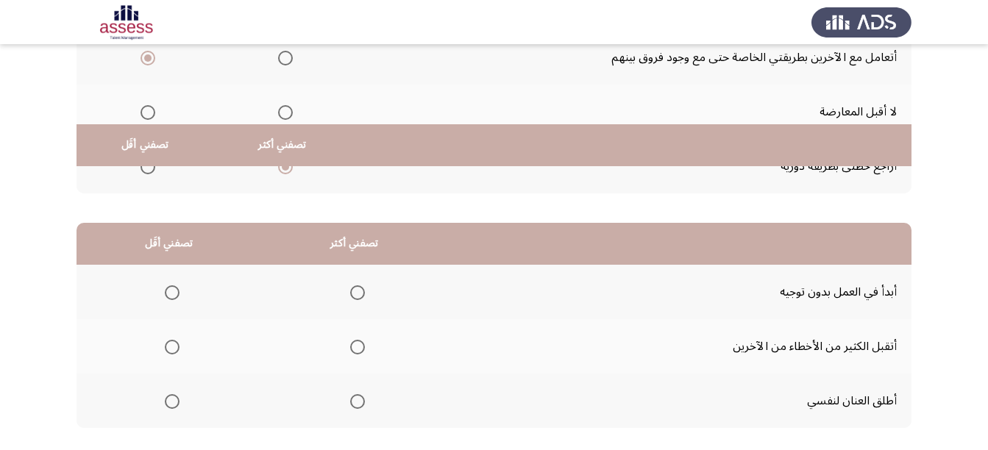
scroll to position [318, 0]
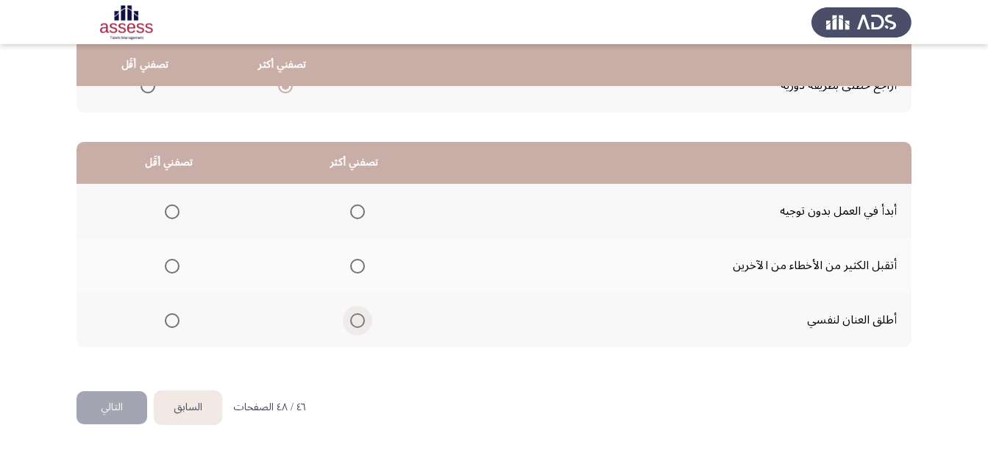
click at [350, 318] on span "Select an option" at bounding box center [357, 320] width 15 height 15
click at [350, 318] on input "Select an option" at bounding box center [357, 320] width 15 height 15
click at [165, 211] on span "Select an option" at bounding box center [172, 211] width 15 height 15
click at [165, 211] on input "Select an option" at bounding box center [172, 211] width 15 height 15
click at [105, 402] on button "التالي" at bounding box center [111, 407] width 71 height 33
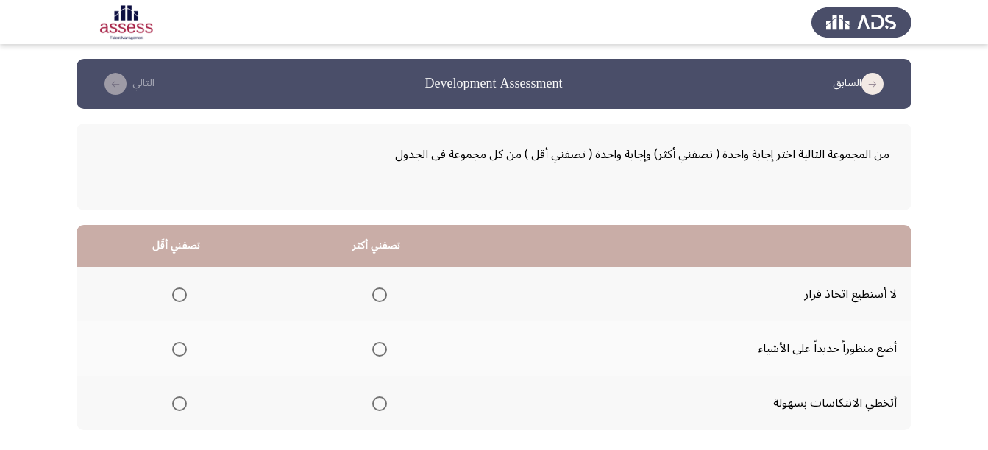
scroll to position [74, 0]
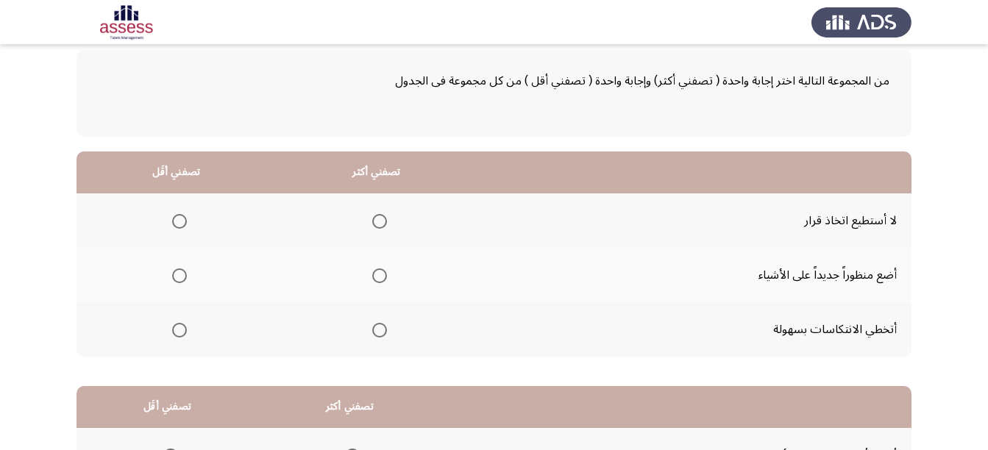
click at [383, 269] on span "Select an option" at bounding box center [379, 275] width 15 height 15
click at [383, 269] on input "Select an option" at bounding box center [379, 275] width 15 height 15
click at [372, 333] on span "Select an option" at bounding box center [379, 330] width 15 height 15
click at [372, 333] on input "Select an option" at bounding box center [379, 330] width 15 height 15
click at [180, 225] on span "Select an option" at bounding box center [179, 221] width 15 height 15
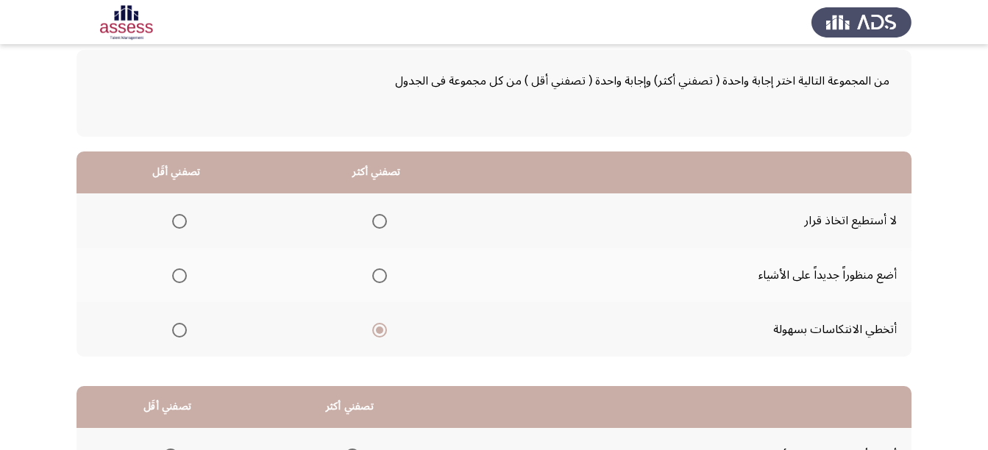
click at [180, 225] on input "Select an option" at bounding box center [179, 221] width 15 height 15
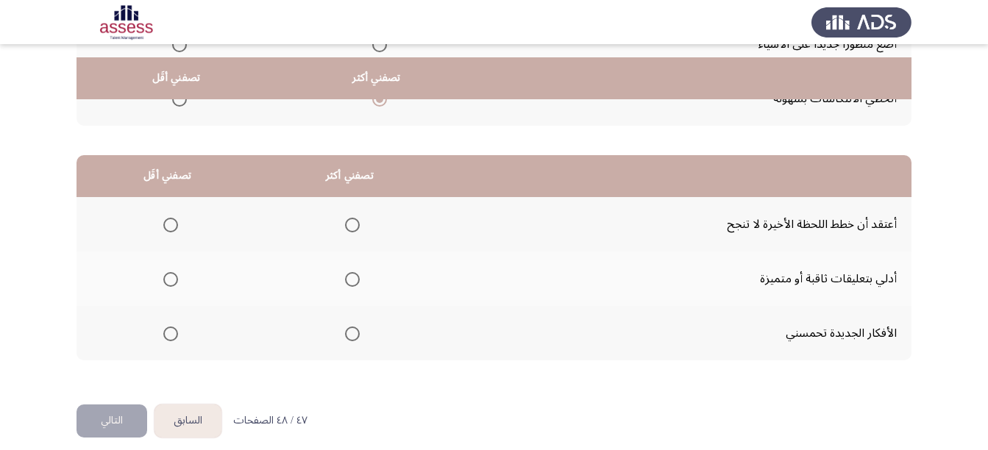
scroll to position [318, 0]
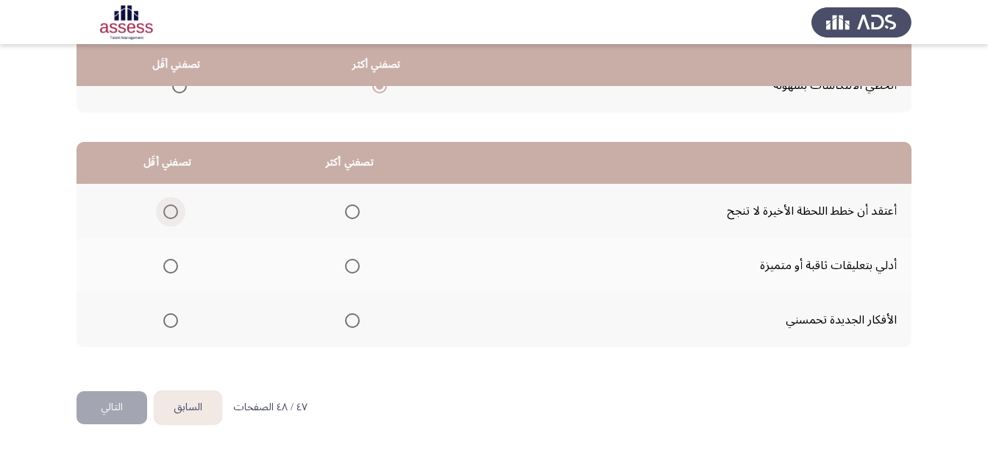
click at [161, 210] on label "Select an option" at bounding box center [167, 211] width 21 height 15
click at [163, 210] on input "Select an option" at bounding box center [170, 211] width 15 height 15
click at [345, 316] on span "Select an option" at bounding box center [352, 320] width 15 height 15
click at [345, 316] on input "Select an option" at bounding box center [352, 320] width 15 height 15
click at [114, 404] on button "التالي" at bounding box center [111, 407] width 71 height 33
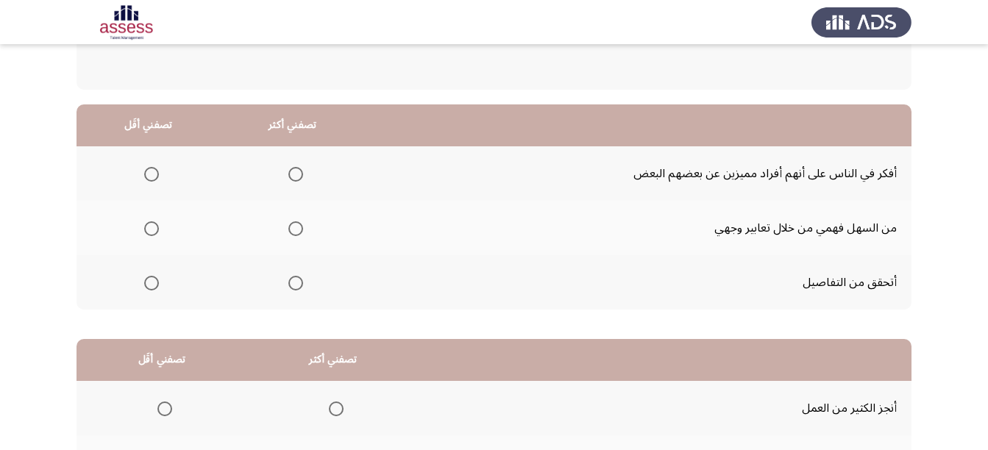
scroll to position [147, 0]
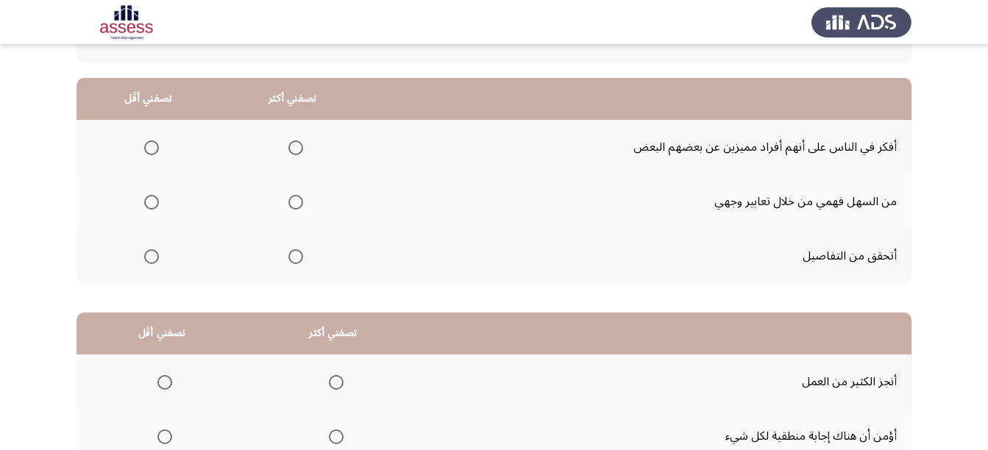
click at [289, 147] on span "Select an option" at bounding box center [295, 147] width 15 height 15
click at [289, 147] on input "Select an option" at bounding box center [295, 147] width 15 height 15
click at [157, 197] on span "Select an option" at bounding box center [151, 202] width 15 height 15
click at [157, 197] on input "Select an option" at bounding box center [151, 202] width 15 height 15
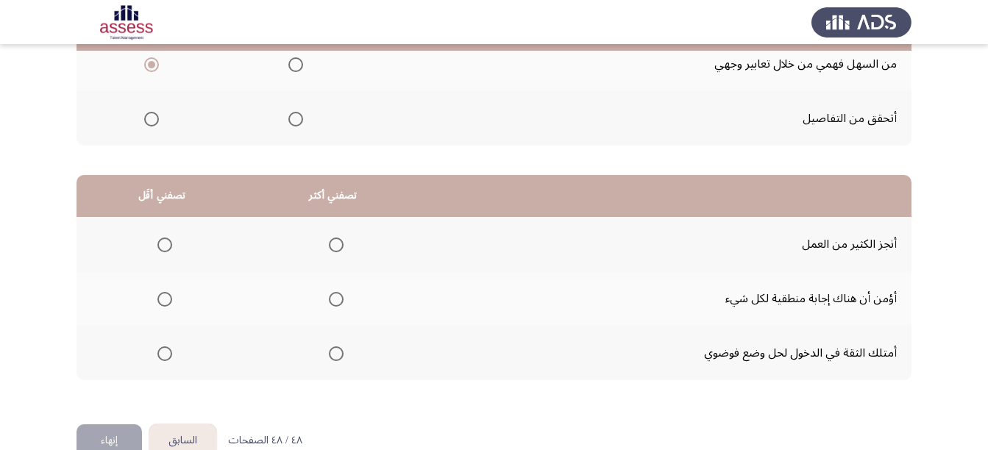
scroll to position [318, 0]
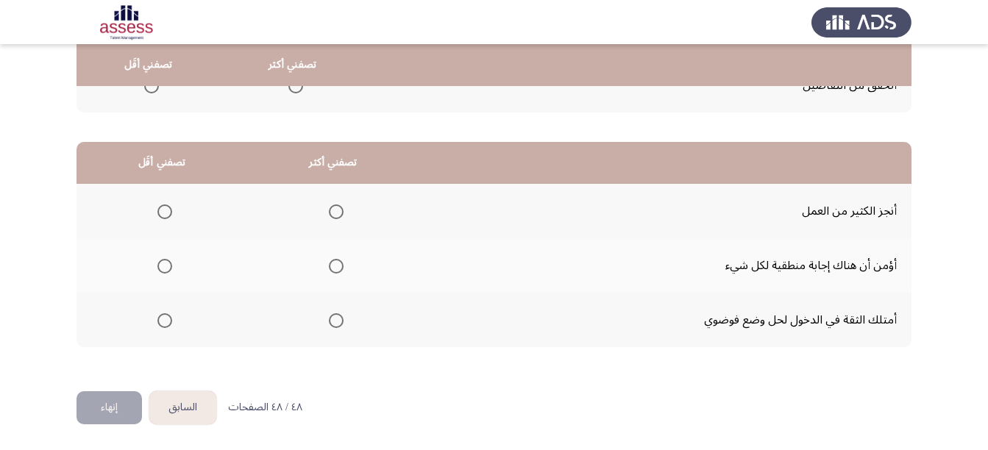
click at [329, 211] on span "Select an option" at bounding box center [336, 211] width 15 height 15
click at [329, 211] on input "Select an option" at bounding box center [336, 211] width 15 height 15
click at [155, 259] on label "Select an option" at bounding box center [161, 266] width 21 height 15
click at [157, 259] on input "Select an option" at bounding box center [164, 266] width 15 height 15
click at [87, 408] on button "إنهاء" at bounding box center [108, 407] width 65 height 33
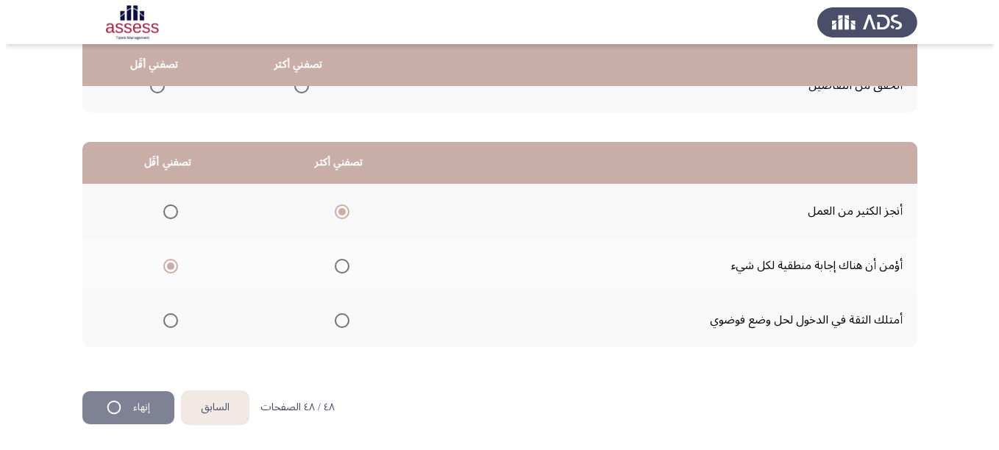
scroll to position [0, 0]
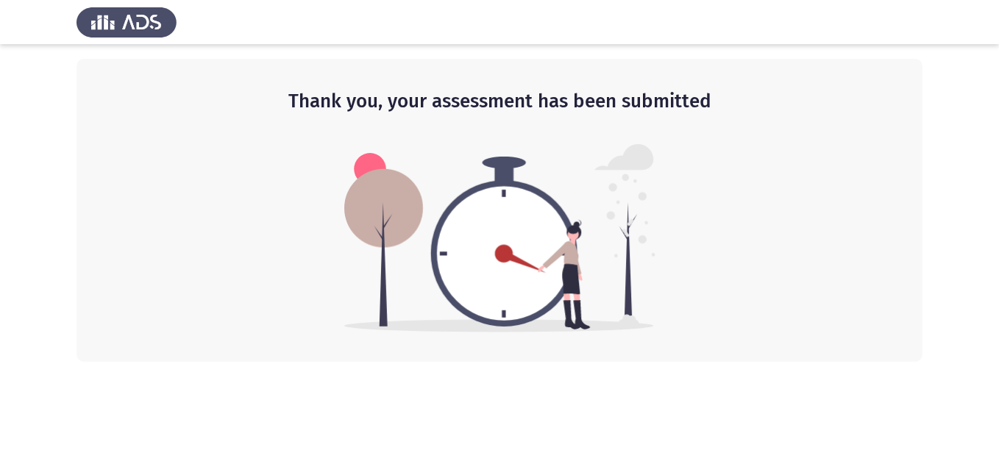
click at [154, 22] on img at bounding box center [126, 21] width 100 height 41
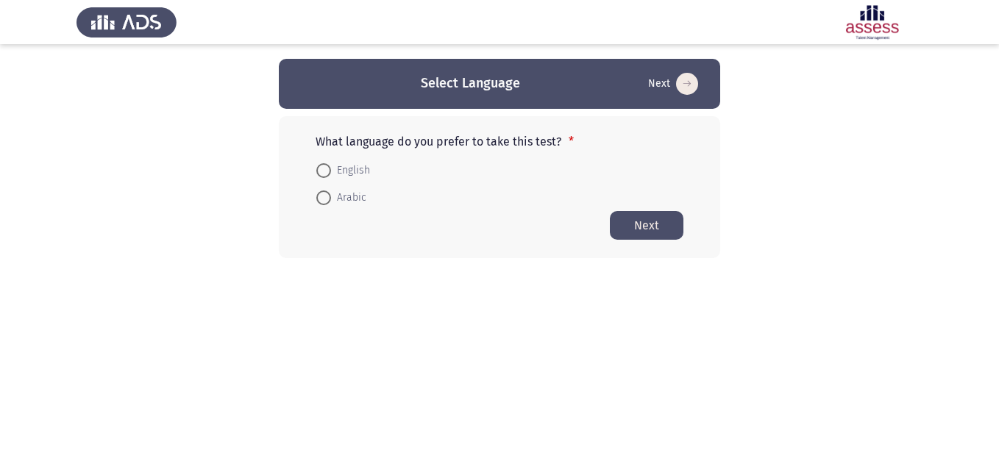
click at [339, 196] on span "Arabic" at bounding box center [348, 198] width 35 height 18
click at [331, 196] on input "Arabic" at bounding box center [323, 197] width 15 height 15
radio input "true"
click at [654, 229] on button "Next" at bounding box center [647, 224] width 74 height 29
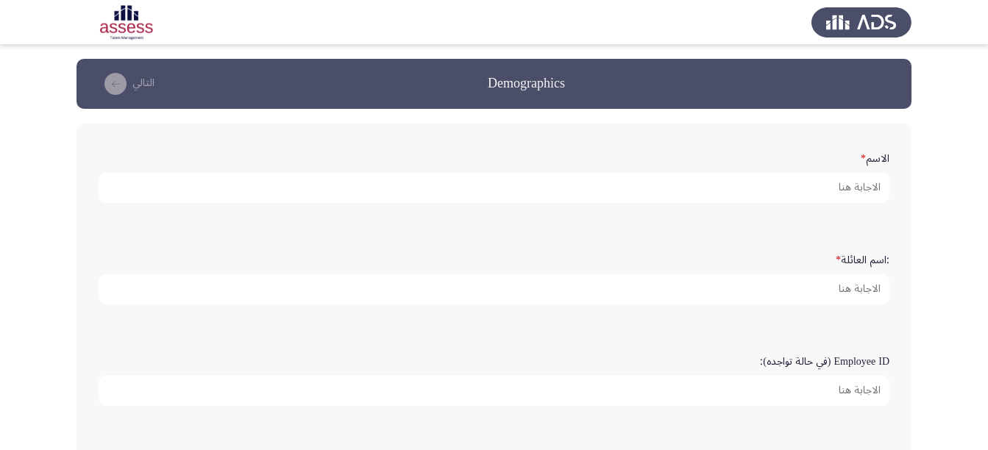
click at [669, 204] on div "الاسم *" at bounding box center [493, 174] width 805 height 72
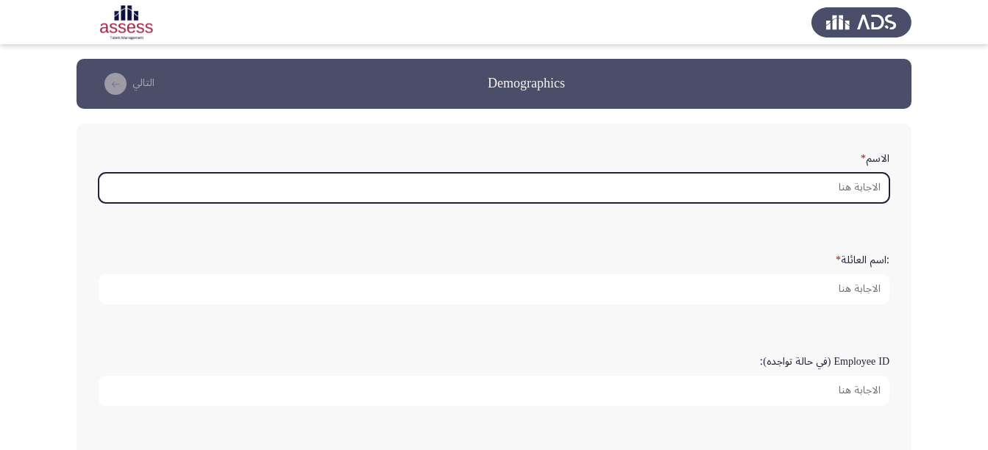
click at [713, 193] on input "الاسم *" at bounding box center [494, 188] width 791 height 30
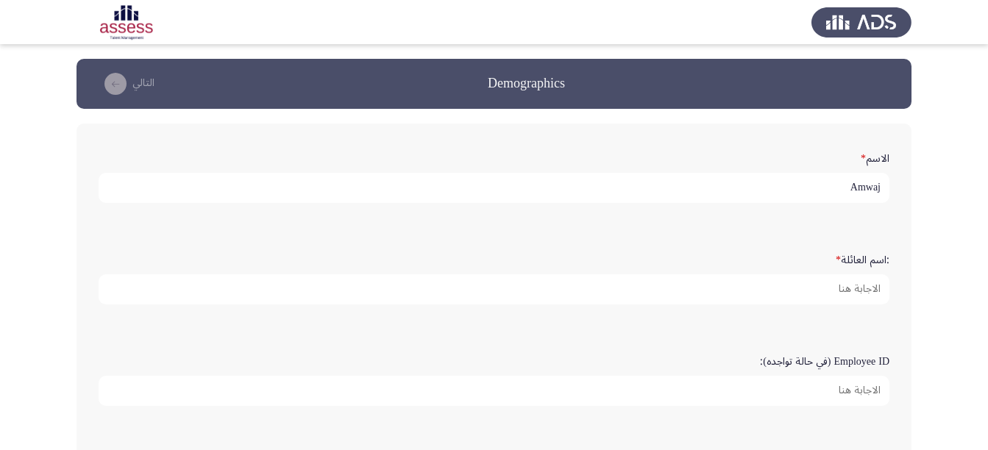
type input "Amwaj"
type input "Alotaibi"
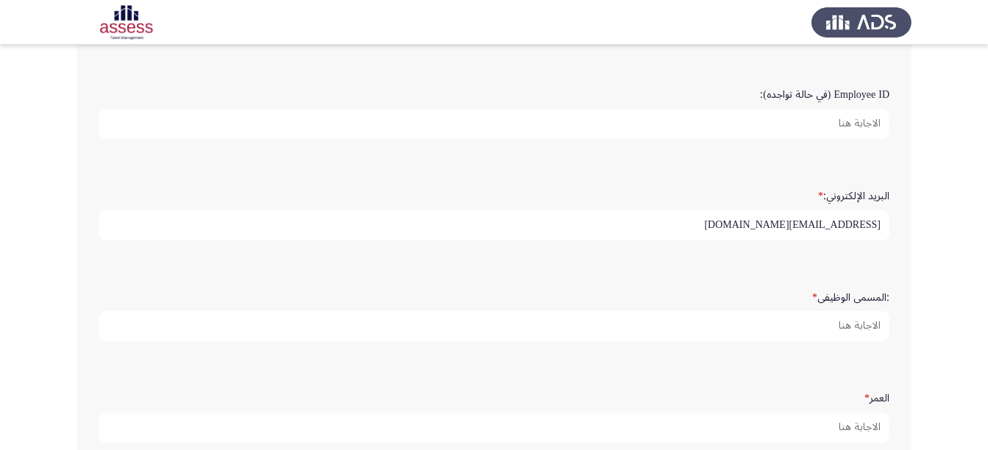
type input "[EMAIL_ADDRESS][DOMAIN_NAME]"
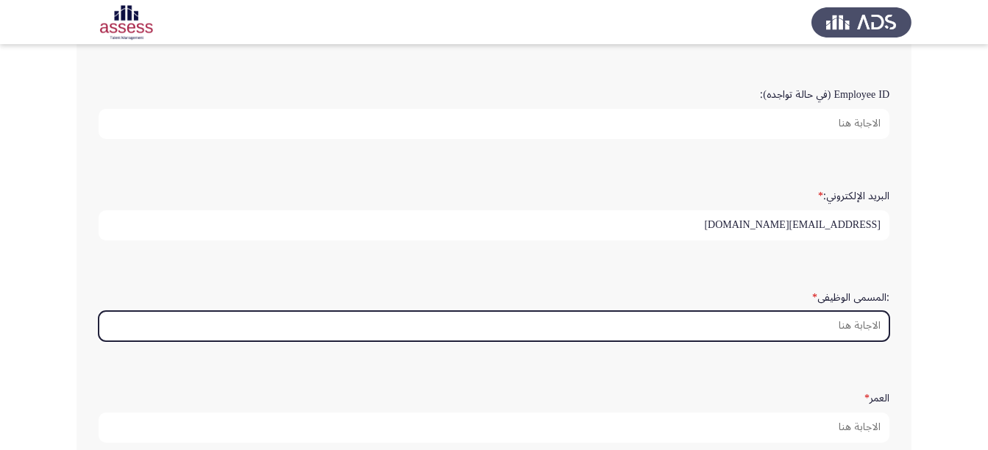
click at [823, 333] on input ":المسمى الوظيفى *" at bounding box center [494, 326] width 791 height 30
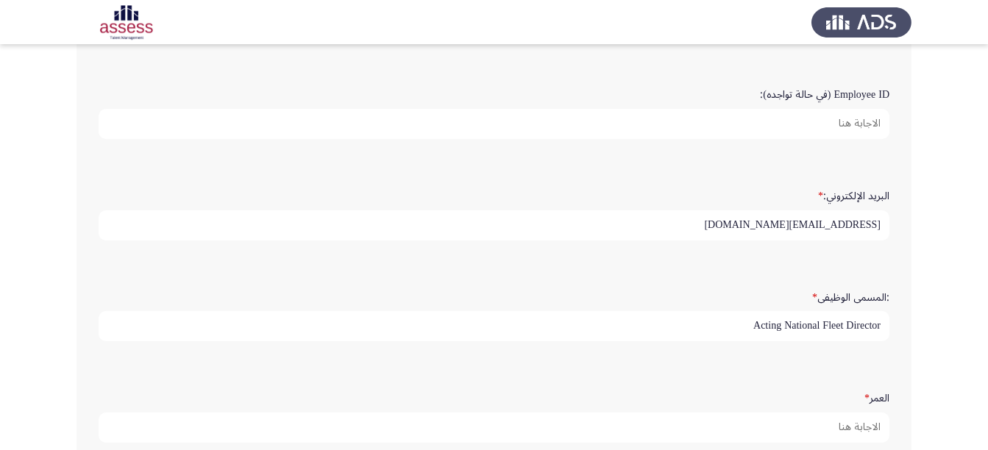
type input "Acting National Fleet Director"
click at [963, 323] on app-assessment-container "Demographics التالي الاسم * Amwaj :اسم العائلة * Alotaibi Employee ID (في حالة …" at bounding box center [494, 186] width 988 height 788
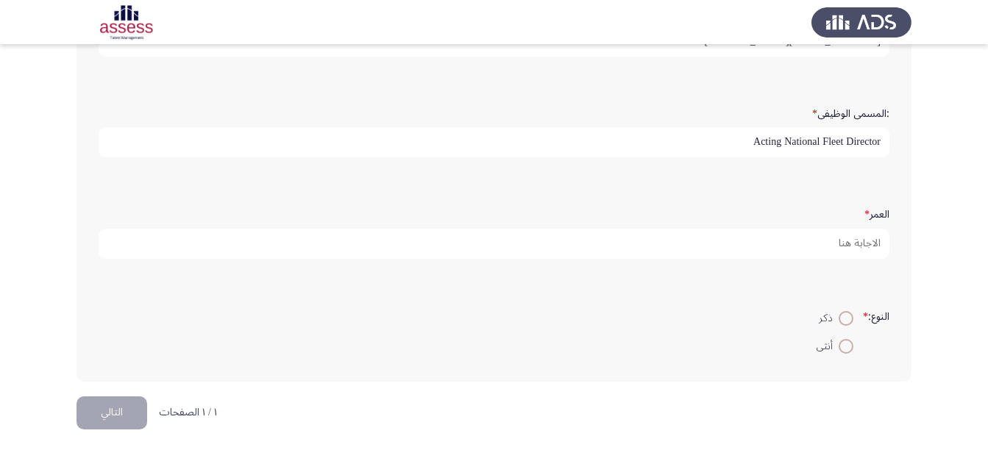
scroll to position [456, 0]
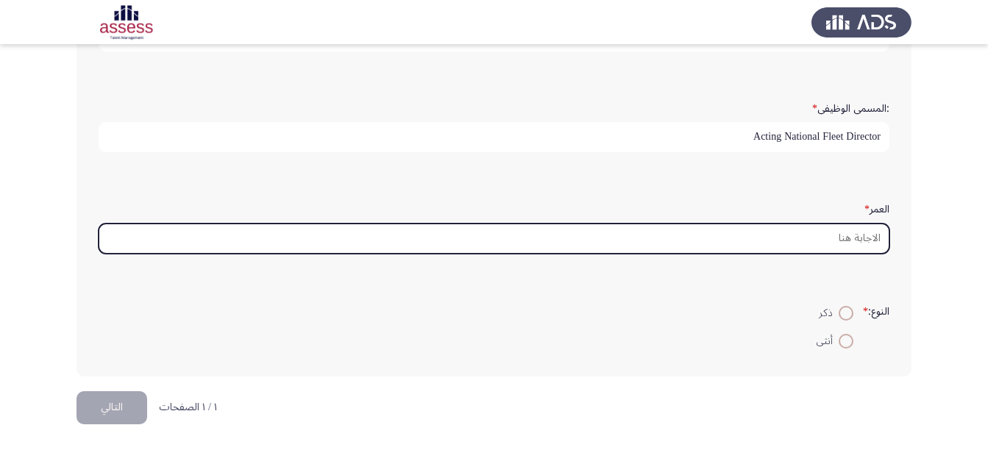
click at [873, 249] on input "العمر *" at bounding box center [494, 239] width 791 height 30
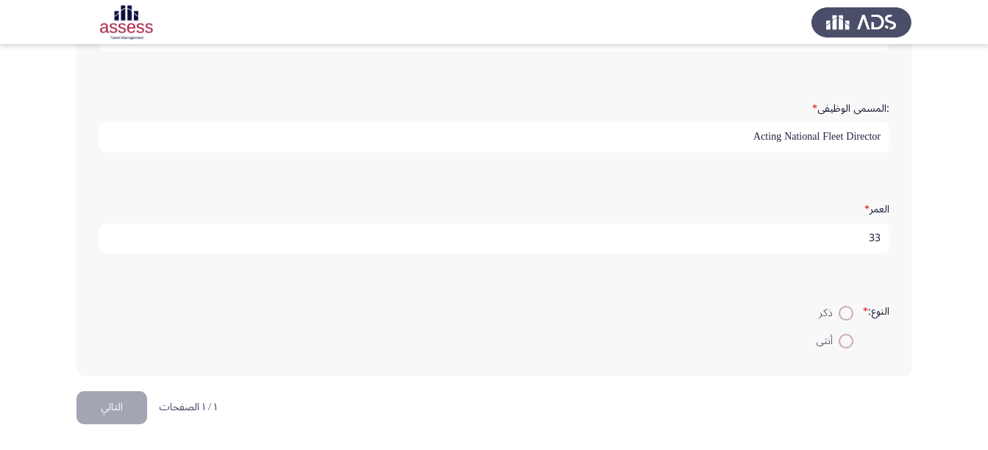
type input "33"
click at [841, 345] on span at bounding box center [845, 341] width 15 height 15
click at [841, 345] on input "أنثى" at bounding box center [845, 341] width 15 height 15
radio input "true"
click at [130, 407] on button "التالي" at bounding box center [111, 407] width 71 height 33
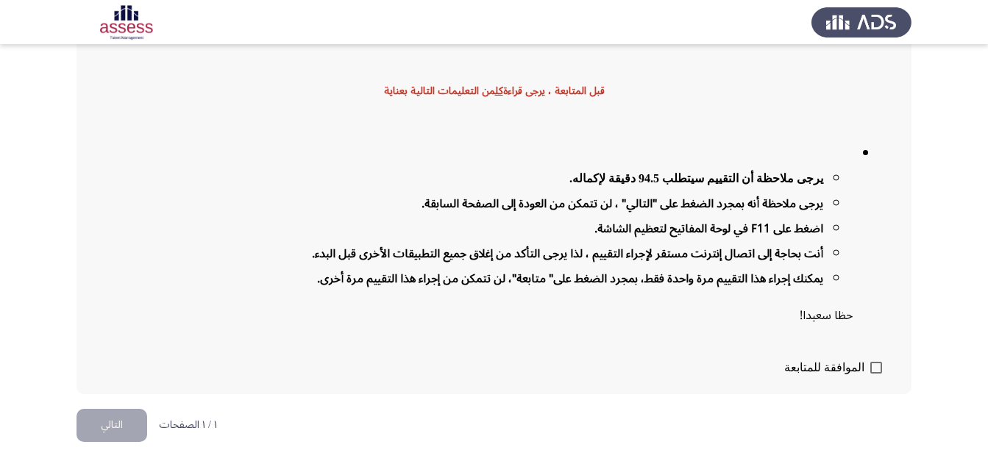
scroll to position [104, 0]
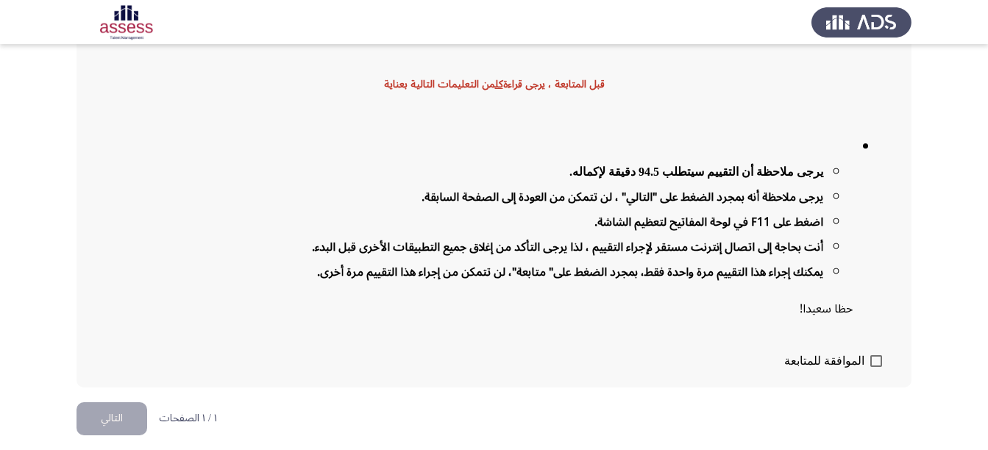
click at [874, 357] on span at bounding box center [876, 361] width 12 height 12
click at [875, 367] on input "الموافقة للمتابعة" at bounding box center [875, 367] width 1 height 1
checkbox input "true"
click at [93, 424] on button "التالي" at bounding box center [111, 418] width 71 height 33
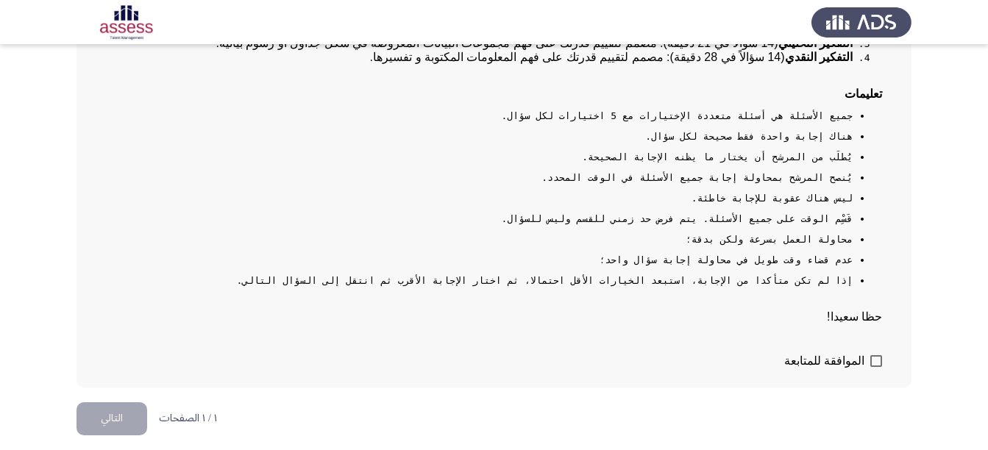
scroll to position [291, 0]
click at [878, 355] on span at bounding box center [876, 361] width 12 height 12
click at [876, 367] on input "الموافقة للمتابعة" at bounding box center [875, 367] width 1 height 1
checkbox input "true"
click at [105, 408] on button "التالي" at bounding box center [111, 418] width 71 height 33
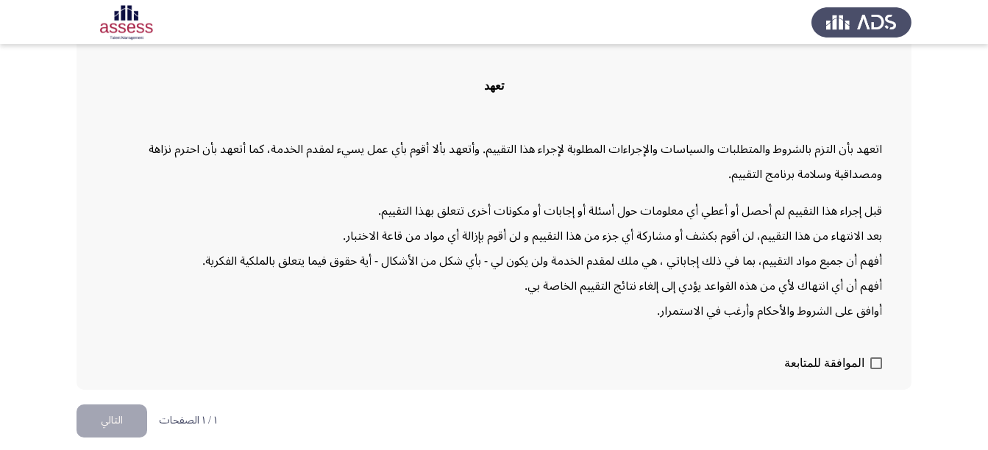
scroll to position [104, 0]
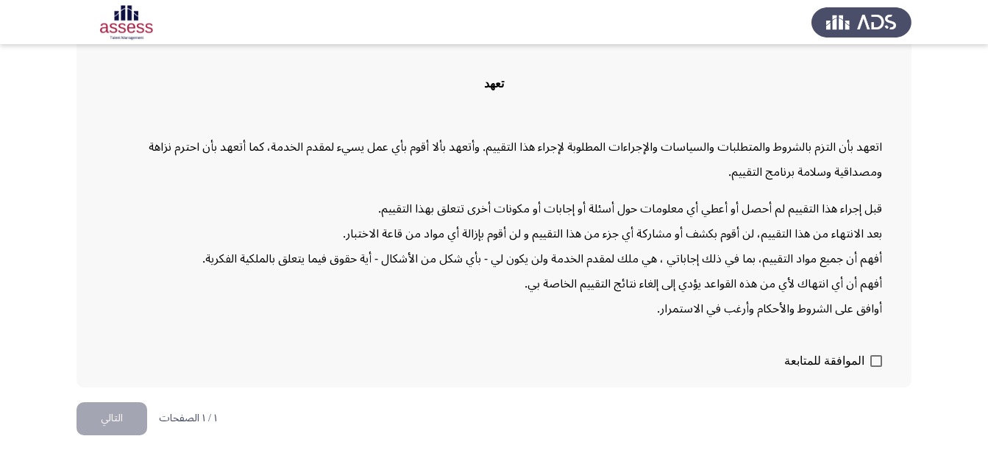
click at [879, 361] on span at bounding box center [876, 361] width 12 height 12
click at [876, 367] on input "الموافقة للمتابعة" at bounding box center [875, 367] width 1 height 1
checkbox input "true"
click at [118, 412] on button "التالي" at bounding box center [111, 418] width 71 height 33
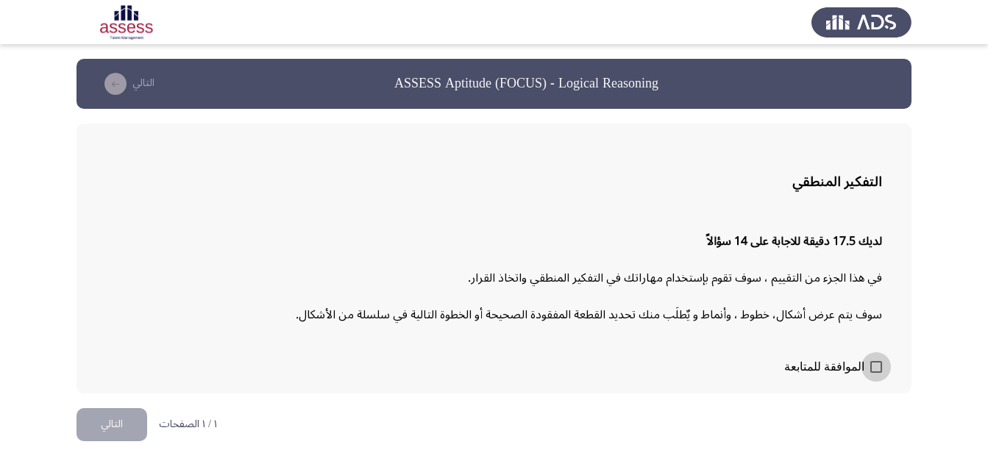
click at [877, 369] on span at bounding box center [876, 367] width 12 height 12
click at [876, 373] on input "الموافقة للمتابعة" at bounding box center [875, 373] width 1 height 1
checkbox input "true"
click at [101, 414] on button "التالي" at bounding box center [111, 424] width 71 height 33
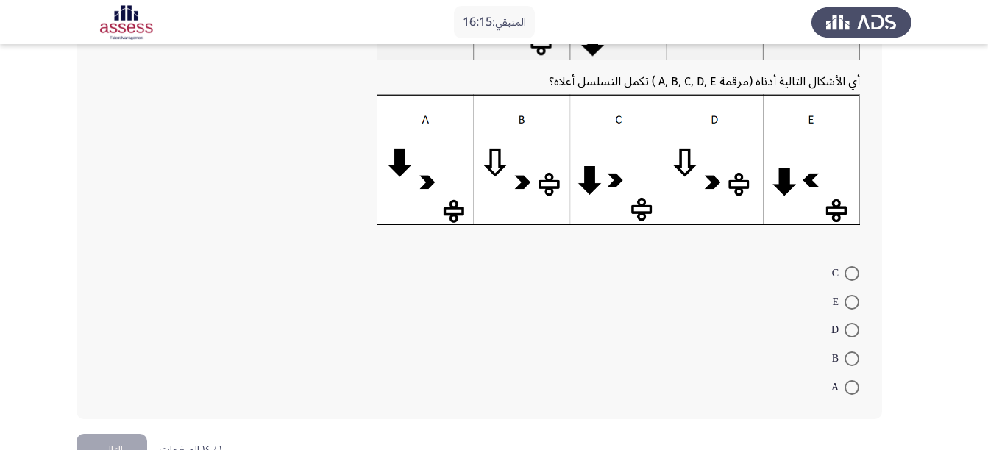
scroll to position [179, 0]
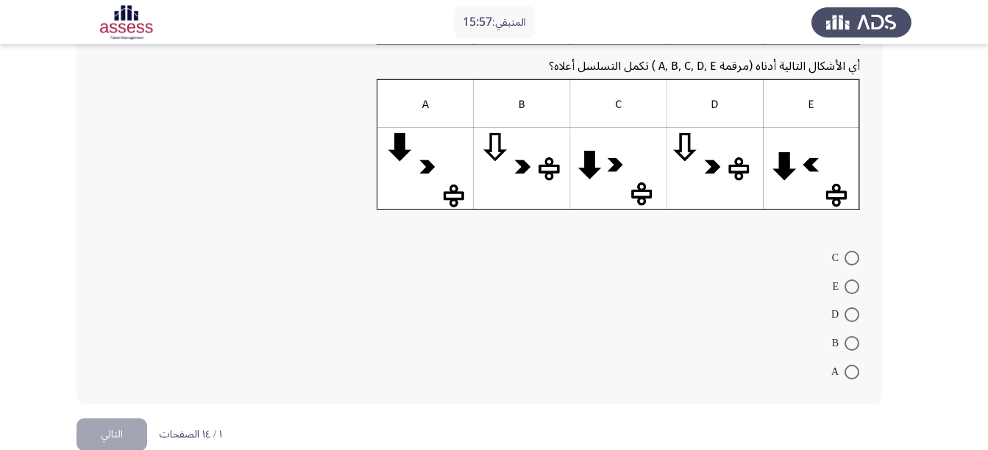
click at [852, 296] on mat-radio-button "E" at bounding box center [845, 285] width 46 height 29
click at [851, 291] on span at bounding box center [851, 286] width 15 height 15
click at [851, 291] on input "E" at bounding box center [851, 286] width 15 height 15
radio input "true"
click at [940, 319] on app-assessment-container "المتبقي: 15:55 ASSESS Aptitude (FOCUS) - Logical Reasoning التالي أي الأشكال ال…" at bounding box center [494, 147] width 988 height 537
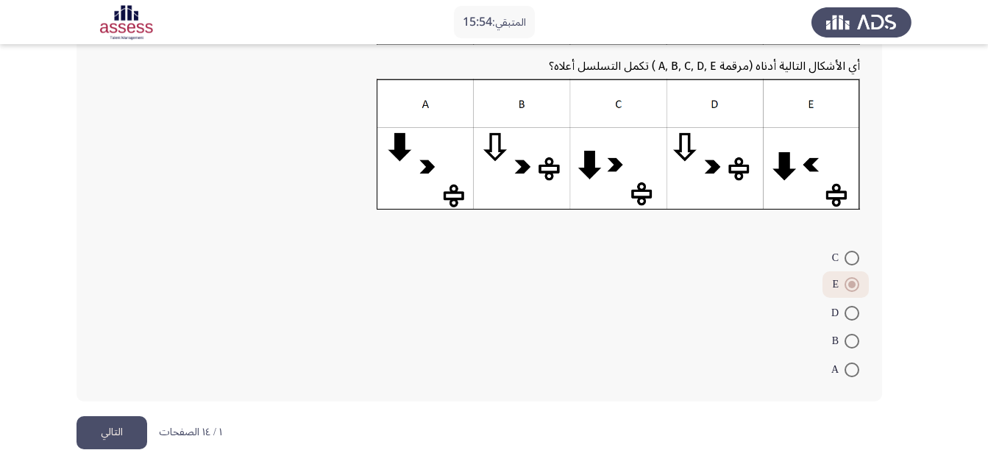
click at [0, 322] on html "المتبقي: 15:54 ASSESS Aptitude (FOCUS) - Logical Reasoning التالي أي الأشكال ال…" at bounding box center [494, 148] width 988 height 655
click at [120, 427] on button "التالي" at bounding box center [111, 432] width 71 height 33
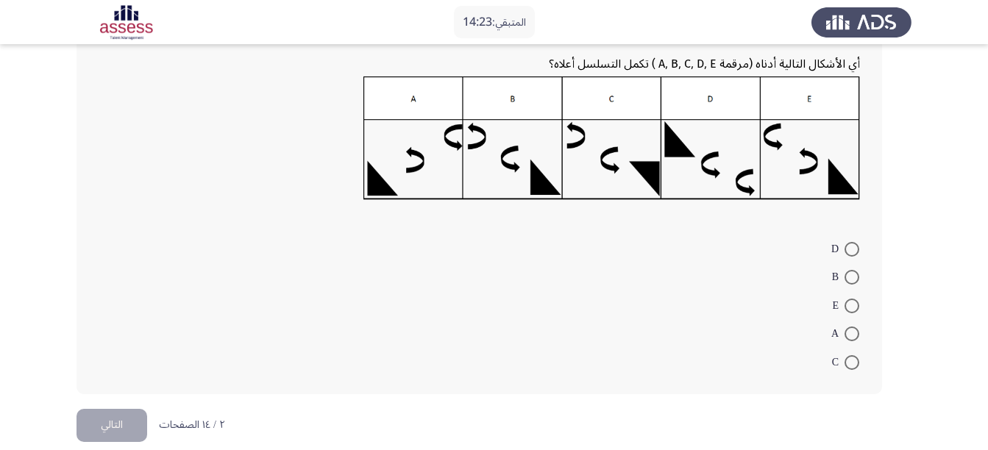
scroll to position [197, 0]
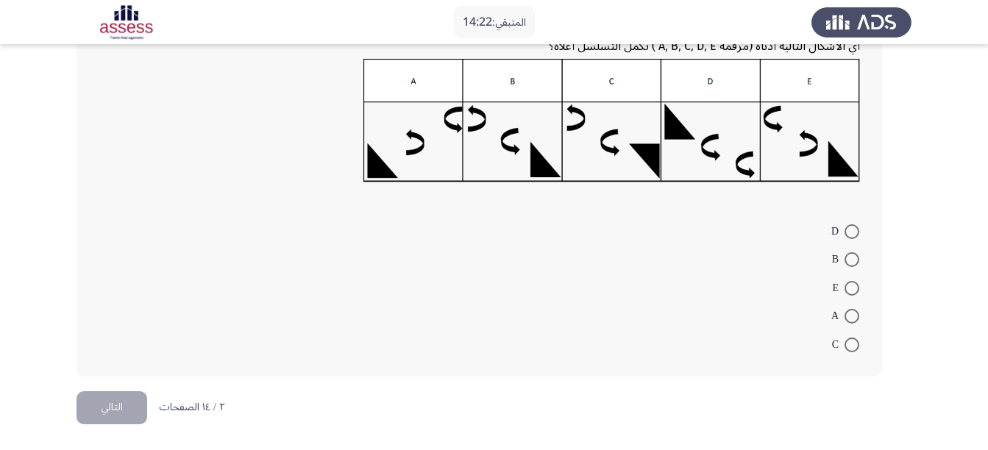
click at [852, 238] on span at bounding box center [851, 231] width 15 height 15
click at [852, 238] on input "D" at bounding box center [851, 231] width 15 height 15
radio input "true"
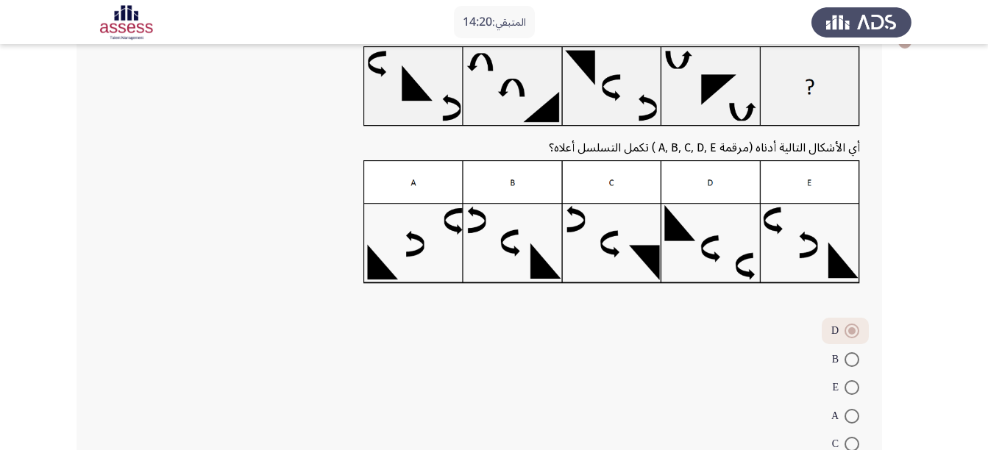
scroll to position [195, 0]
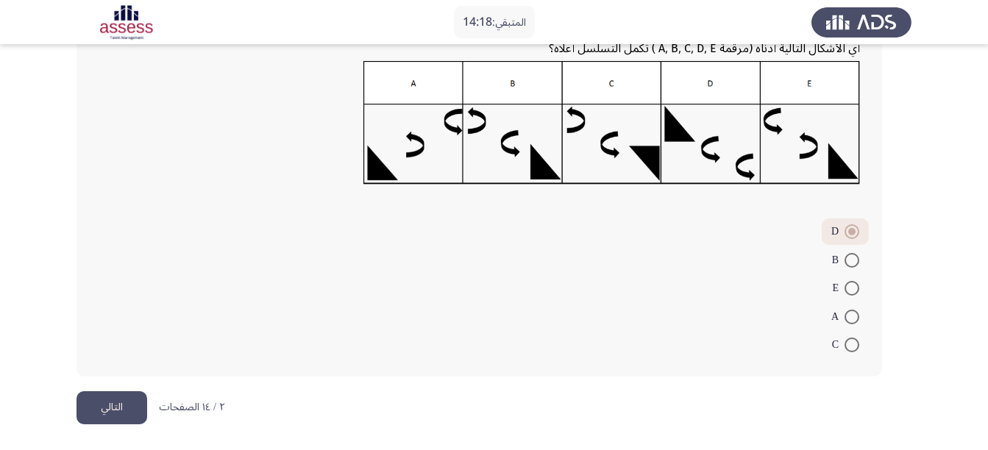
click at [98, 405] on button "التالي" at bounding box center [111, 407] width 71 height 33
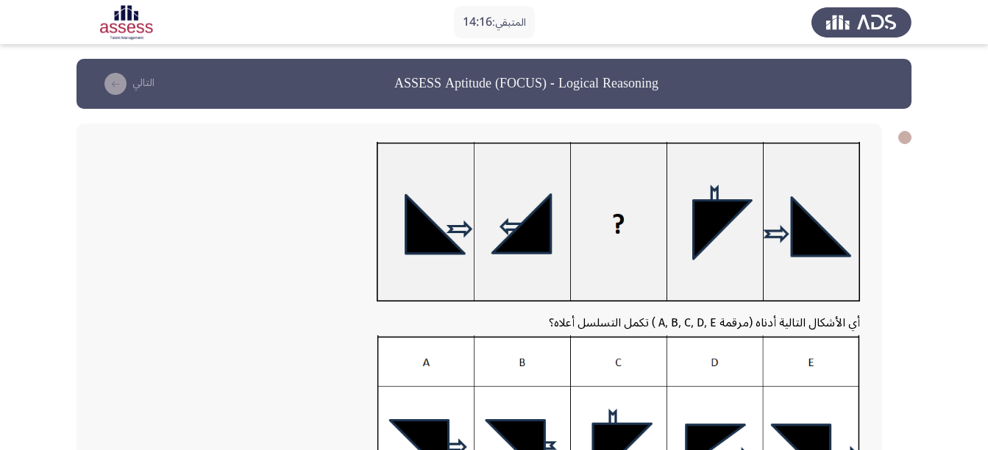
click at [920, 218] on app-assessment-container "المتبقي: 14:16 ASSESS Aptitude (FOCUS) - Logical Reasoning التالي أي الأشكال ال…" at bounding box center [494, 396] width 988 height 674
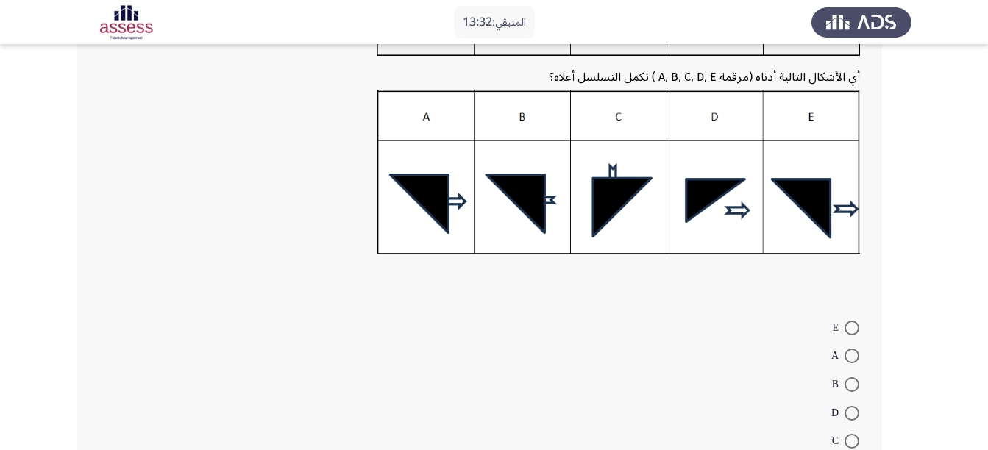
scroll to position [257, 0]
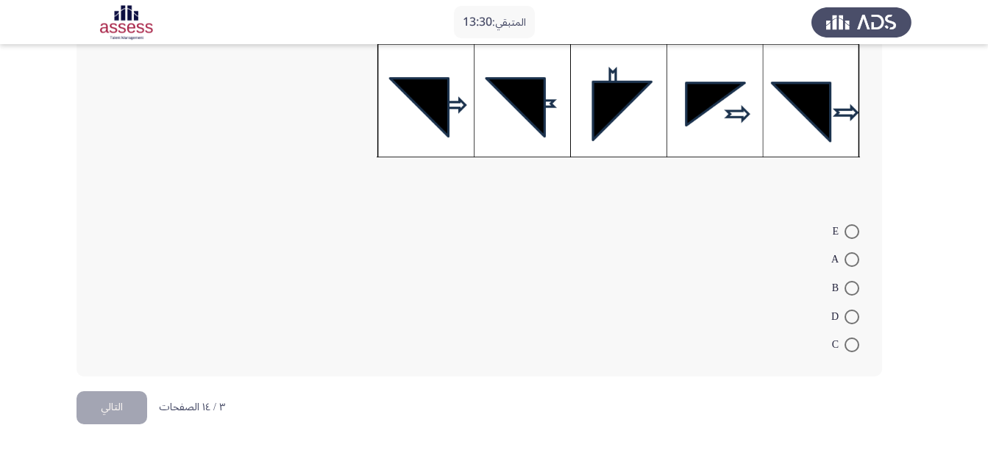
click at [852, 268] on label "A" at bounding box center [845, 260] width 28 height 18
click at [852, 267] on input "A" at bounding box center [851, 259] width 15 height 15
radio input "true"
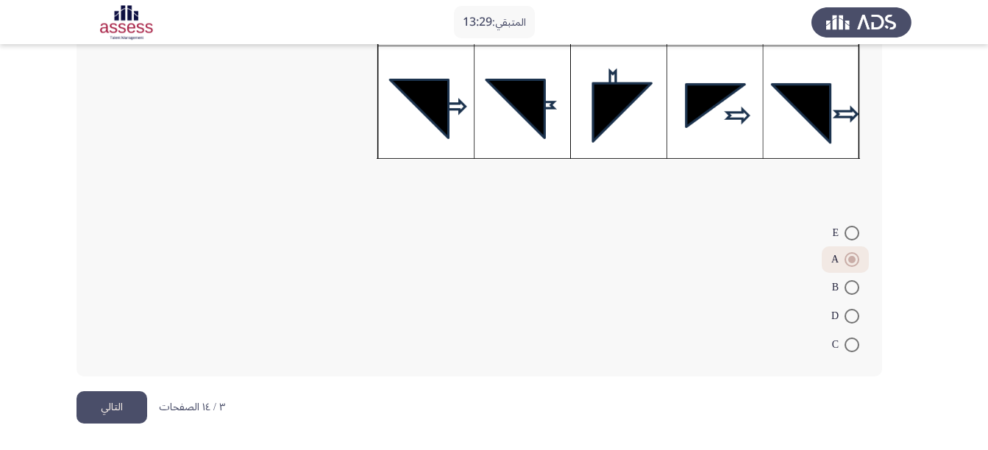
click at [929, 302] on app-assessment-container "المتبقي: 13:29 ASSESS Aptitude (FOCUS) - Logical Reasoning التالي أي الأشكال ال…" at bounding box center [494, 54] width 988 height 673
click at [113, 405] on button "التالي" at bounding box center [111, 407] width 71 height 33
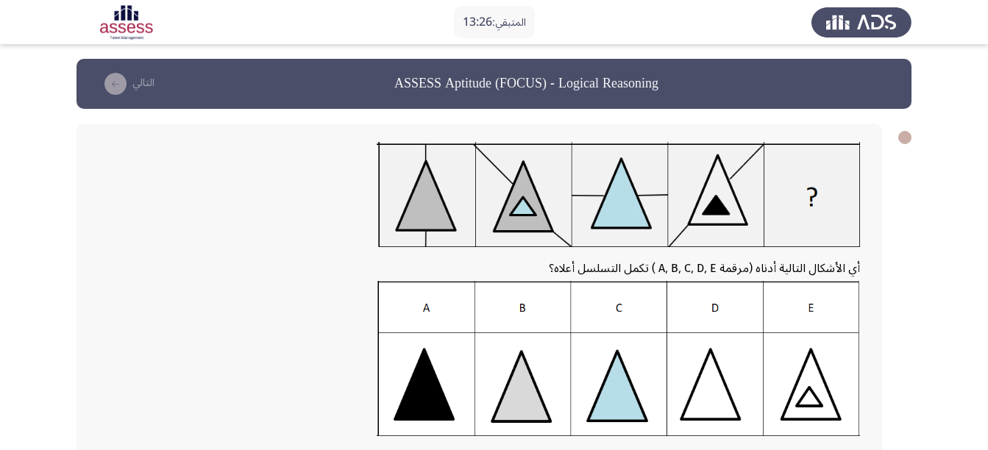
scroll to position [74, 0]
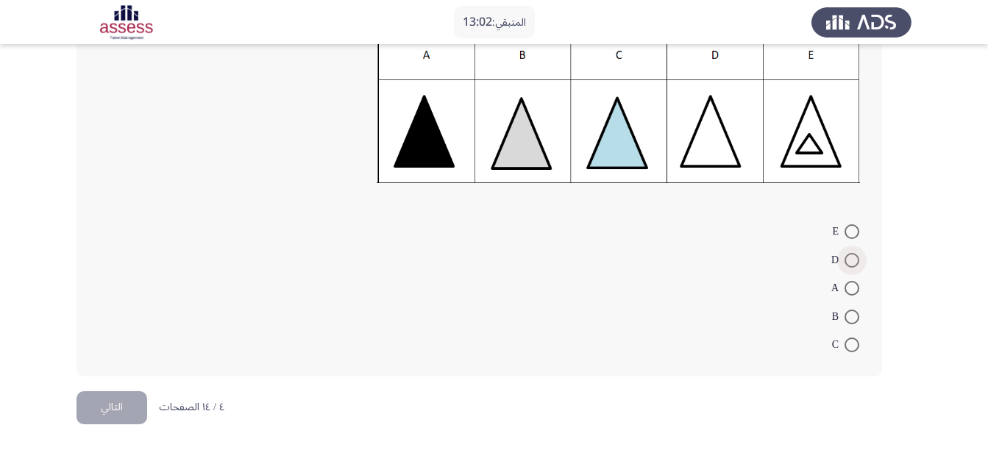
click at [852, 257] on span at bounding box center [851, 260] width 15 height 15
click at [852, 257] on input "D" at bounding box center [851, 260] width 15 height 15
radio input "true"
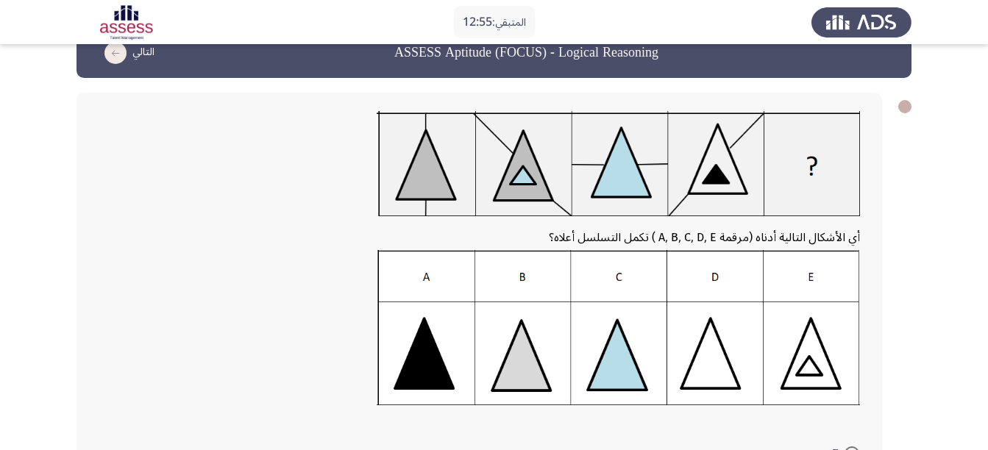
scroll to position [252, 0]
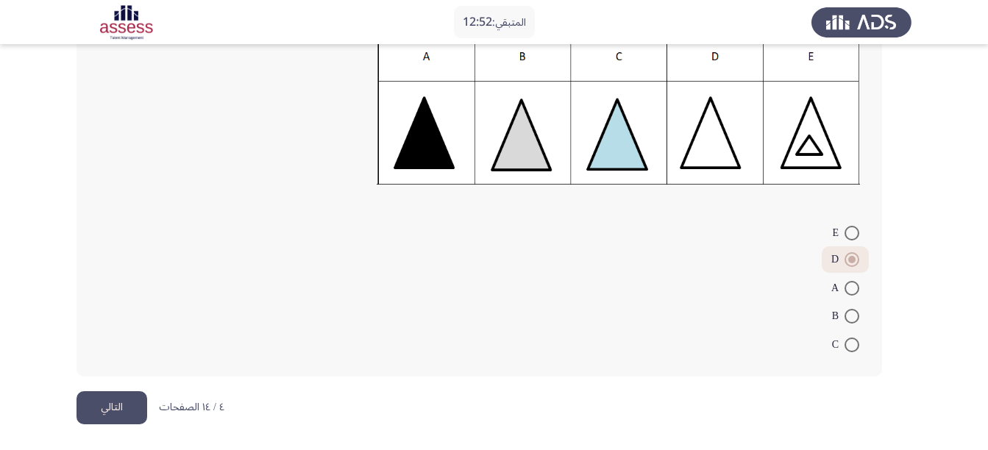
click at [124, 407] on button "التالي" at bounding box center [111, 407] width 71 height 33
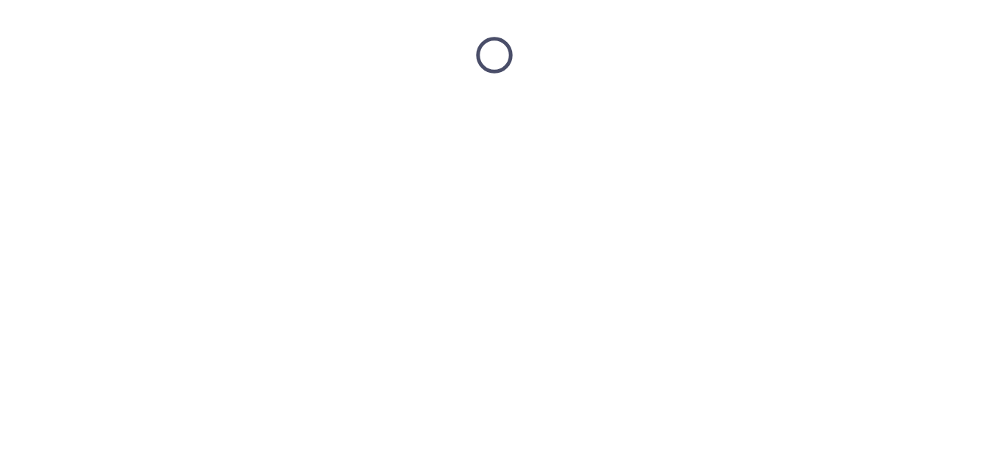
scroll to position [0, 0]
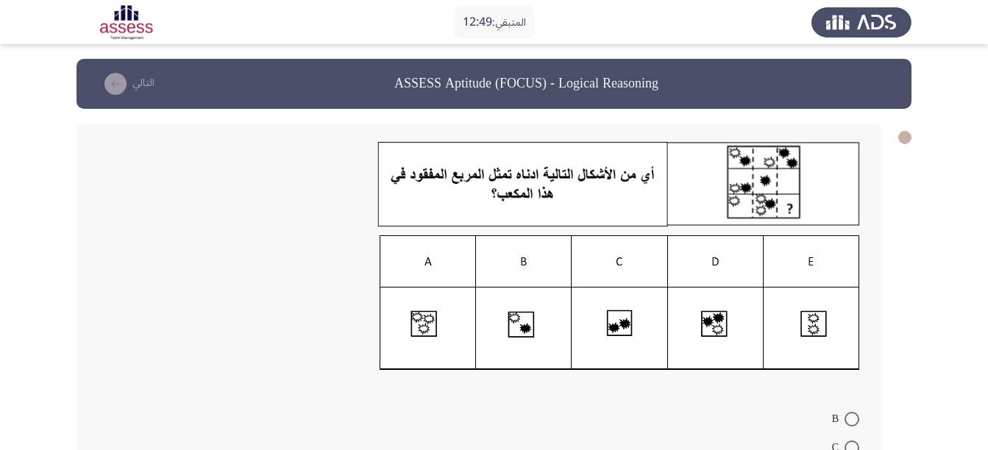
click at [964, 266] on app-assessment-container "المتبقي: 12:49 ASSESS Aptitude (FOCUS) - Logical Reasoning التالي B C D E A ٥ /…" at bounding box center [494, 319] width 988 height 520
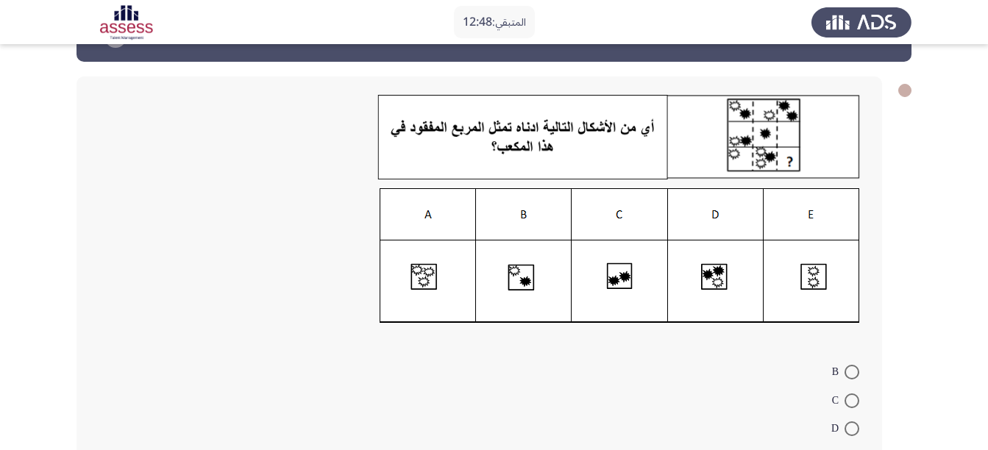
scroll to position [74, 0]
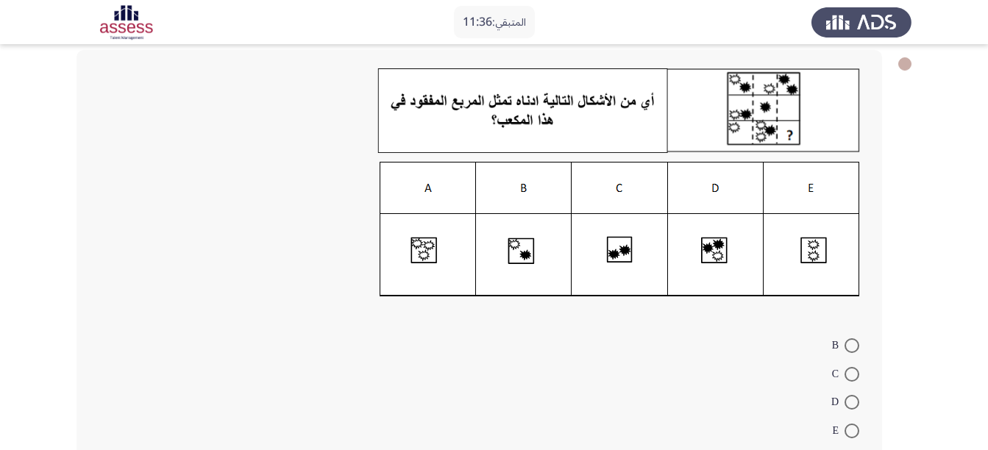
click at [922, 250] on app-assessment-container "المتبقي: 11:36 ASSESS Aptitude (FOCUS) - Logical Reasoning التالي B C D E A ٥ /…" at bounding box center [494, 245] width 988 height 520
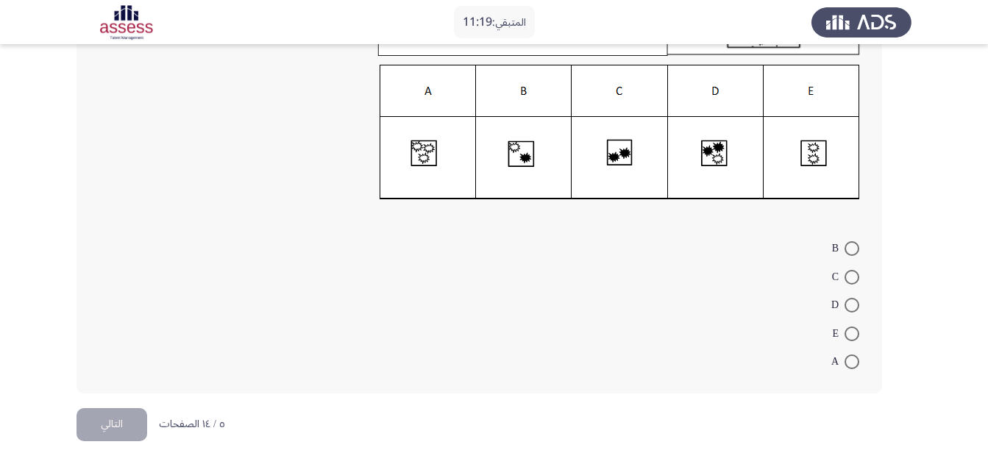
scroll to position [188, 0]
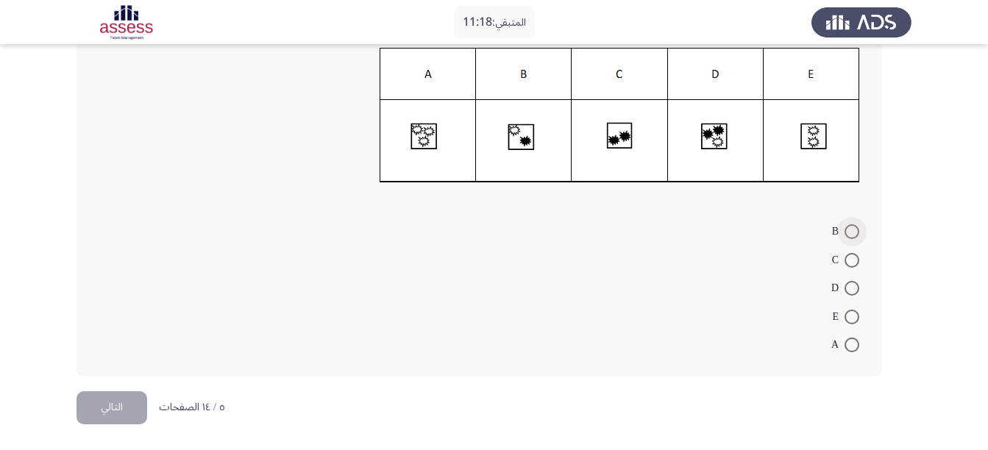
click at [853, 225] on span at bounding box center [851, 231] width 15 height 15
click at [853, 225] on input "B" at bounding box center [851, 231] width 15 height 15
radio input "true"
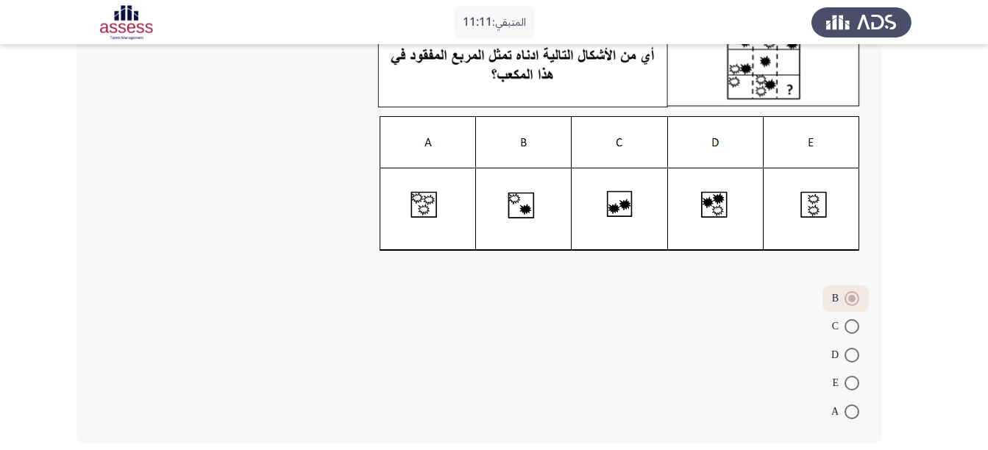
scroll to position [186, 0]
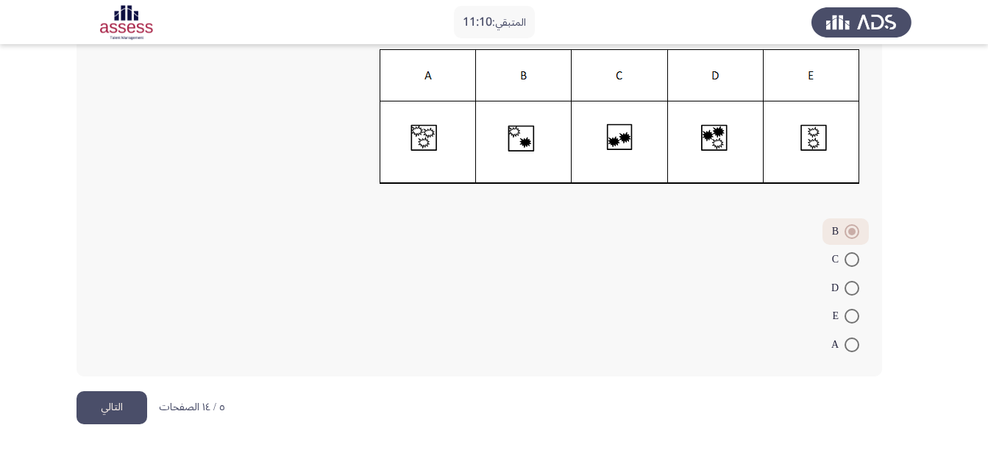
click at [845, 315] on span at bounding box center [851, 316] width 15 height 15
click at [845, 315] on input "E" at bounding box center [851, 316] width 15 height 15
radio input "true"
click at [96, 399] on button "التالي" at bounding box center [111, 407] width 71 height 33
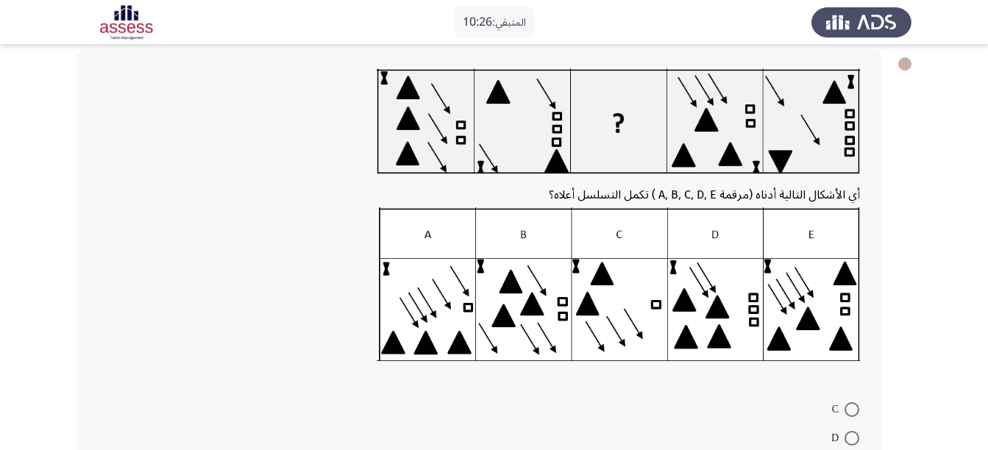
scroll to position [147, 0]
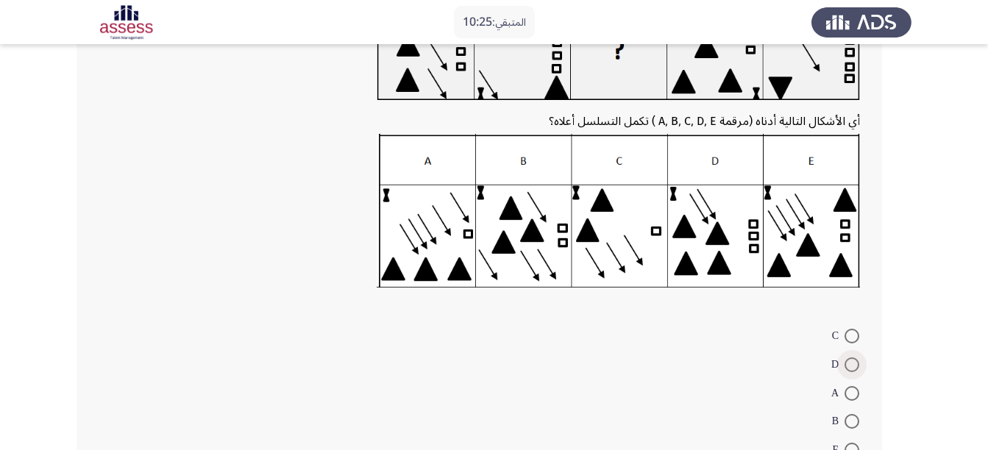
click at [849, 358] on span at bounding box center [851, 364] width 15 height 15
click at [849, 358] on input "D" at bounding box center [851, 364] width 15 height 15
radio input "true"
click at [596, 317] on div "أي الأشكال التالية أدناه (مرقمة A, B, C, D, E ) تكمل التسلسل أعلاه؟ C D A B E" at bounding box center [478, 227] width 805 height 503
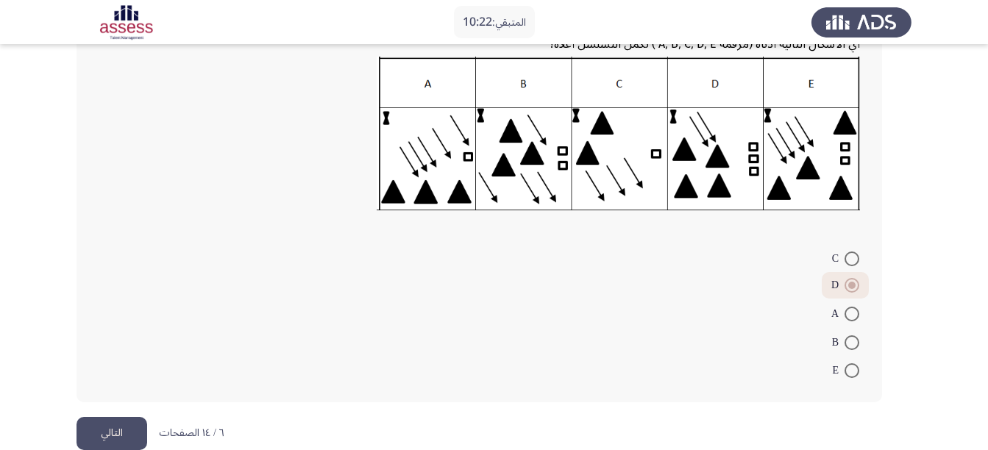
scroll to position [250, 0]
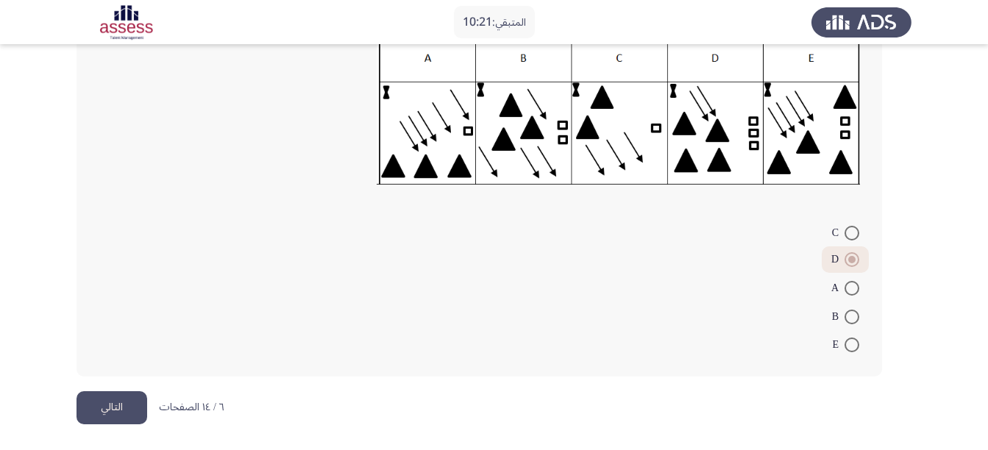
click at [89, 409] on button "التالي" at bounding box center [111, 407] width 71 height 33
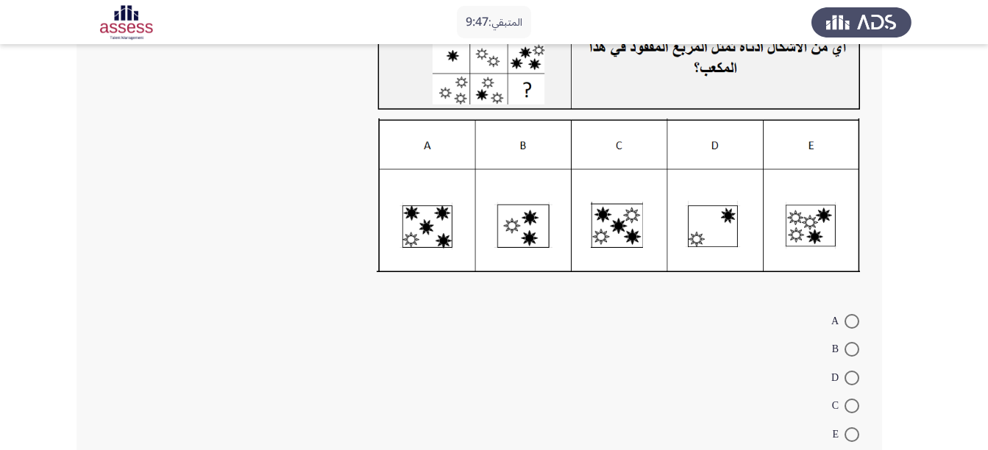
scroll to position [220, 0]
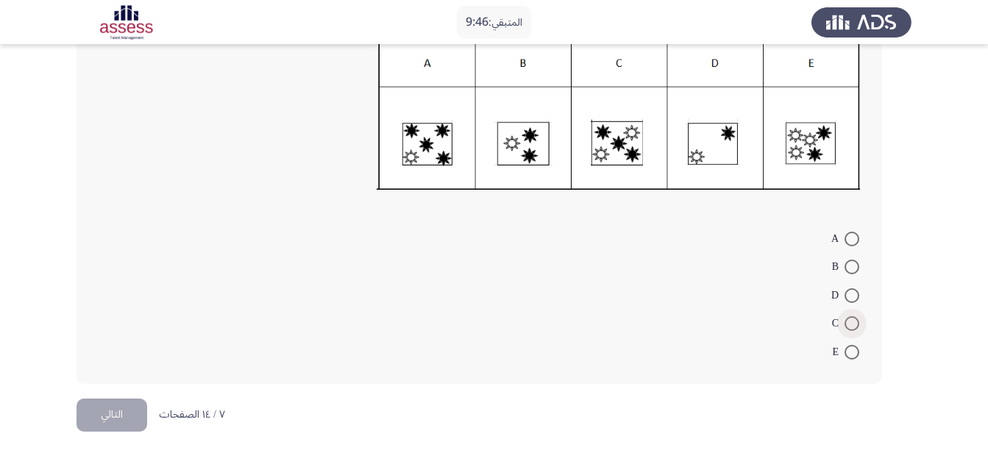
click at [845, 324] on span at bounding box center [851, 323] width 15 height 15
click at [845, 324] on input "C" at bounding box center [851, 323] width 15 height 15
radio input "true"
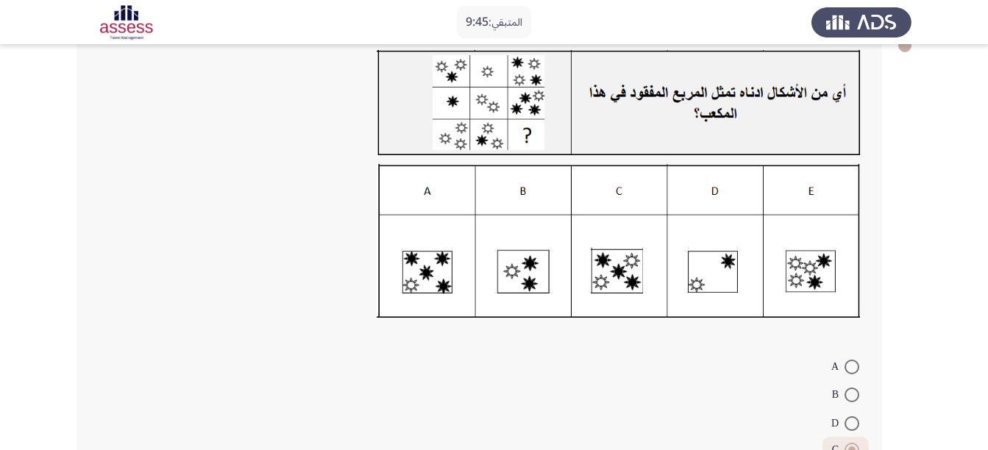
scroll to position [73, 0]
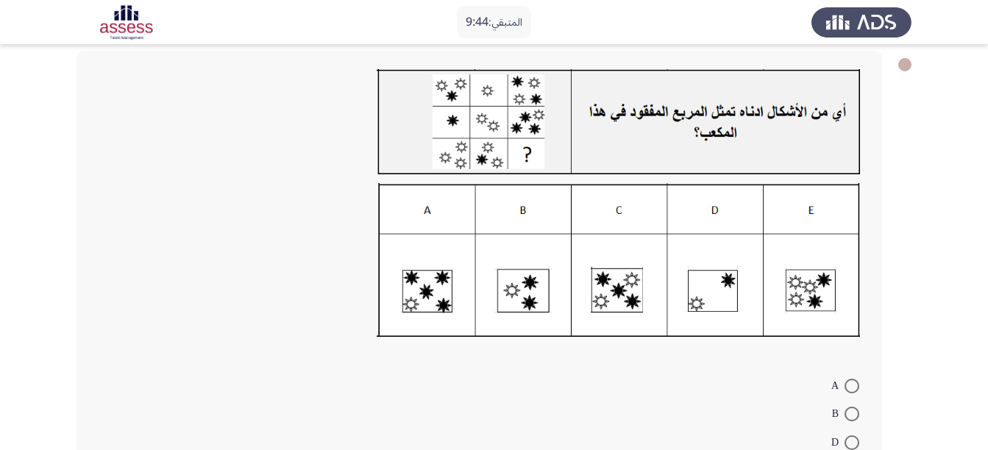
click at [933, 285] on app-assessment-container "المتبقي: 9:44 ASSESS Aptitude (FOCUS) - Logical Reasoning التالي A B D C E ٧ / …" at bounding box center [494, 264] width 988 height 557
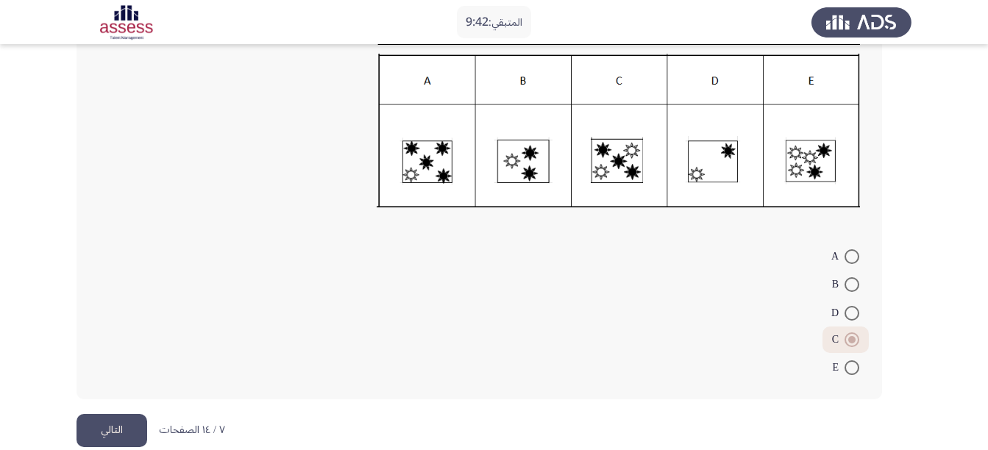
scroll to position [225, 0]
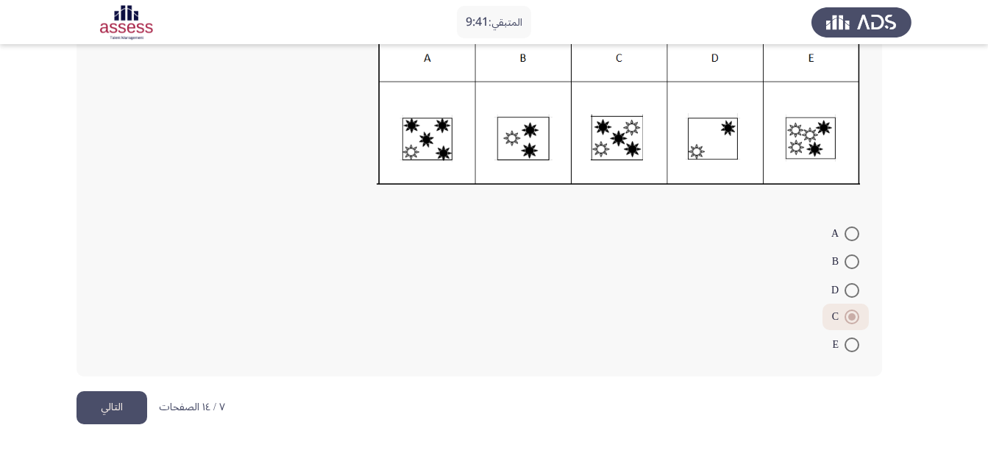
click at [106, 399] on button "التالي" at bounding box center [111, 407] width 71 height 33
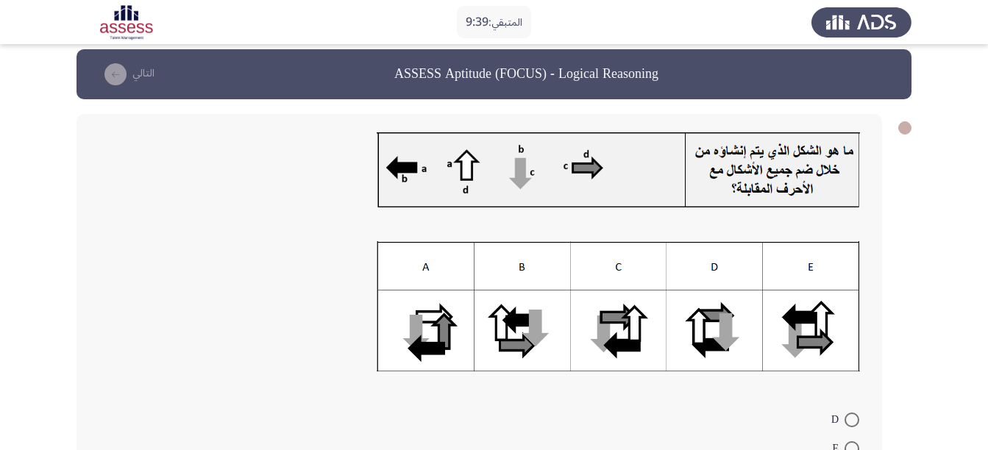
scroll to position [74, 0]
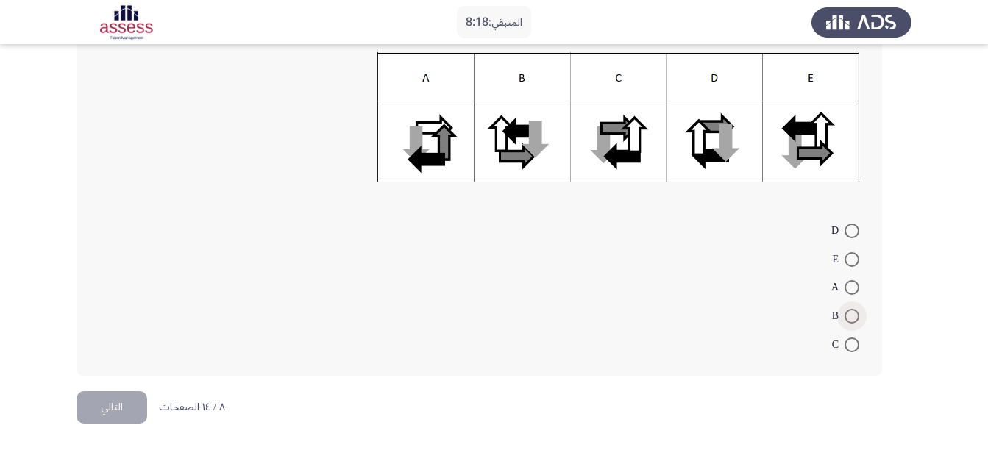
click at [844, 320] on span at bounding box center [851, 316] width 15 height 15
click at [844, 320] on input "B" at bounding box center [851, 316] width 15 height 15
radio input "true"
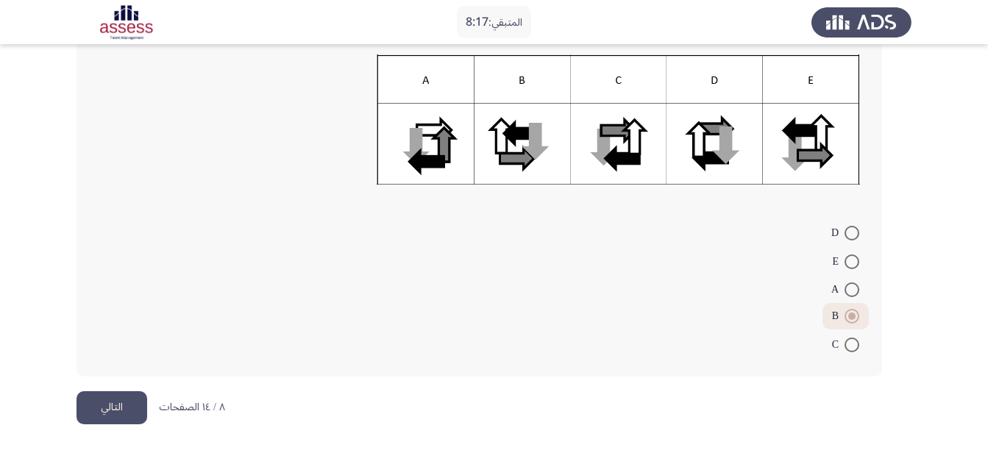
click at [231, 268] on form "D E A B C" at bounding box center [479, 288] width 761 height 140
click at [95, 413] on button "التالي" at bounding box center [111, 407] width 71 height 33
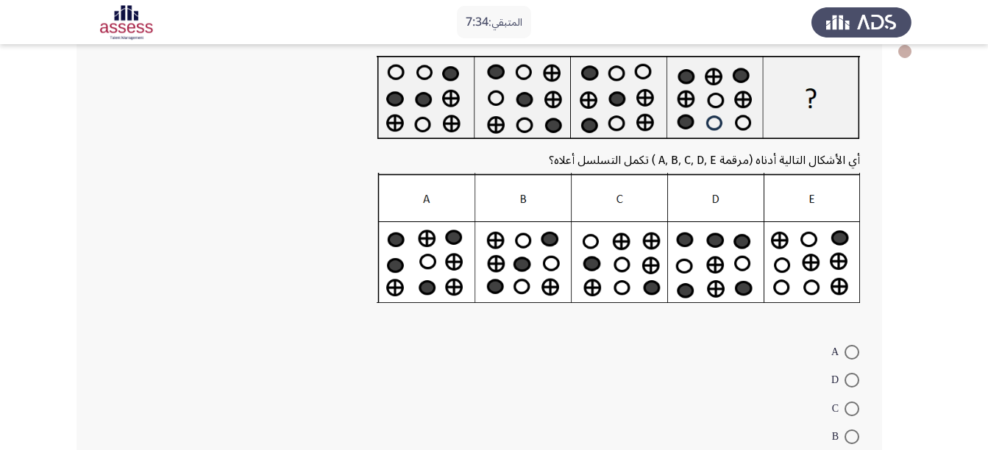
scroll to position [207, 0]
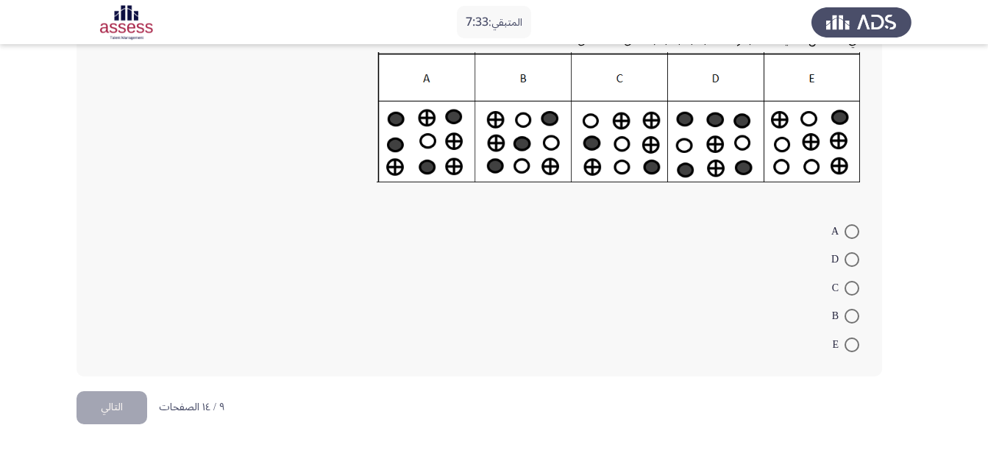
click at [850, 256] on span at bounding box center [851, 259] width 15 height 15
click at [850, 256] on input "D" at bounding box center [851, 259] width 15 height 15
radio input "true"
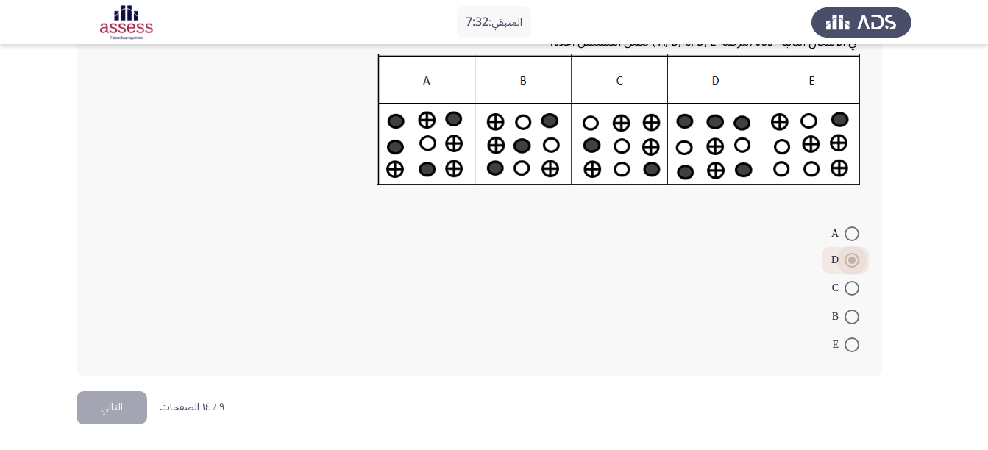
scroll to position [204, 0]
click at [9, 238] on app-assessment-container "المتبقي: 7:32 ASSESS Aptitude (FOCUS) - Logical Reasoning التالي أي الأشكال الت…" at bounding box center [494, 122] width 988 height 537
click at [94, 402] on button "التالي" at bounding box center [111, 407] width 71 height 33
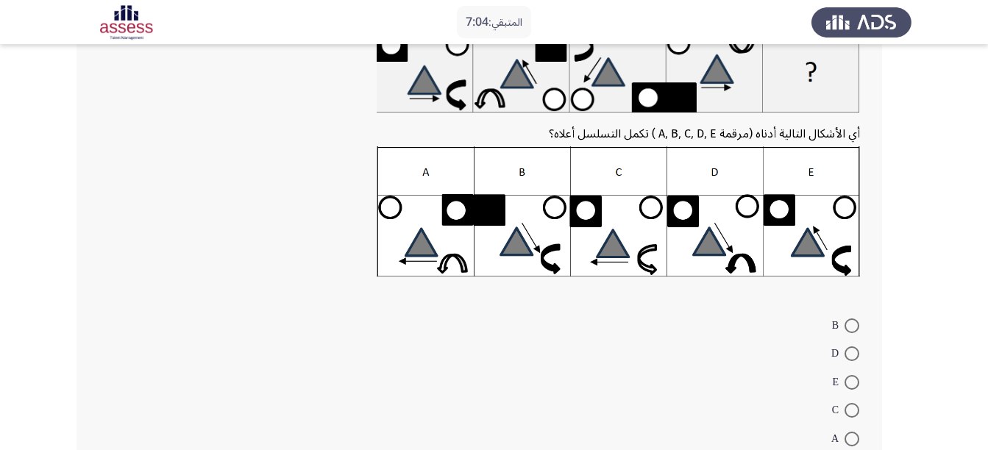
scroll to position [147, 0]
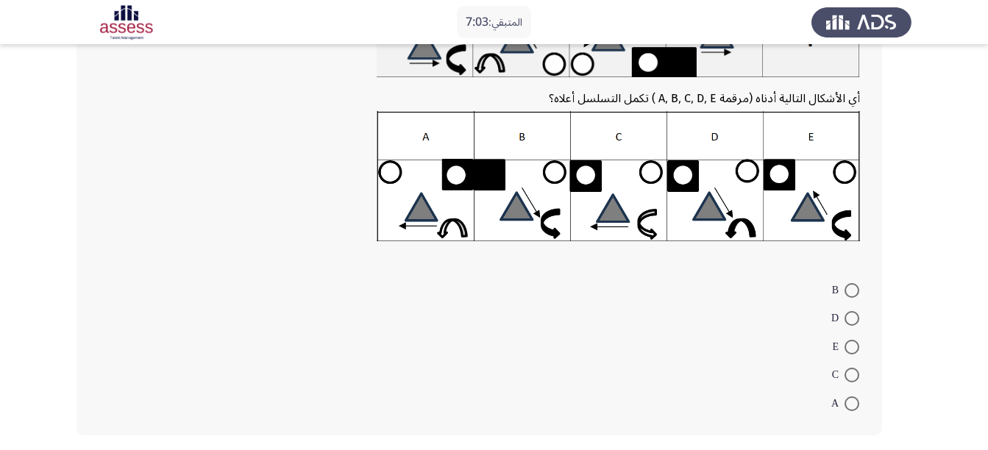
click at [856, 371] on span at bounding box center [851, 375] width 15 height 15
click at [856, 371] on input "C" at bounding box center [851, 375] width 15 height 15
radio input "true"
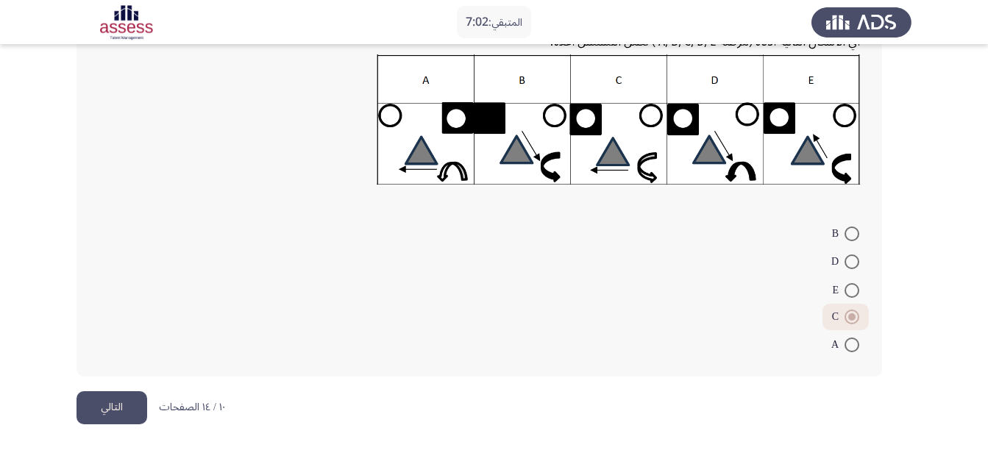
click at [100, 407] on button "التالي" at bounding box center [111, 407] width 71 height 33
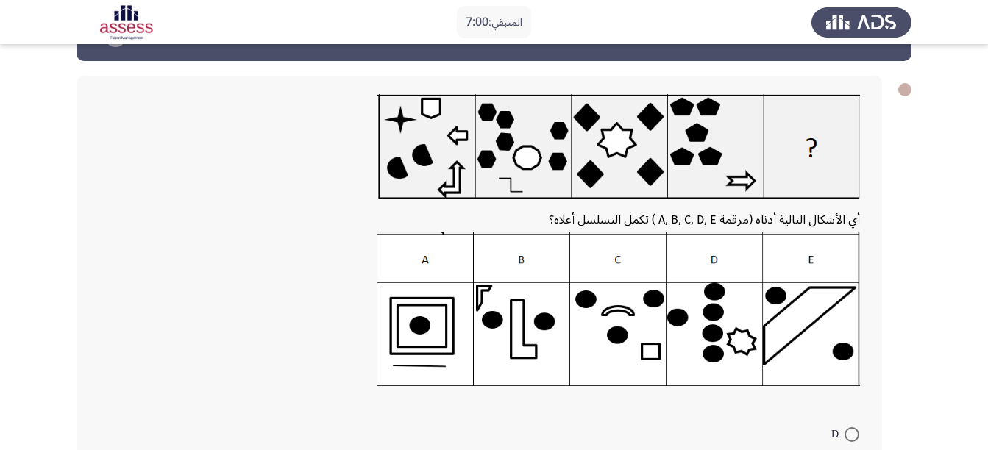
scroll to position [74, 0]
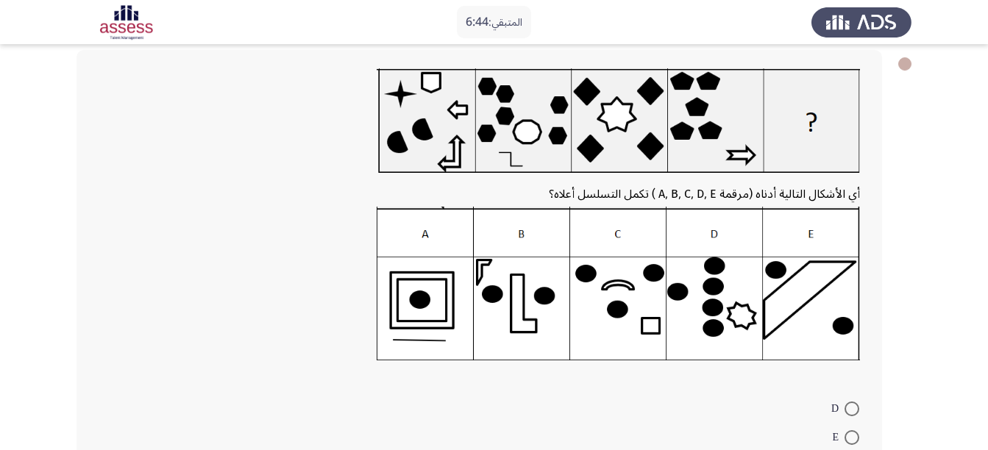
click at [928, 235] on app-assessment-container "المتبقي: 6:44 ASSESS Aptitude (FOCUS) - Logical Reasoning التالي أي الأشكال الت…" at bounding box center [494, 276] width 988 height 583
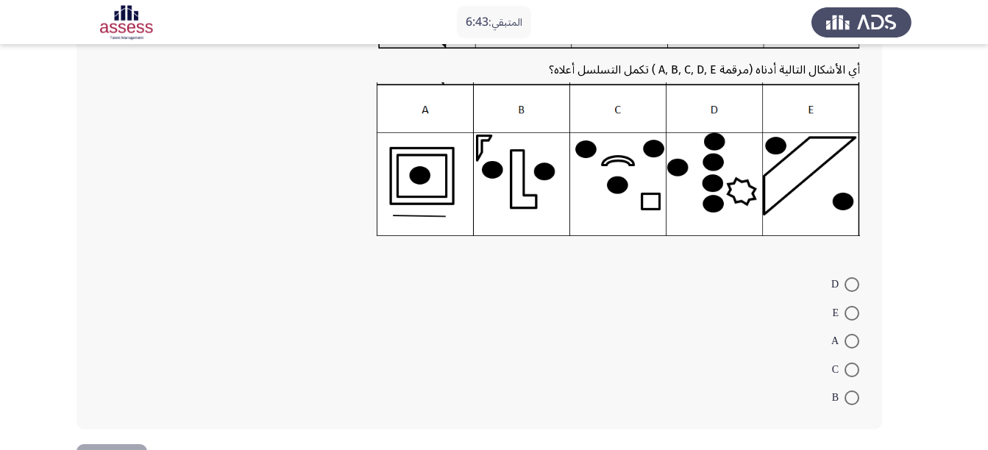
scroll to position [221, 0]
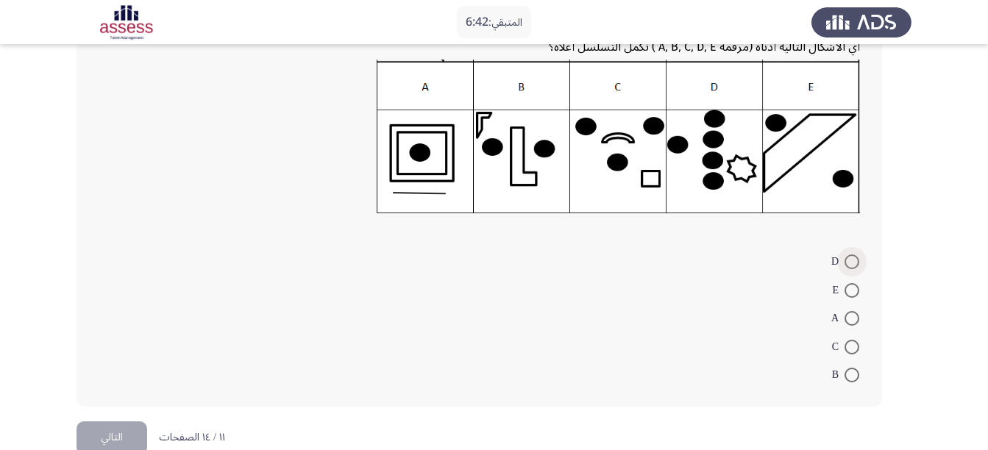
click at [854, 259] on span at bounding box center [851, 261] width 15 height 15
click at [854, 259] on input "D" at bounding box center [851, 261] width 15 height 15
radio input "true"
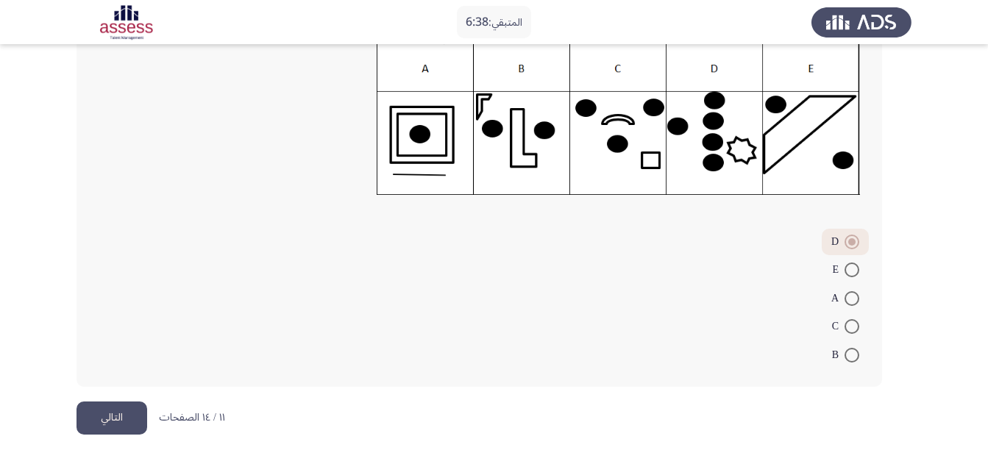
scroll to position [249, 0]
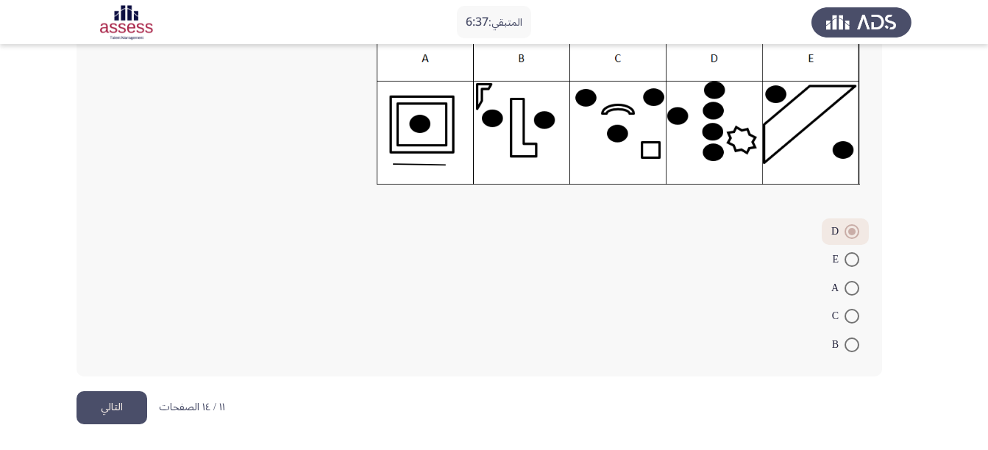
click at [110, 395] on button "التالي" at bounding box center [111, 407] width 71 height 33
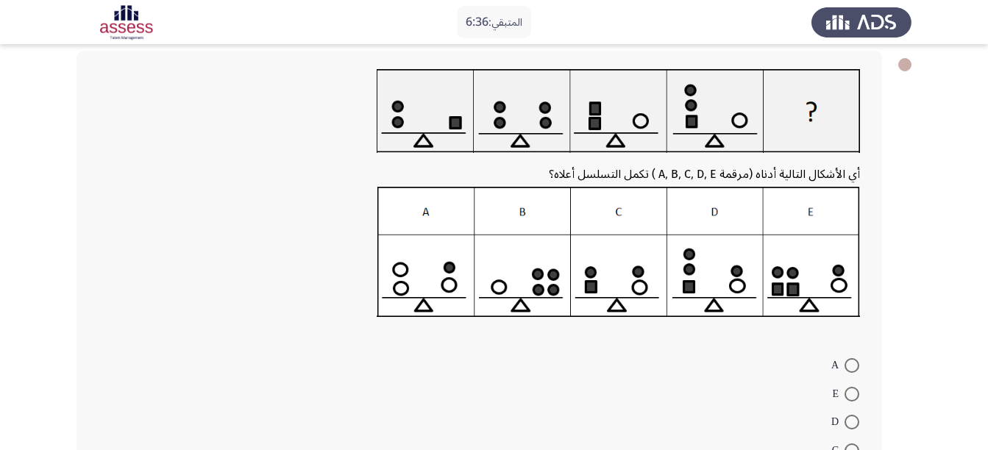
scroll to position [74, 0]
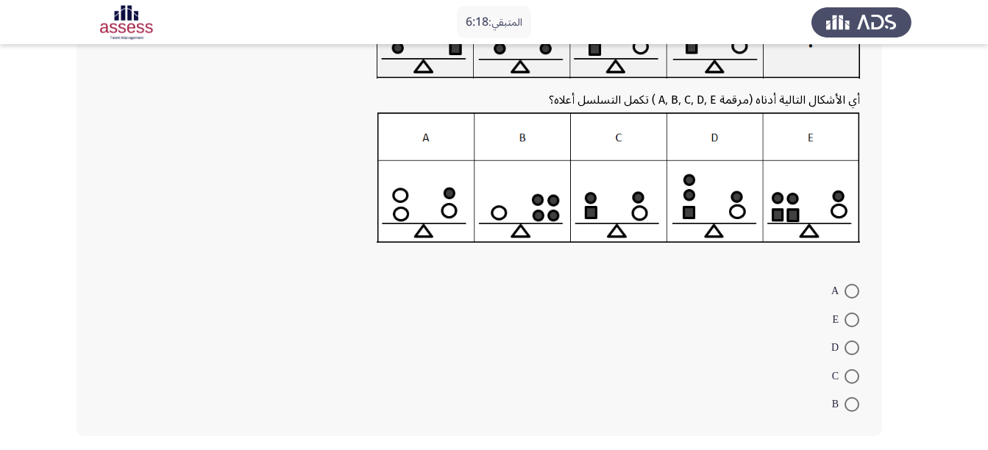
click at [850, 317] on span at bounding box center [851, 320] width 15 height 15
click at [850, 317] on input "E" at bounding box center [851, 320] width 15 height 15
radio input "true"
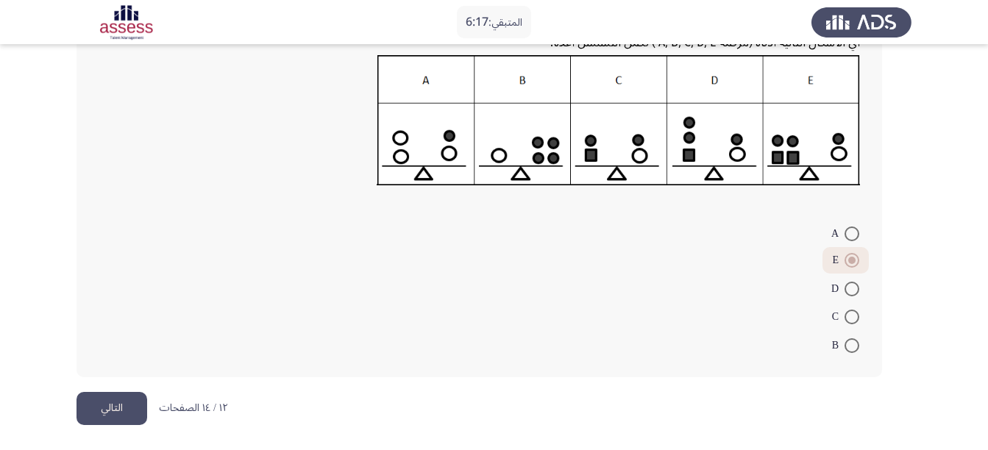
scroll to position [205, 0]
click at [25, 401] on html "المتبقي: 6:17 ASSESS Aptitude (FOCUS) - Logical Reasoning التالي أي الأشكال الت…" at bounding box center [494, 122] width 988 height 655
click at [82, 407] on button "التالي" at bounding box center [111, 407] width 71 height 33
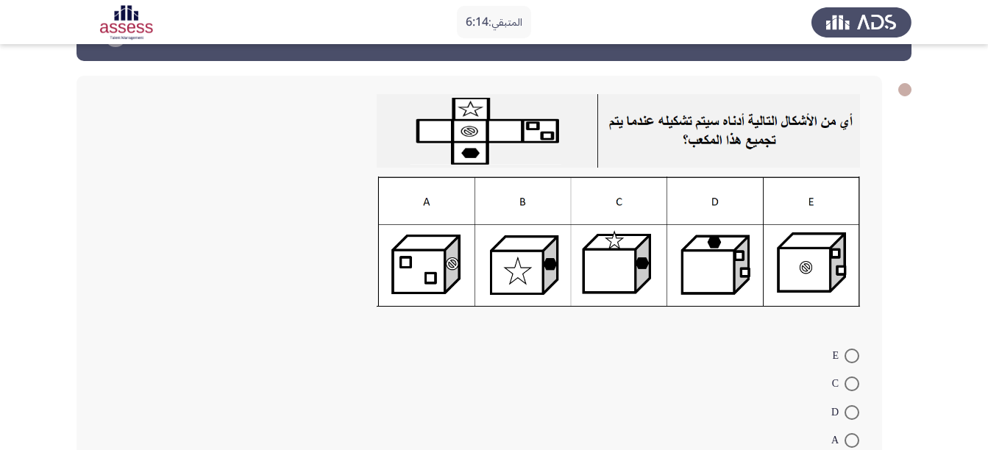
scroll to position [74, 0]
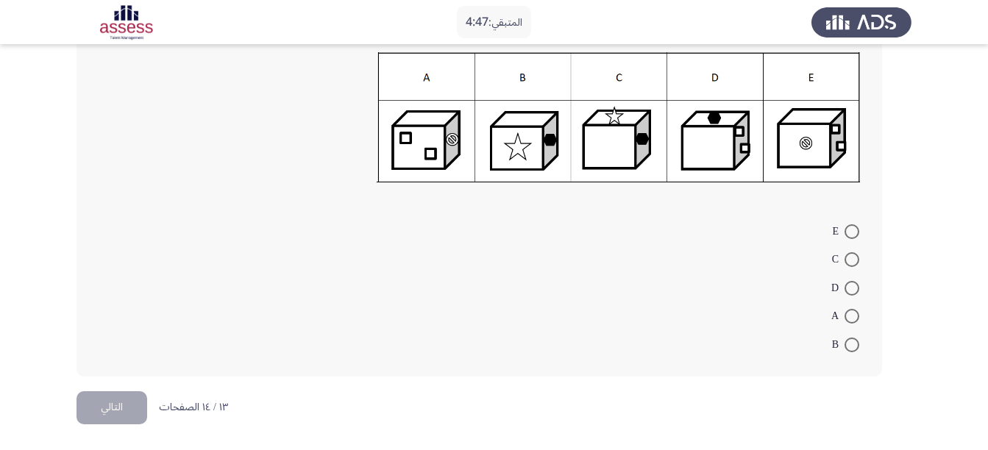
click at [849, 257] on span at bounding box center [851, 259] width 15 height 15
click at [849, 257] on input "C" at bounding box center [851, 259] width 15 height 15
radio input "true"
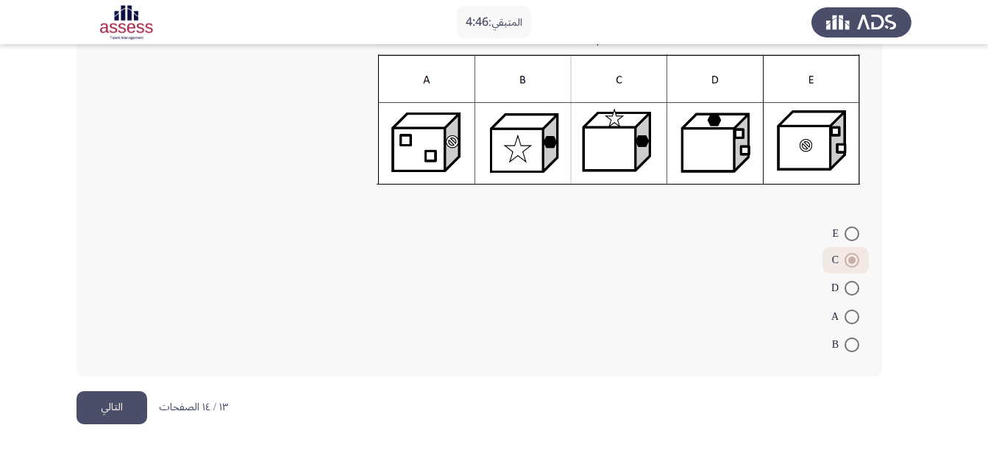
click at [741, 414] on html "المتبقي: 4:46 ASSESS Aptitude (FOCUS) - Logical Reasoning التالي E C D A B ١٣ /…" at bounding box center [494, 140] width 988 height 620
click at [95, 416] on button "التالي" at bounding box center [111, 407] width 71 height 33
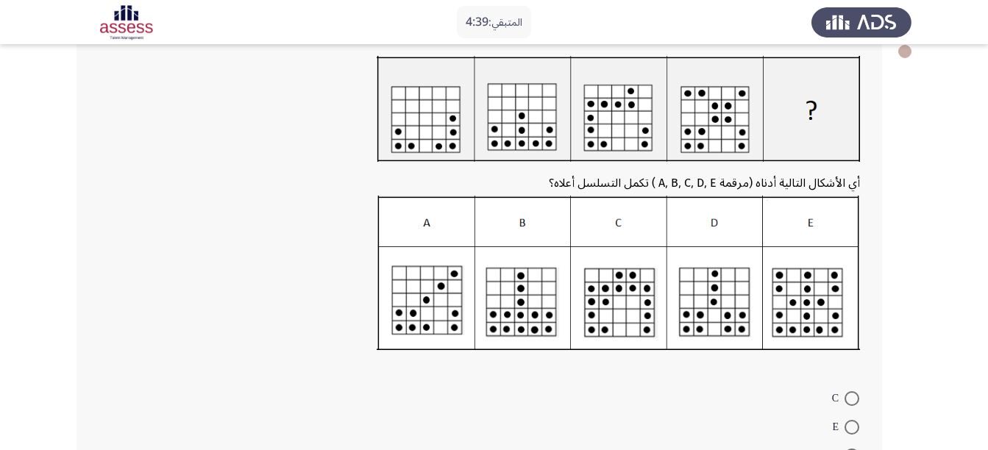
scroll to position [90, 0]
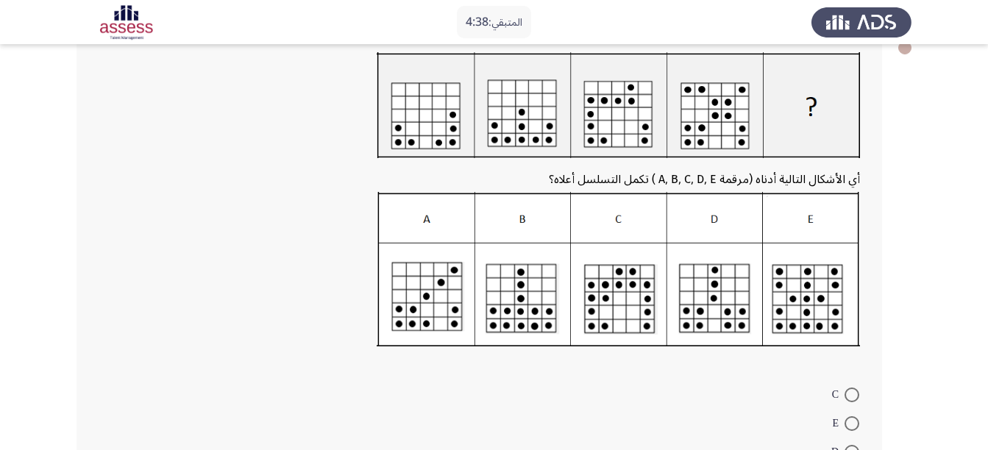
click at [973, 252] on app-assessment-container "المتبقي: 4:38 ASSESS Aptitude (FOCUS) - Logical Reasoning التالي أي الأشكال الت…" at bounding box center [494, 262] width 988 height 586
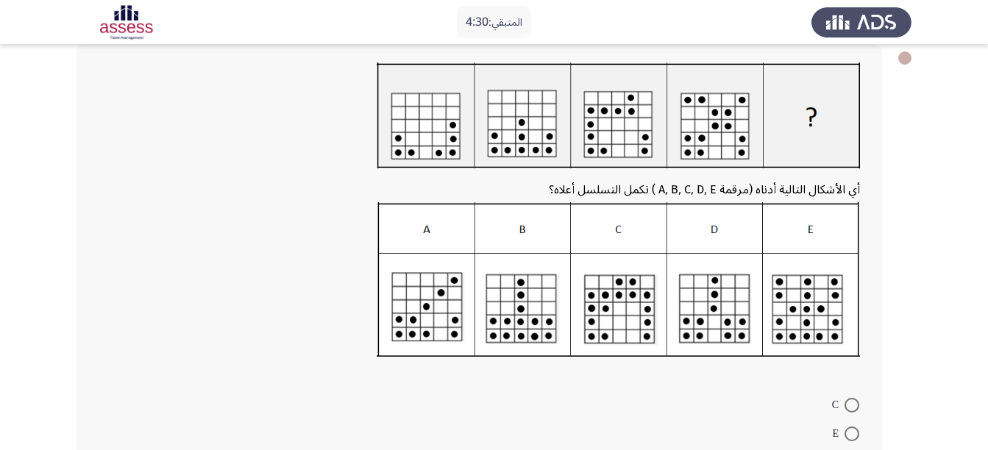
scroll to position [74, 0]
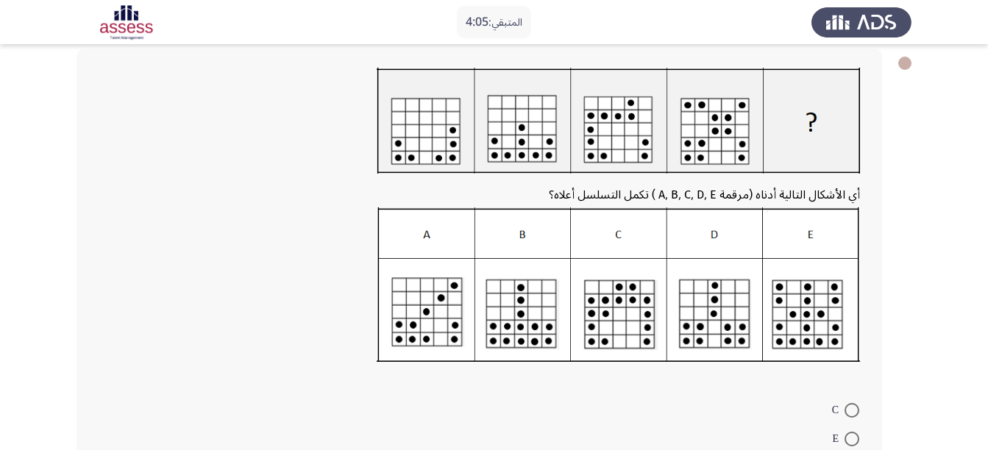
click at [886, 210] on div "أي الأشكال التالية أدناه (مرقمة A, B, C, D, E ) تكمل التسلسل أعلاه؟ C E D A B" at bounding box center [493, 303] width 835 height 536
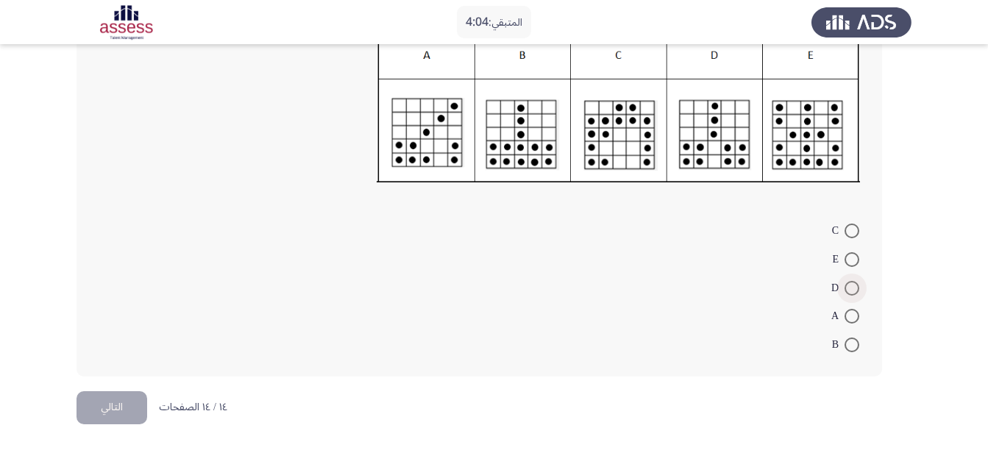
click at [850, 290] on span at bounding box center [851, 288] width 15 height 15
click at [850, 290] on input "D" at bounding box center [851, 288] width 15 height 15
radio input "true"
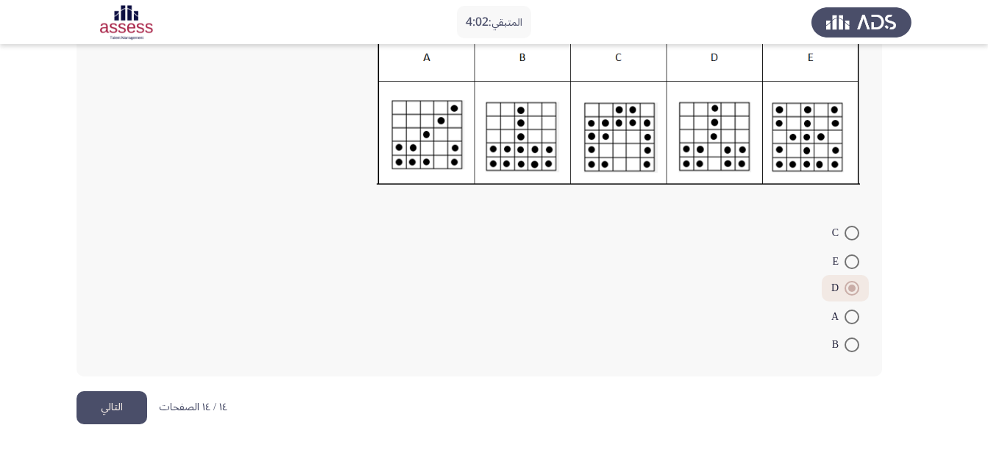
click at [104, 405] on button "التالي" at bounding box center [111, 407] width 71 height 33
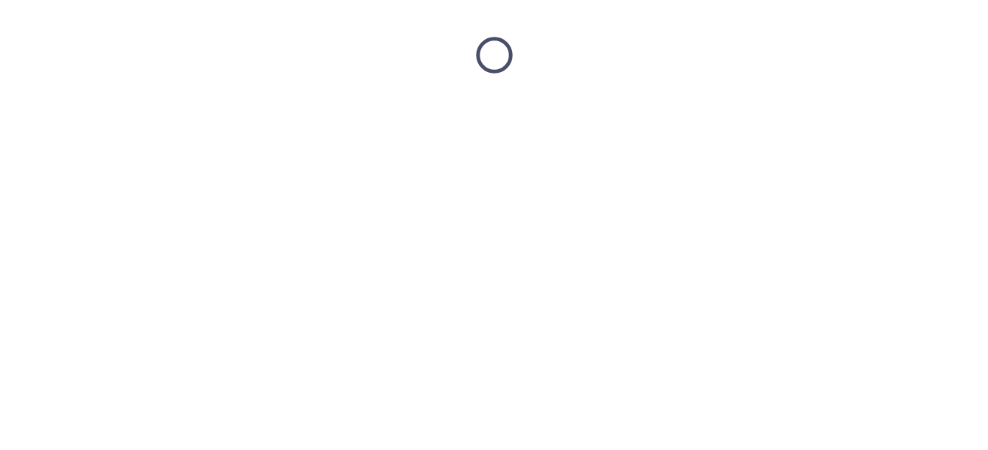
scroll to position [0, 0]
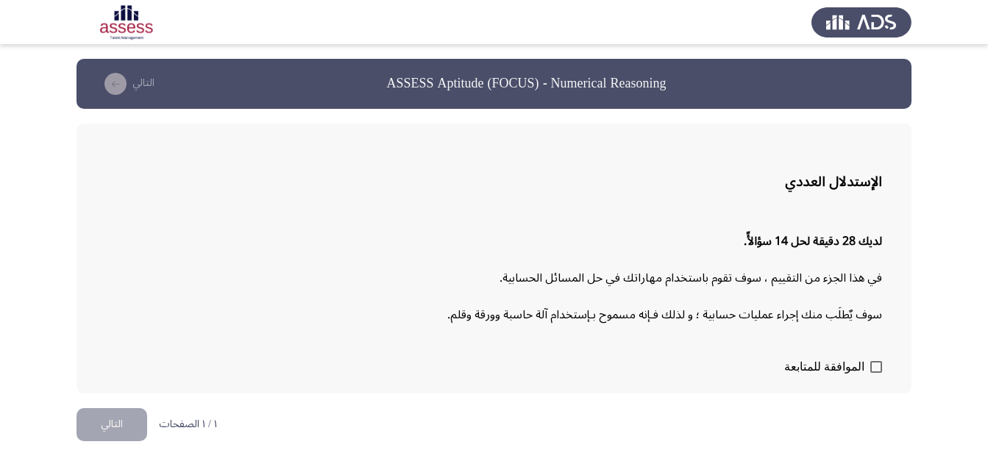
click at [935, 236] on app-assessment-container "ASSESS Aptitude (FOCUS) - Numerical Reasoning التالي الإستدلال العددي لديك 28 د…" at bounding box center [494, 226] width 988 height 335
click at [881, 363] on span at bounding box center [876, 367] width 12 height 12
click at [876, 373] on input "الموافقة للمتابعة" at bounding box center [875, 373] width 1 height 1
checkbox input "true"
click at [118, 421] on button "التالي" at bounding box center [111, 424] width 71 height 33
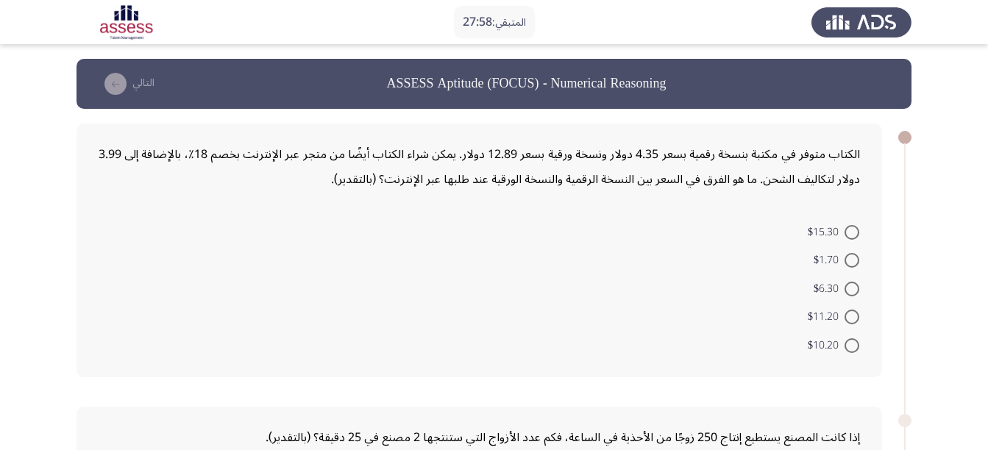
click at [858, 143] on div "الكتاب متوفر في مكتبة بنسخة رقمية بسعر 4.35 دولار ونسخة ورقية بسعر 12.89 دولار.…" at bounding box center [479, 167] width 761 height 50
drag, startPoint x: 858, startPoint y: 147, endPoint x: 595, endPoint y: 184, distance: 265.1
click at [595, 184] on div "الكتاب متوفر في مكتبة بنسخة رقمية بسعر 4.35 دولار ونسخة ورقية بسعر 12.89 دولار.…" at bounding box center [479, 167] width 761 height 50
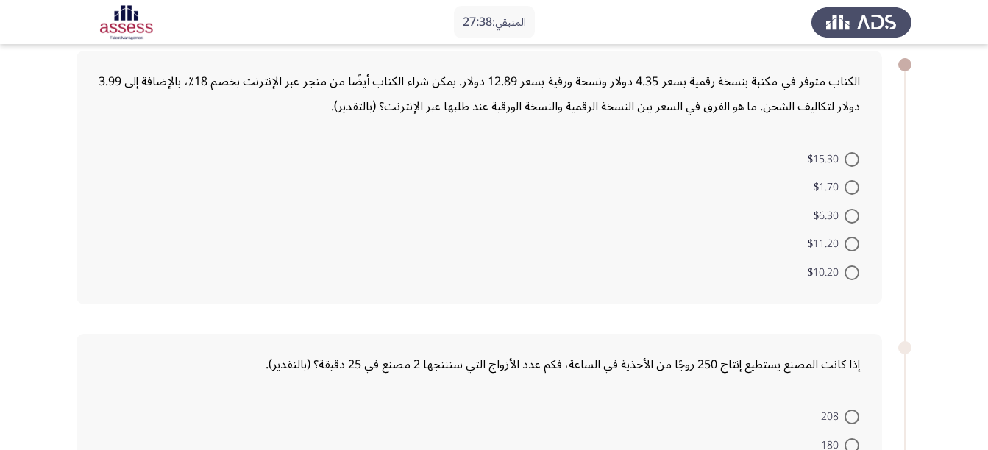
scroll to position [74, 0]
click at [855, 273] on span at bounding box center [851, 272] width 15 height 15
click at [855, 273] on input "$10.20" at bounding box center [851, 272] width 15 height 15
radio input "true"
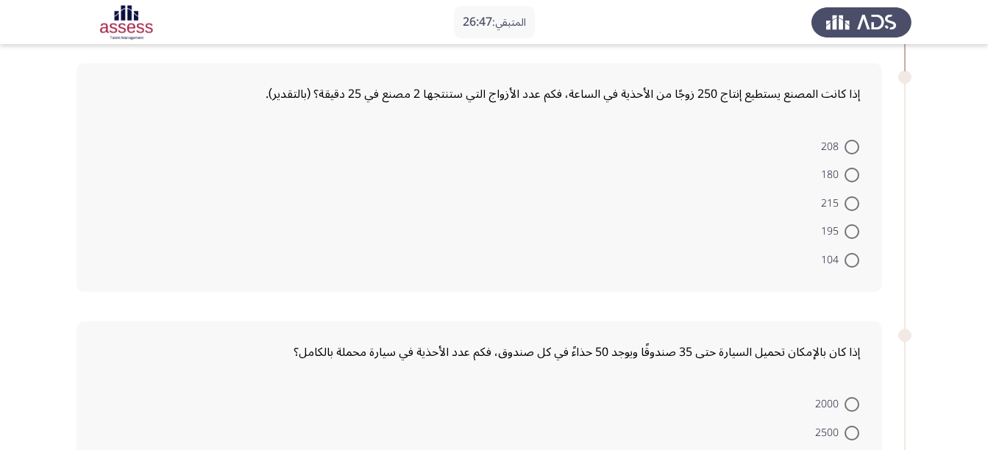
scroll to position [331, 0]
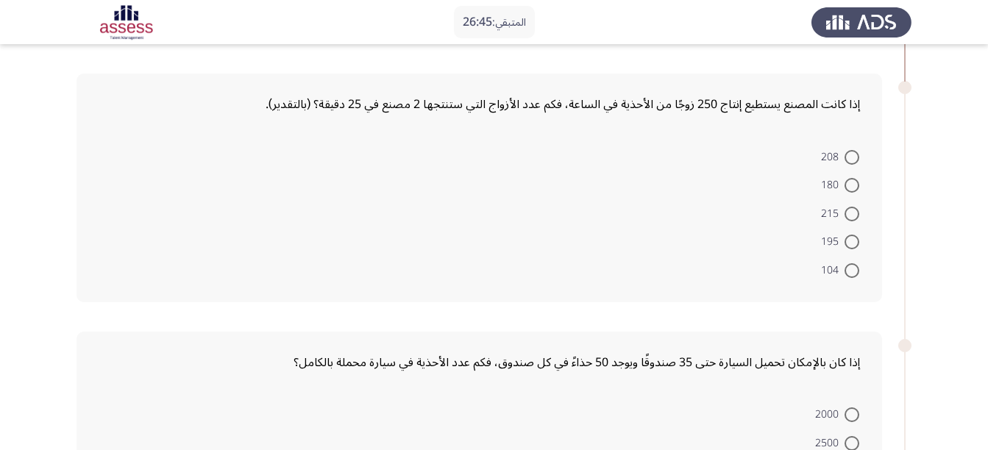
click at [854, 268] on span at bounding box center [851, 270] width 15 height 15
click at [854, 268] on input "104" at bounding box center [851, 270] width 15 height 15
radio input "true"
click at [944, 252] on app-assessment-container "المتبقي: 26:45 ASSESS Aptitude (FOCUS) - Numerical Reasoning التالي الكتاب متوف…" at bounding box center [494, 279] width 988 height 1103
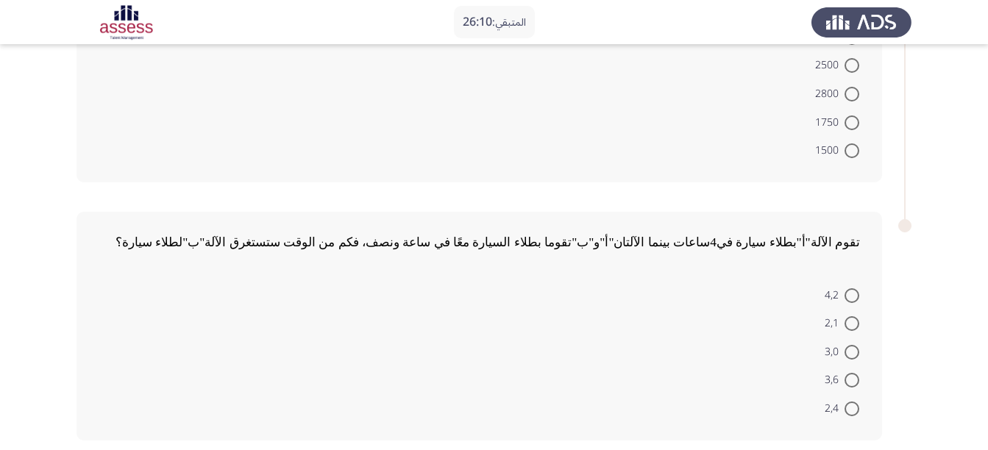
scroll to position [624, 0]
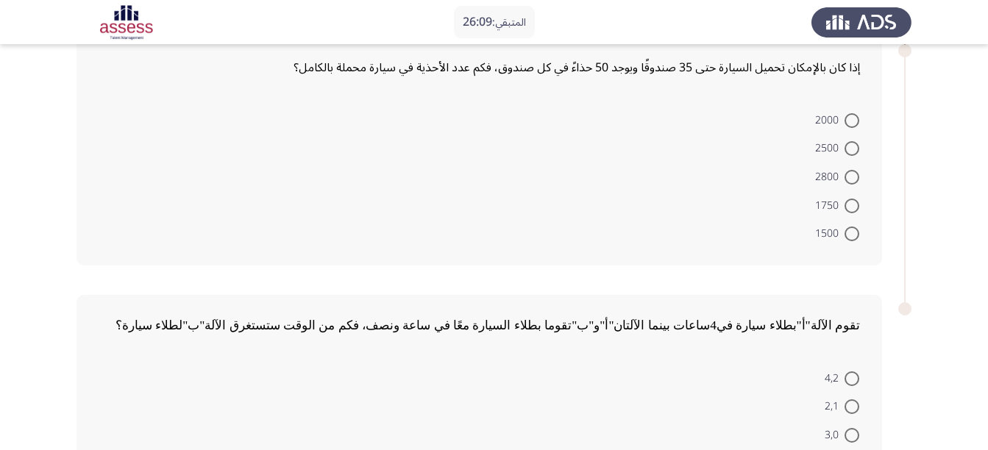
click at [849, 204] on span at bounding box center [851, 206] width 15 height 15
click at [849, 204] on input "1750" at bounding box center [851, 206] width 15 height 15
radio input "true"
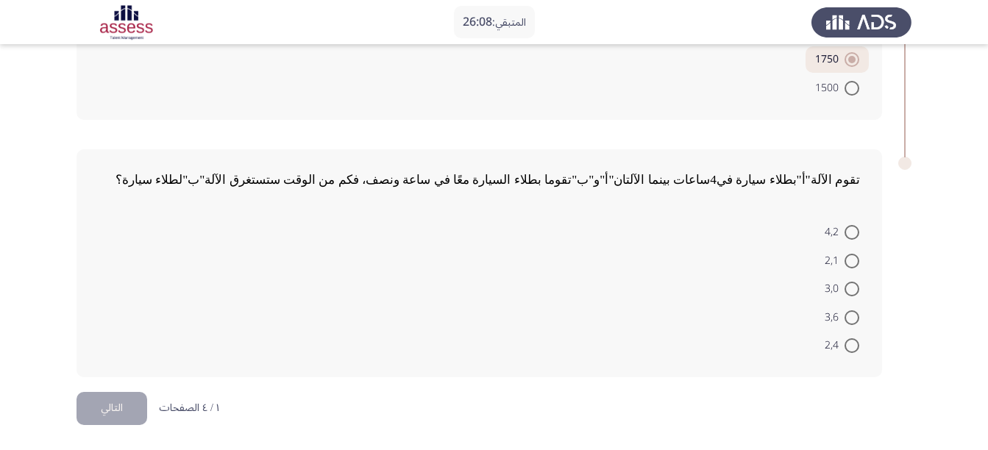
scroll to position [769, 0]
click at [851, 296] on label "3,0" at bounding box center [841, 288] width 35 height 18
click at [851, 296] on input "3,0" at bounding box center [851, 288] width 15 height 15
radio input "true"
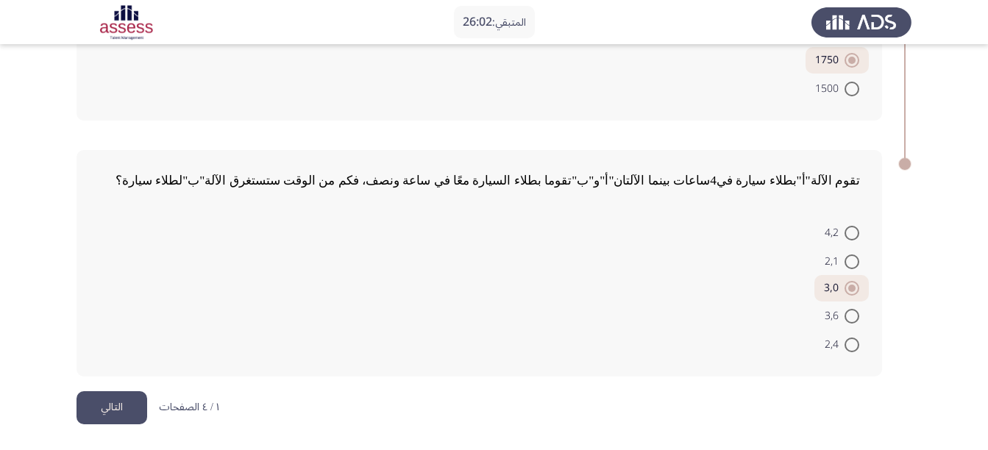
click at [79, 418] on button "التالي" at bounding box center [111, 407] width 71 height 33
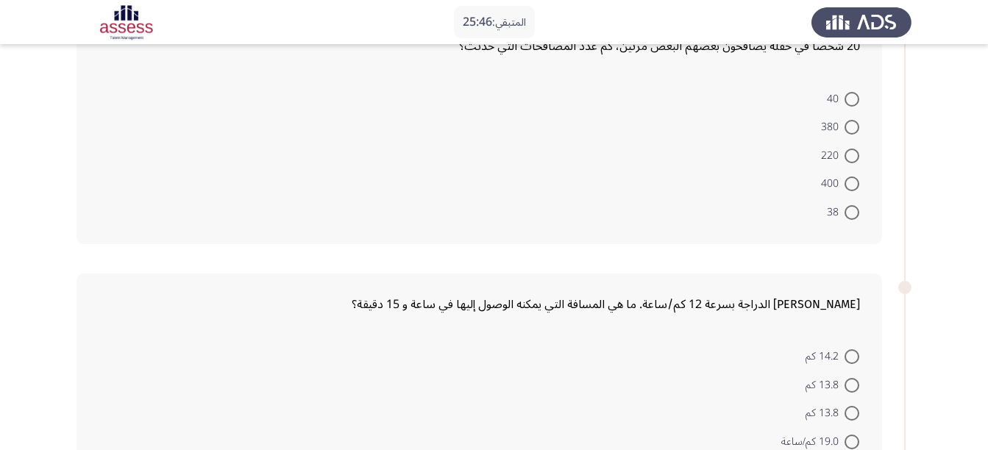
scroll to position [74, 0]
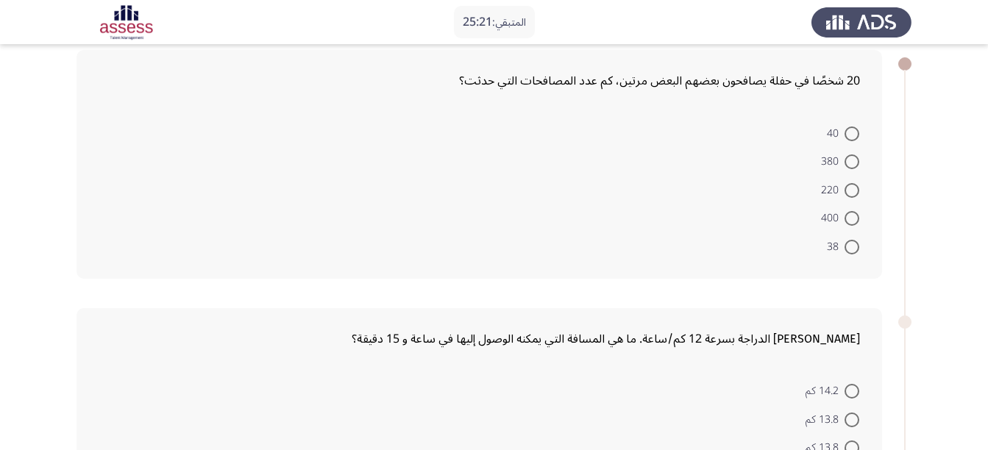
click at [846, 168] on span at bounding box center [851, 161] width 15 height 15
click at [846, 168] on input "380" at bounding box center [851, 161] width 15 height 15
radio input "true"
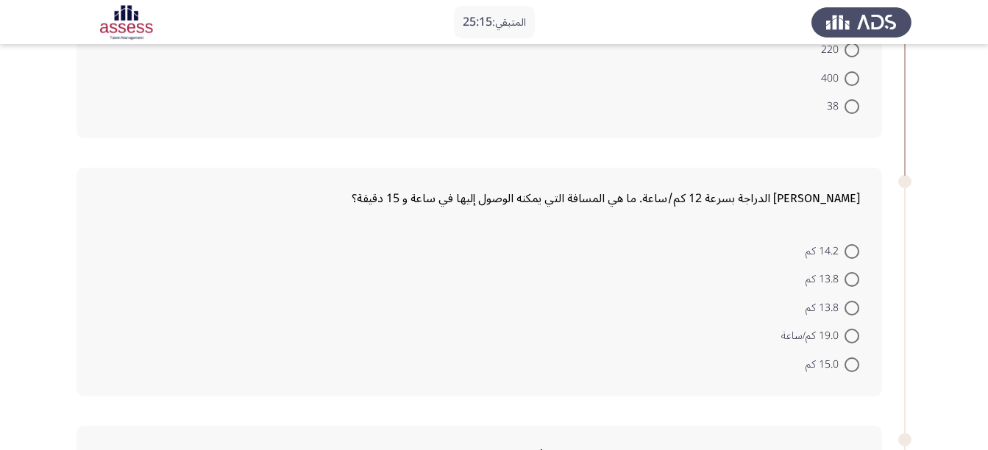
scroll to position [221, 0]
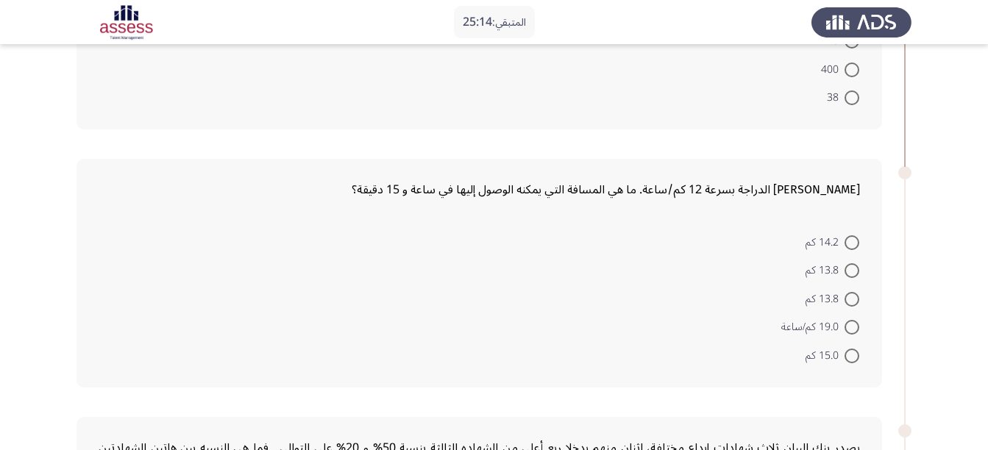
click at [849, 358] on span at bounding box center [851, 356] width 15 height 15
click at [849, 358] on input "15.0 كم" at bounding box center [851, 356] width 15 height 15
radio input "true"
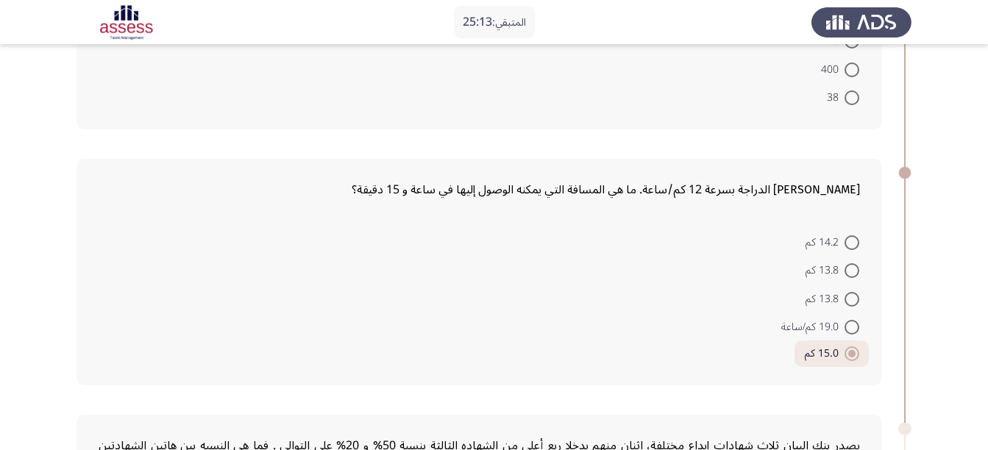
click at [941, 310] on app-assessment-container "المتبقي: 25:13 ASSESS Aptitude (FOCUS) - Numerical Reasoning التالي 20 شخصًا في…" at bounding box center [494, 389] width 988 height 1103
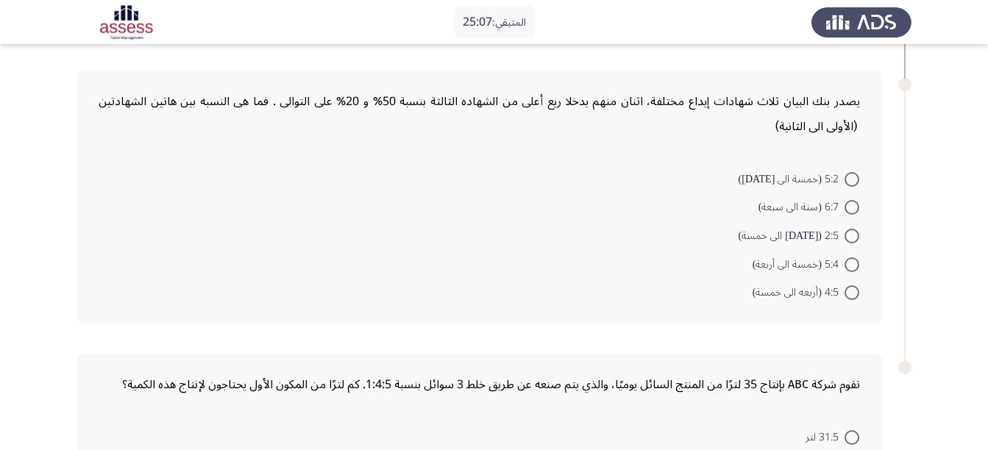
scroll to position [588, 0]
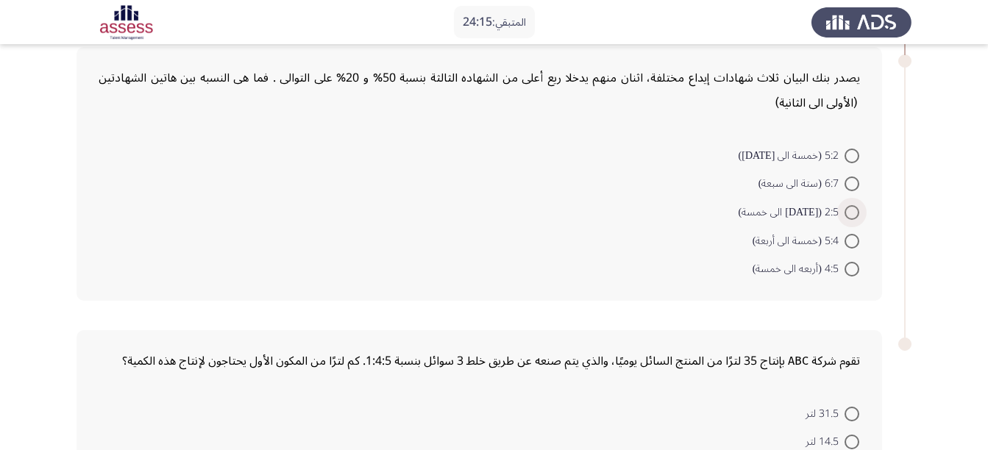
click at [844, 209] on span "2:5 ([DATE] الى خمسة)" at bounding box center [791, 213] width 106 height 18
click at [844, 209] on input "2:5 ([DATE] الى خمسة)" at bounding box center [851, 212] width 15 height 15
radio input "true"
click at [962, 251] on app-assessment-container "المتبقي: 24:15 ASSESS Aptitude (FOCUS) - Numerical Reasoning التالي 20 شخصًا في…" at bounding box center [494, 20] width 988 height 1101
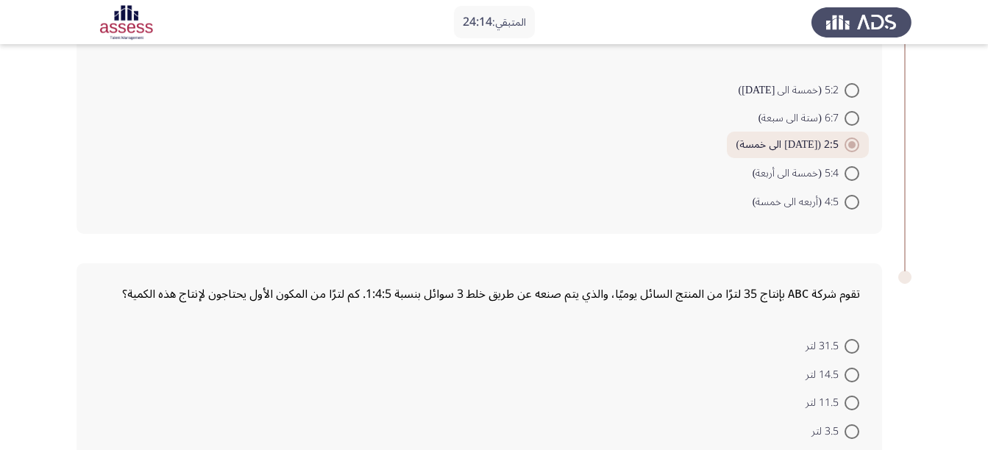
scroll to position [769, 0]
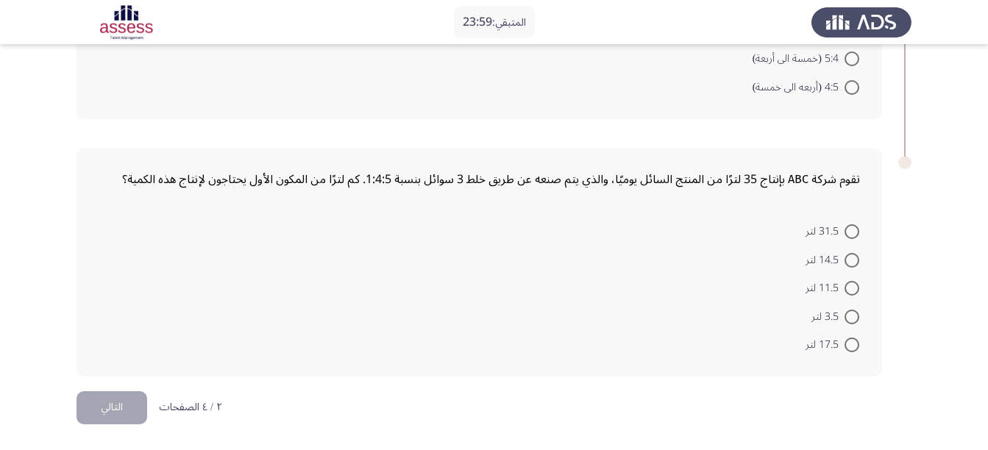
click at [849, 351] on span at bounding box center [851, 345] width 15 height 15
click at [849, 351] on input "17.5 لتر" at bounding box center [851, 345] width 15 height 15
radio input "true"
click at [92, 392] on button "التالي" at bounding box center [111, 407] width 71 height 33
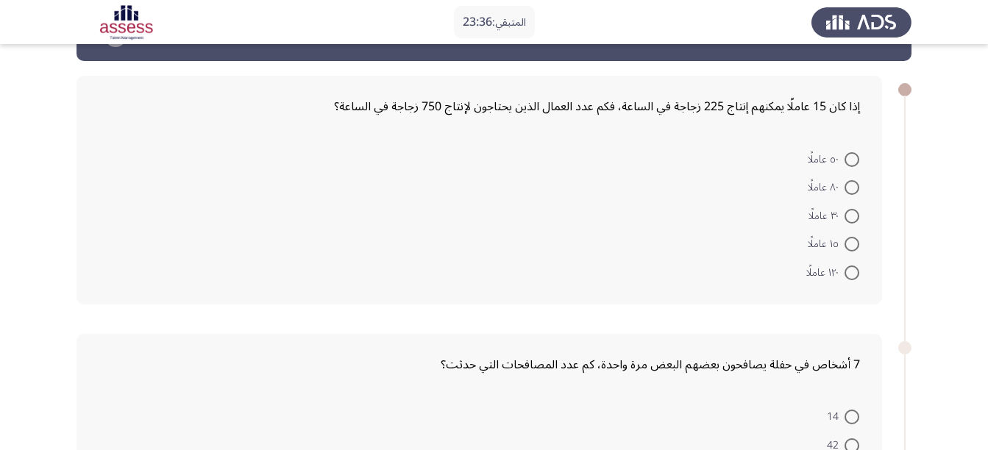
scroll to position [74, 0]
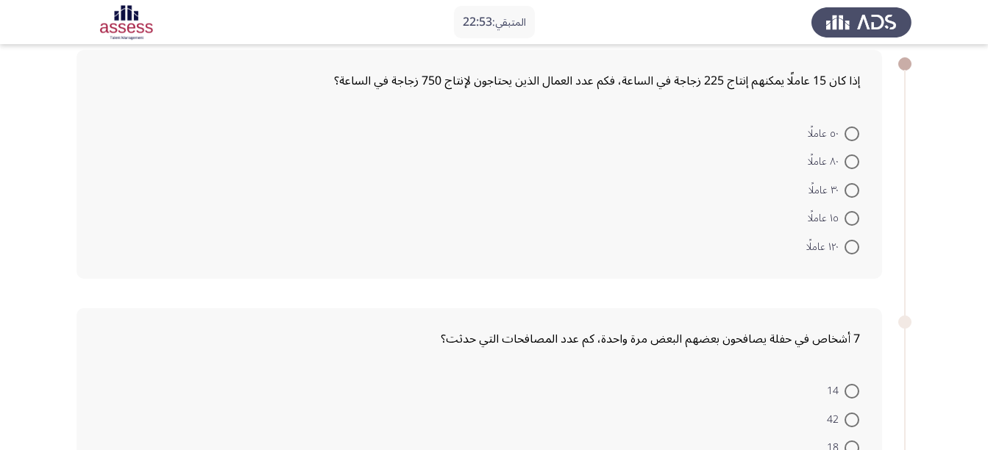
click at [849, 134] on span at bounding box center [851, 133] width 15 height 15
click at [849, 134] on input "٥٠ عاملًا" at bounding box center [851, 133] width 15 height 15
radio input "true"
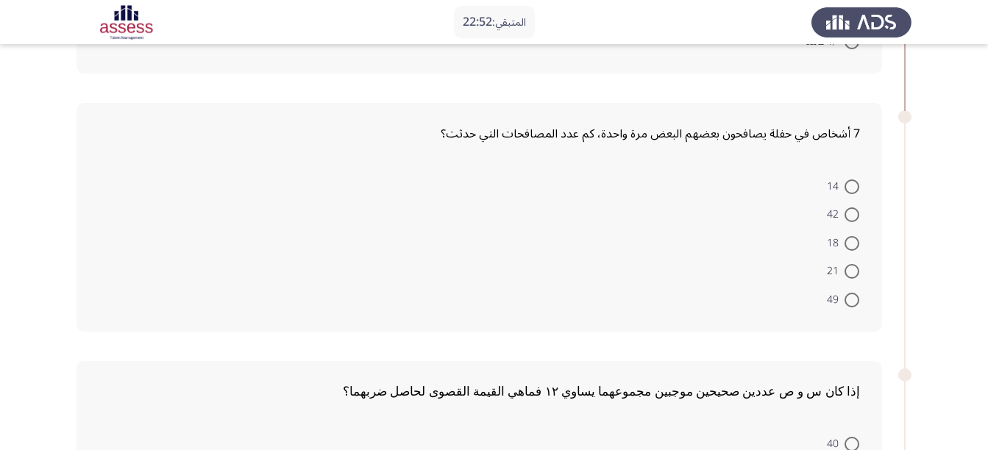
scroll to position [294, 0]
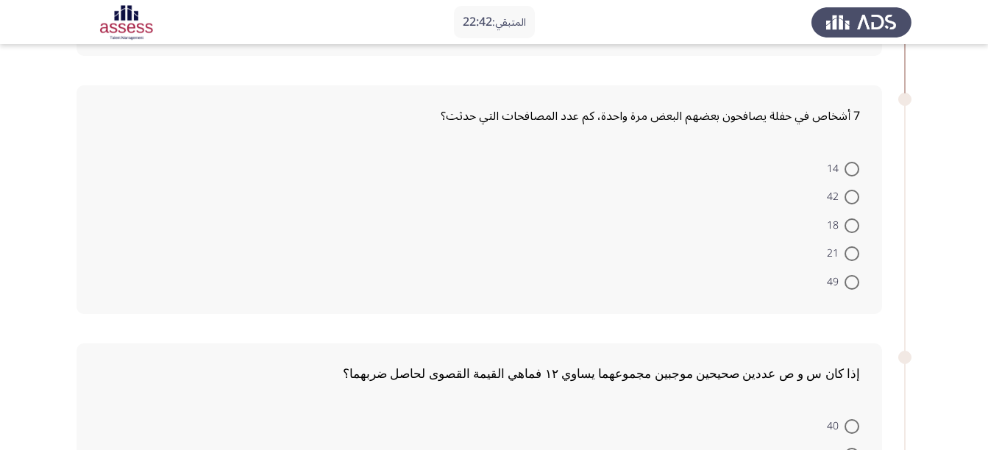
click at [857, 163] on span at bounding box center [851, 169] width 15 height 15
click at [857, 163] on input "14" at bounding box center [851, 169] width 15 height 15
radio input "true"
click at [960, 211] on app-assessment-container "المتبقي: 22:41 ASSESS Aptitude (FOCUS) - Numerical Reasoning التالي إذا كان 15 …" at bounding box center [494, 304] width 988 height 1078
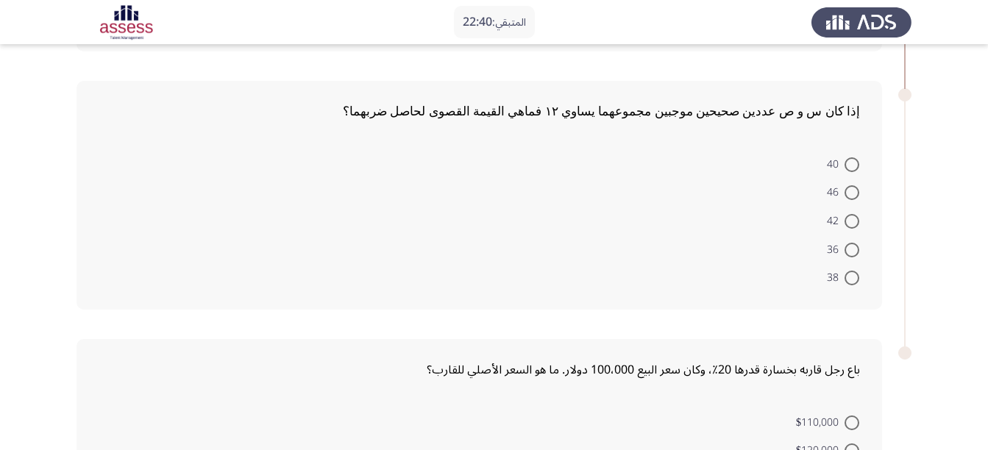
scroll to position [588, 0]
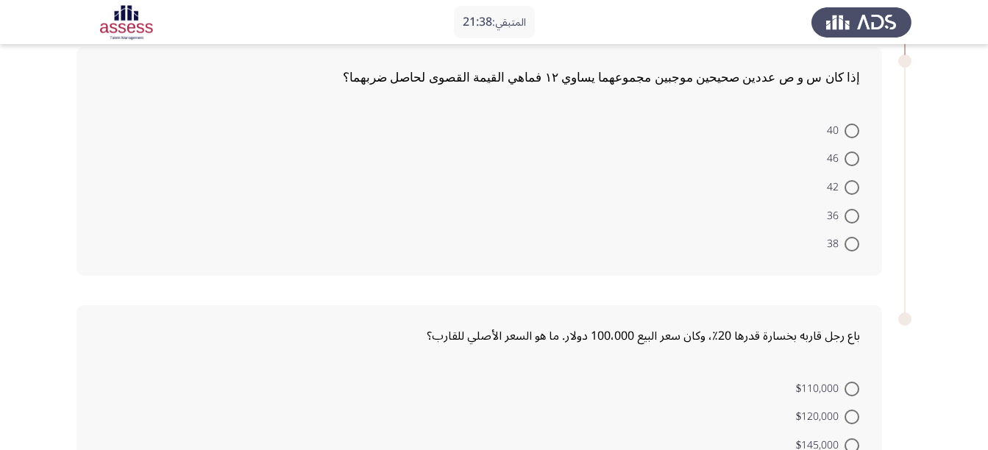
click at [848, 240] on span at bounding box center [851, 244] width 15 height 15
click at [848, 240] on input "38" at bounding box center [851, 244] width 15 height 15
radio input "true"
click at [952, 254] on app-assessment-container "المتبقي: 21:38 ASSESS Aptitude (FOCUS) - Numerical Reasoning التالي إذا كان 15 …" at bounding box center [494, 8] width 988 height 1076
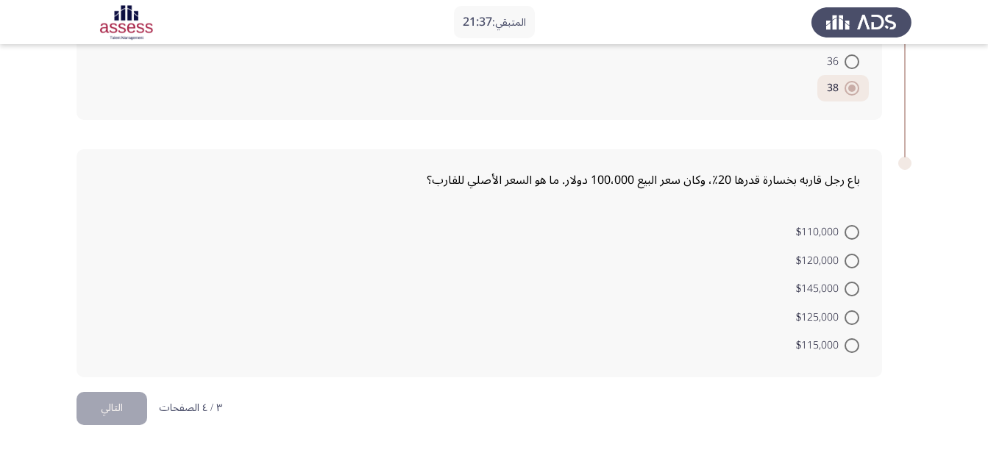
scroll to position [744, 0]
click at [857, 317] on span at bounding box center [851, 317] width 15 height 15
click at [857, 317] on input "$125,000" at bounding box center [851, 317] width 15 height 15
radio input "true"
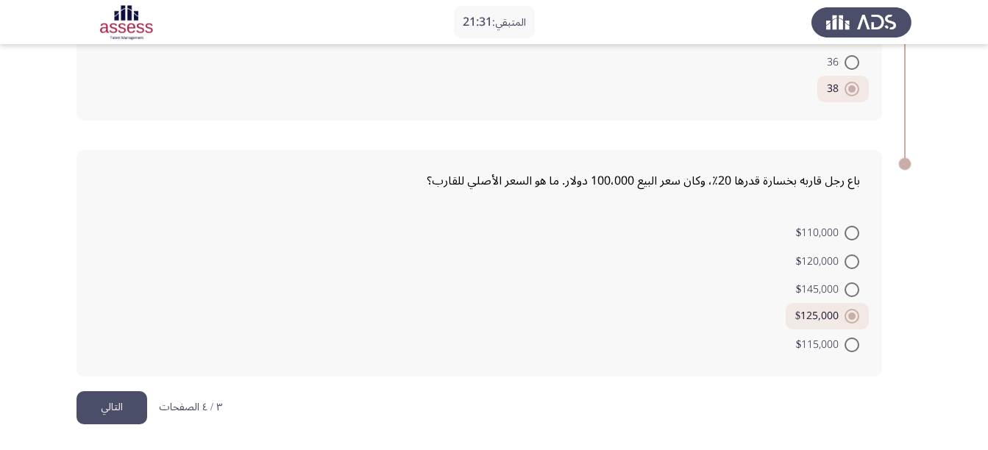
click at [127, 410] on button "التالي" at bounding box center [111, 407] width 71 height 33
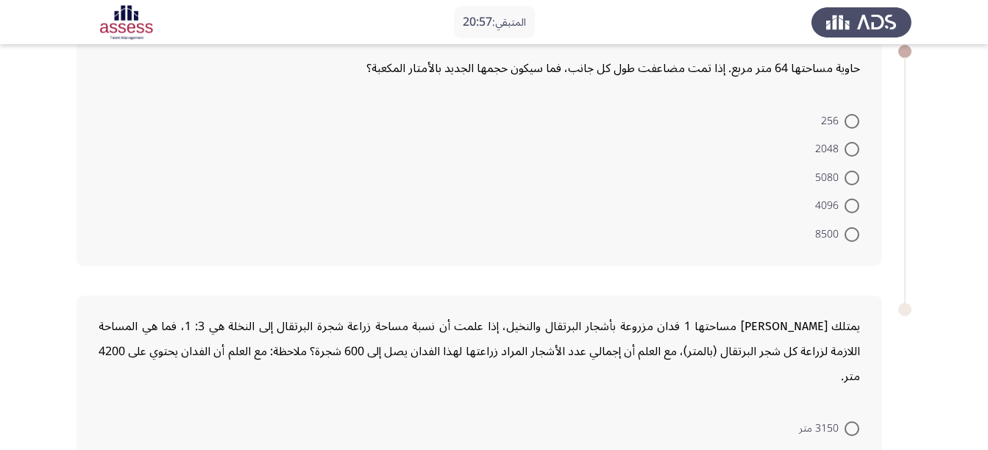
scroll to position [90, 0]
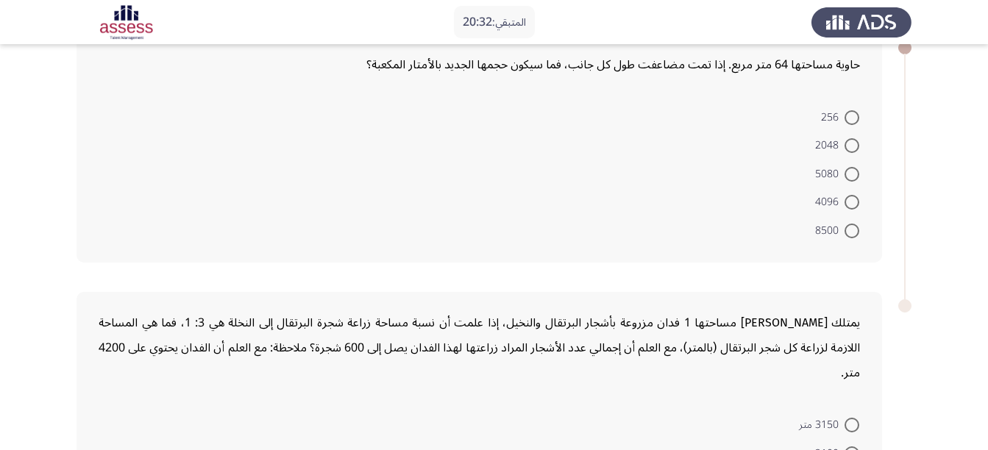
click at [854, 119] on span at bounding box center [851, 117] width 15 height 15
click at [854, 119] on input "256" at bounding box center [851, 117] width 15 height 15
radio input "true"
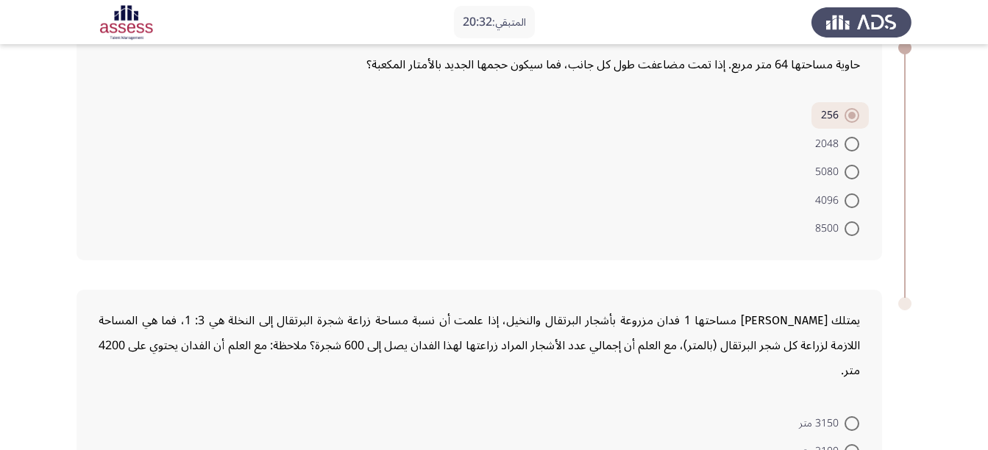
click at [951, 279] on app-assessment-container "المتبقي: 20:32 ASSESS Aptitude (FOCUS) - Numerical Reasoning التالي حاوية مساحت…" at bounding box center [494, 276] width 988 height 614
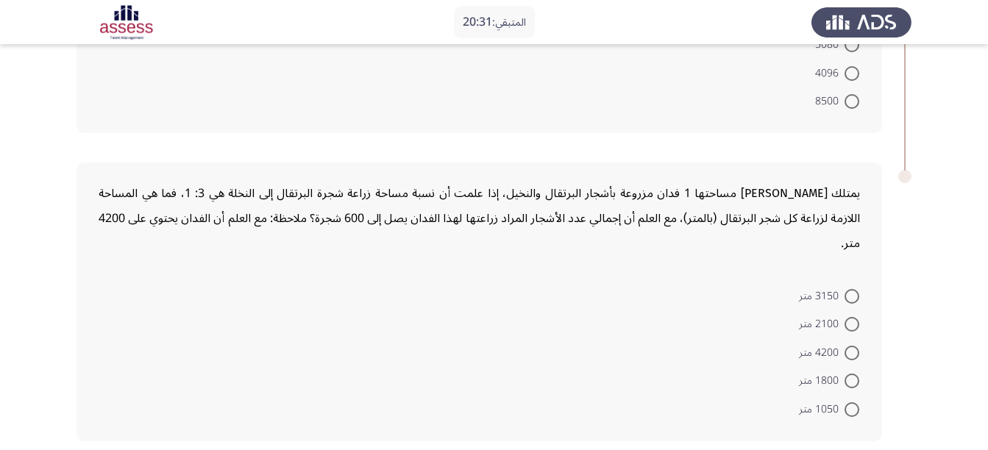
scroll to position [257, 0]
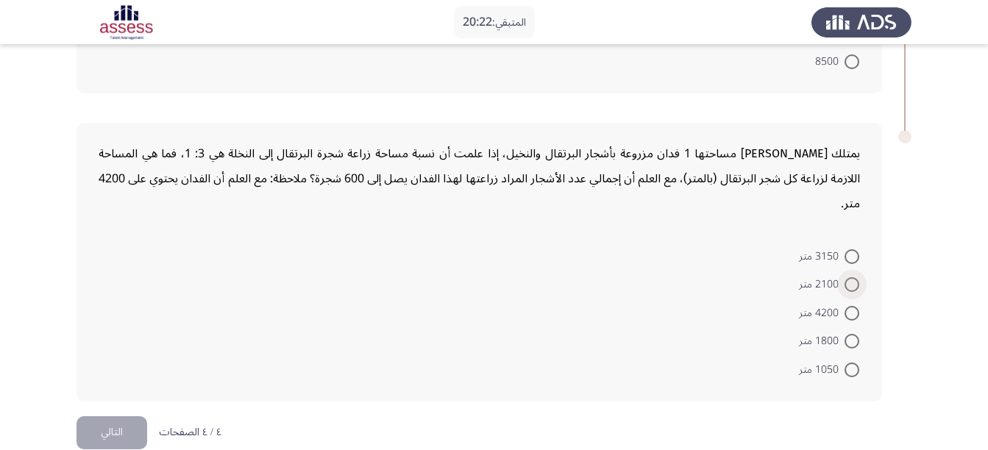
click at [854, 277] on span at bounding box center [851, 284] width 15 height 15
click at [854, 277] on input "2100 متر" at bounding box center [851, 284] width 15 height 15
radio input "true"
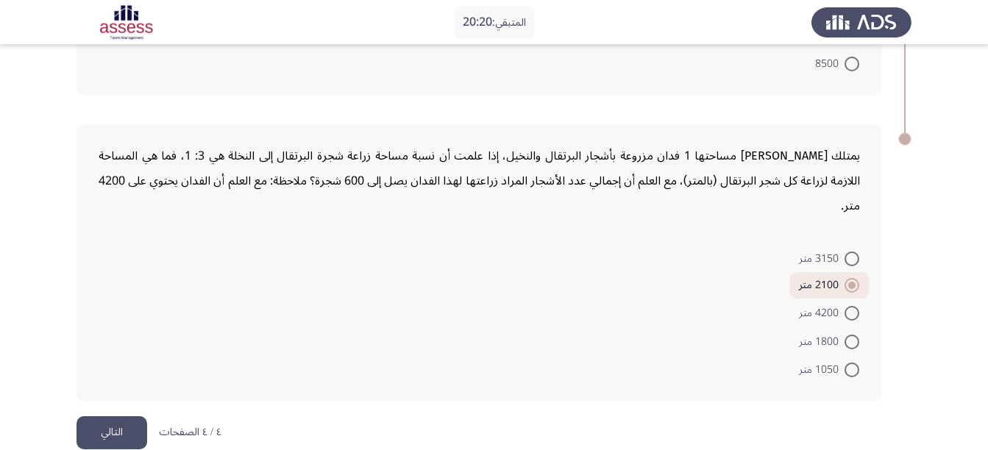
click at [697, 380] on div "يمتلك [PERSON_NAME] مساحتها 1 فدان مزروعة بأشجار البرتقال والنخيل، إذا علمت أن …" at bounding box center [493, 263] width 835 height 306
click at [104, 416] on button "التالي" at bounding box center [111, 432] width 71 height 33
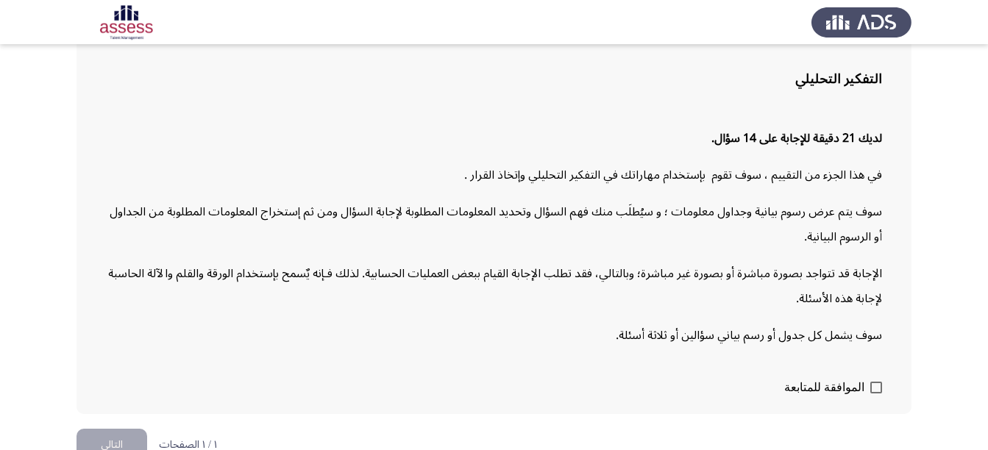
scroll to position [129, 0]
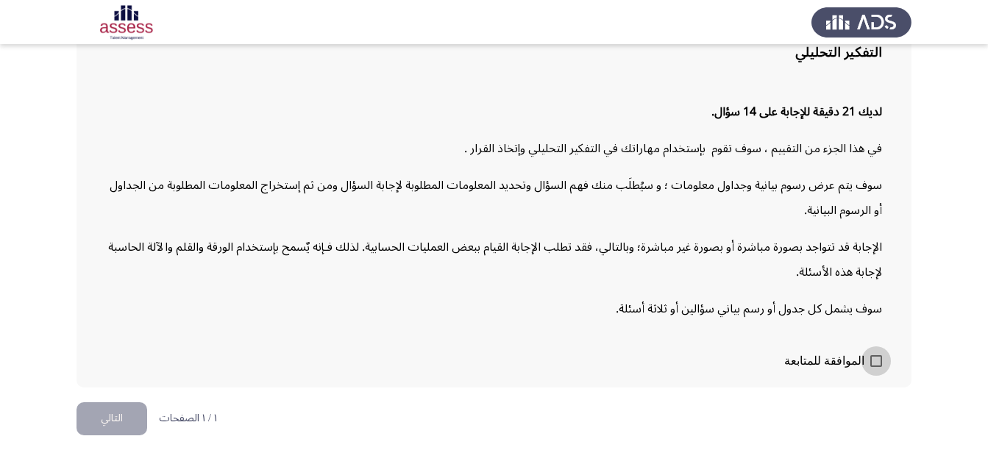
click at [877, 365] on span at bounding box center [876, 361] width 12 height 12
click at [876, 367] on input "الموافقة للمتابعة" at bounding box center [875, 367] width 1 height 1
checkbox input "true"
click at [114, 416] on button "التالي" at bounding box center [111, 418] width 71 height 33
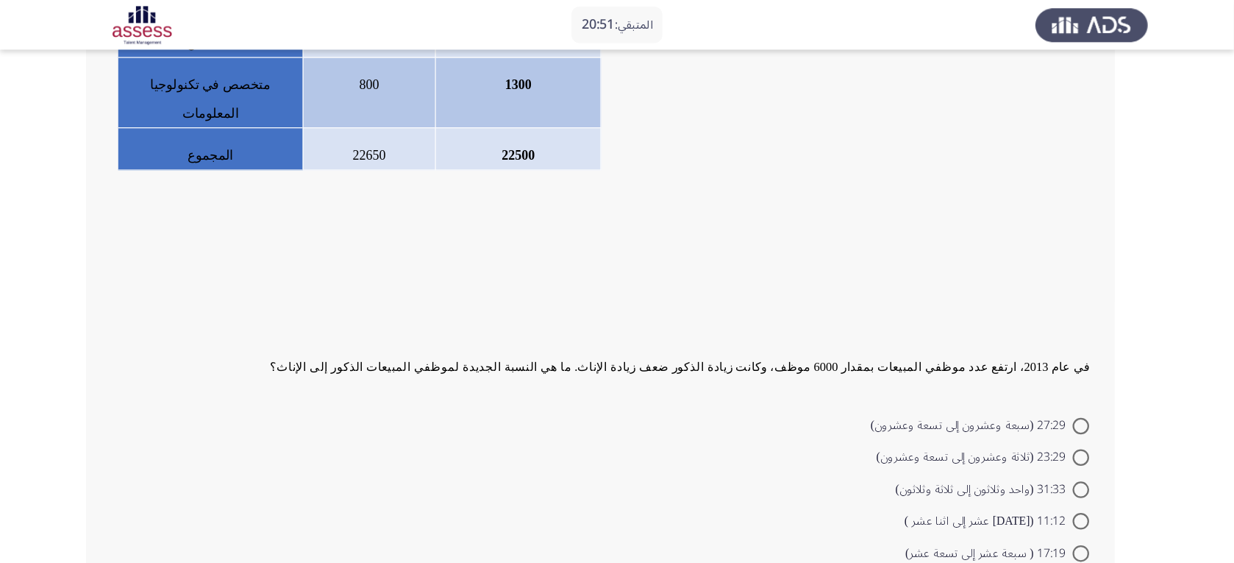
scroll to position [354, 0]
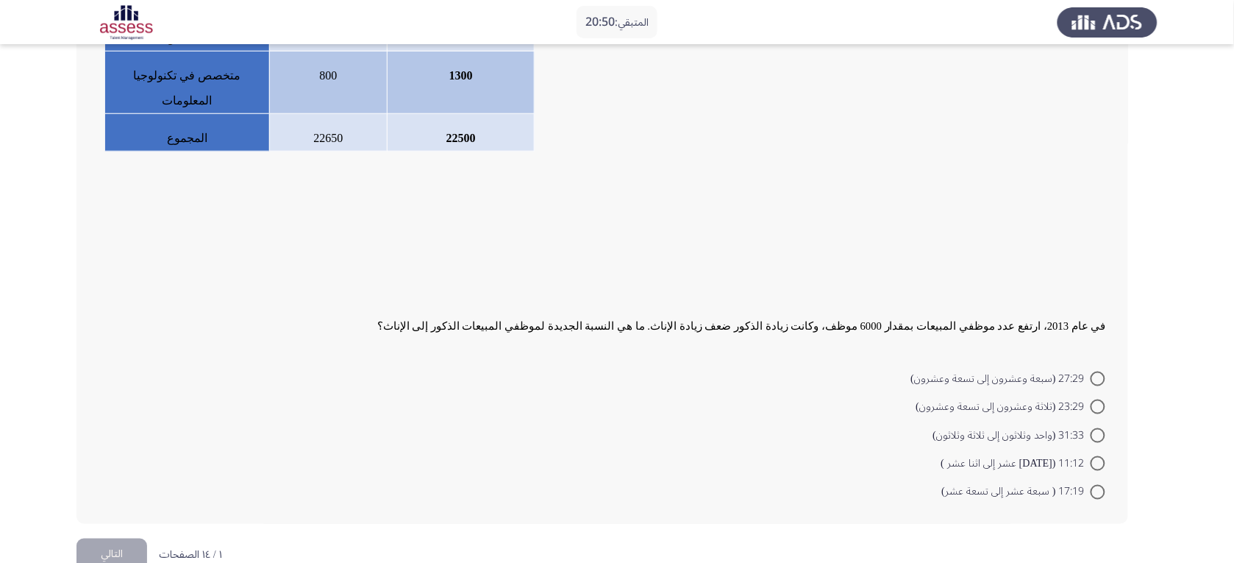
drag, startPoint x: 918, startPoint y: 0, endPoint x: 626, endPoint y: 304, distance: 421.3
click at [626, 304] on div at bounding box center [603, 300] width 1008 height 25
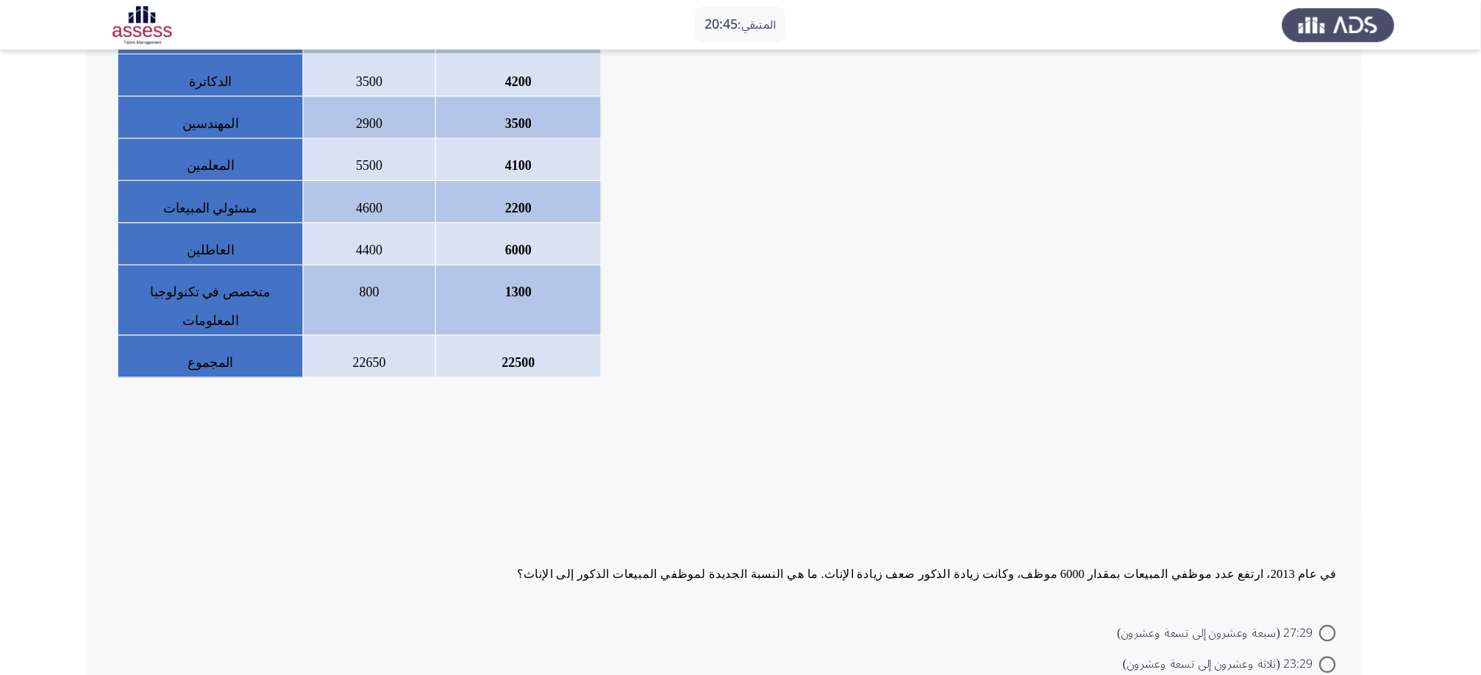
scroll to position [170, 0]
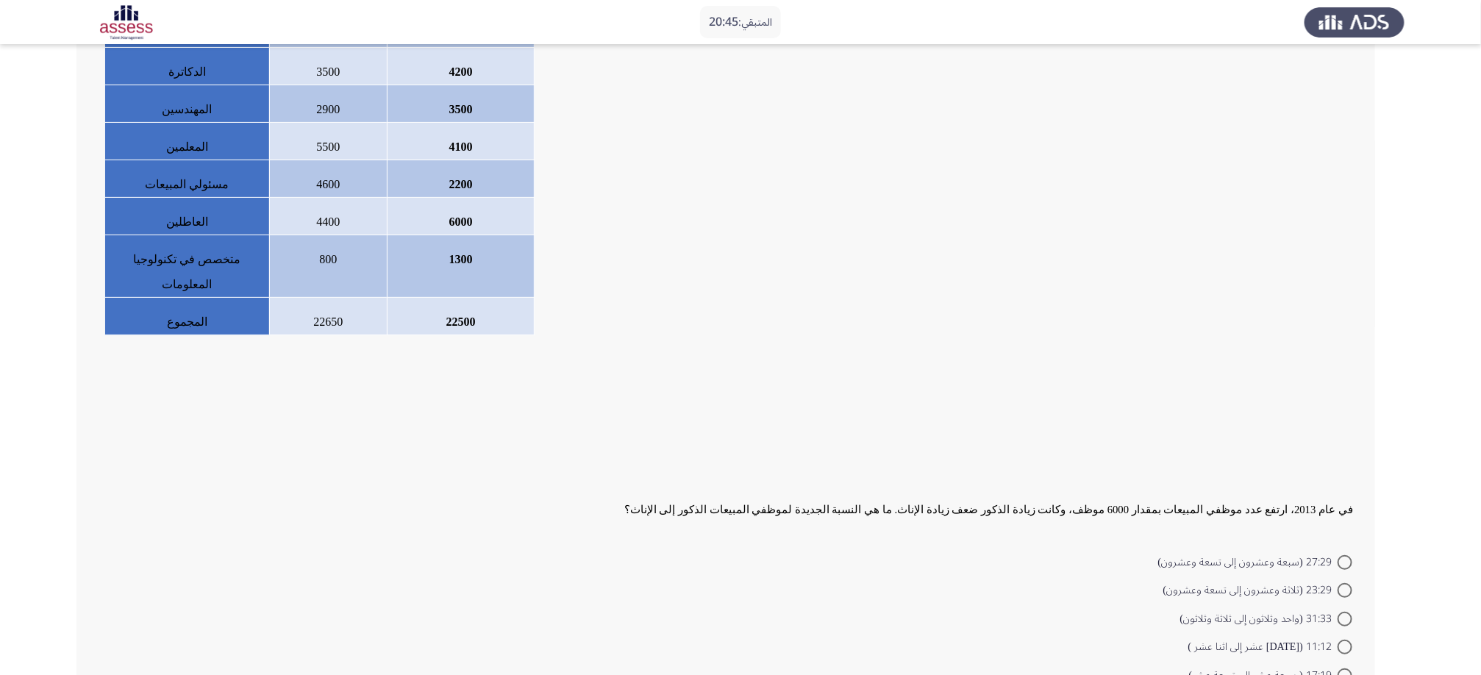
drag, startPoint x: 1184, startPoint y: 1, endPoint x: 705, endPoint y: 364, distance: 601.1
click at [705, 364] on div at bounding box center [726, 359] width 1255 height 25
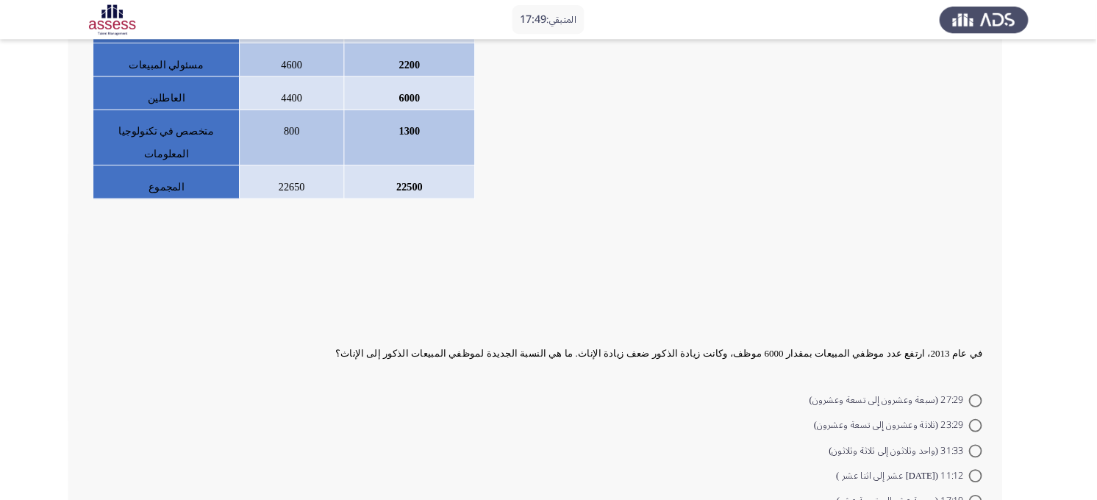
scroll to position [282, 0]
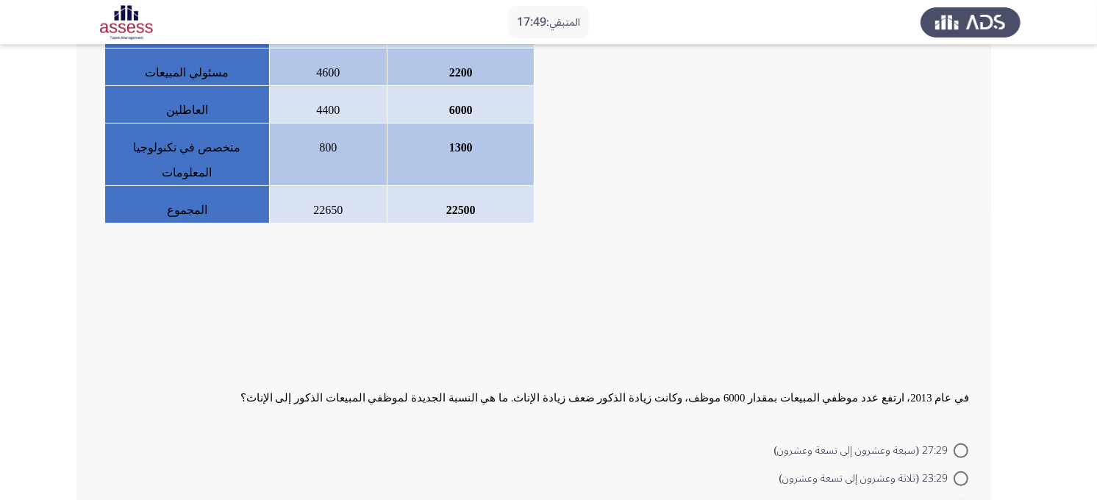
drag, startPoint x: 1381, startPoint y: 13, endPoint x: 592, endPoint y: 335, distance: 852.3
click at [592, 335] on div at bounding box center [534, 322] width 871 height 25
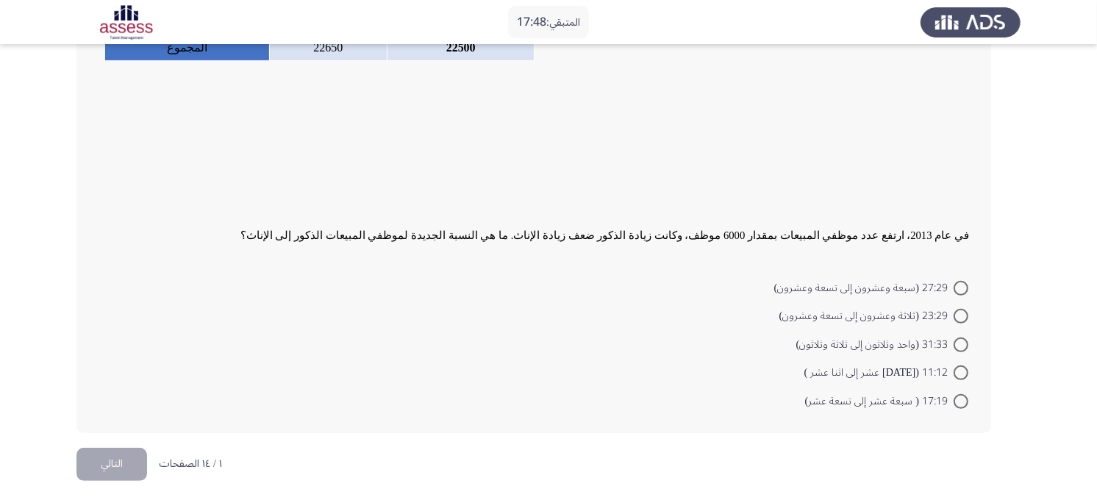
scroll to position [445, 0]
click at [963, 290] on span at bounding box center [961, 287] width 15 height 15
click at [963, 290] on input "27:29 (سبعة وعشرون إلى تسعة وعشرون)" at bounding box center [961, 287] width 15 height 15
radio input "true"
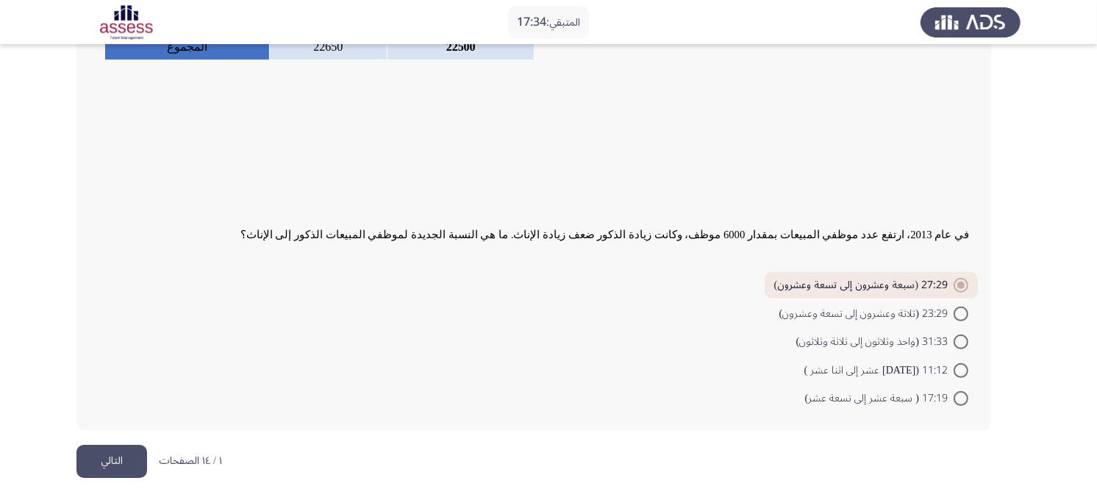
click at [132, 449] on button "التالي" at bounding box center [111, 461] width 71 height 33
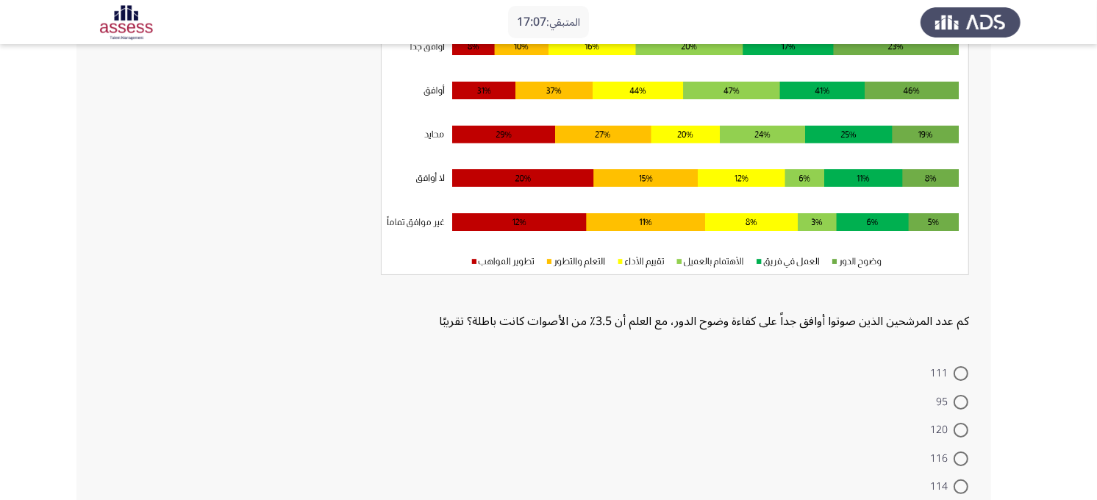
scroll to position [239, 0]
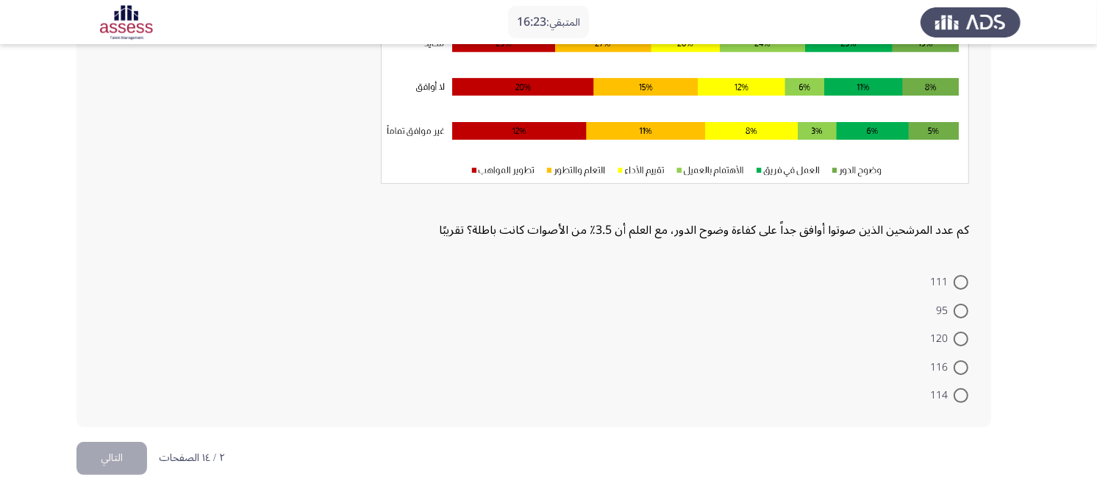
click at [960, 314] on span at bounding box center [961, 311] width 15 height 15
click at [960, 314] on input "95" at bounding box center [961, 311] width 15 height 15
radio input "true"
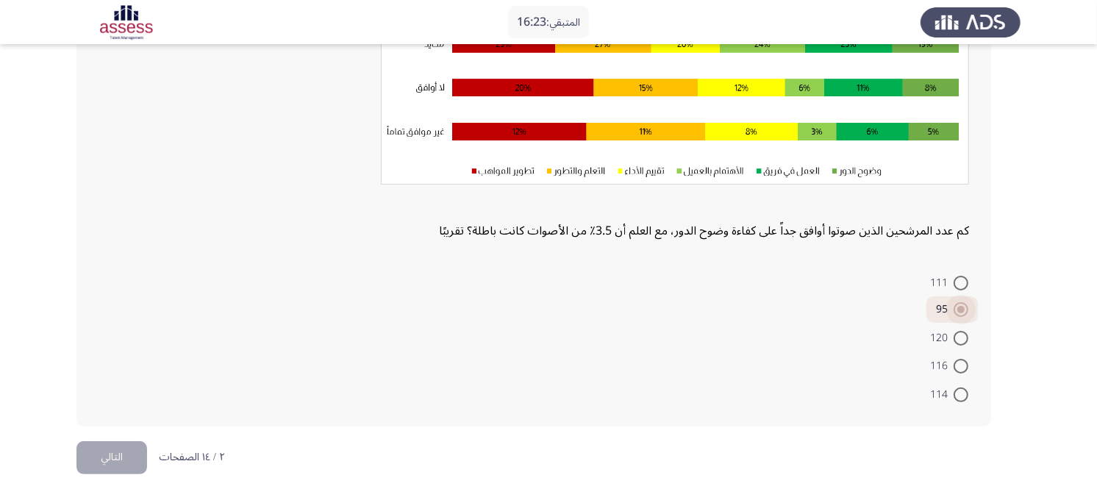
scroll to position [238, 0]
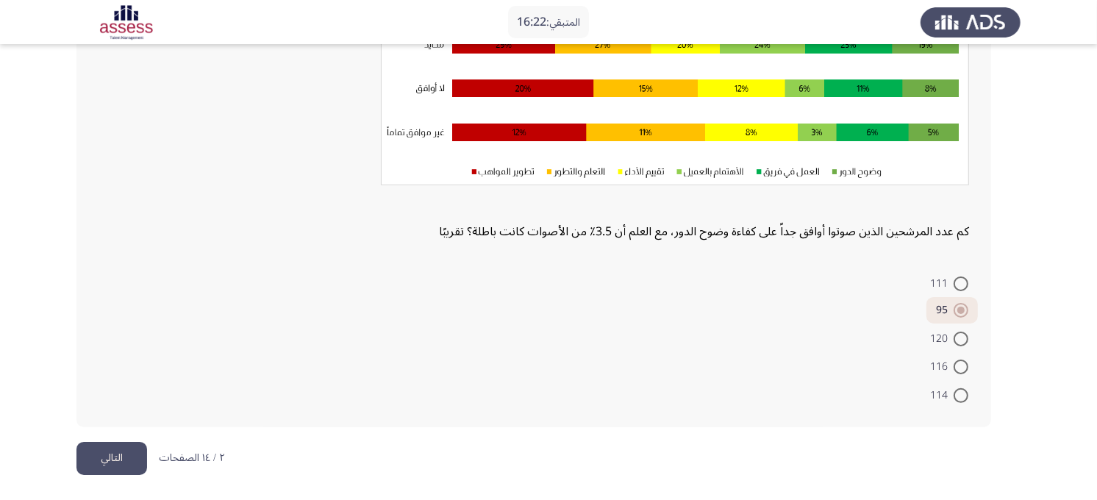
click at [129, 449] on button "التالي" at bounding box center [111, 458] width 71 height 33
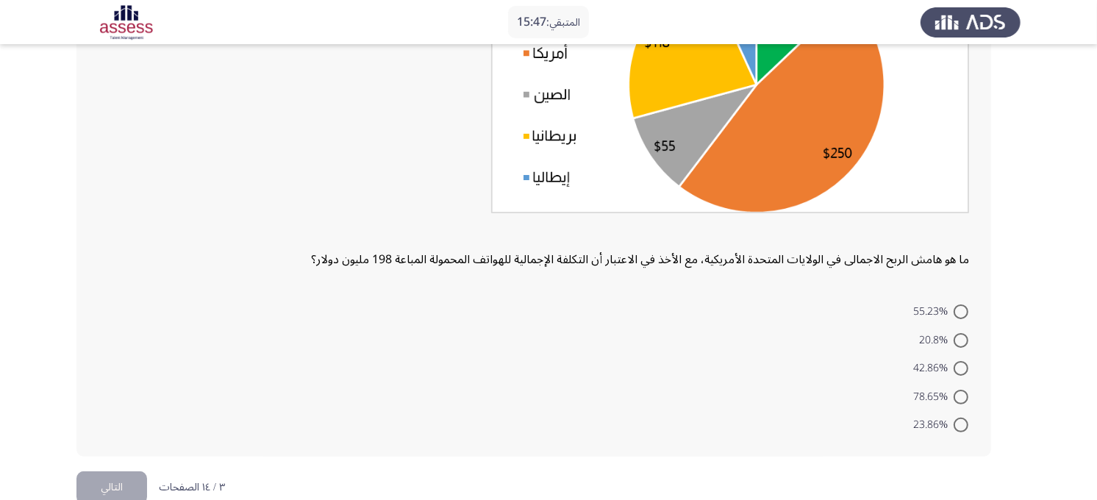
scroll to position [245, 0]
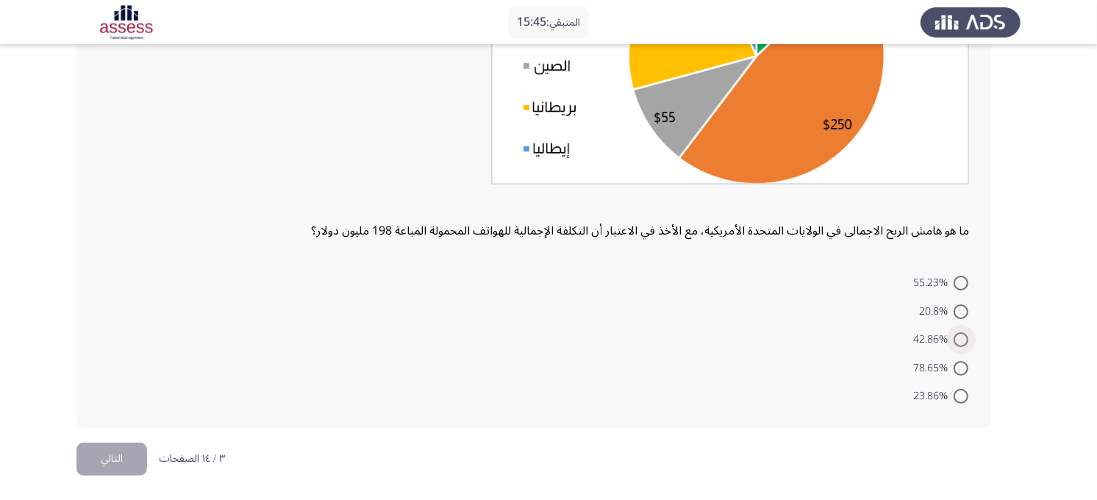
click at [964, 340] on span at bounding box center [961, 339] width 15 height 15
click at [964, 340] on input "42.86%" at bounding box center [961, 339] width 15 height 15
radio input "true"
click at [123, 449] on button "التالي" at bounding box center [111, 457] width 71 height 33
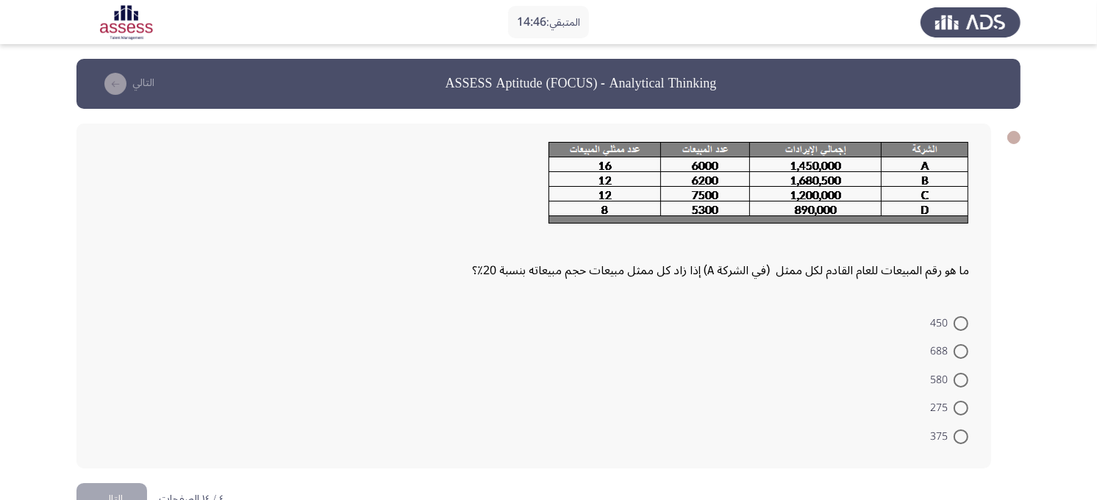
scroll to position [41, 0]
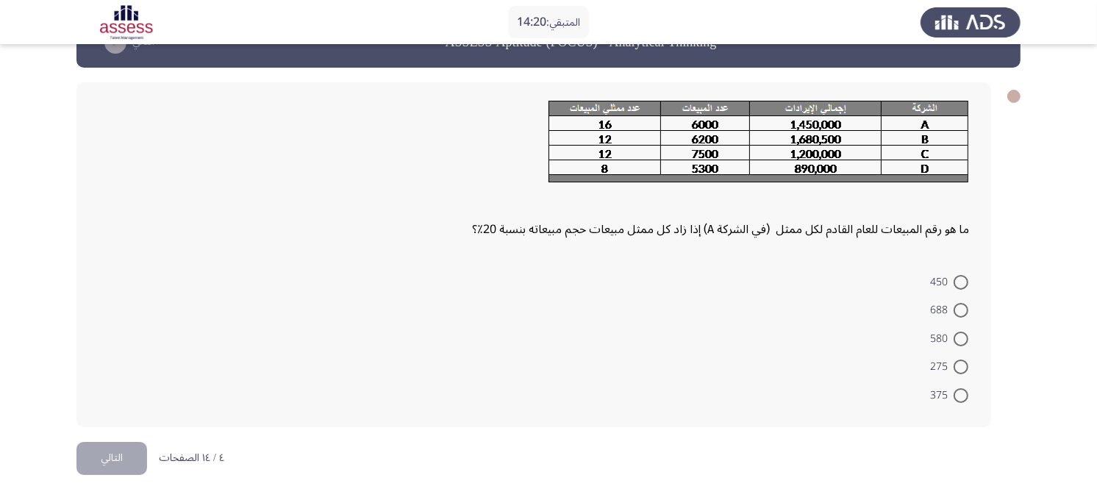
click at [998, 303] on app-assessment-container "المتبقي: 14:20 ASSESS Aptitude (FOCUS) - Analytical Thinking التالي ما هو رقم ا…" at bounding box center [548, 230] width 1097 height 424
click at [954, 316] on span at bounding box center [961, 310] width 15 height 15
click at [954, 316] on input "688" at bounding box center [961, 310] width 15 height 15
radio input "true"
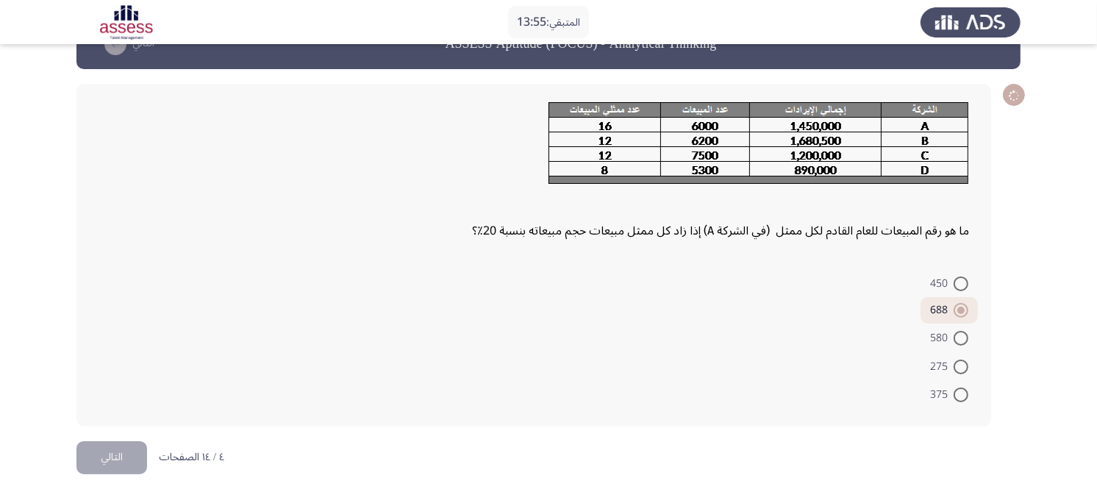
scroll to position [40, 0]
click at [112, 449] on button "التالي" at bounding box center [111, 457] width 71 height 33
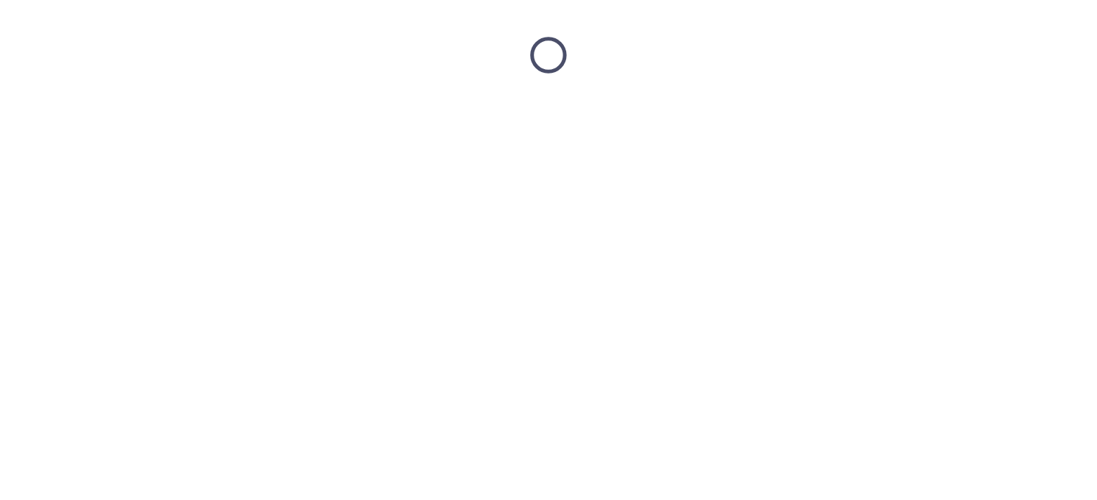
scroll to position [0, 0]
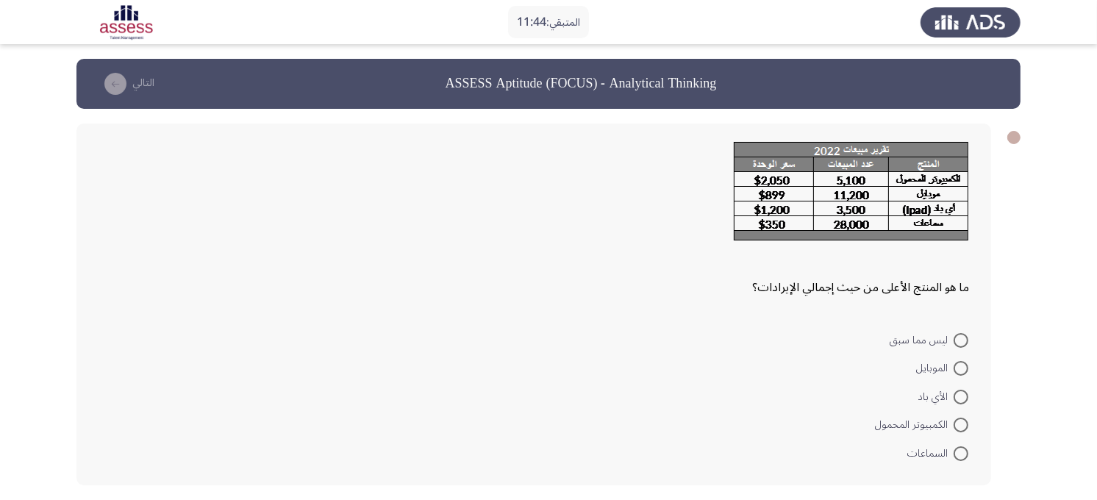
click at [520, 363] on form "ليس مما سبق الموبايل الأي باد الكمبيوتر المحمول السماعات" at bounding box center [534, 396] width 871 height 142
click at [998, 350] on app-assessment-container "المتبقي: 11:19 ASSESS Aptitude (FOCUS) - Analytical Thinking التالي ما هو المنت…" at bounding box center [548, 279] width 1097 height 441
click at [954, 427] on span at bounding box center [961, 425] width 15 height 15
click at [954, 427] on input "الكمبيوتر المحمول" at bounding box center [961, 425] width 15 height 15
radio input "true"
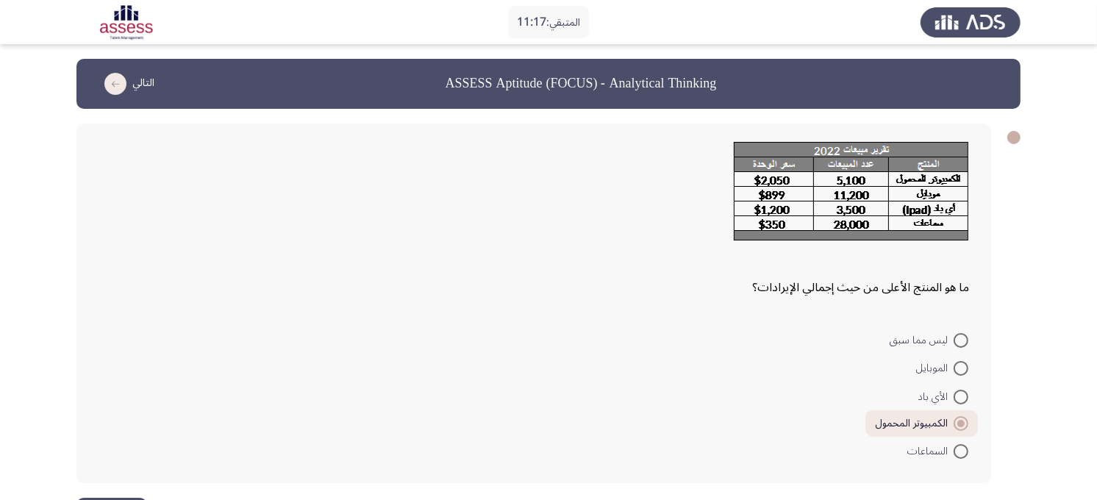
click at [998, 337] on app-assessment-container "المتبقي: 11:17 ASSESS Aptitude (FOCUS) - Analytical Thinking التالي ما هو المنت…" at bounding box center [548, 278] width 1097 height 439
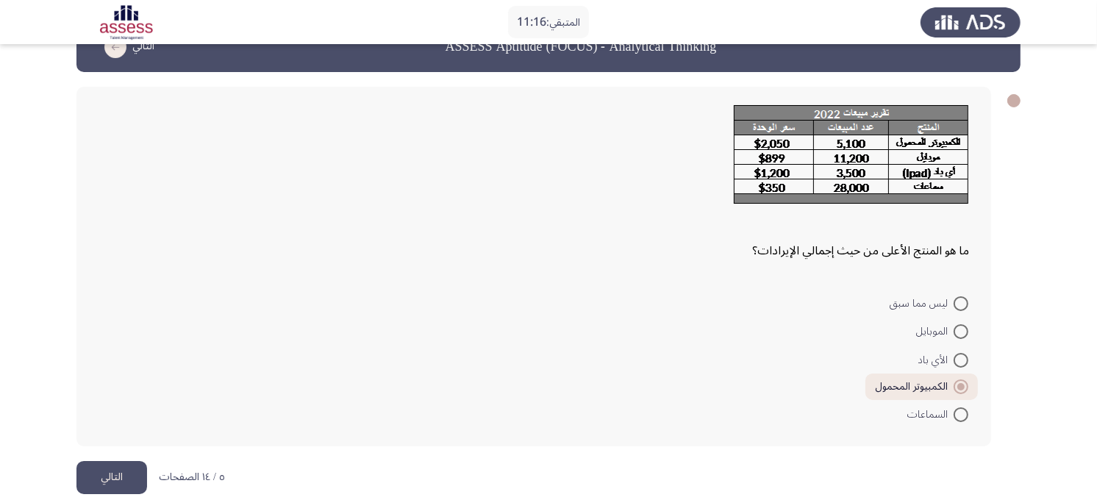
scroll to position [57, 0]
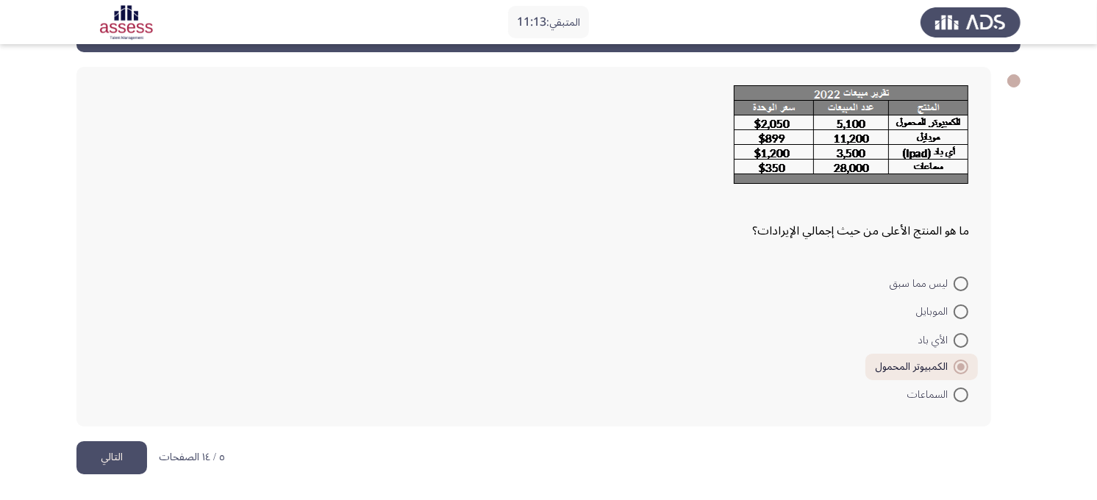
click at [107, 449] on button "التالي" at bounding box center [111, 457] width 71 height 33
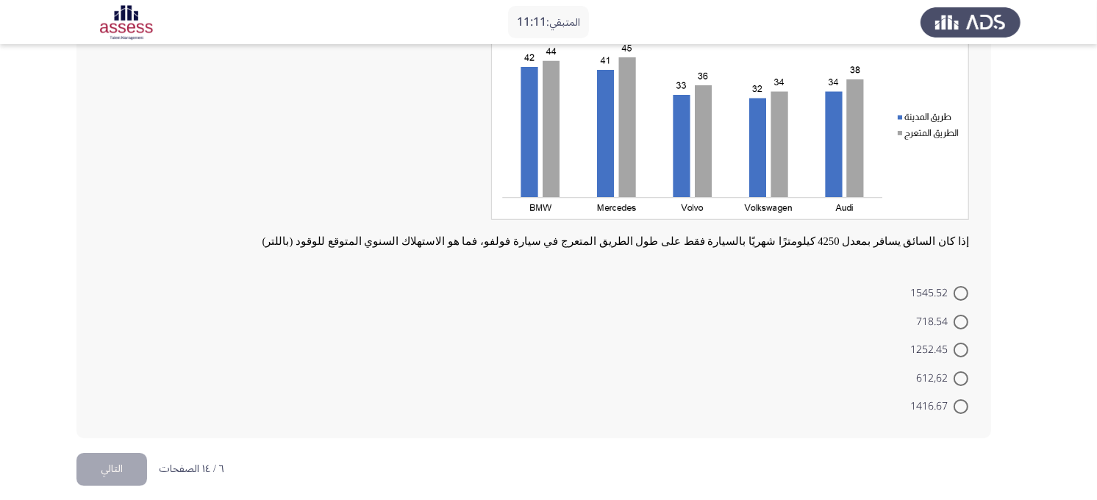
scroll to position [66, 0]
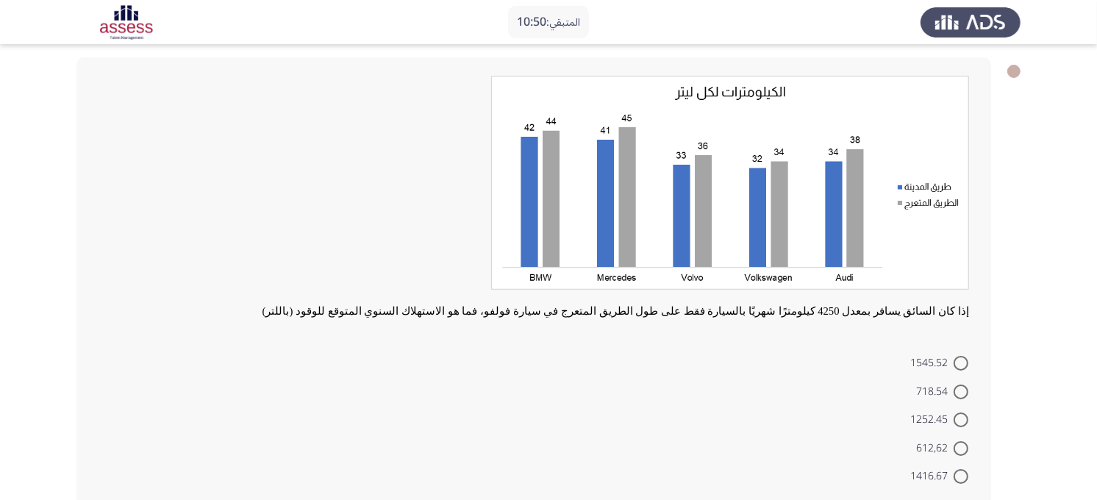
click at [998, 296] on app-assessment-container "المتبقي: 10:50 ASSESS Aptitude (FOCUS) - Analytical Thinking التالي إذا كان الس…" at bounding box center [548, 258] width 1097 height 530
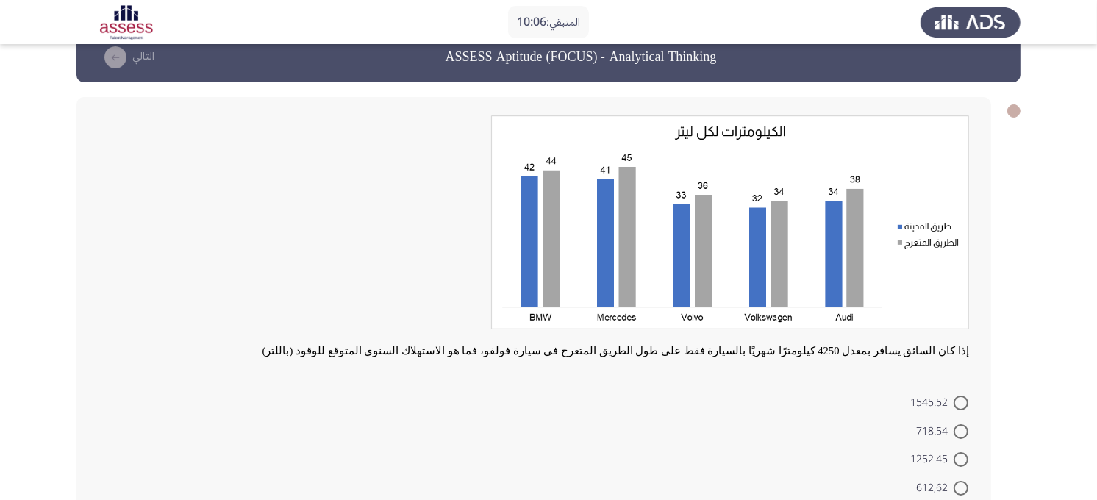
scroll to position [24, 0]
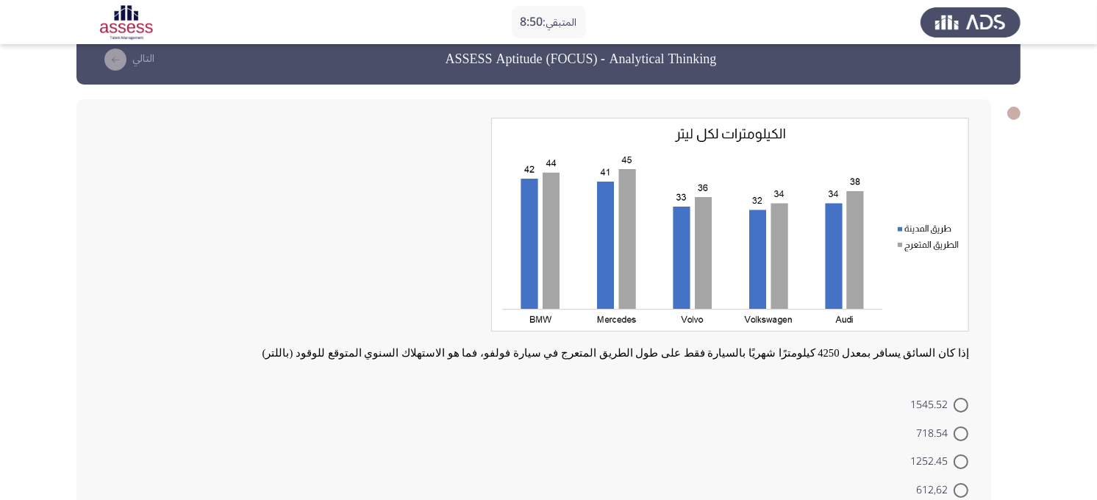
drag, startPoint x: 1096, startPoint y: 332, endPoint x: 1100, endPoint y: 349, distance: 17.5
click at [998, 349] on html "المتبقي: 8:50 ASSESS Aptitude (FOCUS) - Analytical Thinking التالي إذا كان السا…" at bounding box center [548, 300] width 1097 height 648
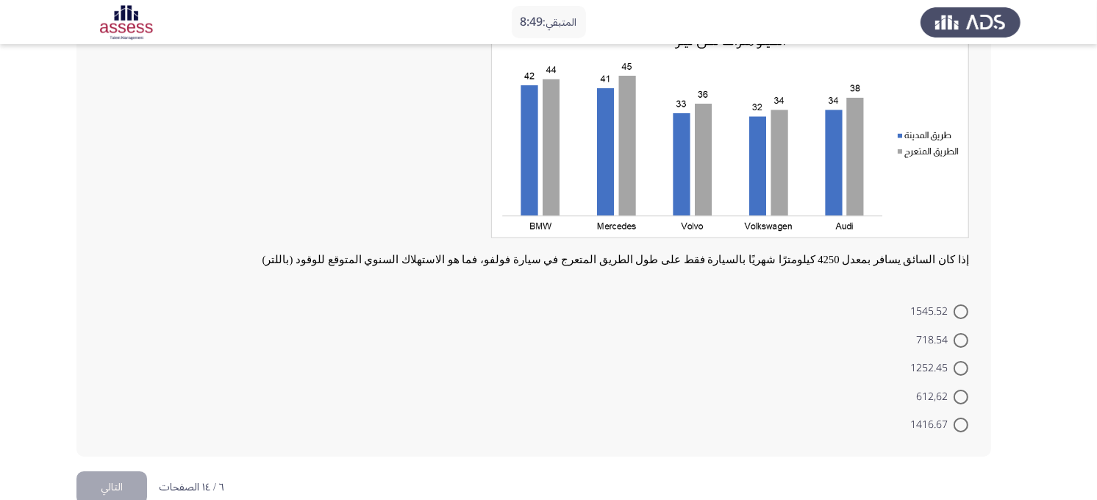
scroll to position [126, 0]
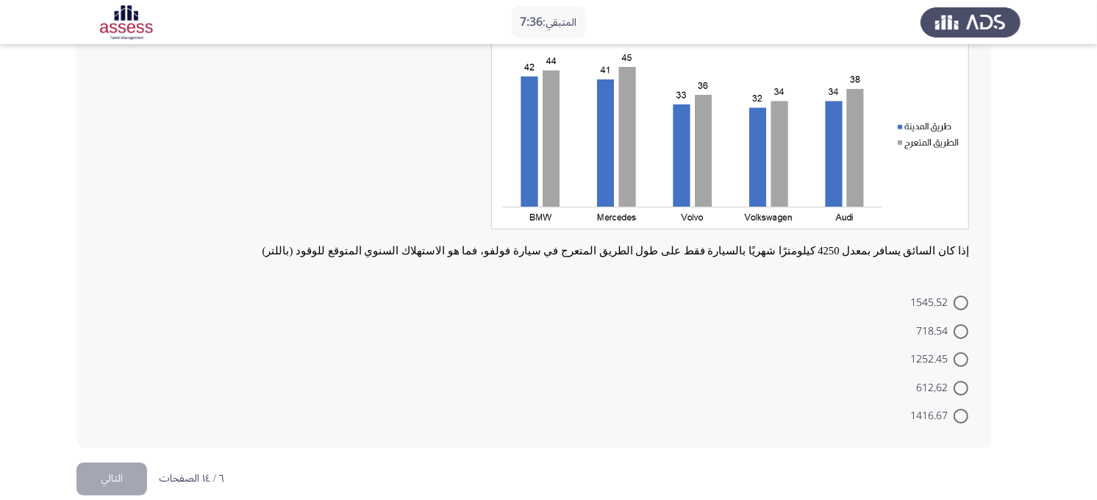
click at [971, 413] on mat-radio-button "1416.67" at bounding box center [939, 416] width 77 height 29
click at [963, 413] on span at bounding box center [961, 416] width 15 height 15
click at [963, 413] on input "1416.67" at bounding box center [961, 416] width 15 height 15
radio input "true"
click at [141, 374] on form "1545.52 718.54 1252.45 612,62 1416.67" at bounding box center [534, 358] width 871 height 140
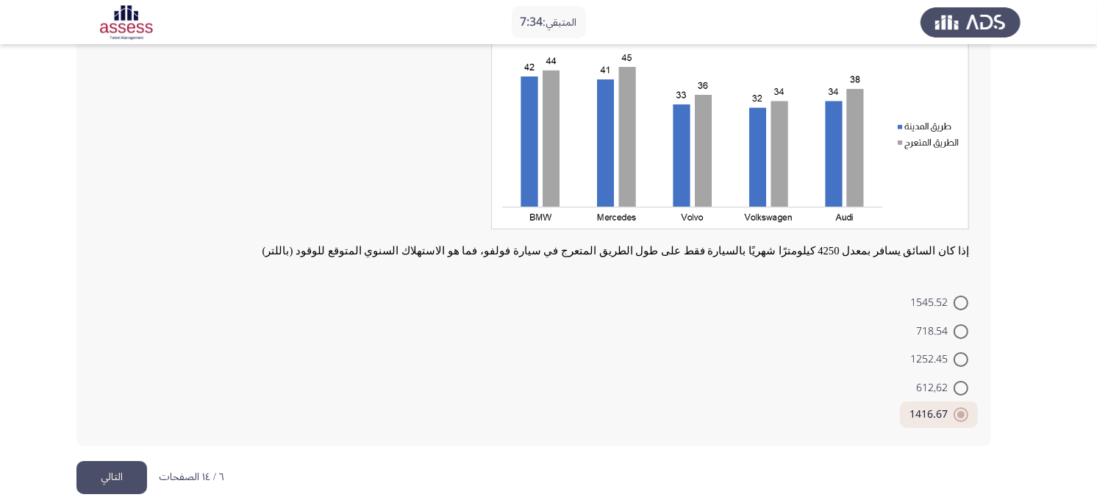
click at [96, 449] on button "التالي" at bounding box center [111, 477] width 71 height 33
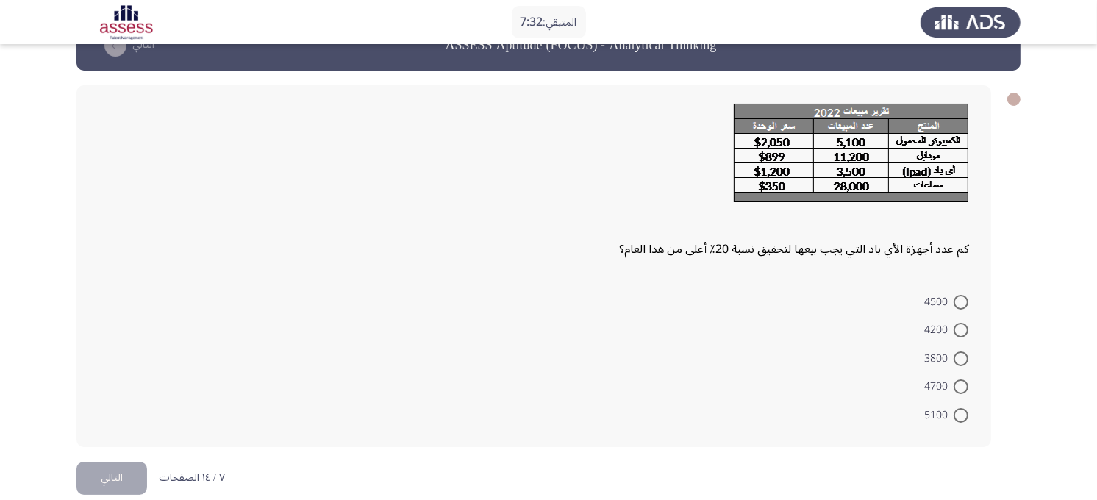
scroll to position [59, 0]
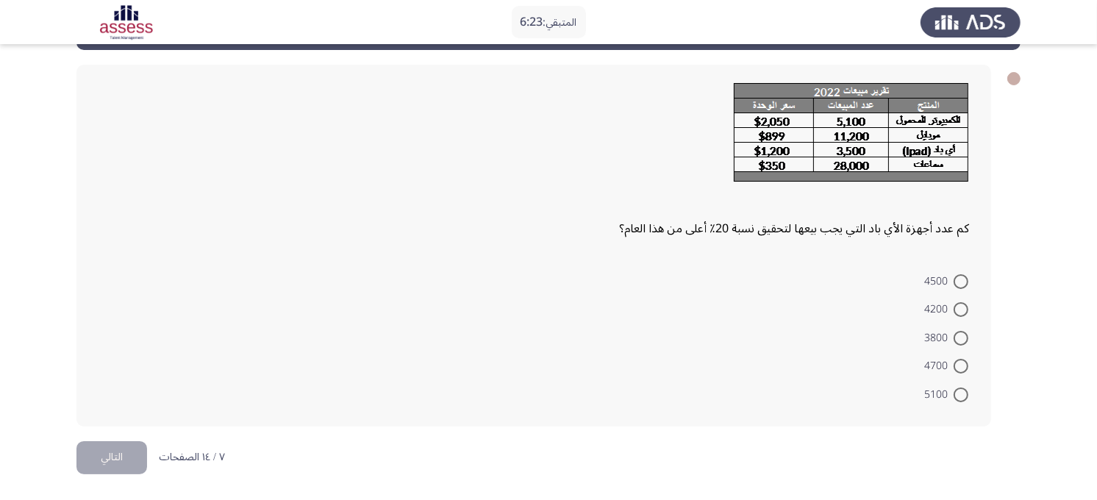
click at [998, 201] on div "كم عدد أجهزة الأي باد التي يجب بيعها لتحقيق نسبة 20٪ أعلى من هذا العام؟ 4500 42…" at bounding box center [548, 245] width 944 height 391
click at [958, 386] on label "5100" at bounding box center [946, 395] width 44 height 18
click at [958, 388] on input "5100" at bounding box center [961, 395] width 15 height 15
radio input "true"
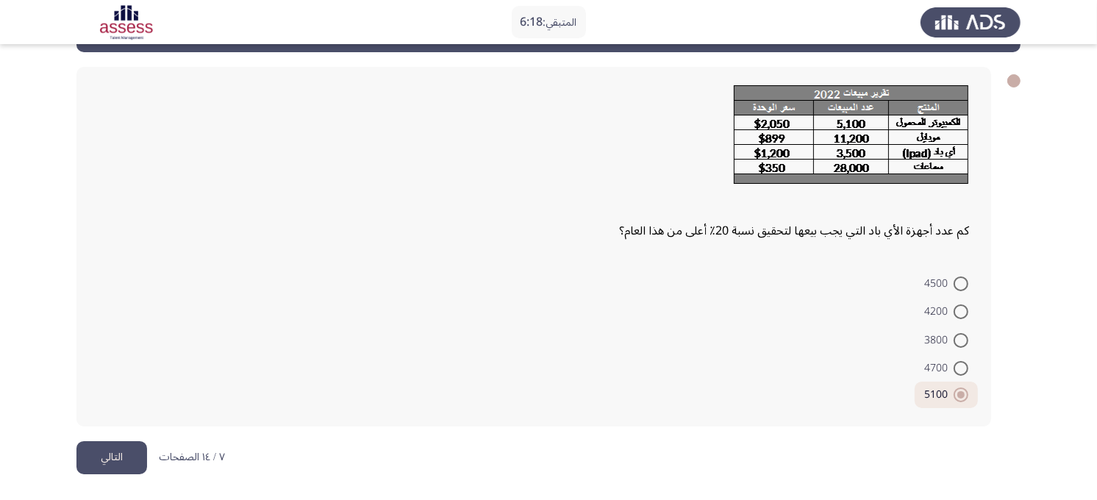
click at [998, 334] on app-assessment-container "المتبقي: 6:18 ASSESS Aptitude (FOCUS) - Analytical Thinking التالي كم عدد أجهزة…" at bounding box center [548, 221] width 1097 height 439
click at [998, 334] on app-assessment-container "المتبقي: 6:17 ASSESS Aptitude (FOCUS) - Analytical Thinking التالي كم عدد أجهزة…" at bounding box center [548, 221] width 1097 height 439
click at [107, 449] on button "التالي" at bounding box center [111, 457] width 71 height 33
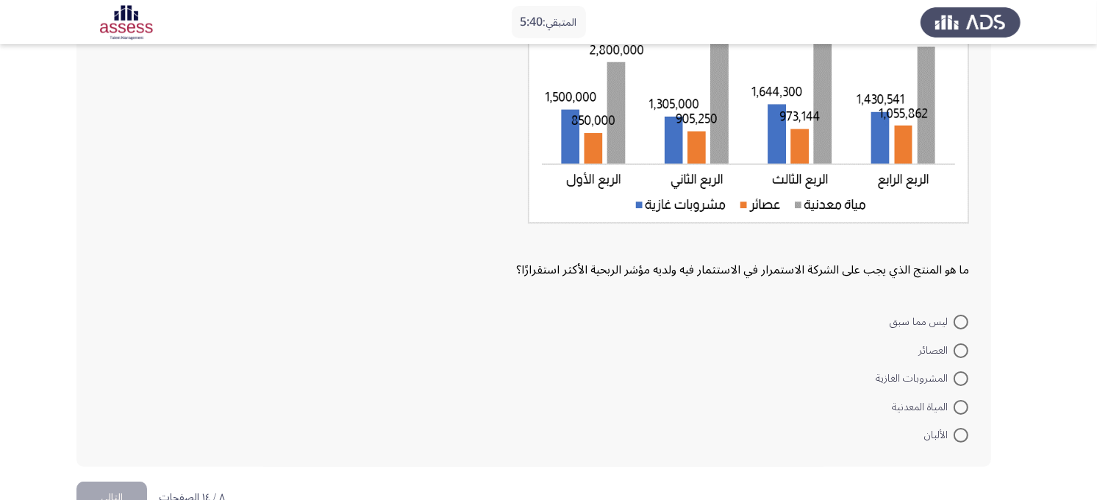
scroll to position [224, 0]
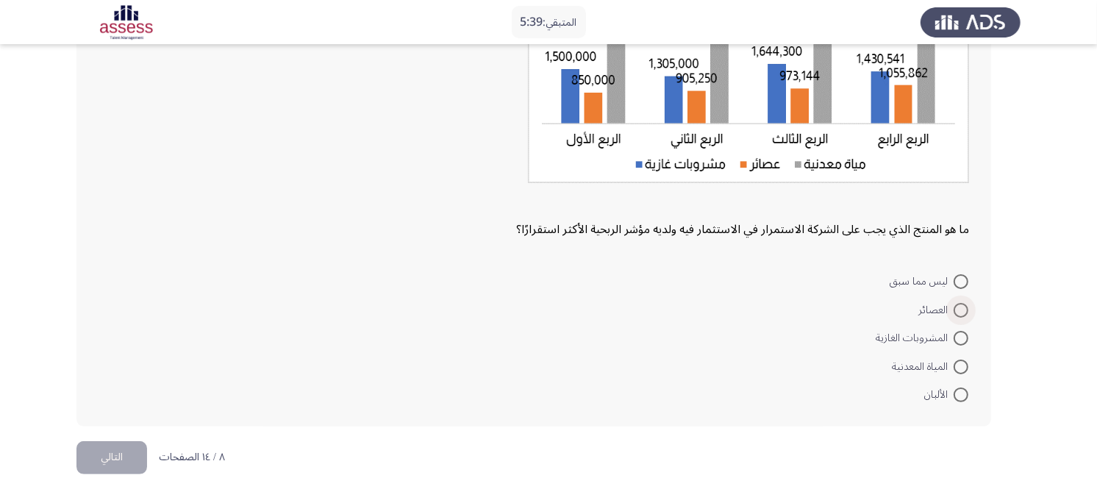
click at [952, 307] on span "العصائر" at bounding box center [936, 311] width 35 height 18
click at [954, 307] on input "العصائر" at bounding box center [961, 310] width 15 height 15
radio input "true"
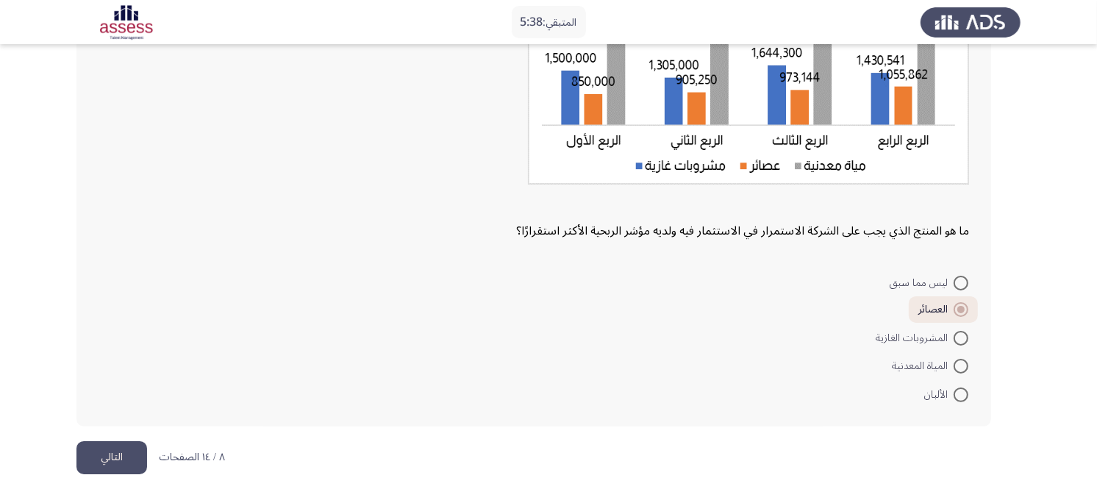
click at [185, 302] on form "ليس مما سبق العصائر المشروبات الغازية المياة المعدنية الألبان" at bounding box center [534, 338] width 871 height 140
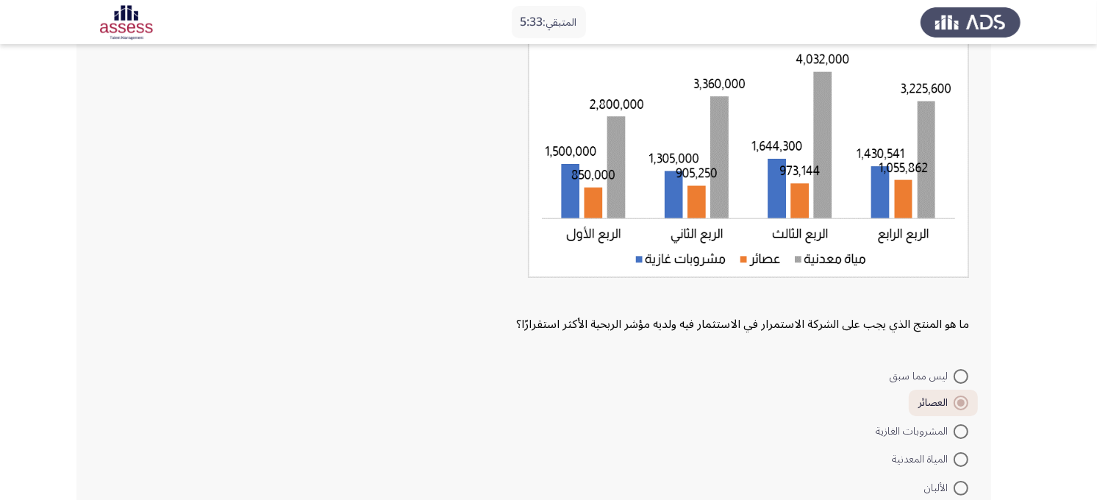
scroll to position [131, 0]
click at [963, 423] on span at bounding box center [961, 430] width 15 height 15
click at [963, 423] on input "المشروبات الغازية" at bounding box center [961, 430] width 15 height 15
radio input "true"
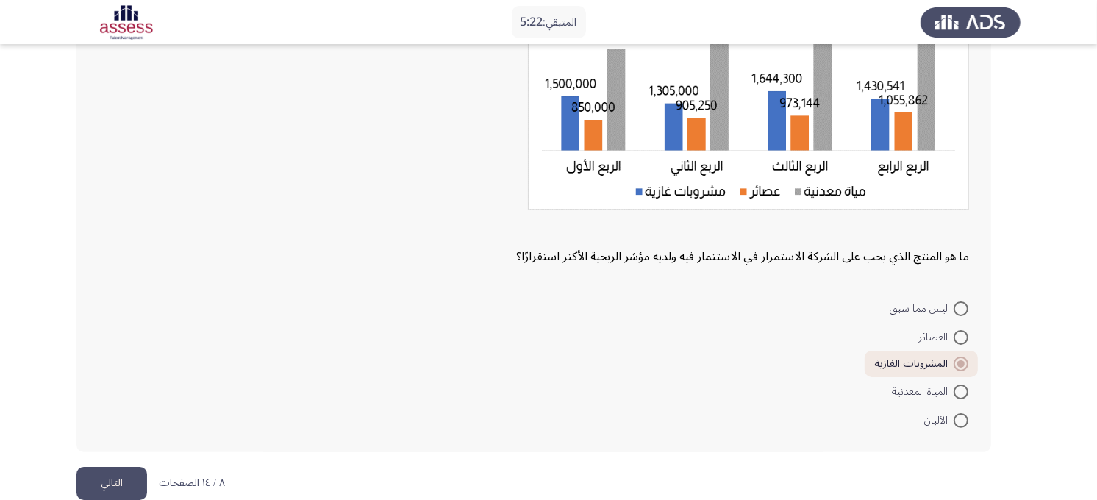
scroll to position [223, 0]
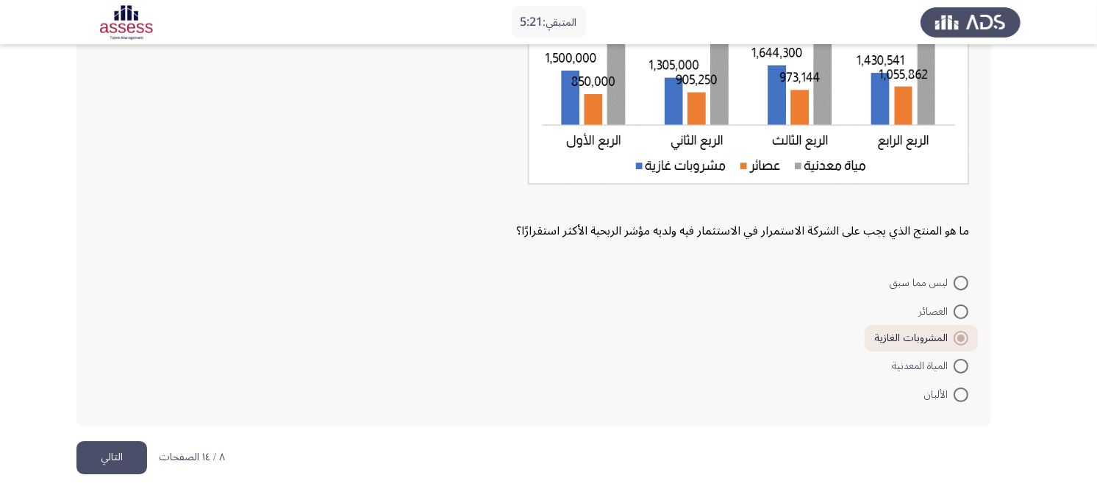
click at [112, 449] on button "التالي" at bounding box center [111, 457] width 71 height 33
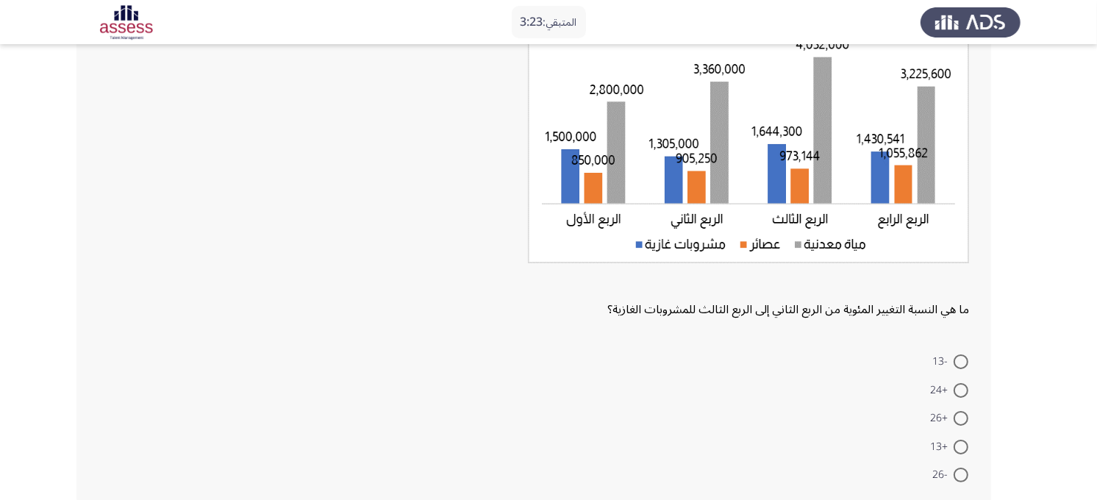
scroll to position [149, 0]
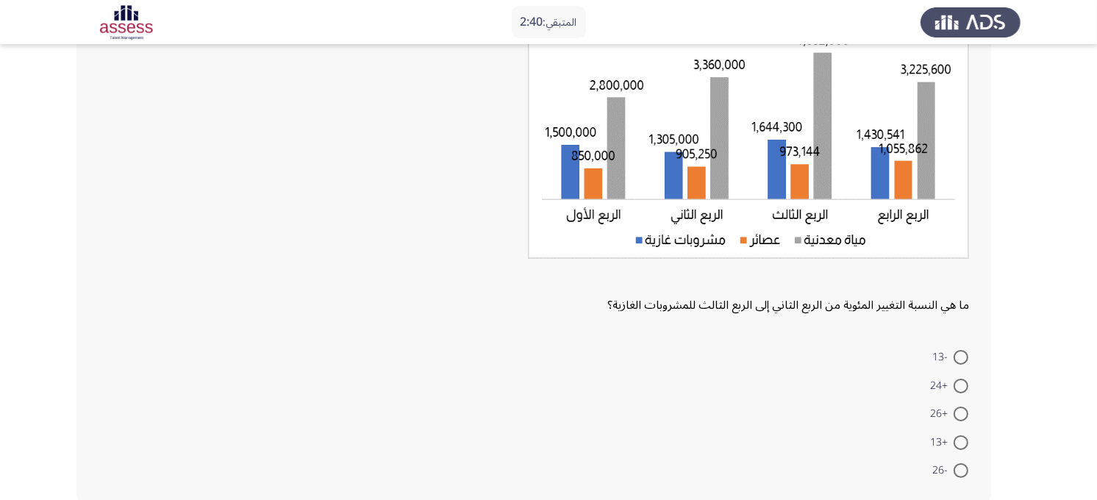
click at [998, 375] on app-assessment-container "المتبقي: 2:40 ASSESS Aptitude (FOCUS) - Analytical Thinking التالي ما هي النسبة…" at bounding box center [548, 213] width 1097 height 607
click at [957, 420] on span at bounding box center [961, 414] width 15 height 15
click at [957, 420] on input "+26" at bounding box center [961, 414] width 15 height 15
radio input "true"
click at [115, 310] on div "ما هي النسبة التغيير المئوية من الربع الثاني إلى الربع الثالث للمشروبات الغازية؟" at bounding box center [534, 155] width 871 height 324
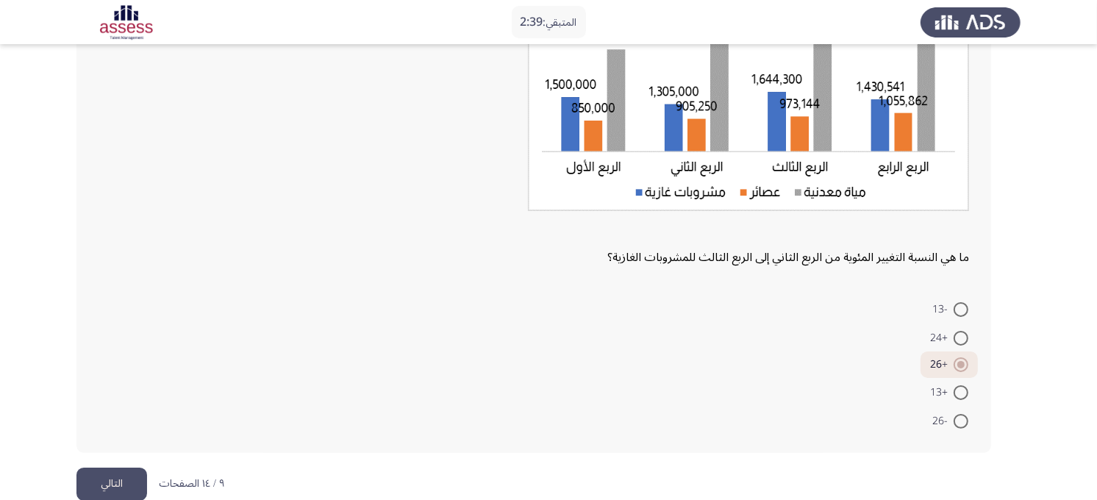
scroll to position [223, 0]
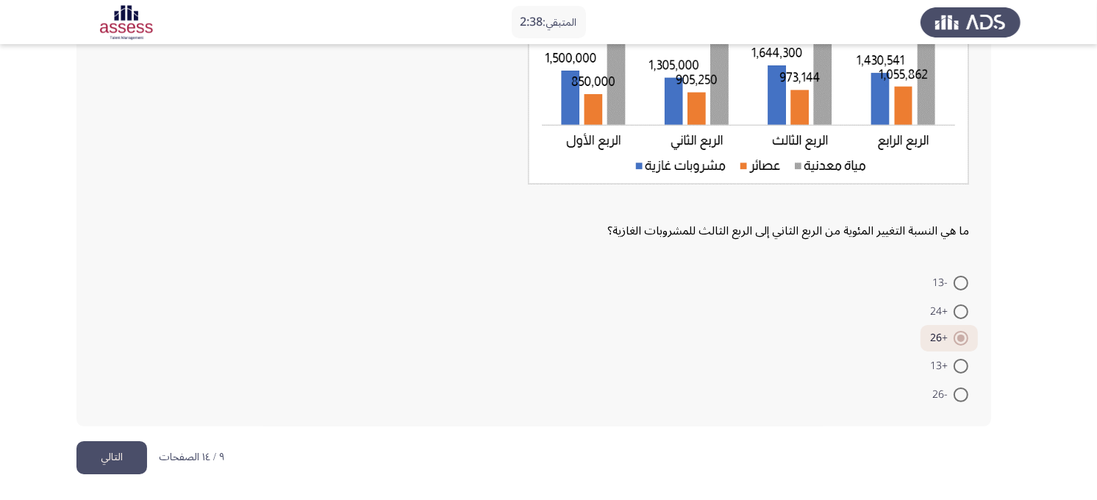
click at [112, 444] on button "التالي" at bounding box center [111, 457] width 71 height 33
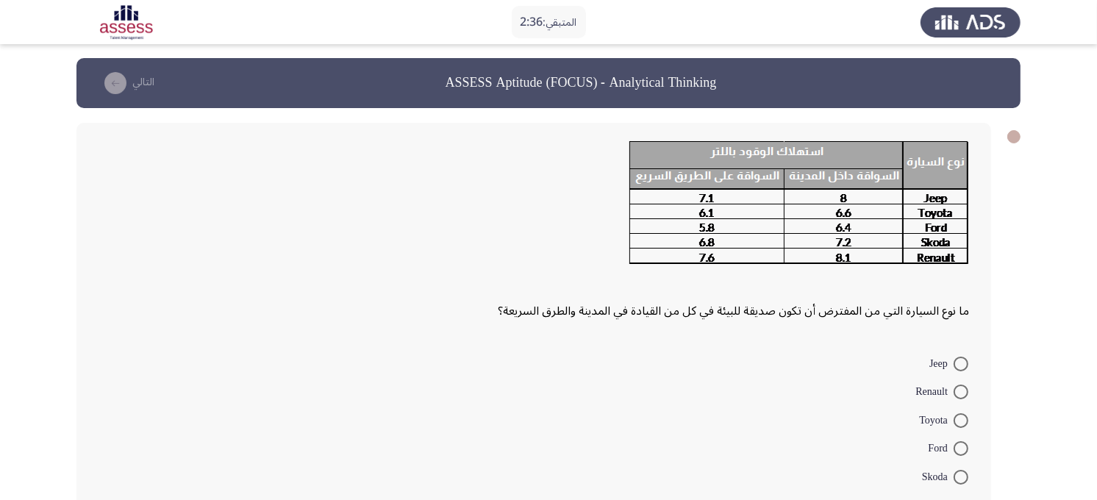
scroll to position [0, 0]
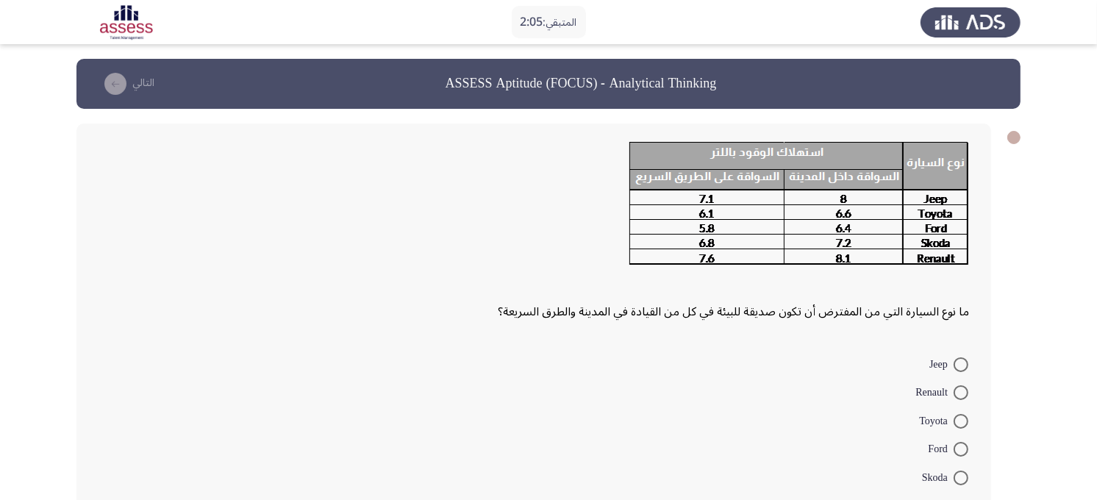
click at [963, 449] on span at bounding box center [961, 449] width 15 height 15
click at [963, 449] on input "Ford" at bounding box center [961, 449] width 15 height 15
radio input "true"
click at [122, 249] on div at bounding box center [534, 208] width 871 height 132
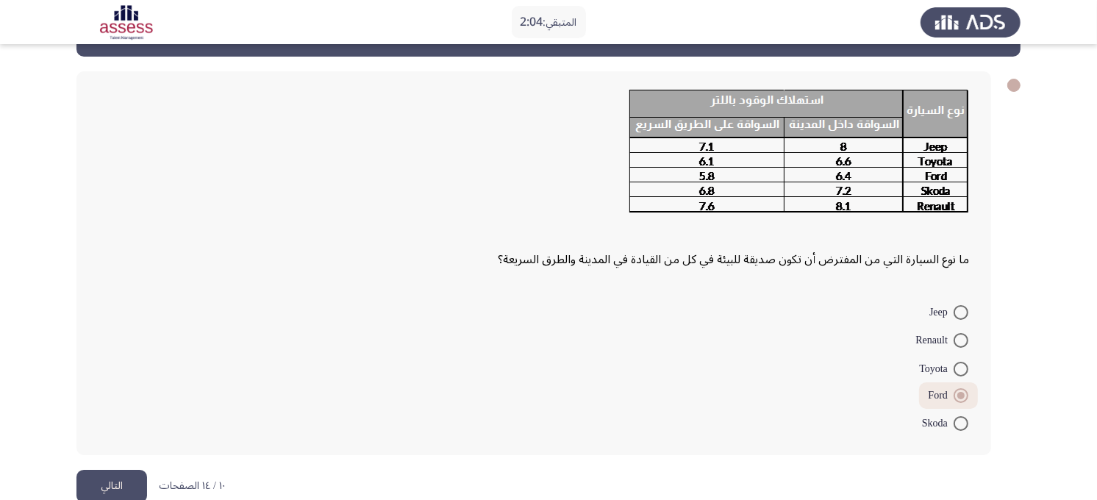
scroll to position [81, 0]
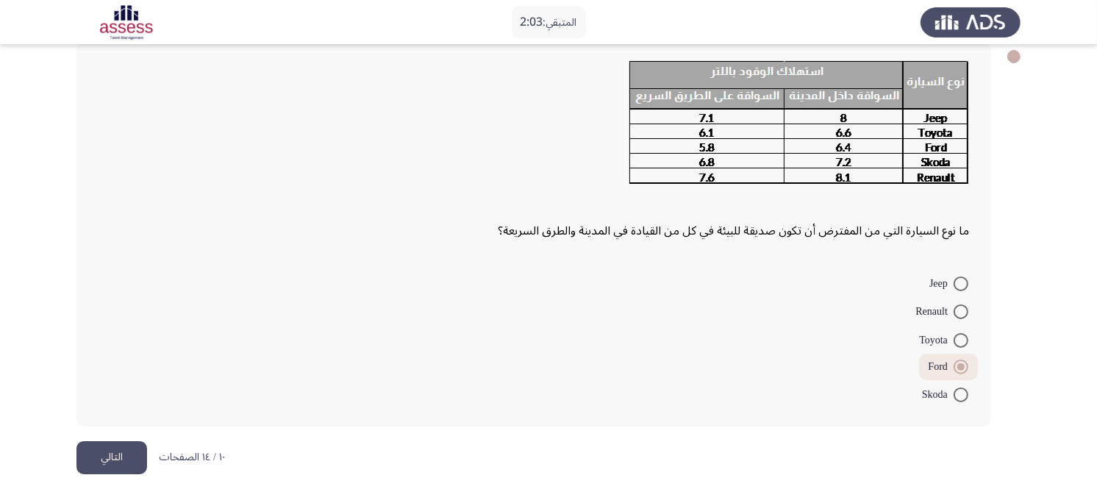
click at [110, 449] on button "التالي" at bounding box center [111, 457] width 71 height 33
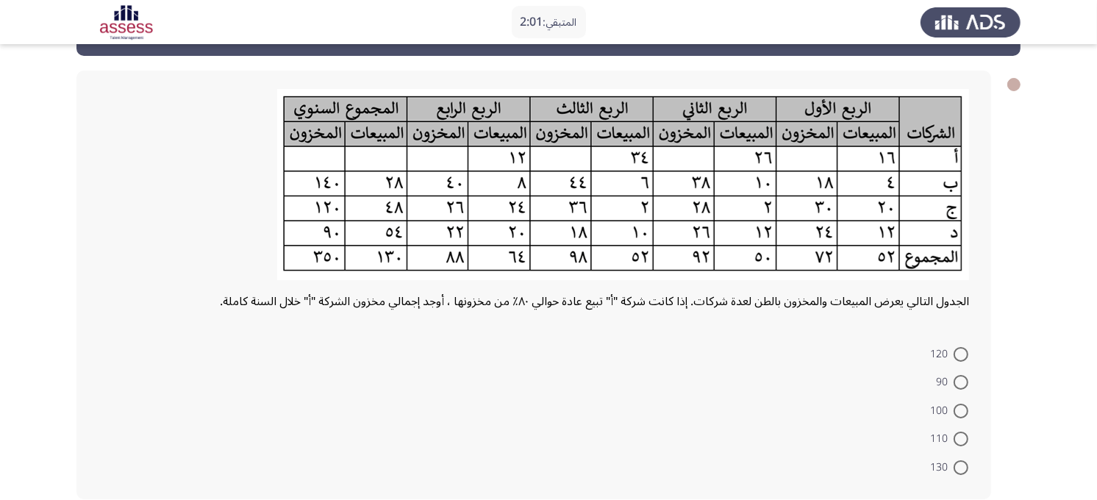
scroll to position [82, 0]
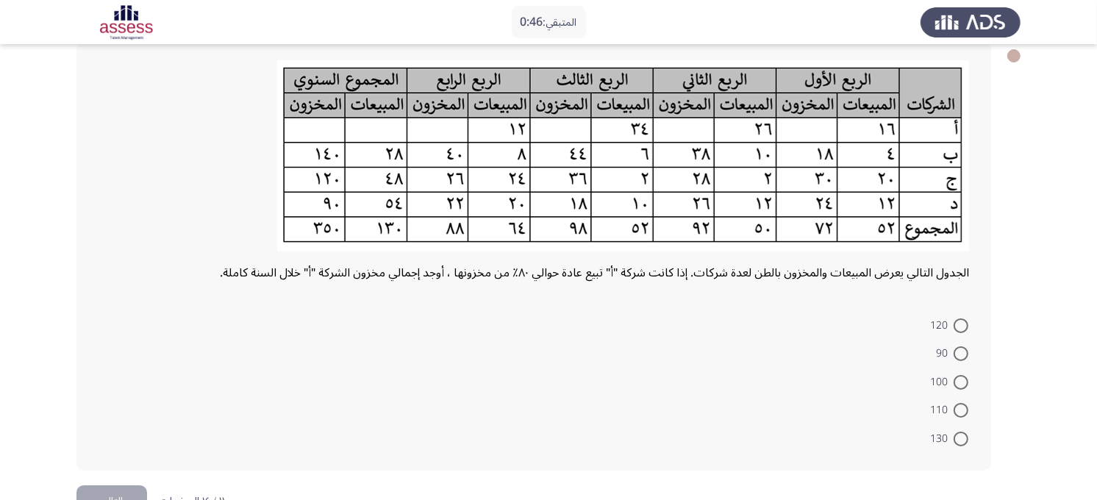
click at [959, 353] on span at bounding box center [961, 353] width 15 height 15
click at [959, 353] on input "90" at bounding box center [961, 353] width 15 height 15
radio input "true"
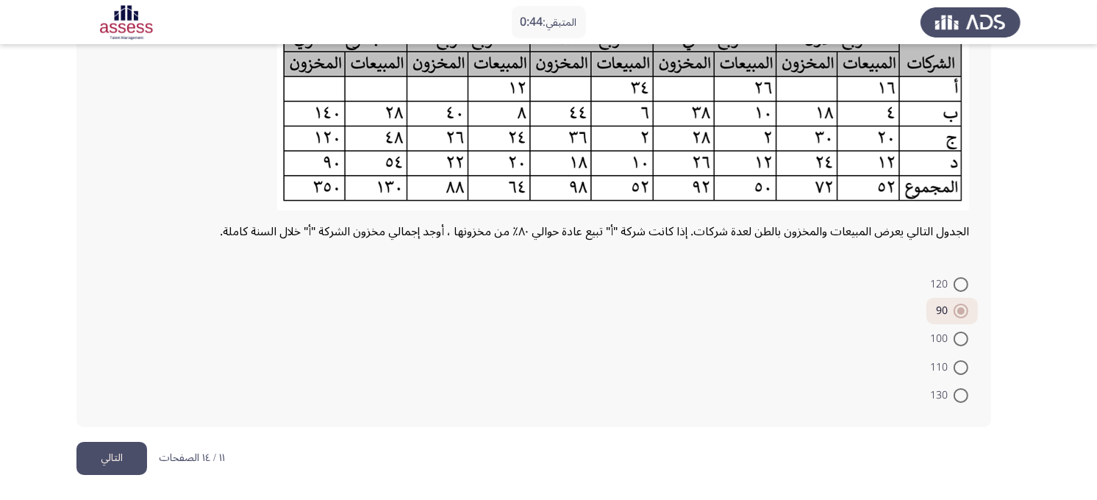
click at [118, 449] on button "التالي" at bounding box center [111, 458] width 71 height 33
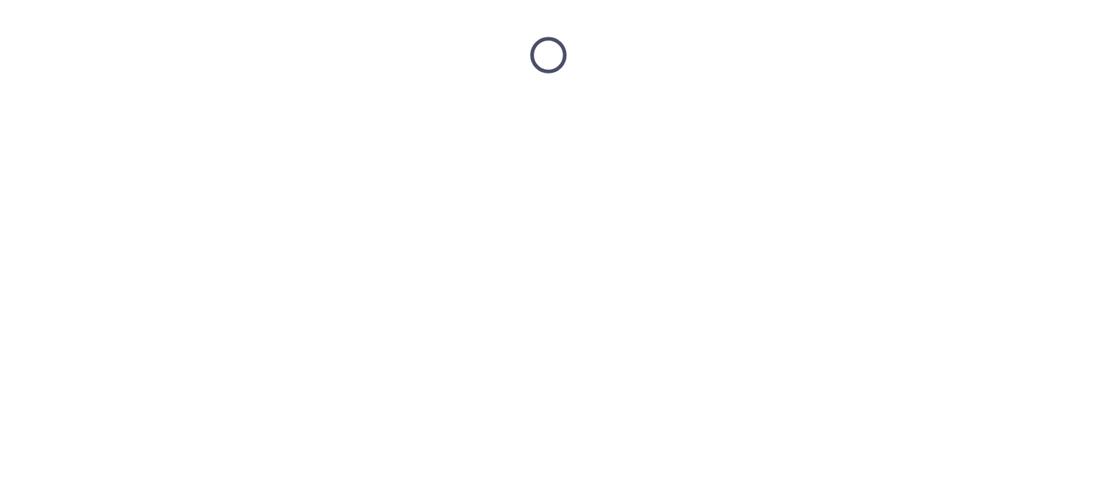
scroll to position [0, 0]
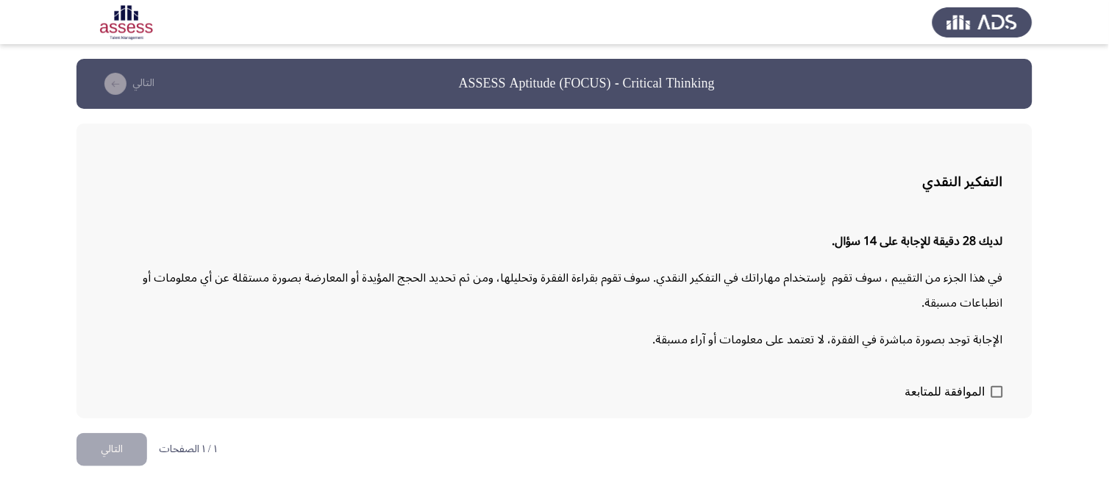
click at [993, 392] on span at bounding box center [997, 392] width 12 height 12
click at [997, 398] on input "الموافقة للمتابعة" at bounding box center [997, 398] width 1 height 1
checkbox input "true"
click at [109, 449] on button "التالي" at bounding box center [111, 449] width 71 height 33
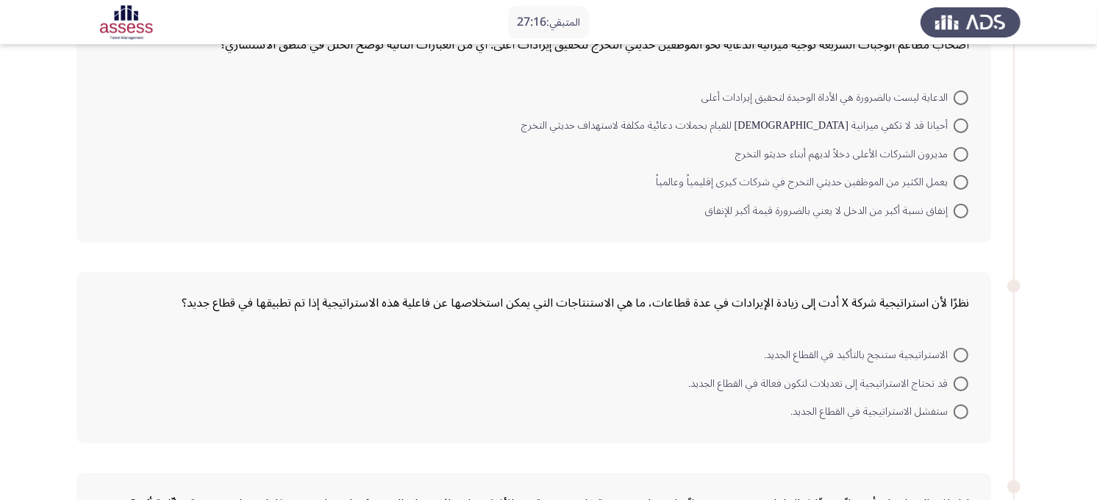
scroll to position [163, 0]
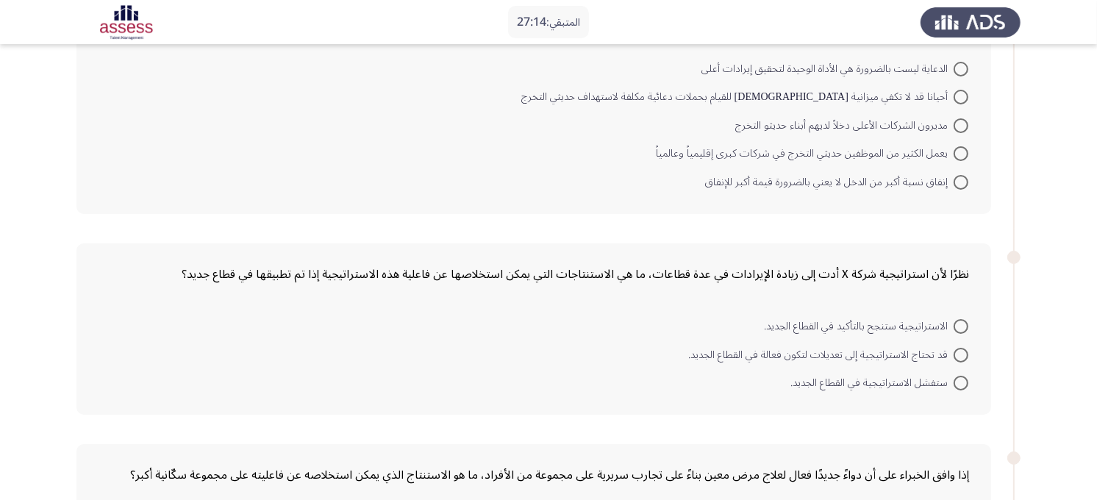
click at [964, 329] on span at bounding box center [961, 326] width 15 height 15
click at [964, 329] on input "الاستراتيجية ستنجح بالتأكيد في القطاع الجديد." at bounding box center [961, 326] width 15 height 15
radio input "true"
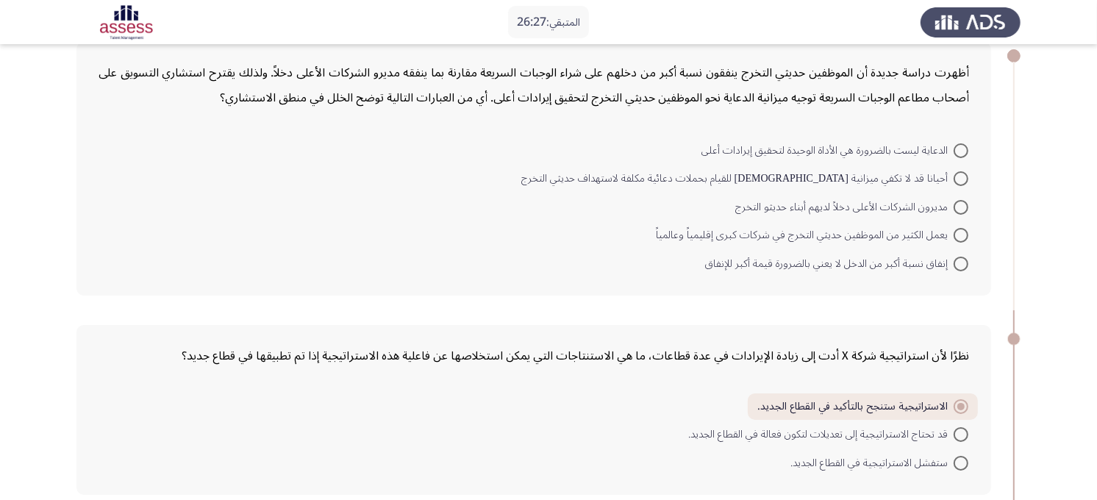
click at [965, 259] on span at bounding box center [961, 264] width 15 height 15
click at [965, 259] on input "إنفاق نسبة أكبر من الدخل لا يعني بالضرورة قيمة أكبر للإنفاق" at bounding box center [961, 264] width 15 height 15
radio input "true"
click at [950, 147] on span "الدعاية ليست بالضرورة هي الأداة الوحيدة لتحقيق إيرادات أعلى" at bounding box center [828, 151] width 252 height 18
click at [954, 147] on input "الدعاية ليست بالضرورة هي الأداة الوحيدة لتحقيق إيرادات أعلى" at bounding box center [961, 150] width 15 height 15
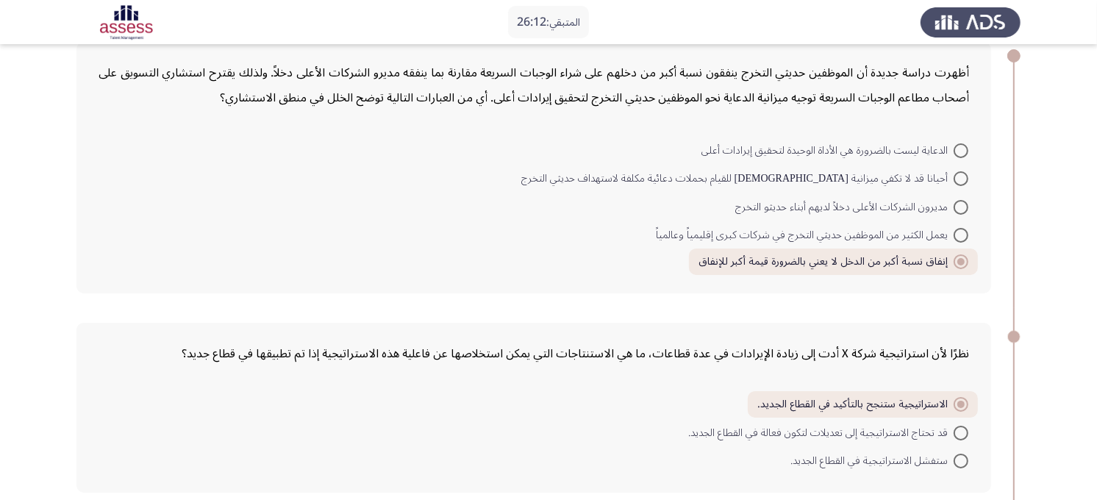
radio input "true"
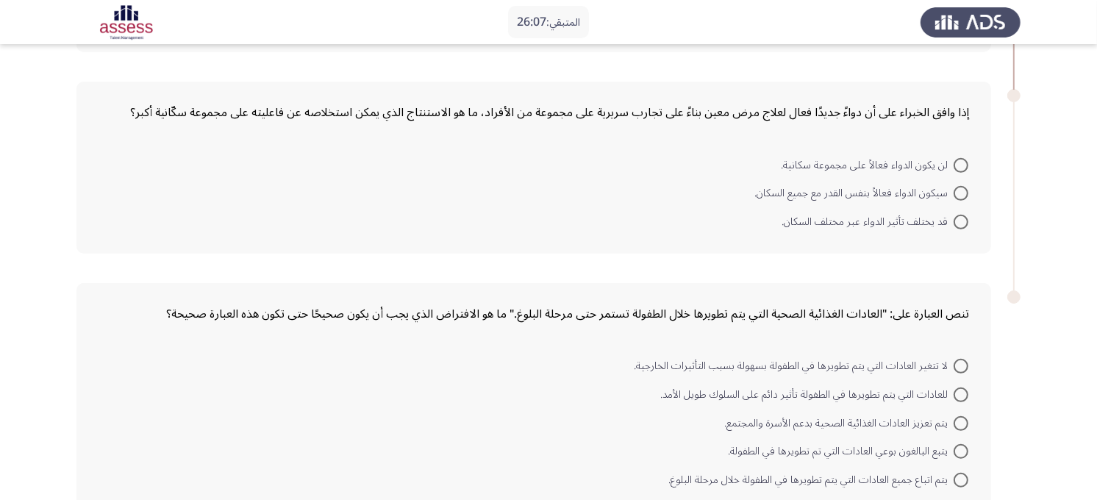
scroll to position [524, 0]
click at [998, 243] on app-assessment-container "المتبقي: 25:59 ASSESS Aptitude (FOCUS) - Critical Thinking التالي أظهرت دراسة ج…" at bounding box center [548, 30] width 1097 height 990
click at [960, 218] on span at bounding box center [961, 220] width 15 height 15
click at [960, 218] on input "قد يختلف تأثير الدواء عبر مختلف السكان." at bounding box center [961, 220] width 15 height 15
radio input "true"
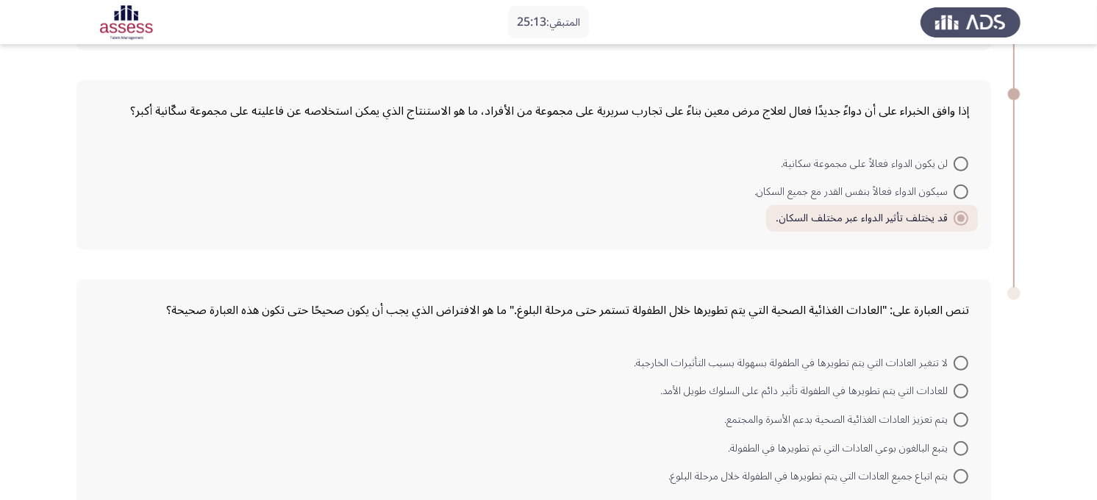
click at [959, 196] on span at bounding box center [961, 192] width 15 height 15
click at [959, 196] on input "سيكون الدواء فعالاً بنفس القدر مع جميع السكان." at bounding box center [961, 192] width 15 height 15
radio input "true"
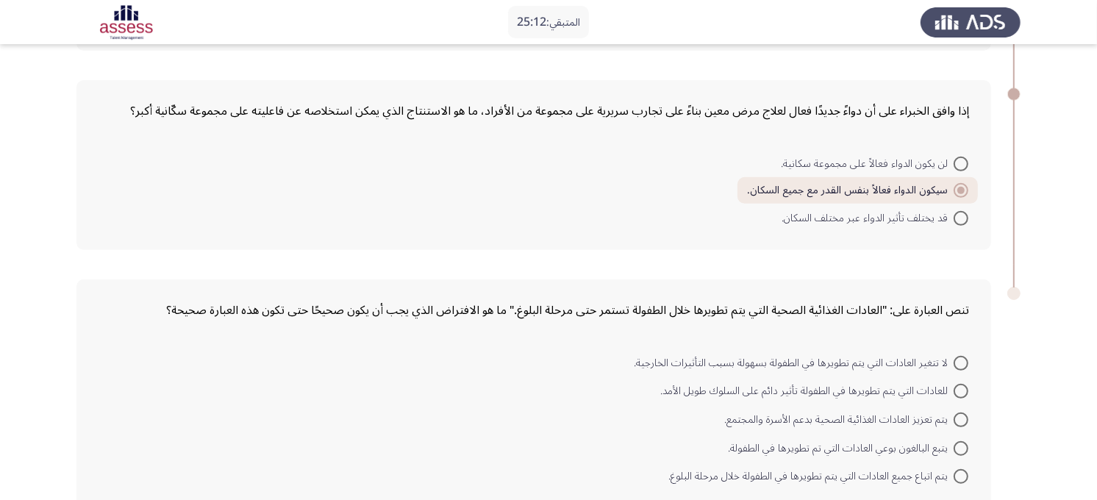
click at [998, 236] on app-assessment-container "المتبقي: 25:12 ASSESS Aptitude (FOCUS) - Critical Thinking التالي أظهرت دراسة ج…" at bounding box center [548, 29] width 1097 height 988
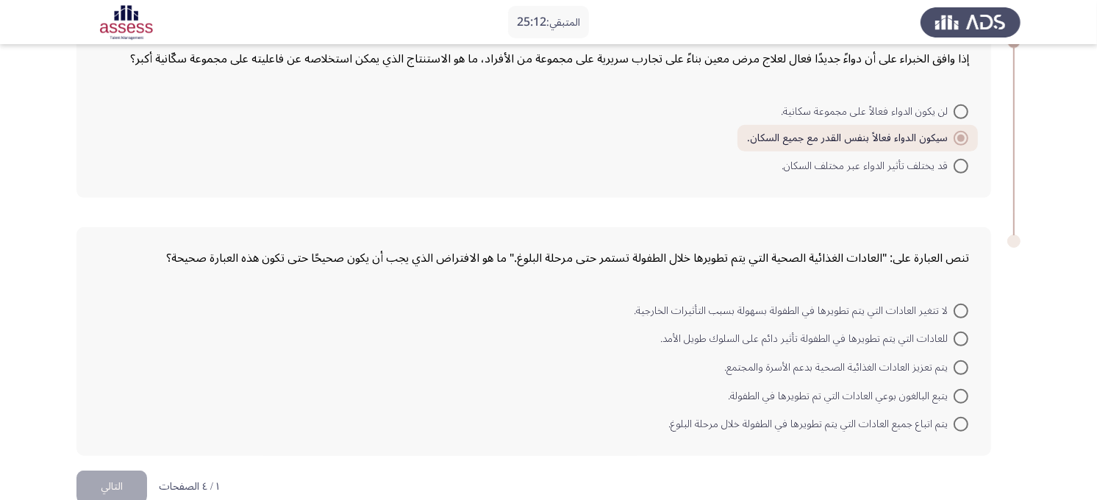
scroll to position [605, 0]
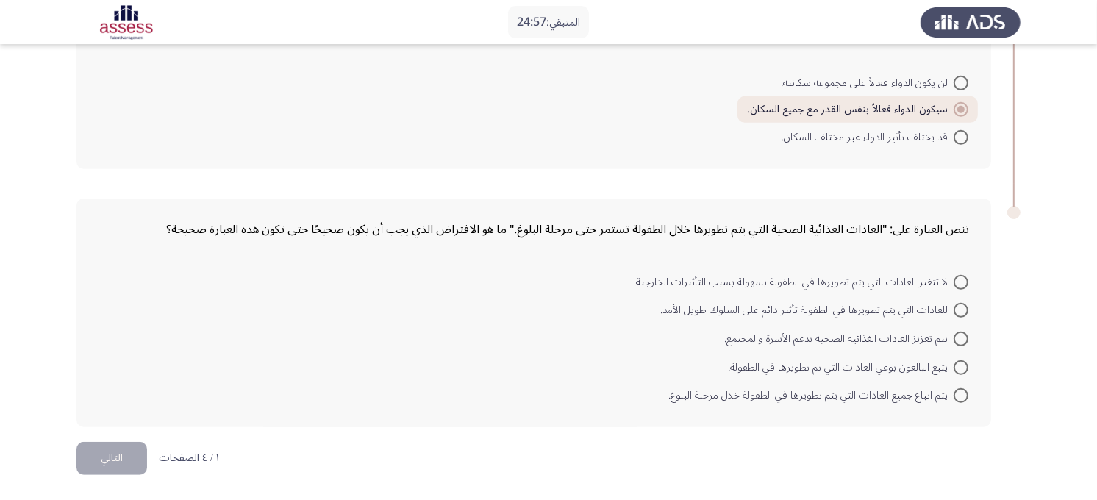
click at [955, 285] on span at bounding box center [961, 282] width 15 height 15
click at [955, 285] on input "لا تتغير العادات التي يتم تطويرها في الطفولة بسهولة بسبب التأثيرات الخارجية." at bounding box center [961, 282] width 15 height 15
radio input "true"
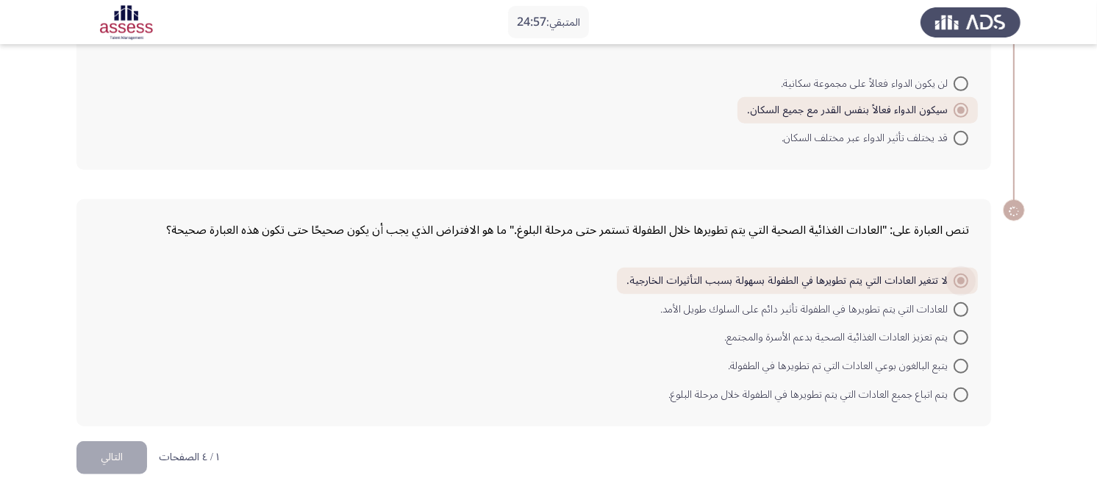
scroll to position [603, 0]
click at [956, 314] on span at bounding box center [961, 310] width 15 height 15
click at [956, 314] on input "للعادات التي يتم تطويرها في الطفولة تأثير دائم على السلوك طويل الأمد." at bounding box center [961, 310] width 15 height 15
radio input "true"
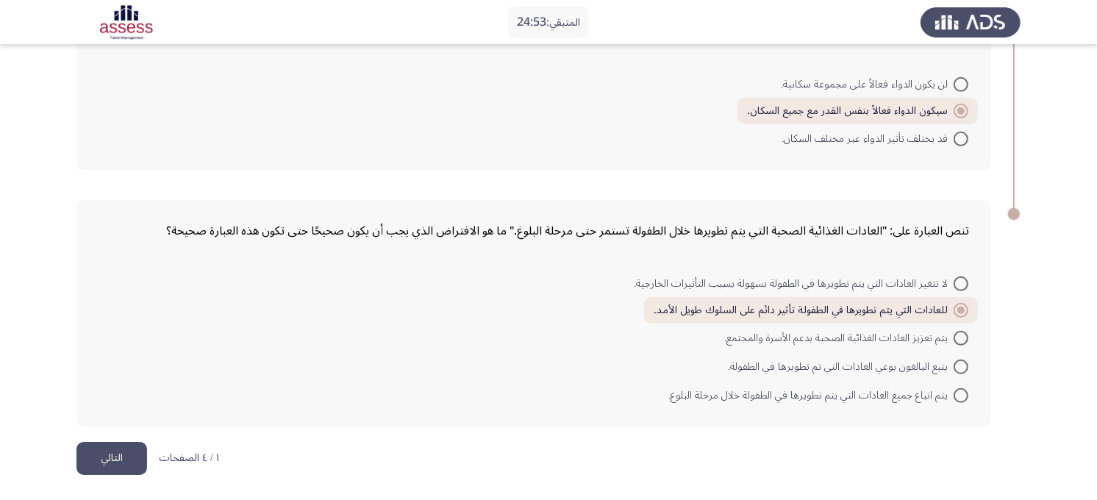
click at [77, 449] on button "التالي" at bounding box center [111, 458] width 71 height 33
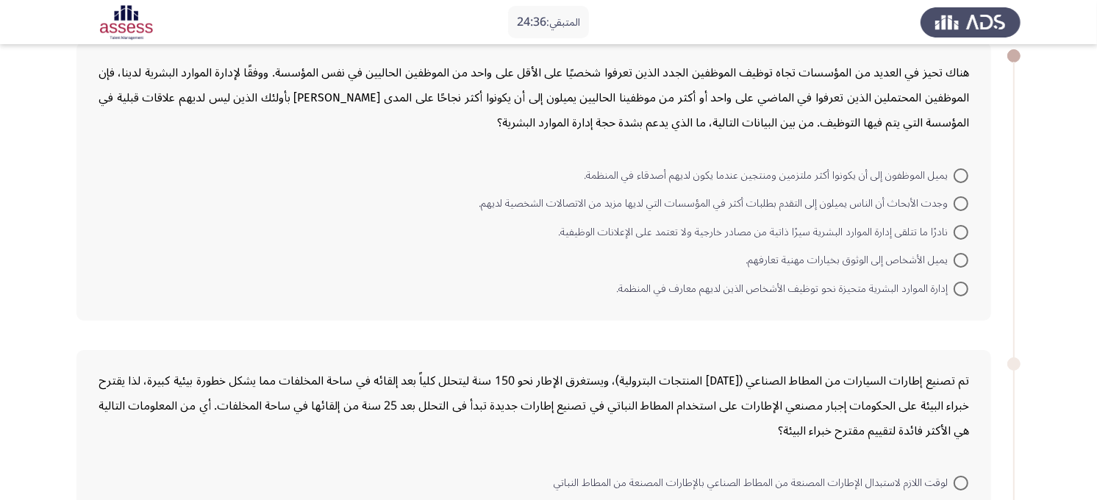
scroll to position [98, 0]
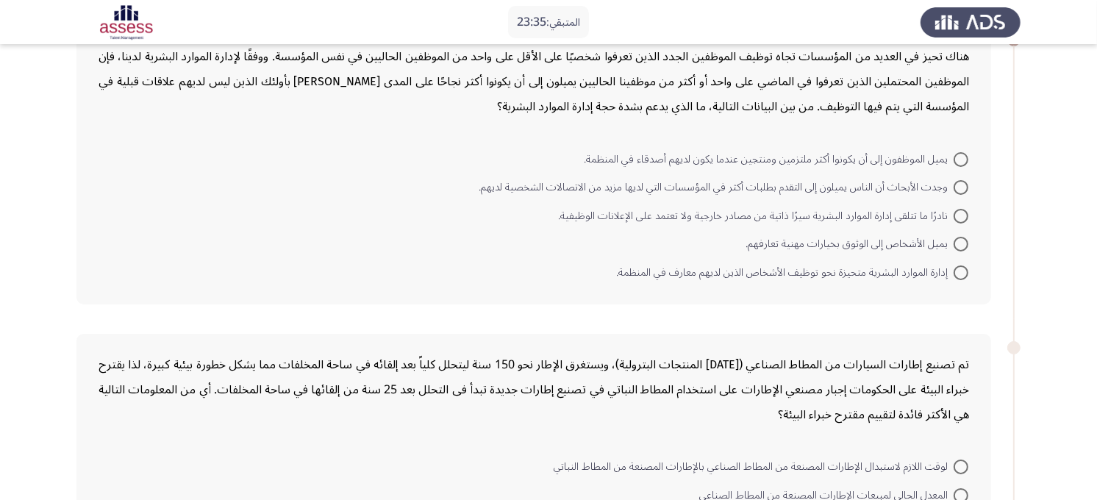
click at [965, 185] on span at bounding box center [961, 187] width 15 height 15
click at [965, 185] on input "وجدت الأبحاث أن الناس يميلون إلى التقدم بطلبات أكثر في المؤسسات التي لديها مزيد…" at bounding box center [961, 187] width 15 height 15
radio input "true"
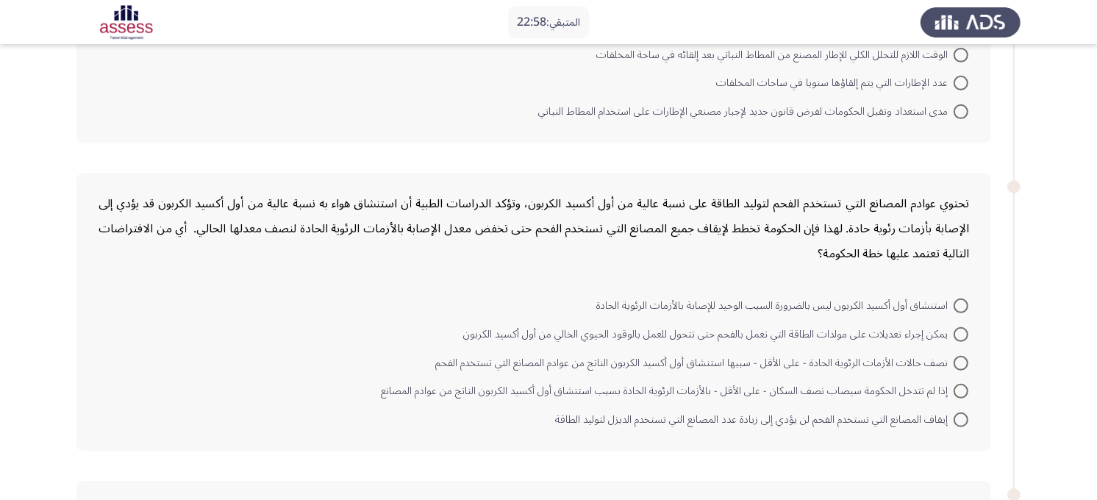
scroll to position [568, 0]
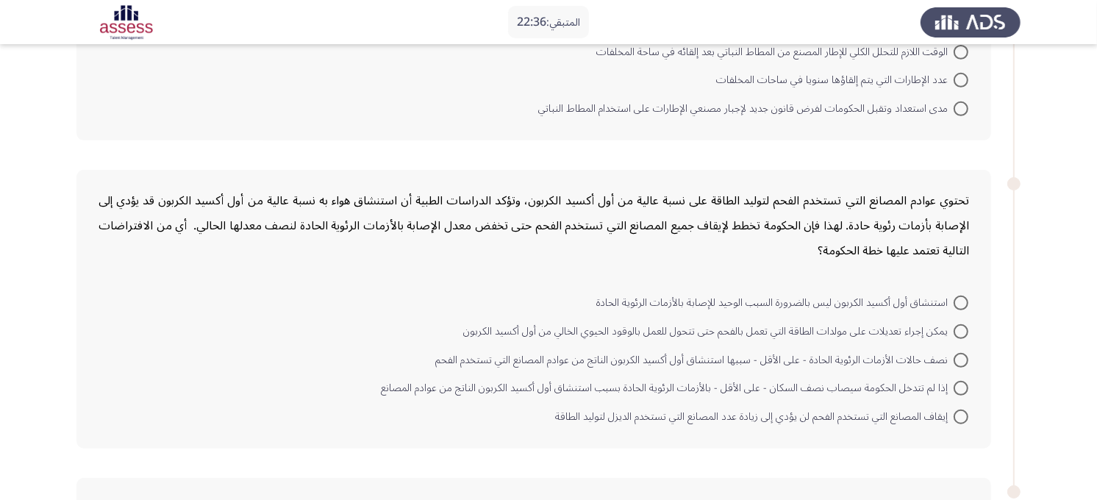
click at [939, 362] on span "نصف حالات الأزمات الرئوية الحادة - على الأقل - سببها استنشاق أول أكسيد الكربون …" at bounding box center [694, 361] width 518 height 18
click at [954, 362] on input "نصف حالات الأزمات الرئوية الحادة - على الأقل - سببها استنشاق أول أكسيد الكربون …" at bounding box center [961, 360] width 15 height 15
radio input "true"
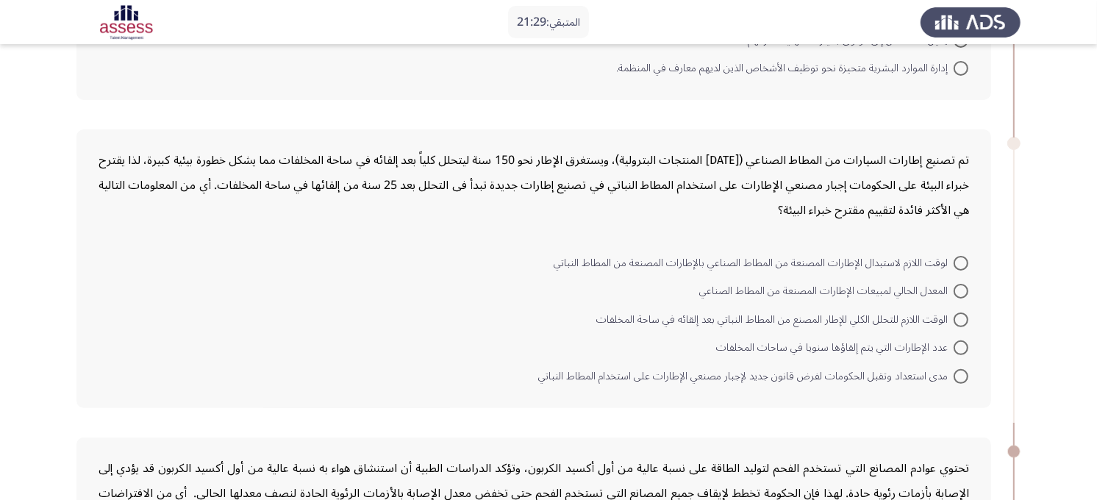
scroll to position [382, 0]
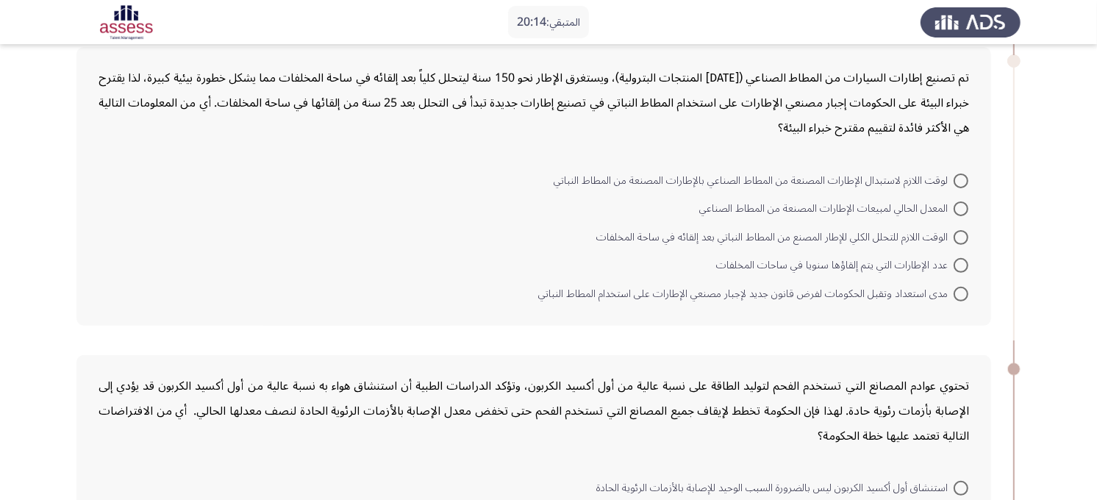
click at [964, 299] on span at bounding box center [961, 294] width 15 height 15
click at [964, 299] on input "مدى استعداد وتقبل الحكومات لفرض قانون جديد لإجبار مصنعي الإطارات على استخدام ال…" at bounding box center [961, 294] width 15 height 15
radio input "true"
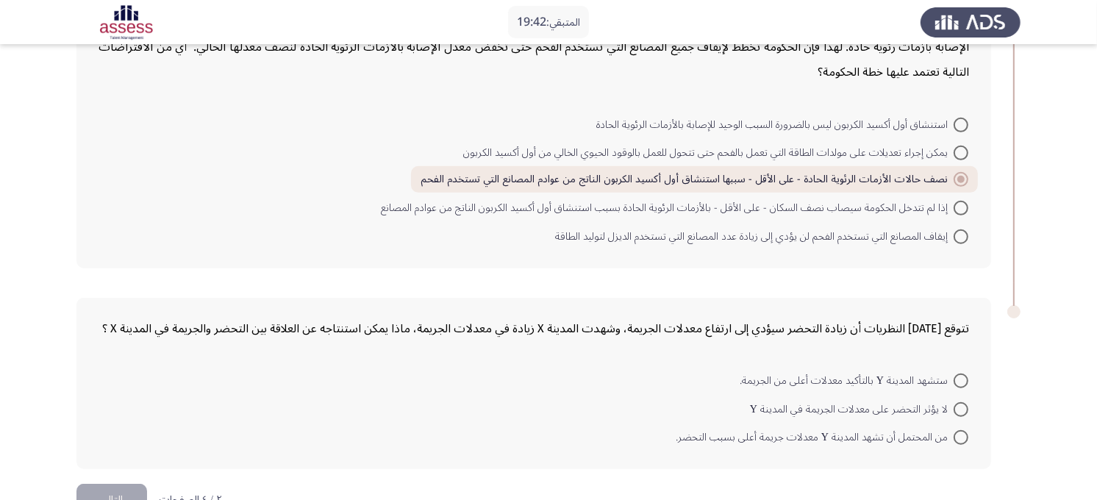
scroll to position [753, 0]
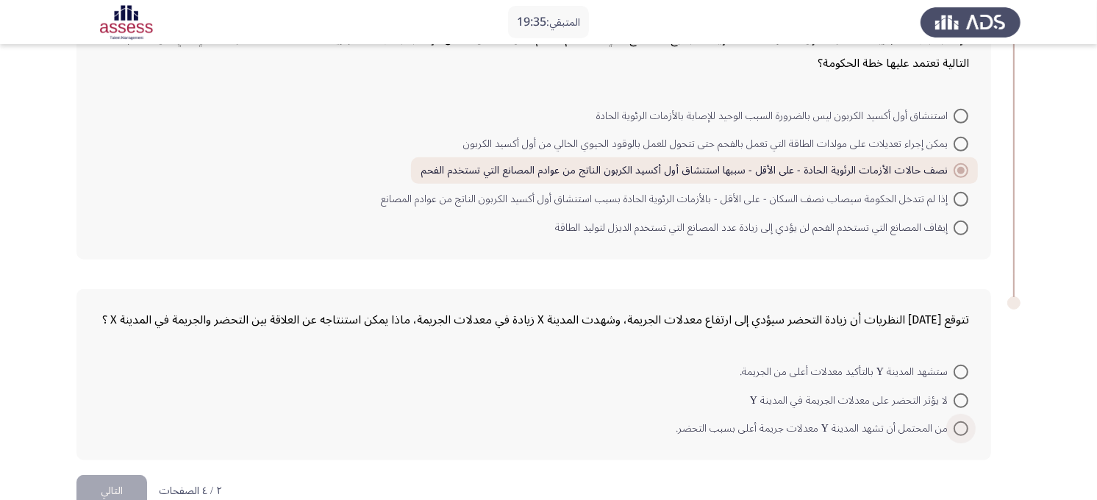
click at [961, 427] on span at bounding box center [961, 428] width 15 height 15
click at [961, 427] on input "من المحتمل أن تشهد المدينة Y معدلات جريمة أعلى بسبب التحضر." at bounding box center [961, 428] width 15 height 15
radio input "true"
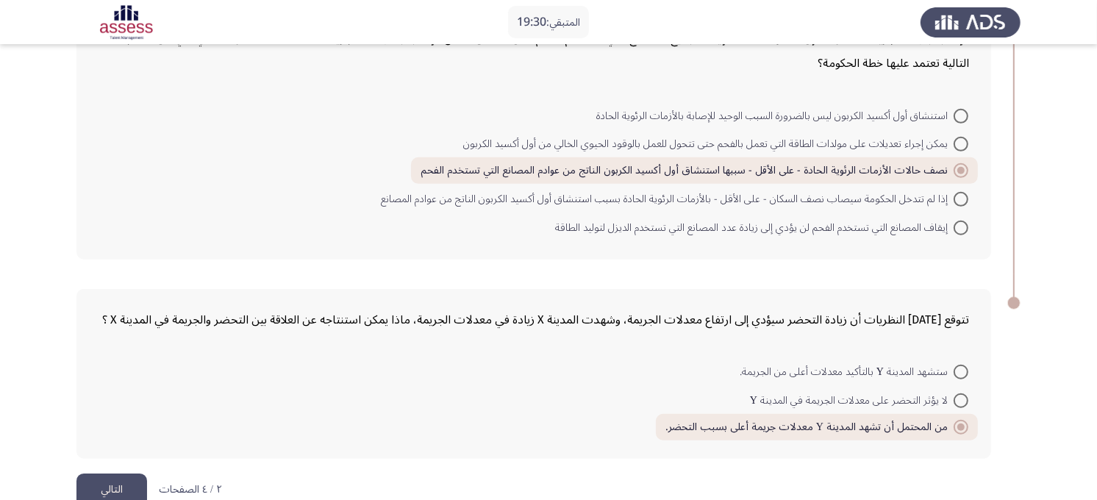
click at [113, 449] on button "التالي" at bounding box center [111, 490] width 71 height 33
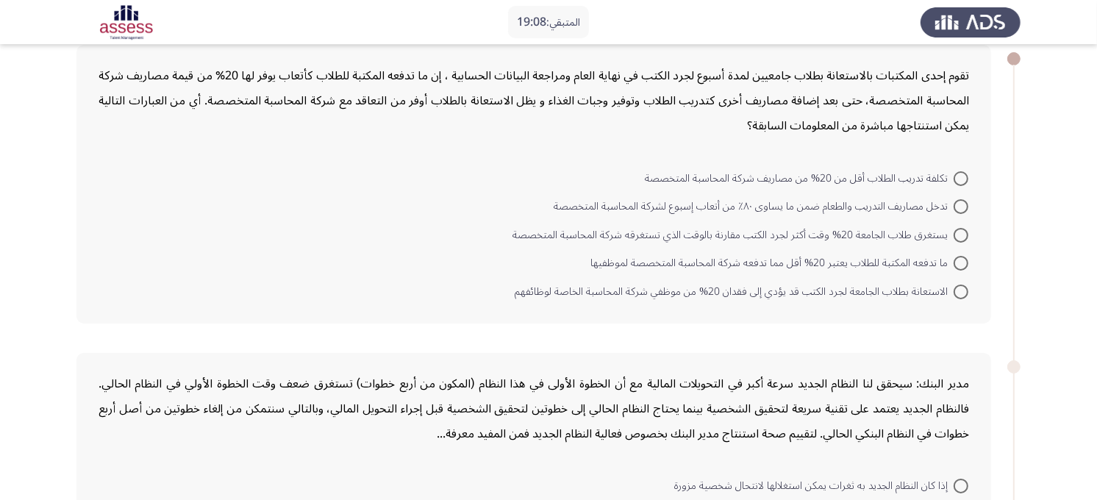
scroll to position [60, 0]
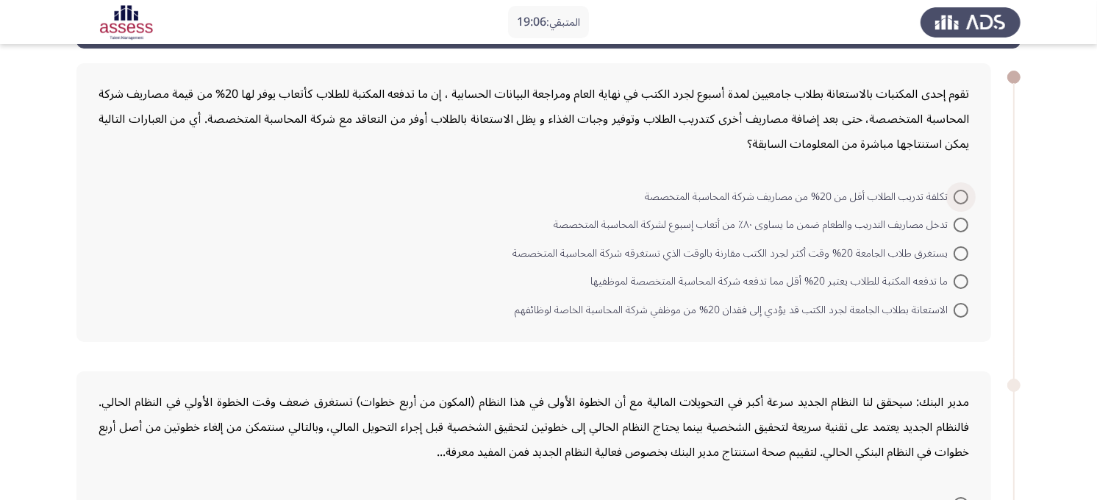
click at [959, 194] on span at bounding box center [961, 197] width 15 height 15
click at [959, 194] on input "تكلفة تدريب الطلاب أقل من 20% من مصاريف شركة المحاسبة المتخصصة" at bounding box center [961, 197] width 15 height 15
radio input "true"
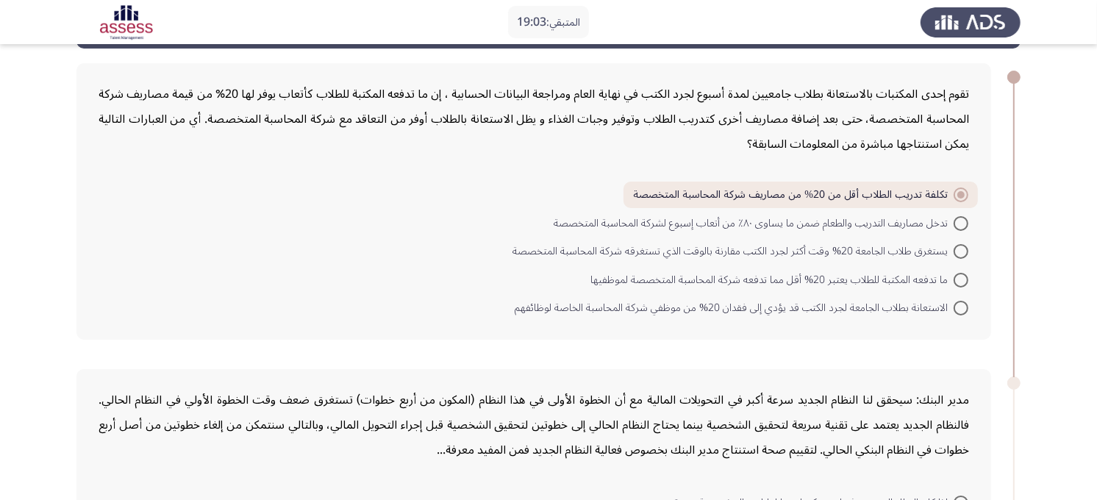
drag, startPoint x: 1097, startPoint y: 172, endPoint x: 1087, endPoint y: 188, distance: 18.8
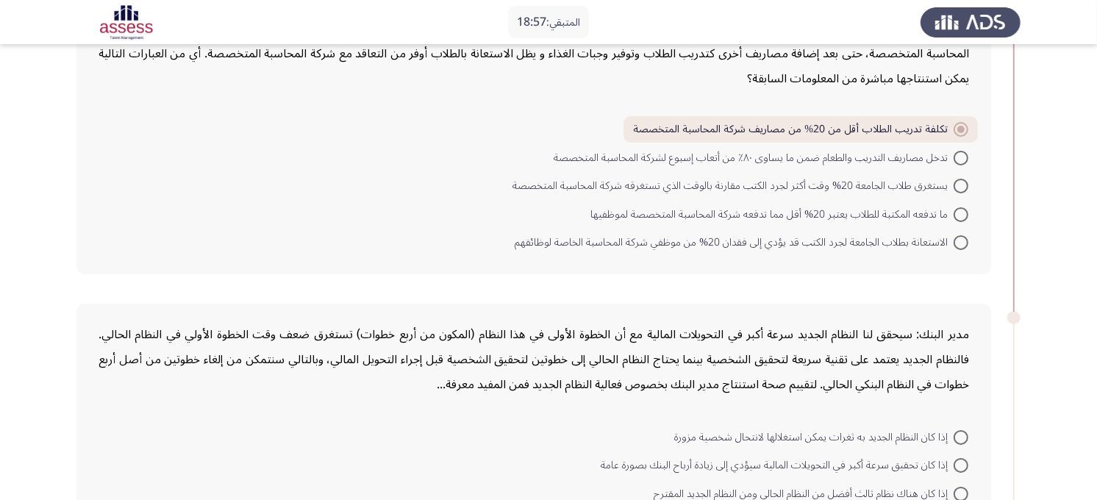
scroll to position [128, 0]
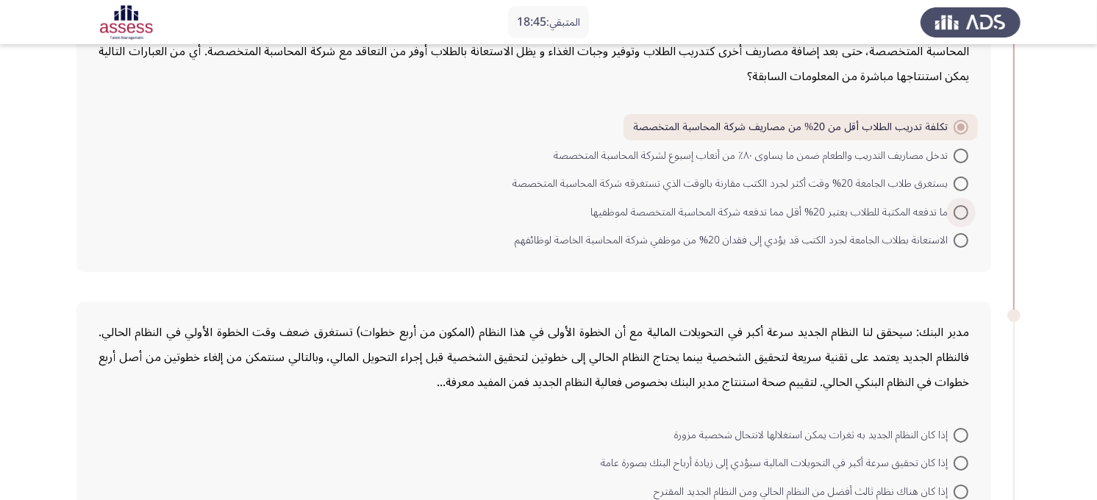
click at [961, 210] on span at bounding box center [961, 212] width 15 height 15
click at [961, 210] on input "ما تدفعه المكتبة للطلاب يعتبر 20% أقل مما تدفعه شركة المحاسبة المتخصصة لموظفيها" at bounding box center [961, 212] width 15 height 15
radio input "true"
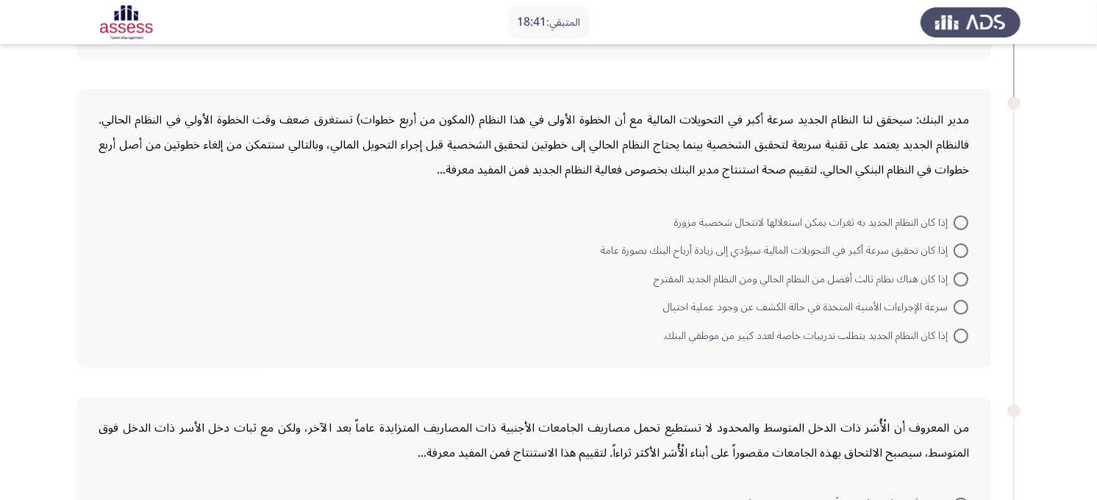
scroll to position [355, 0]
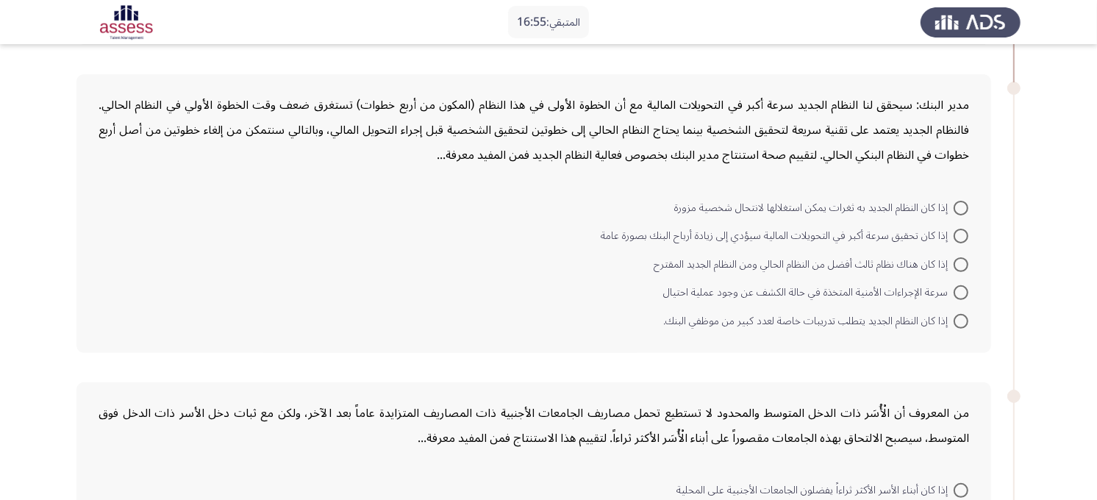
drag, startPoint x: 966, startPoint y: 134, endPoint x: 792, endPoint y: 136, distance: 173.6
click at [792, 136] on div "مدير البنك: سيحقق لنا النظام الجديد سرعة أكبر في التحويلات المالية مع أن الخطوة…" at bounding box center [534, 130] width 871 height 75
click at [778, 293] on span "سرعة الإجراءات الأمنية المتخذة في حالة الكشف عن وجود عملية احتيال" at bounding box center [808, 293] width 290 height 18
click at [954, 293] on input "سرعة الإجراءات الأمنية المتخذة في حالة الكشف عن وجود عملية احتيال" at bounding box center [961, 292] width 15 height 15
radio input "true"
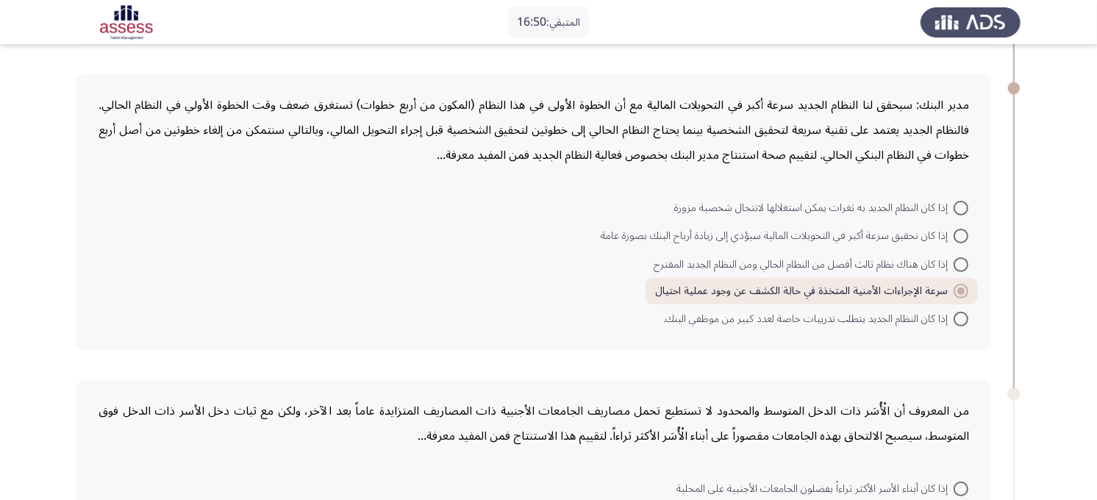
click at [998, 310] on app-assessment-container "المتبقي: 16:50 ASSESS Aptitude (FOCUS) - Critical Thinking التالي تقوم إحدى الم…" at bounding box center [548, 305] width 1097 height 1203
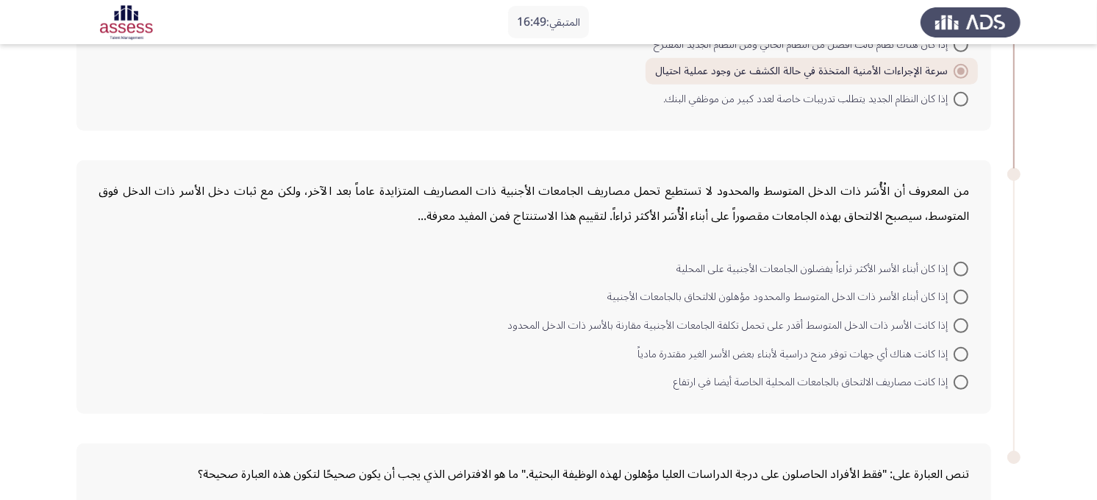
scroll to position [600, 0]
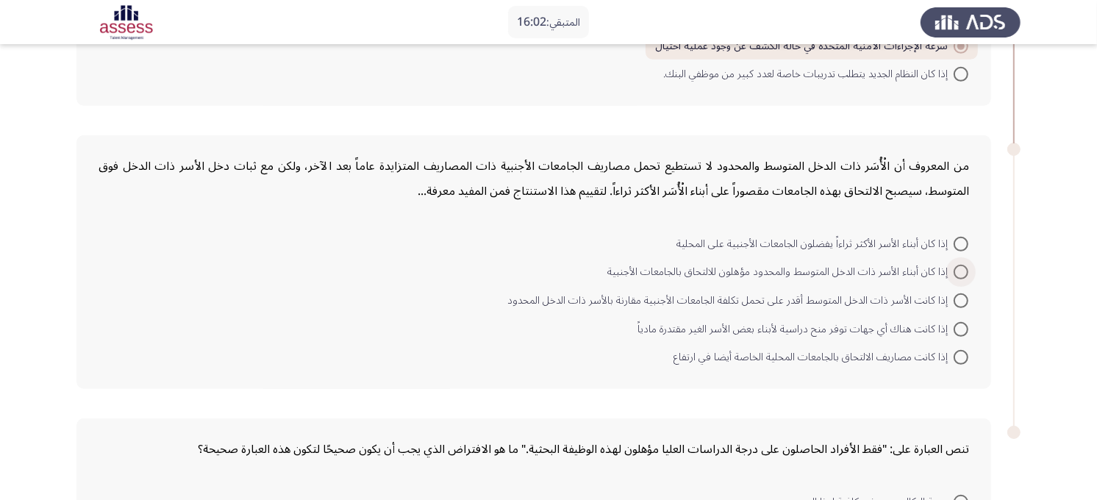
click at [819, 268] on span "إذا كان أبناء الأسر ذات الدخل المتوسط والمحدود مؤهلون للالتحاق بالجامعات الأجنب…" at bounding box center [780, 272] width 346 height 18
click at [954, 268] on input "إذا كان أبناء الأسر ذات الدخل المتوسط والمحدود مؤهلون للالتحاق بالجامعات الأجنب…" at bounding box center [961, 272] width 15 height 15
radio input "true"
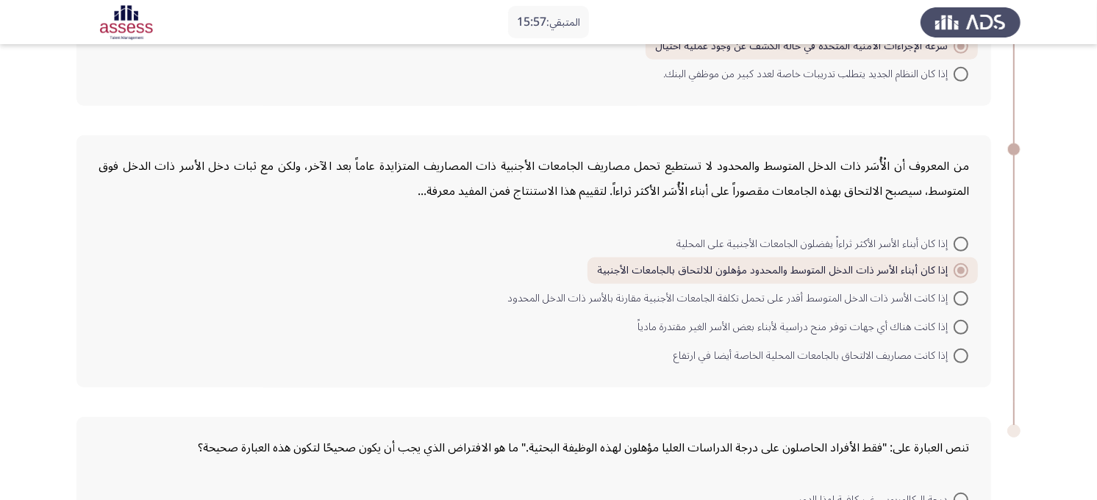
click at [998, 309] on app-assessment-container "المتبقي: 15:57 ASSESS Aptitude (FOCUS) - Critical Thinking التالي تقوم إحدى الم…" at bounding box center [548, 59] width 1097 height 1201
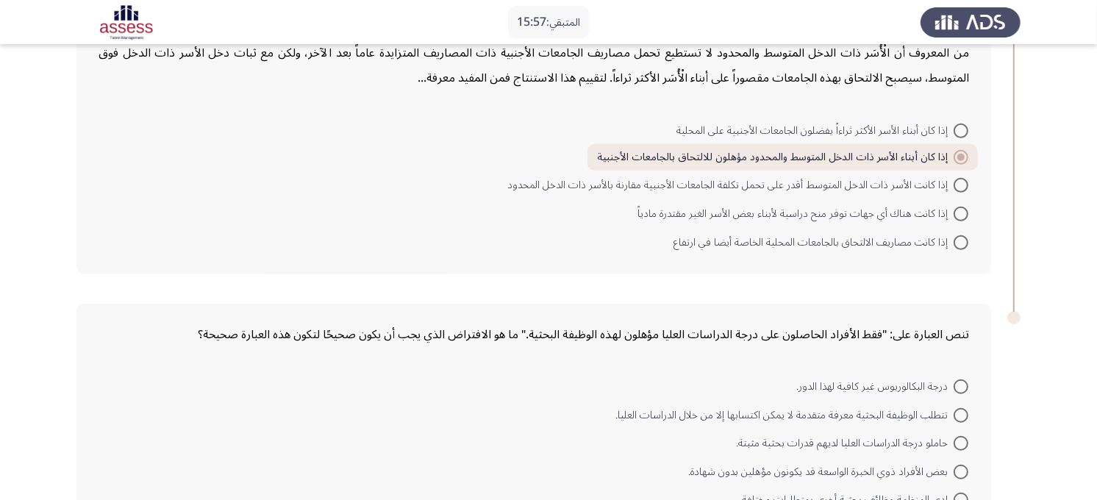
scroll to position [819, 0]
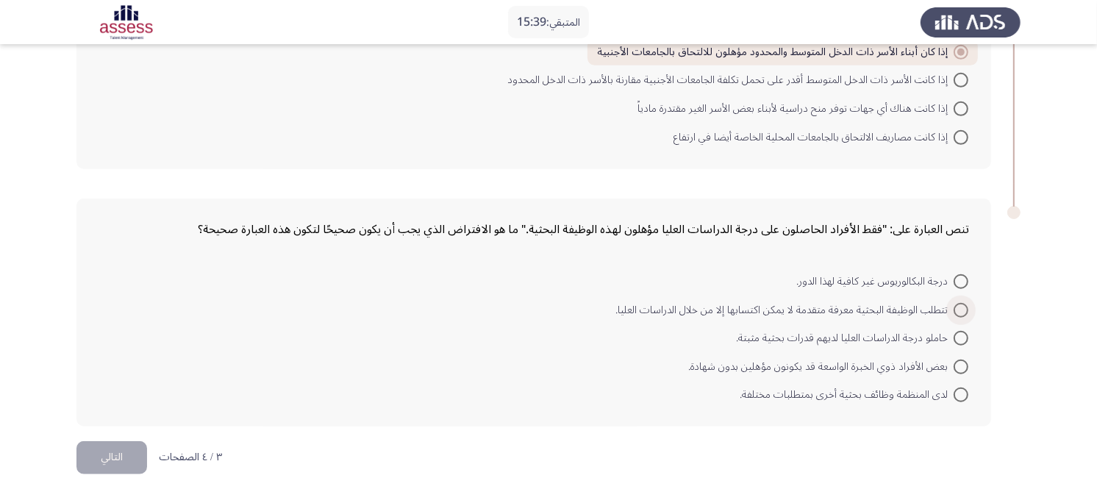
click at [958, 304] on span at bounding box center [961, 310] width 15 height 15
click at [958, 304] on input "تتطلب الوظيفة البحثية معرفة متقدمة لا يمكن اكتسابها إلا من خلال الدراسات العليا." at bounding box center [961, 310] width 15 height 15
radio input "true"
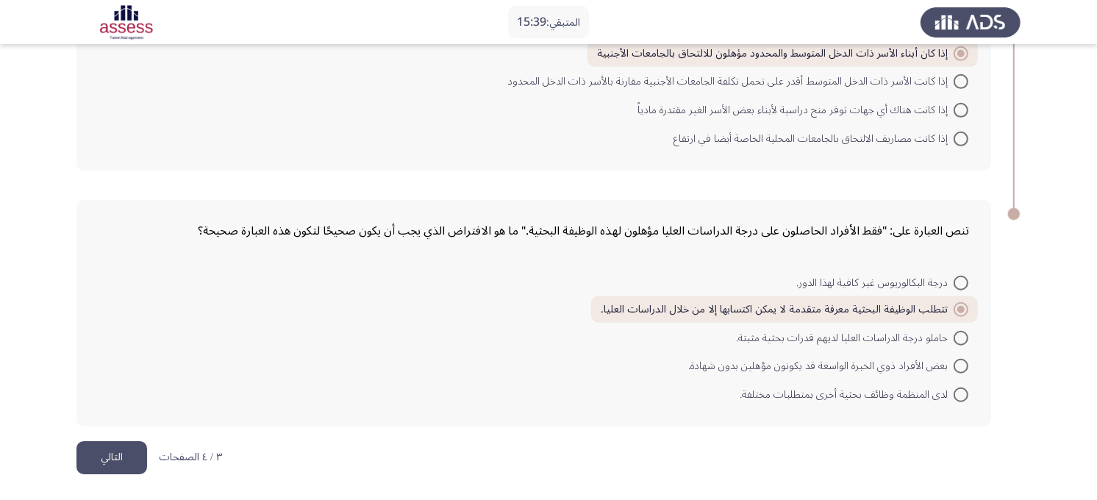
click at [108, 449] on button "التالي" at bounding box center [111, 457] width 71 height 33
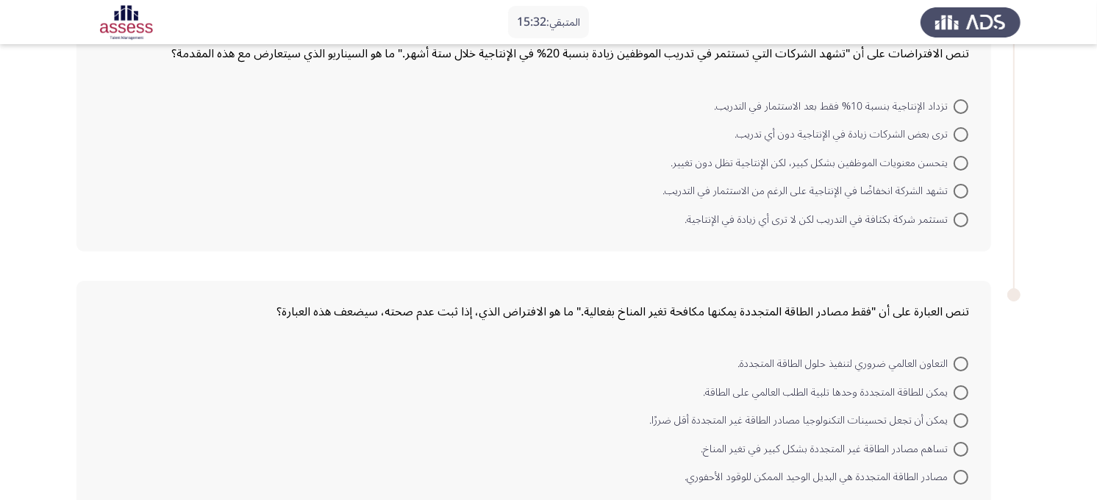
scroll to position [0, 0]
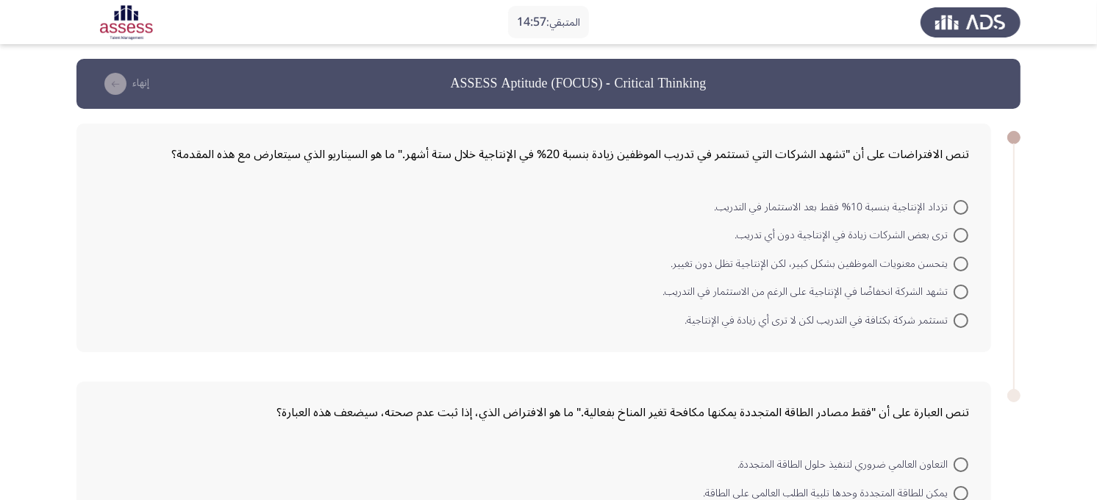
click at [960, 288] on span at bounding box center [961, 292] width 15 height 15
click at [960, 288] on input "تشهد الشركة انخفاضًا في الإنتاجية على الرغم من الاستثمار في التدريب." at bounding box center [961, 292] width 15 height 15
radio input "true"
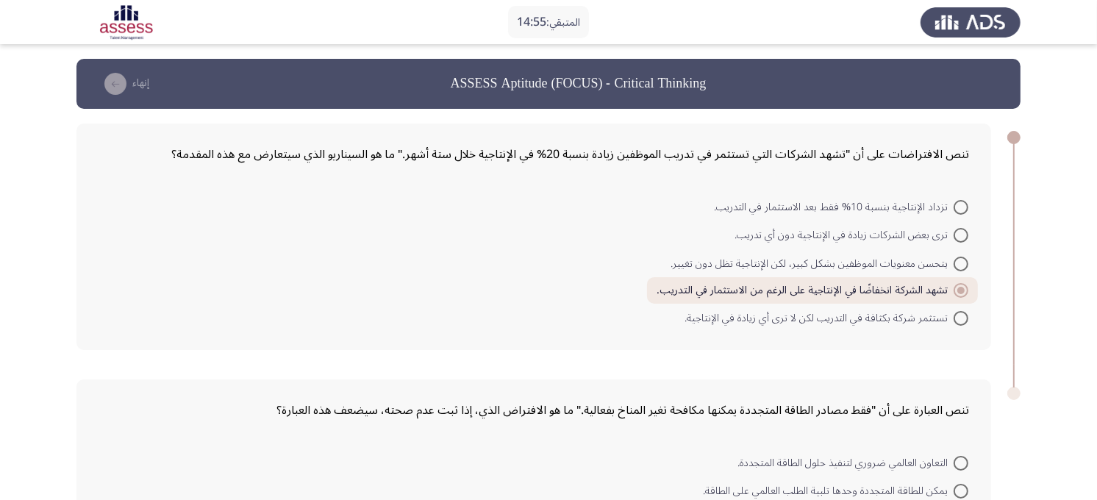
click at [998, 294] on app-assessment-container "المتبقي: 14:55 ASSESS Aptitude (FOCUS) - Critical Thinking إنهاء تنص الافتراضات…" at bounding box center [548, 341] width 1097 height 564
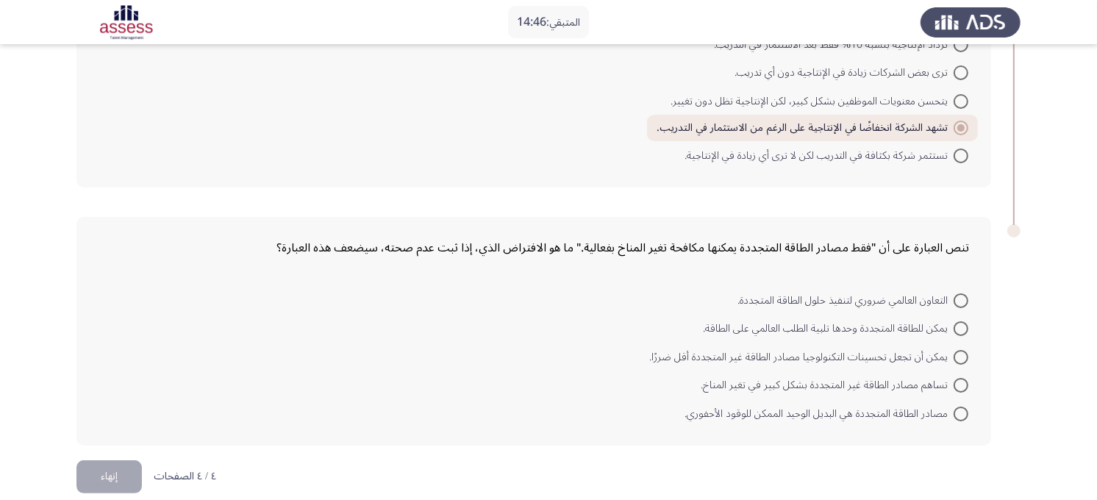
scroll to position [180, 0]
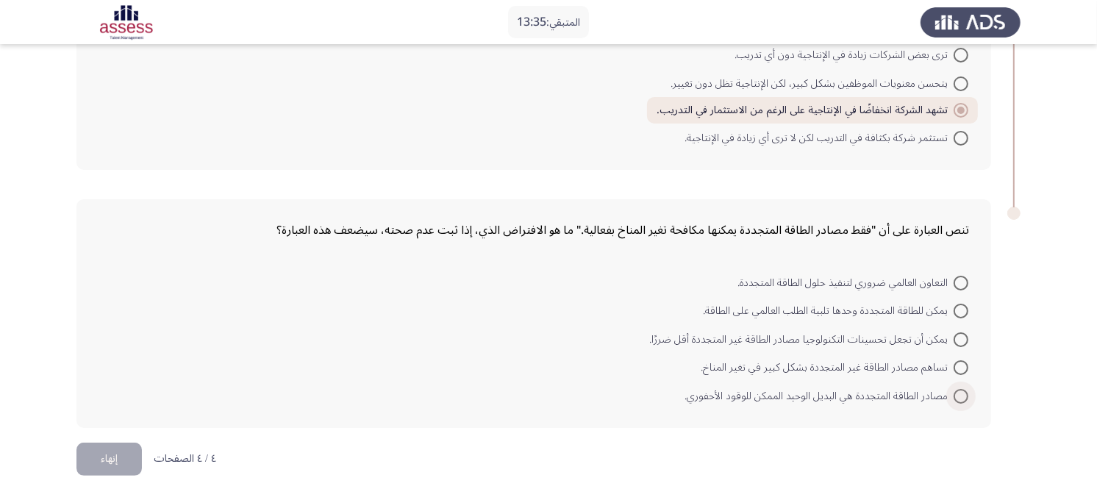
click at [966, 389] on span at bounding box center [961, 396] width 15 height 15
click at [966, 389] on input "مصادر الطاقة المتجددة هي البديل الوحيد الممكن للوقود الأحفوري." at bounding box center [961, 396] width 15 height 15
radio input "true"
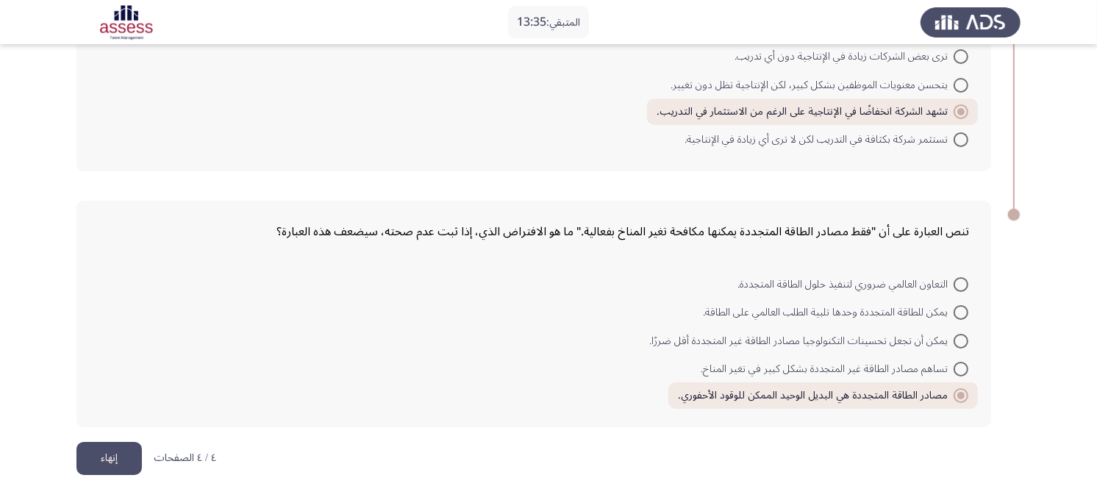
click at [26, 444] on html "المتبقي: 13:35 ASSESS Aptitude (FOCUS) - Critical Thinking إنهاء تنص الافتراضات…" at bounding box center [548, 161] width 1097 height 680
click at [89, 449] on button "إنهاء" at bounding box center [108, 458] width 65 height 33
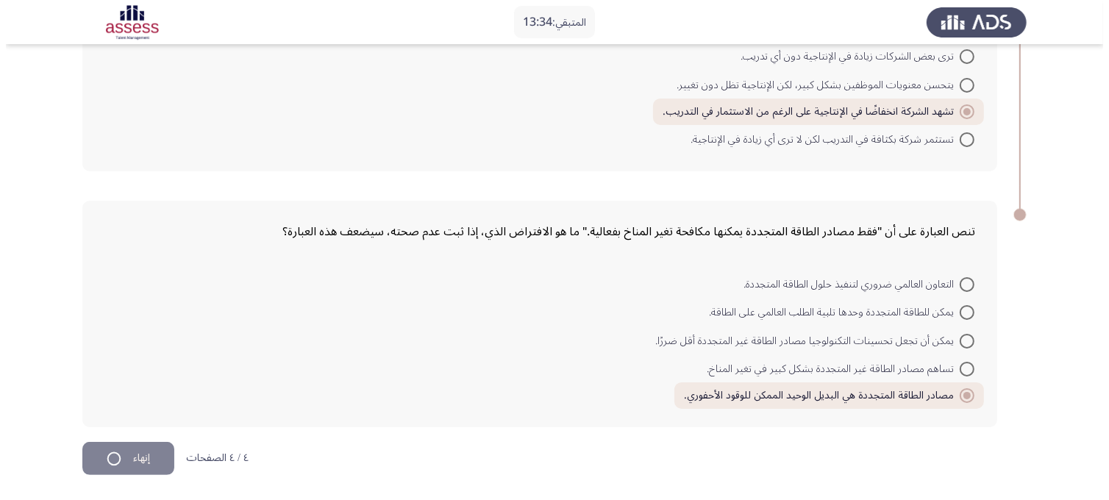
scroll to position [0, 0]
